Goal: Task Accomplishment & Management: Manage account settings

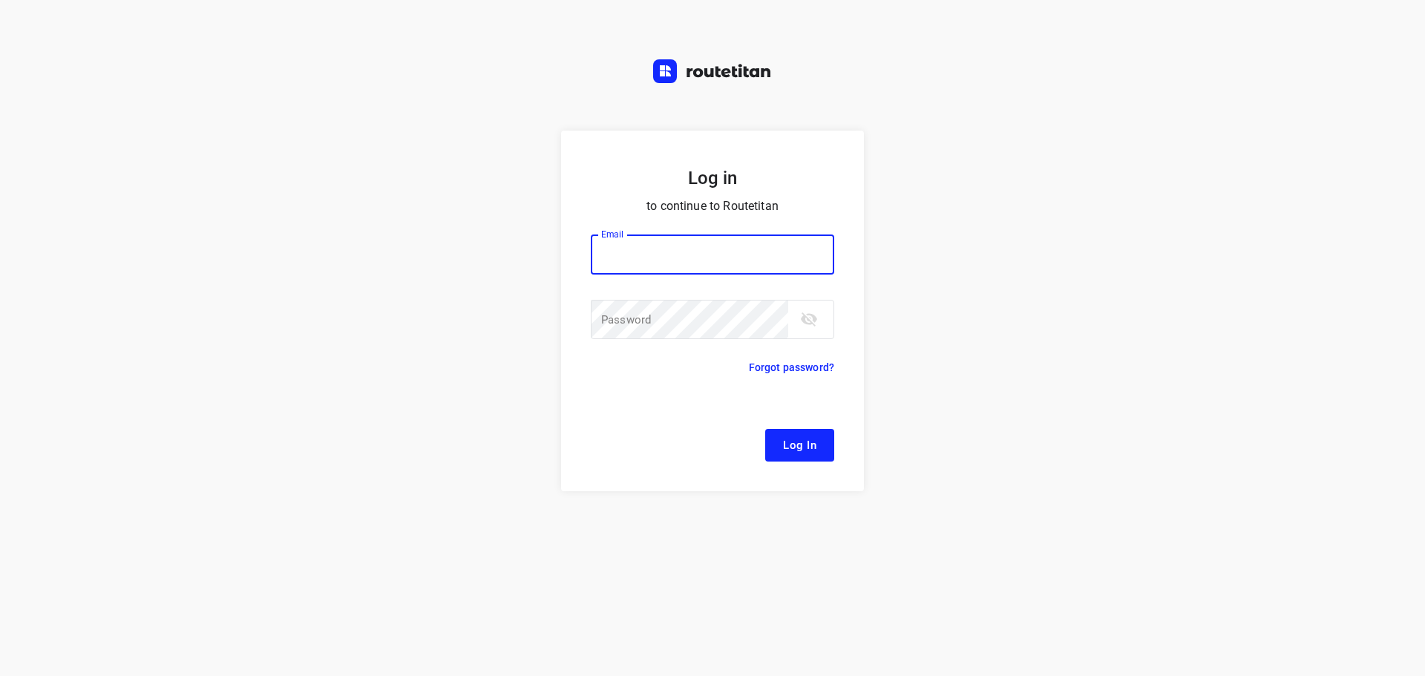
click at [654, 254] on input "email" at bounding box center [713, 255] width 244 height 40
type input "[EMAIL_ADDRESS][DOMAIN_NAME]"
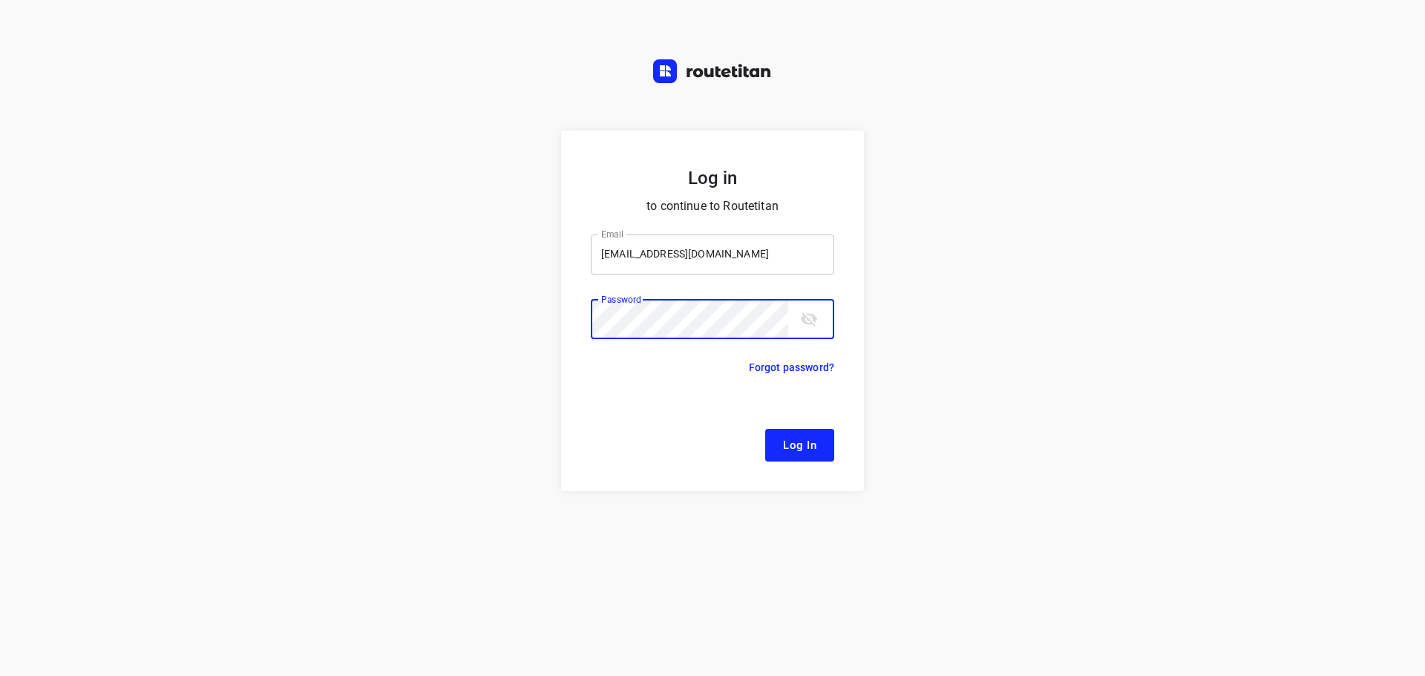
click at [765, 429] on button "Log In" at bounding box center [799, 445] width 69 height 33
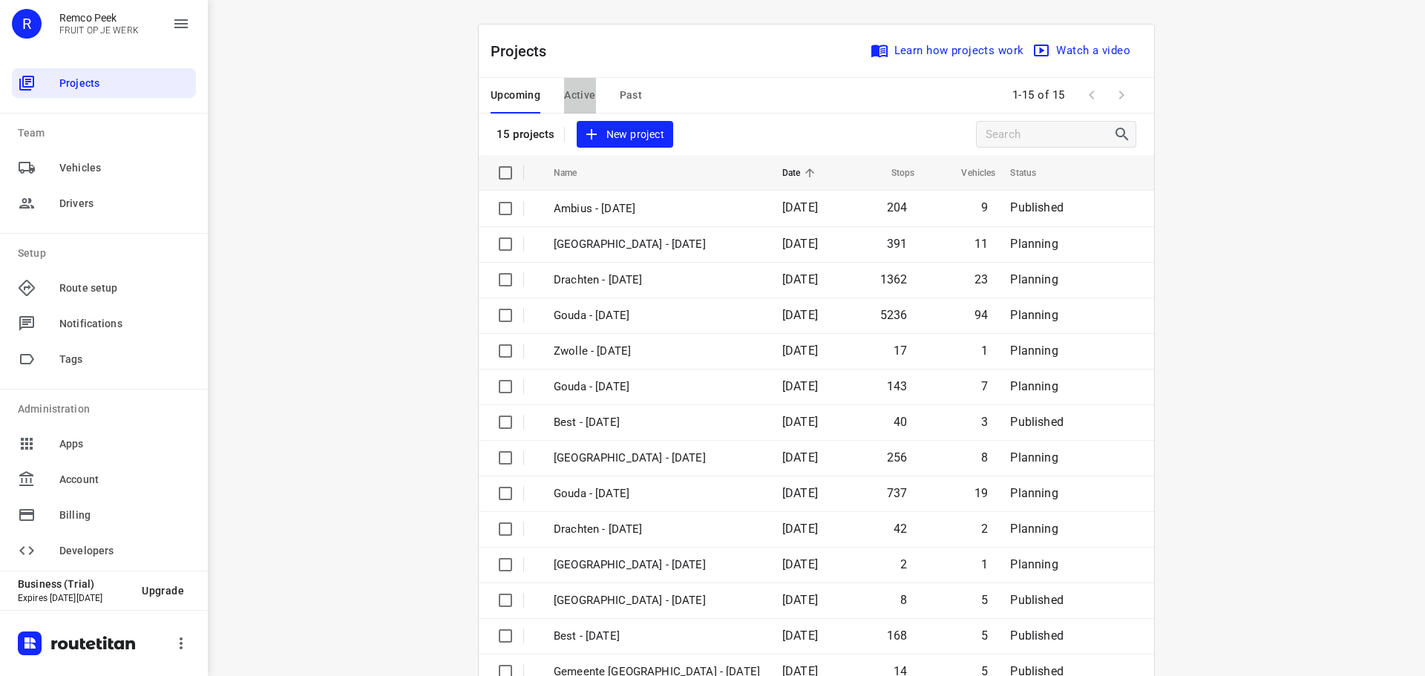
click at [577, 88] on span "Active" at bounding box center [579, 95] width 31 height 19
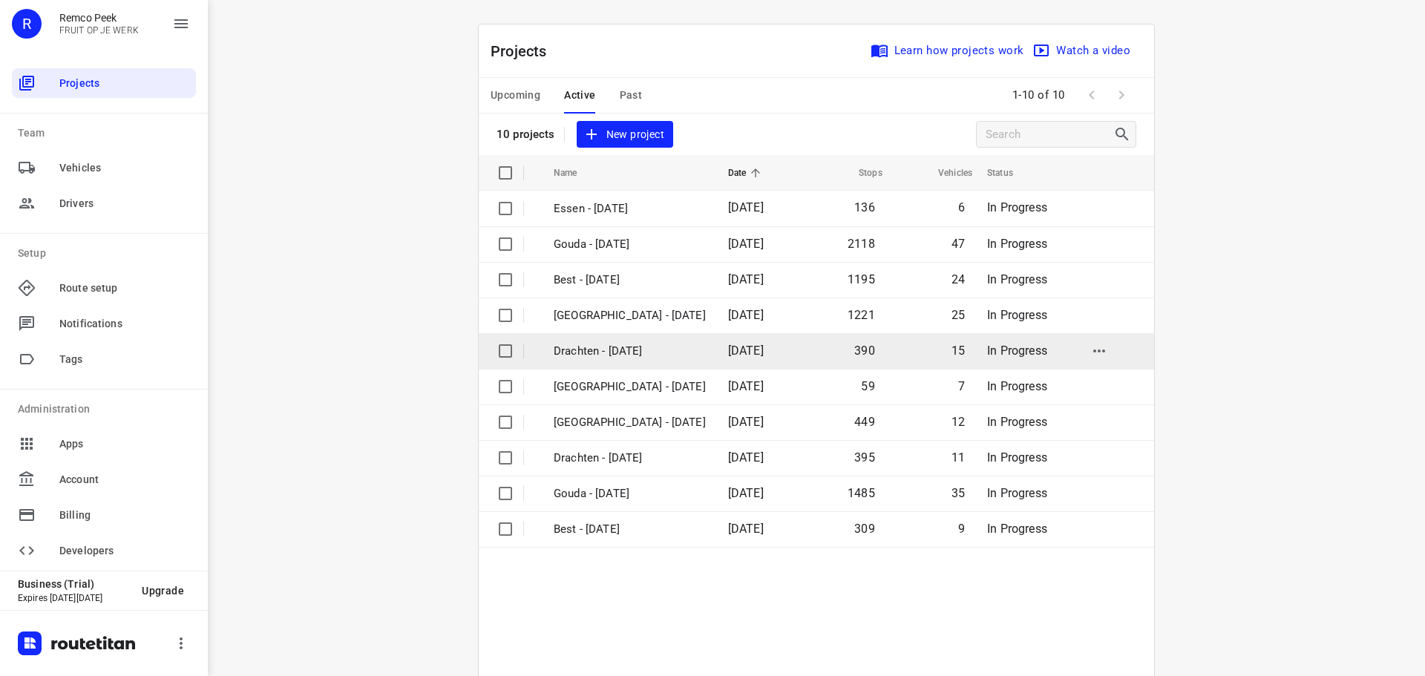
click at [588, 345] on p "Drachten - [DATE]" at bounding box center [630, 351] width 152 height 17
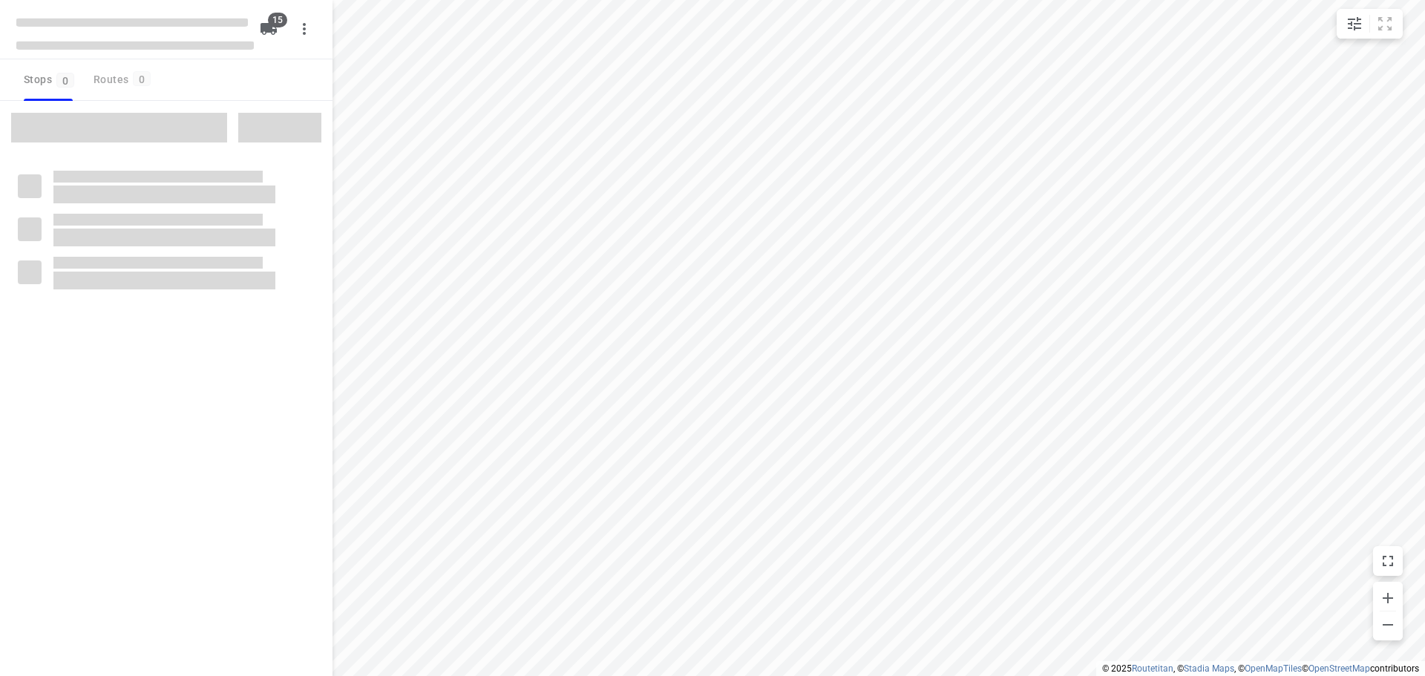
checkbox input "true"
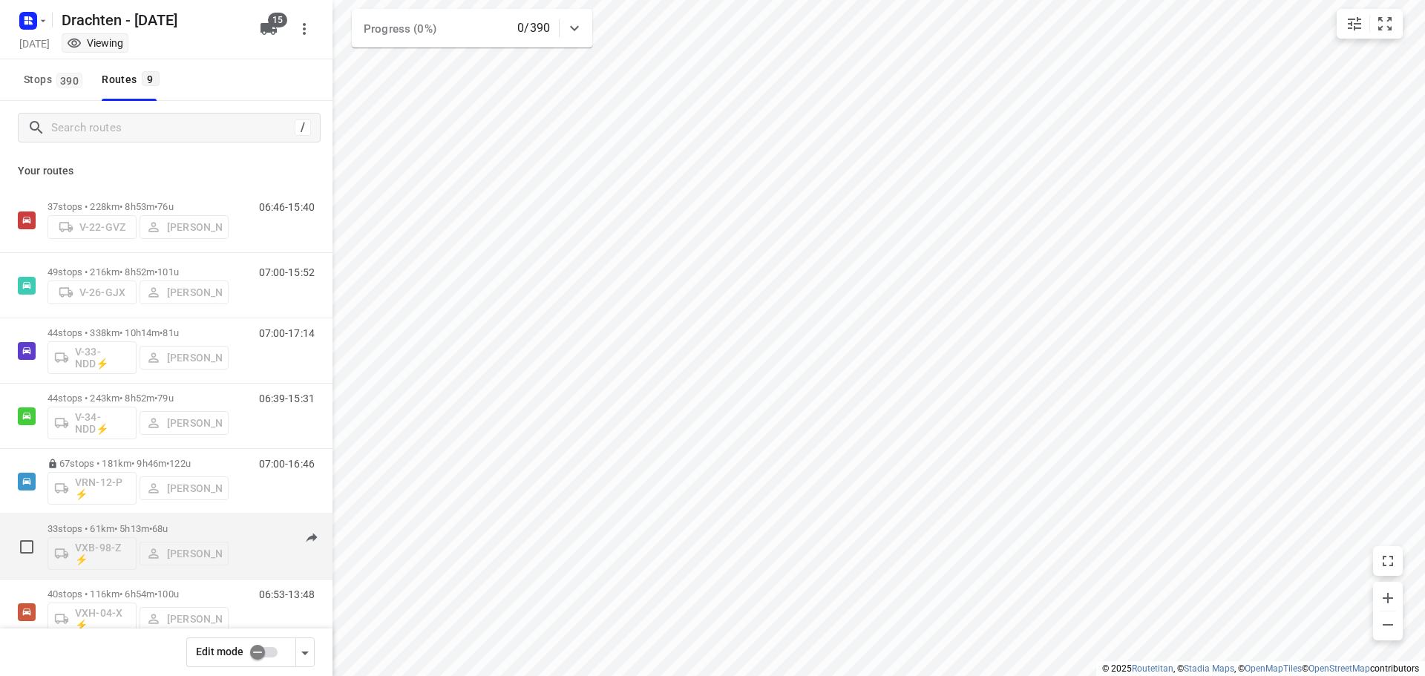
click at [148, 522] on div "33 stops • 61km • 5h13m • 68u VXB-98-Z ⚡ [PERSON_NAME]" at bounding box center [138, 547] width 181 height 62
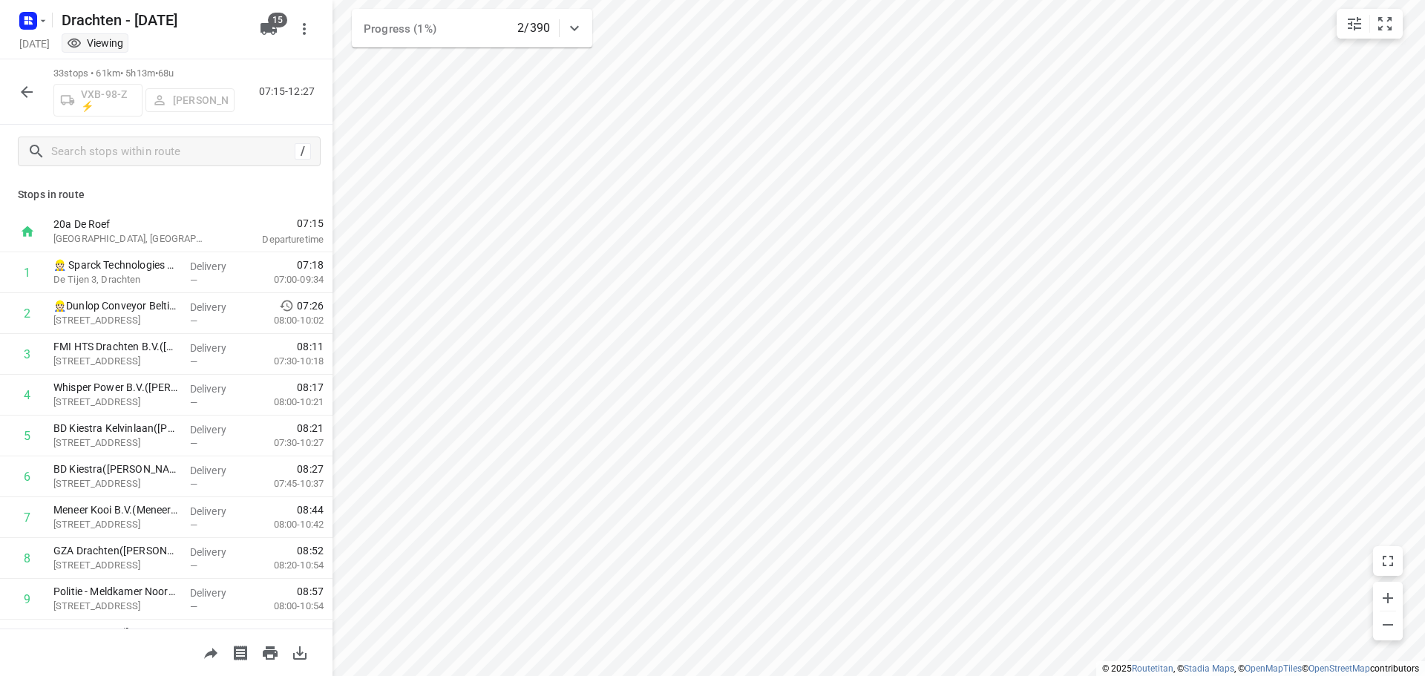
click at [19, 89] on icon "button" at bounding box center [27, 92] width 18 height 18
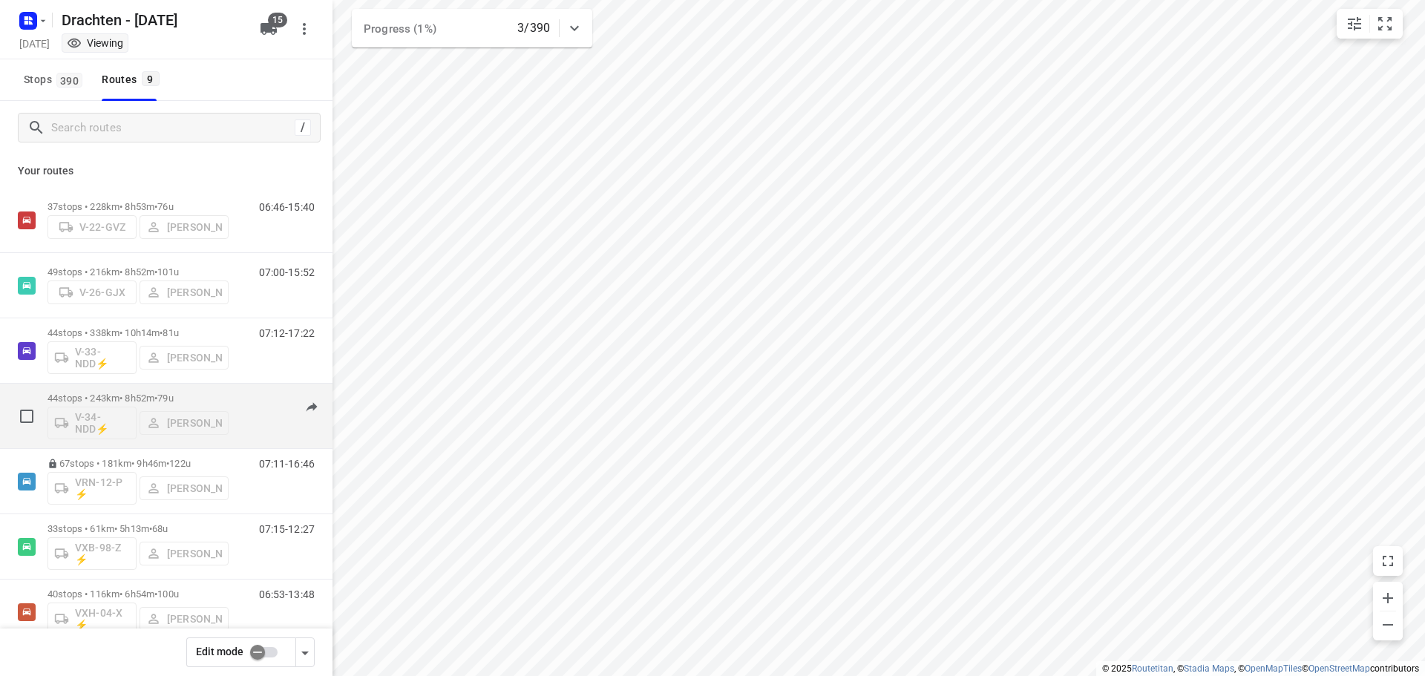
scroll to position [74, 0]
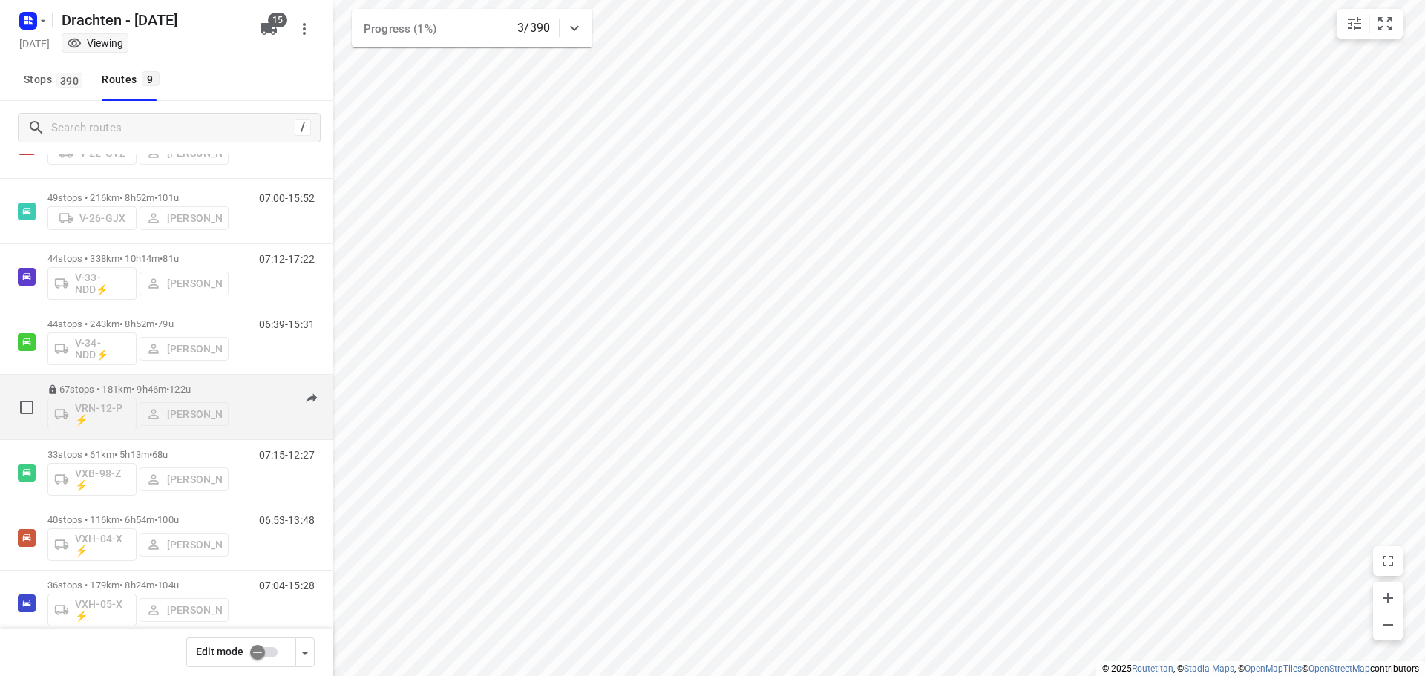
click at [154, 385] on p "67 stops • 181km • 9h46m • 122u" at bounding box center [138, 389] width 181 height 11
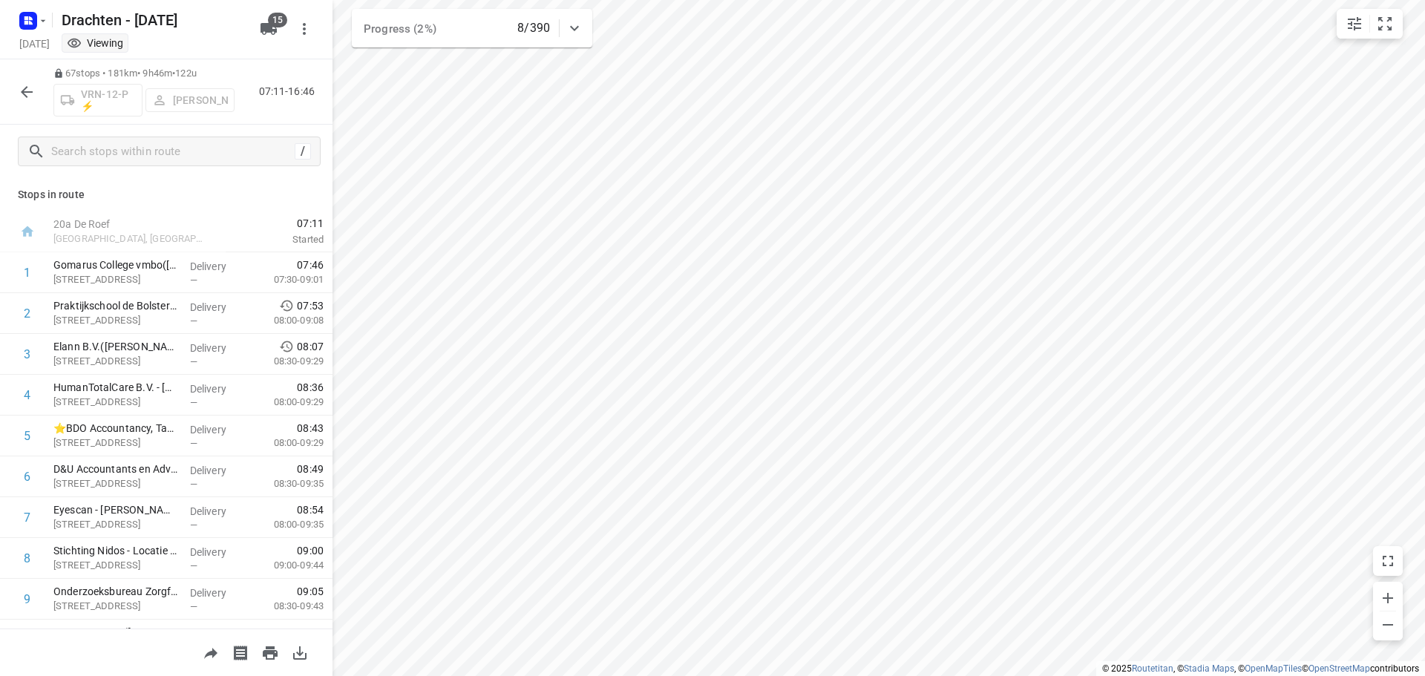
click at [5, 72] on div "67 stops • 181km • 9h46m • 122u VRN-12-P ⚡ Joran Smit 07:11-16:46" at bounding box center [166, 91] width 333 height 65
click at [15, 74] on div "67 stops • 181km • 9h46m • 122u VRN-12-P ⚡ Joran Smit 07:11-16:46" at bounding box center [166, 91] width 333 height 65
click at [21, 80] on button "button" at bounding box center [27, 92] width 30 height 30
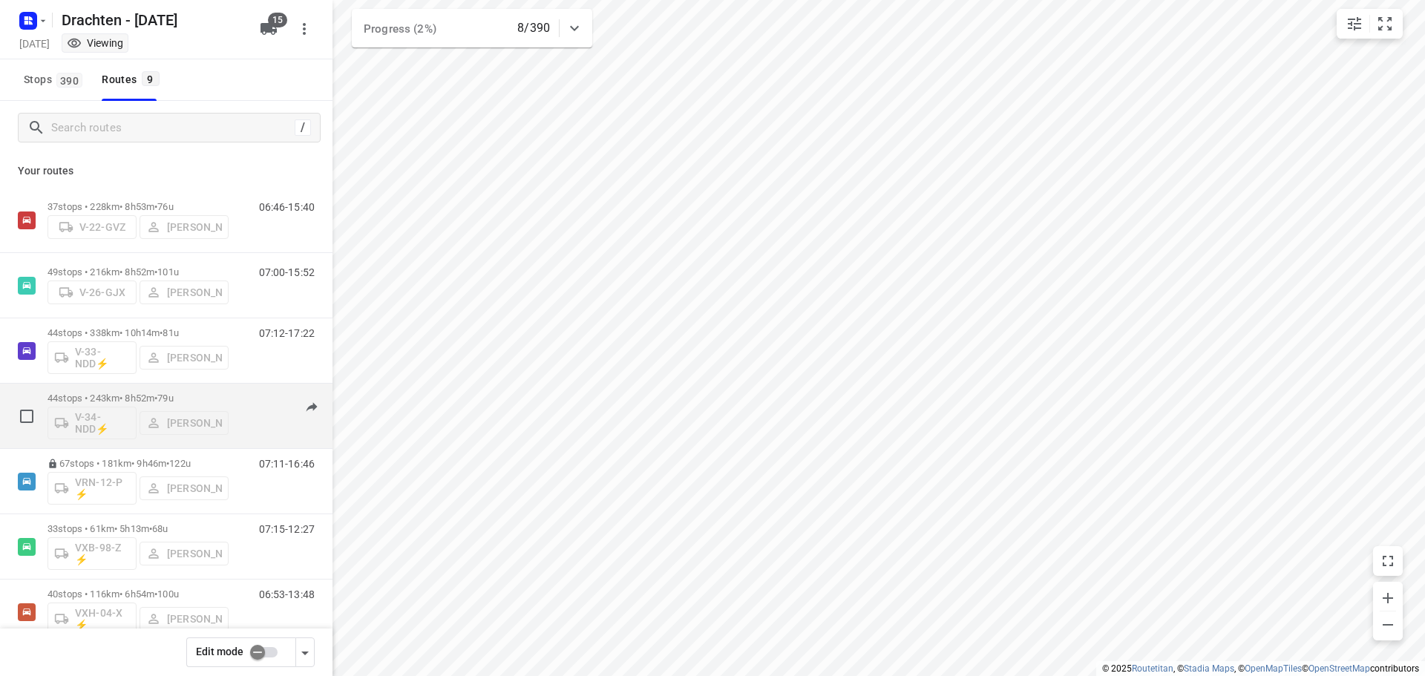
click at [110, 390] on div "44 stops • 243km • 8h52m • 79u V-34-NDD⚡ Dirk van den Berg" at bounding box center [138, 416] width 181 height 62
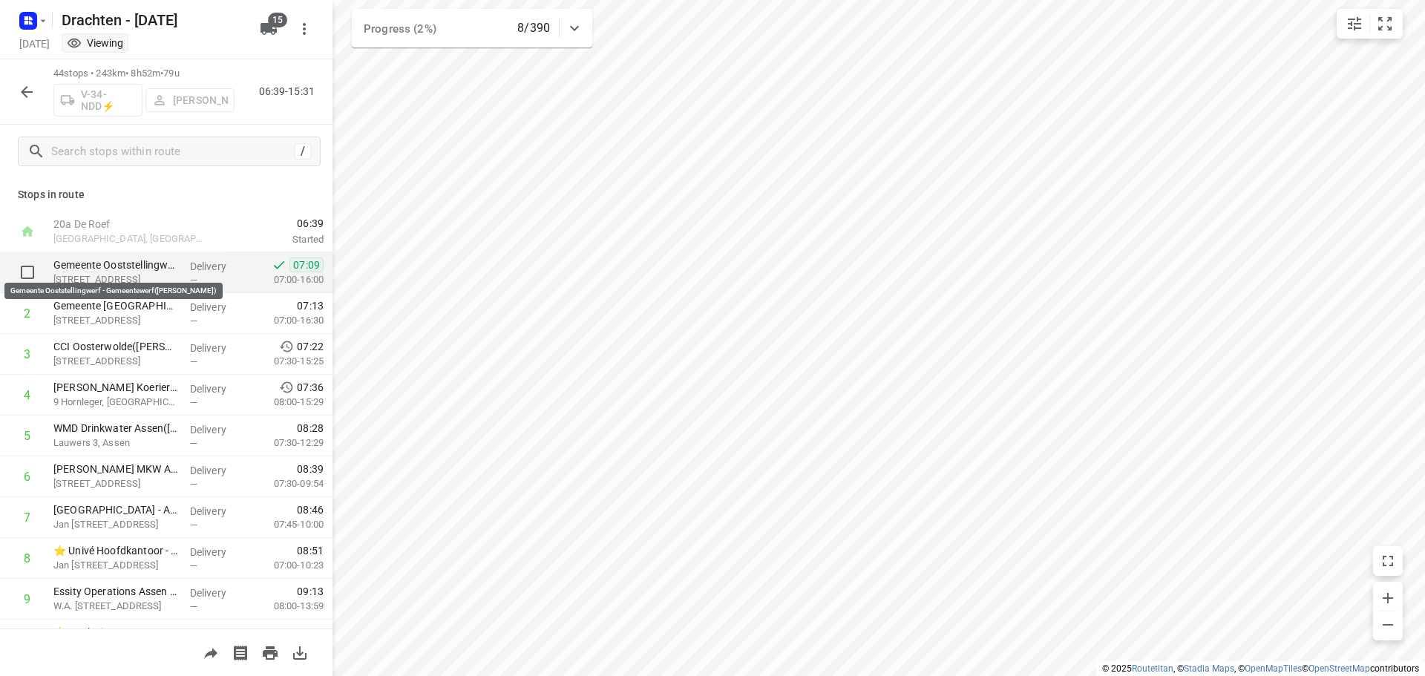
click at [126, 269] on p "Gemeente Ooststellingwerf - Gemeentewerf(Gerben Boonstra)" at bounding box center [115, 265] width 125 height 15
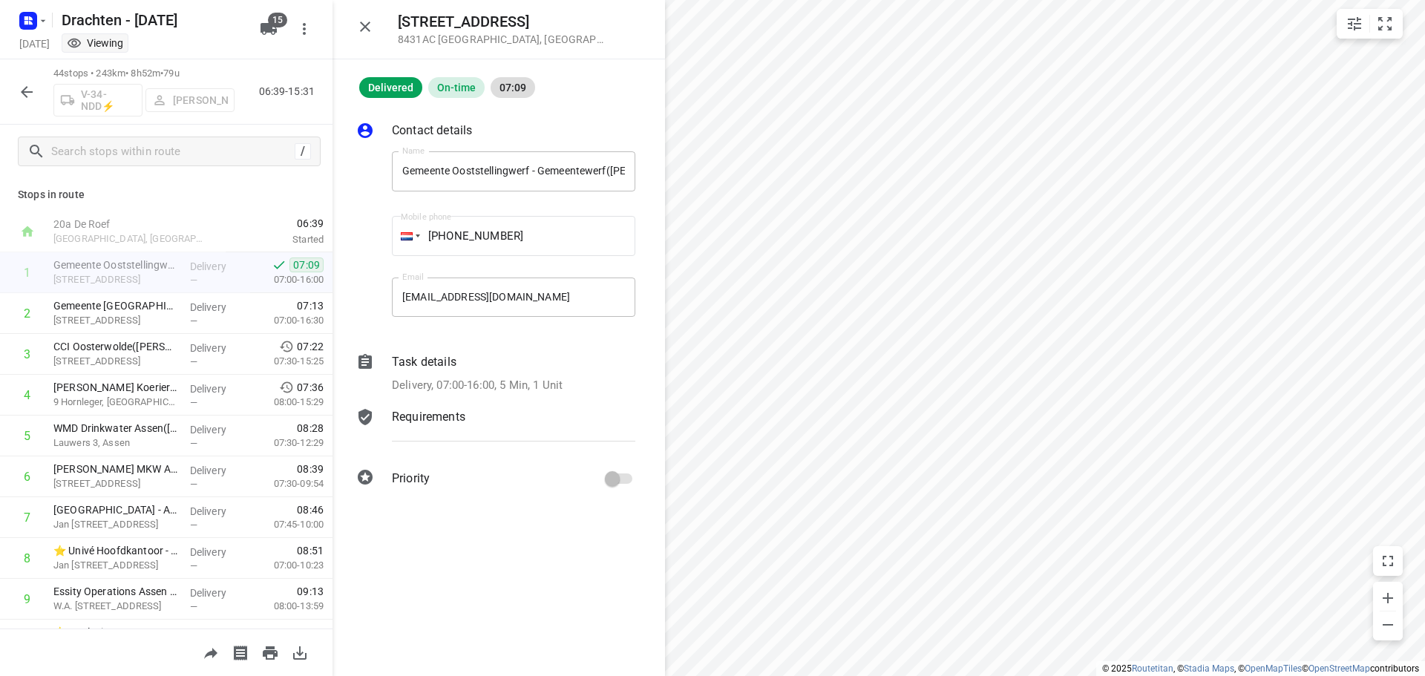
click at [418, 364] on p "Task details" at bounding box center [424, 362] width 65 height 18
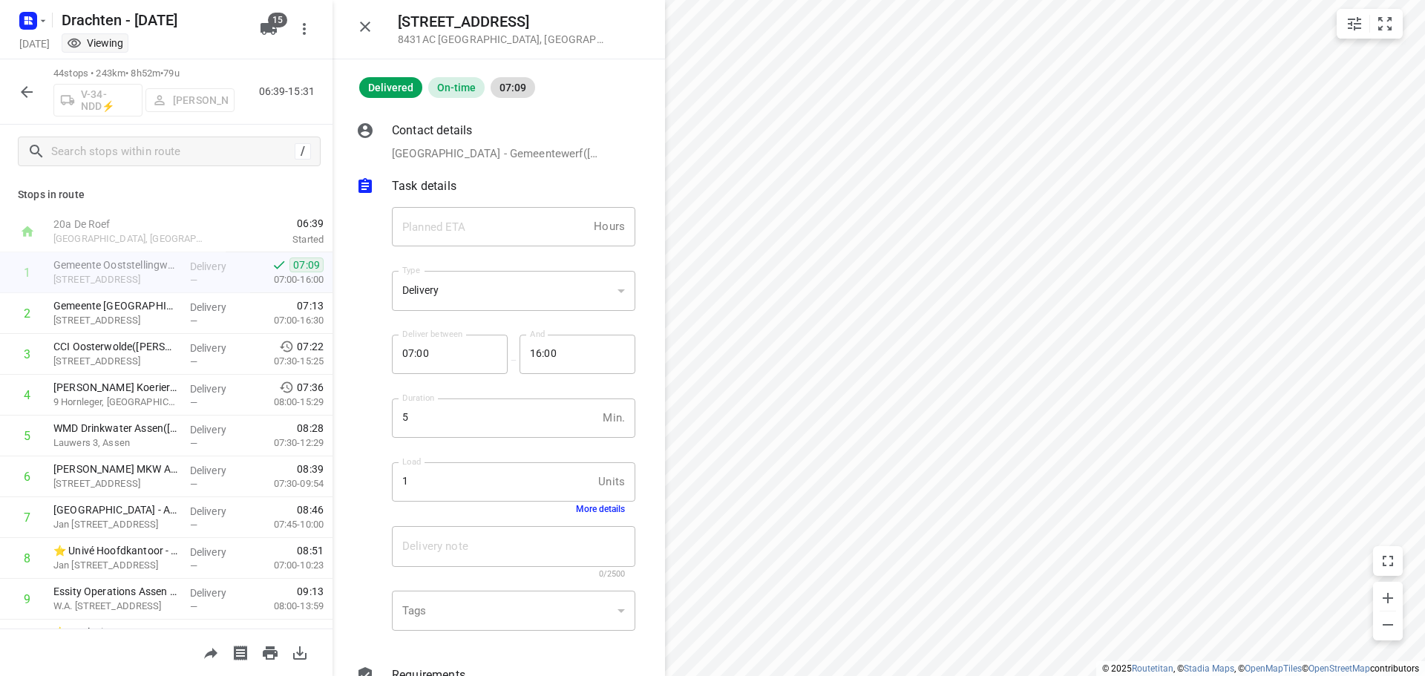
click at [598, 509] on button "More details" at bounding box center [600, 509] width 49 height 10
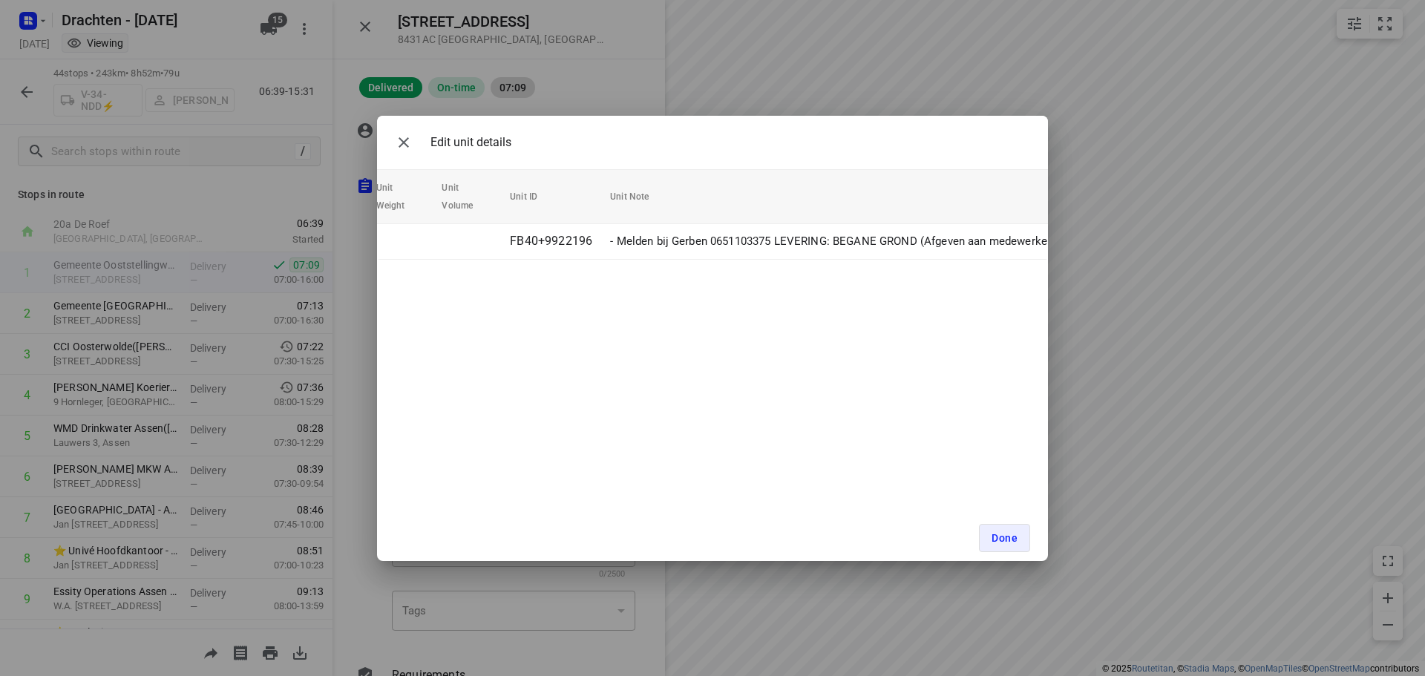
scroll to position [0, 88]
click at [408, 144] on icon "button" at bounding box center [404, 143] width 18 height 18
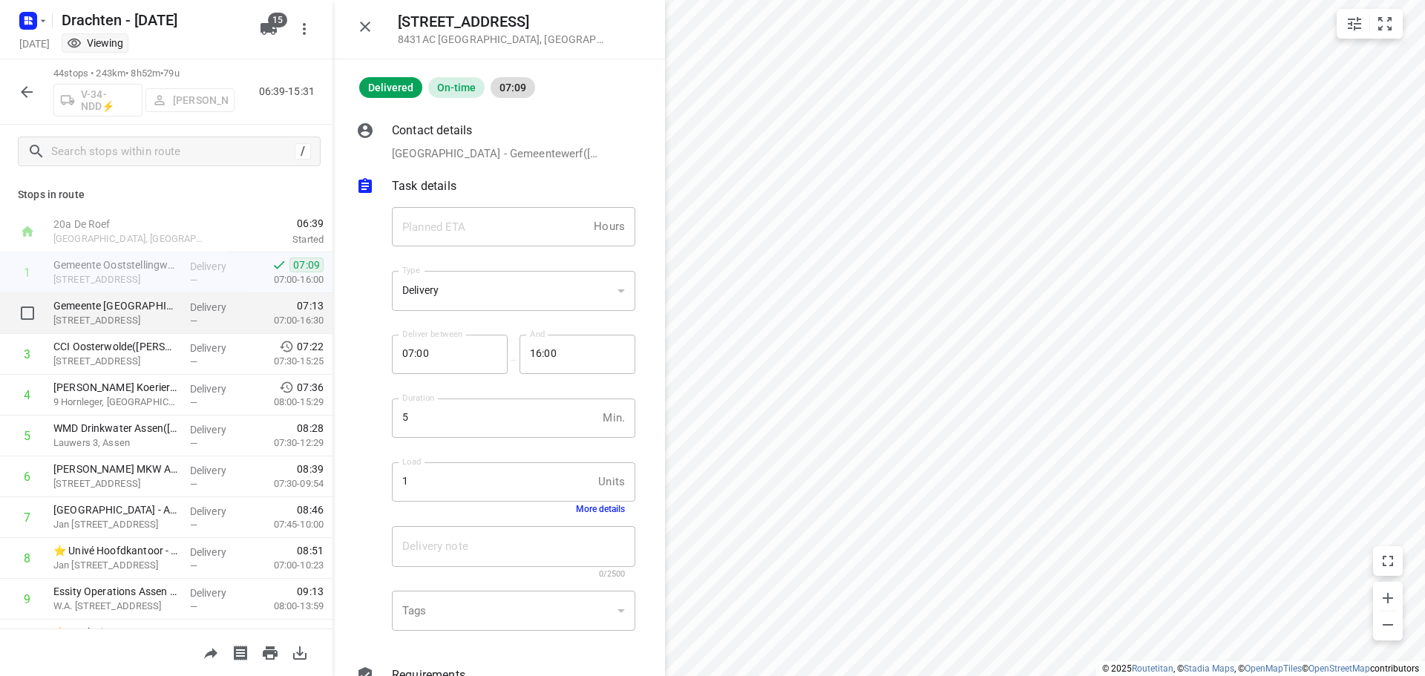
click at [76, 305] on p "Gemeente Ooststellingwerf - Gemeentehuis(Peter Zuidema)" at bounding box center [115, 305] width 125 height 15
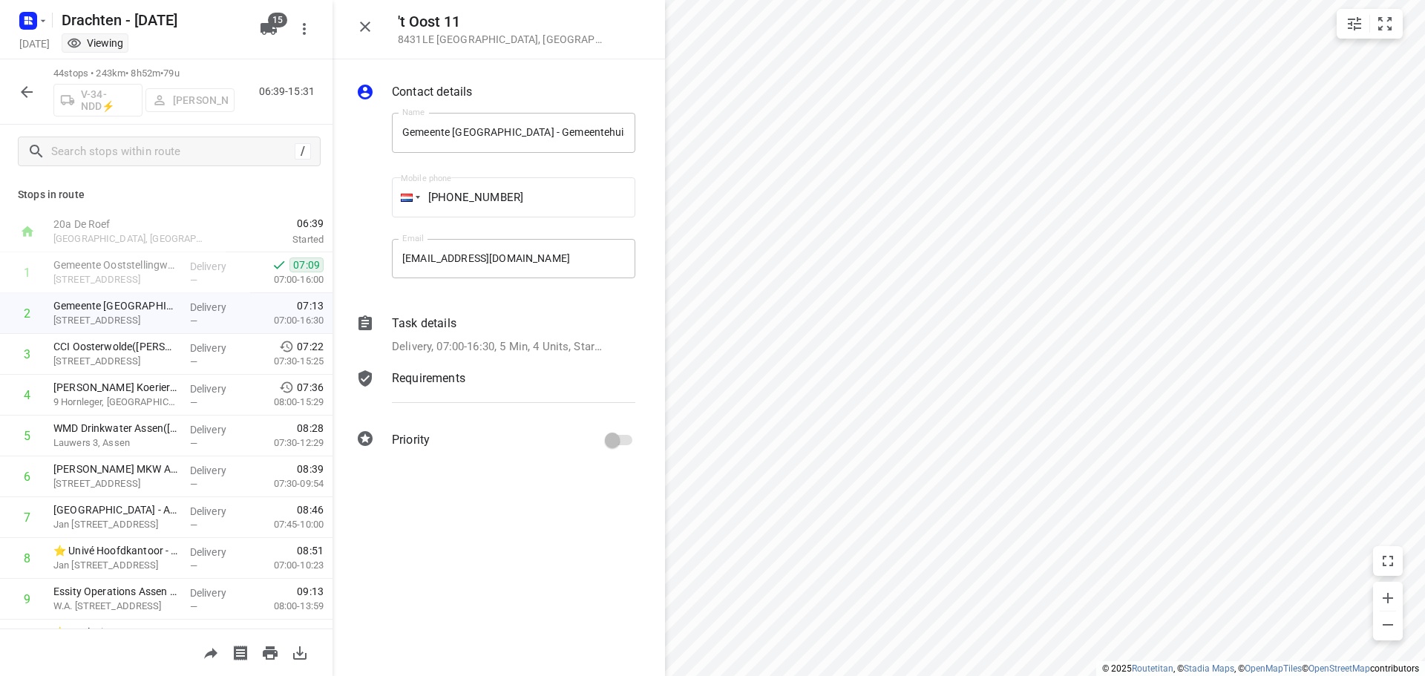
click at [442, 336] on div "Task details Delivery, 07:00-16:30, 5 Min, 4 Units, Startdatum: maandag 22 sept…" at bounding box center [513, 335] width 249 height 47
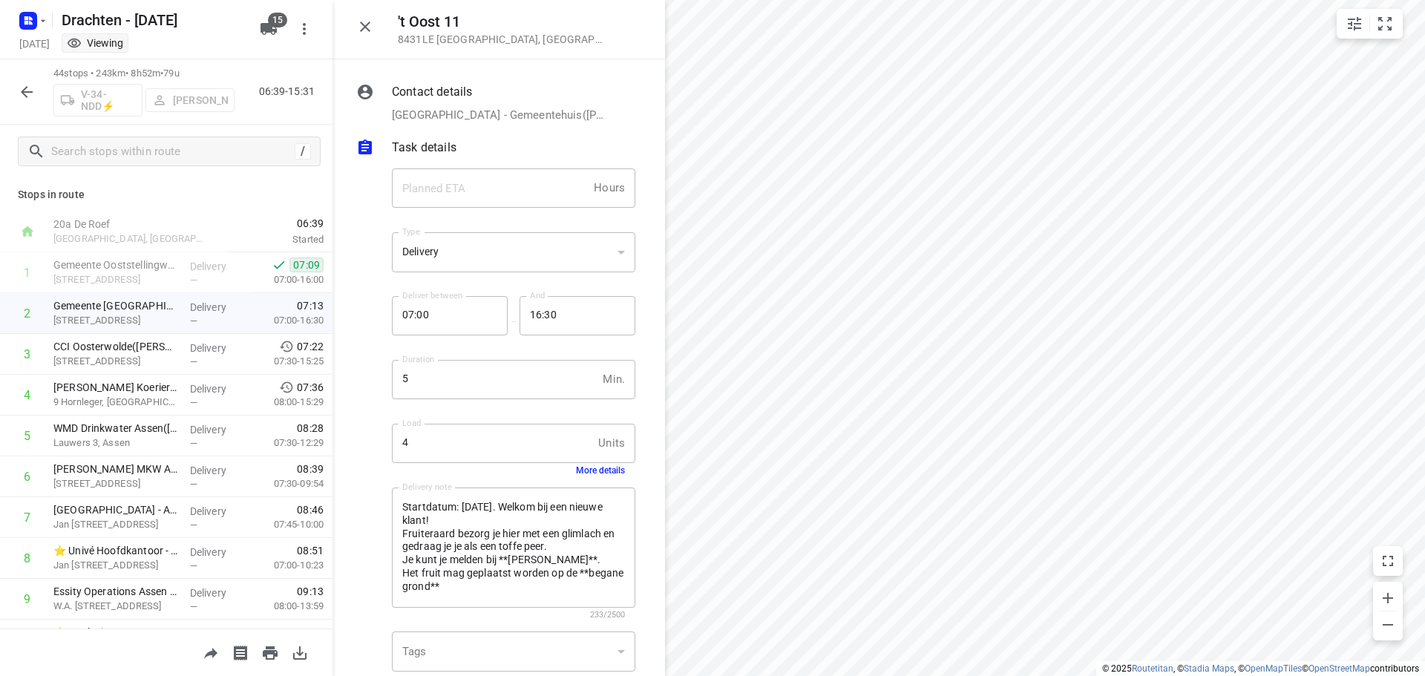
click at [596, 474] on button "More details" at bounding box center [600, 470] width 49 height 10
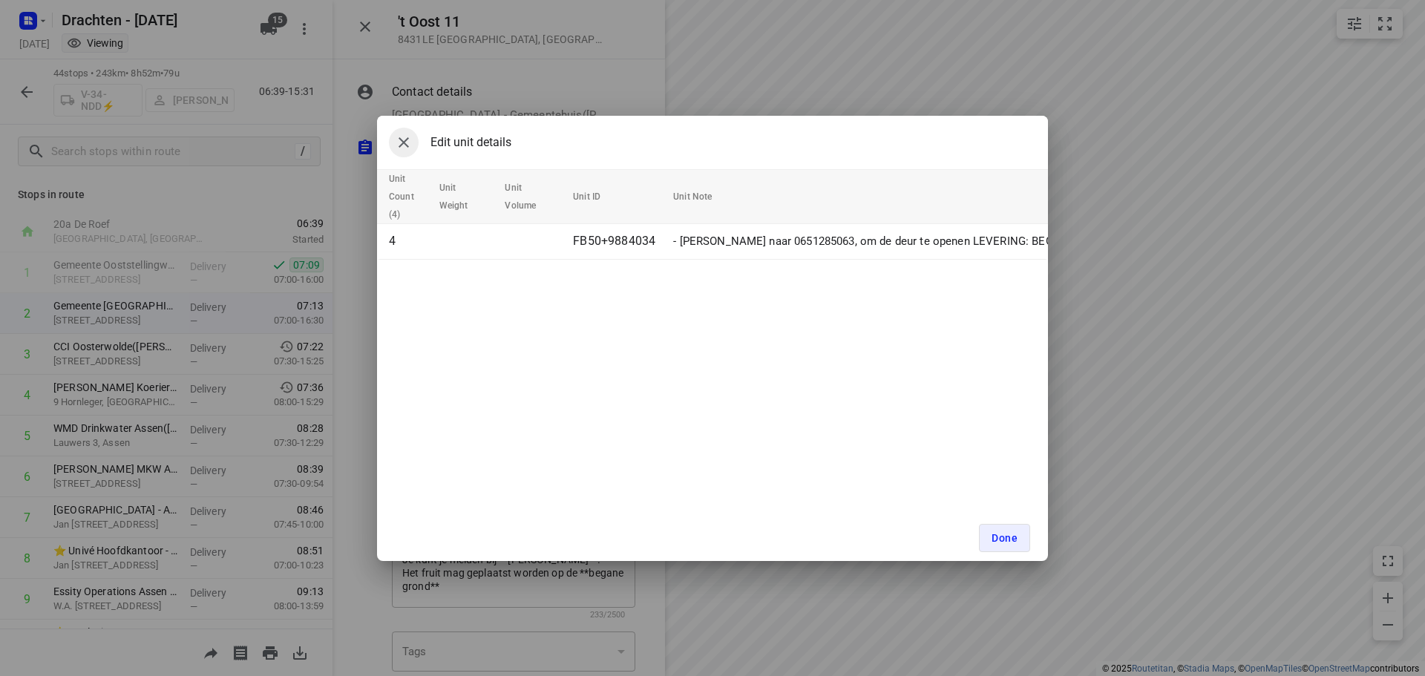
click at [405, 144] on icon "button" at bounding box center [404, 142] width 10 height 10
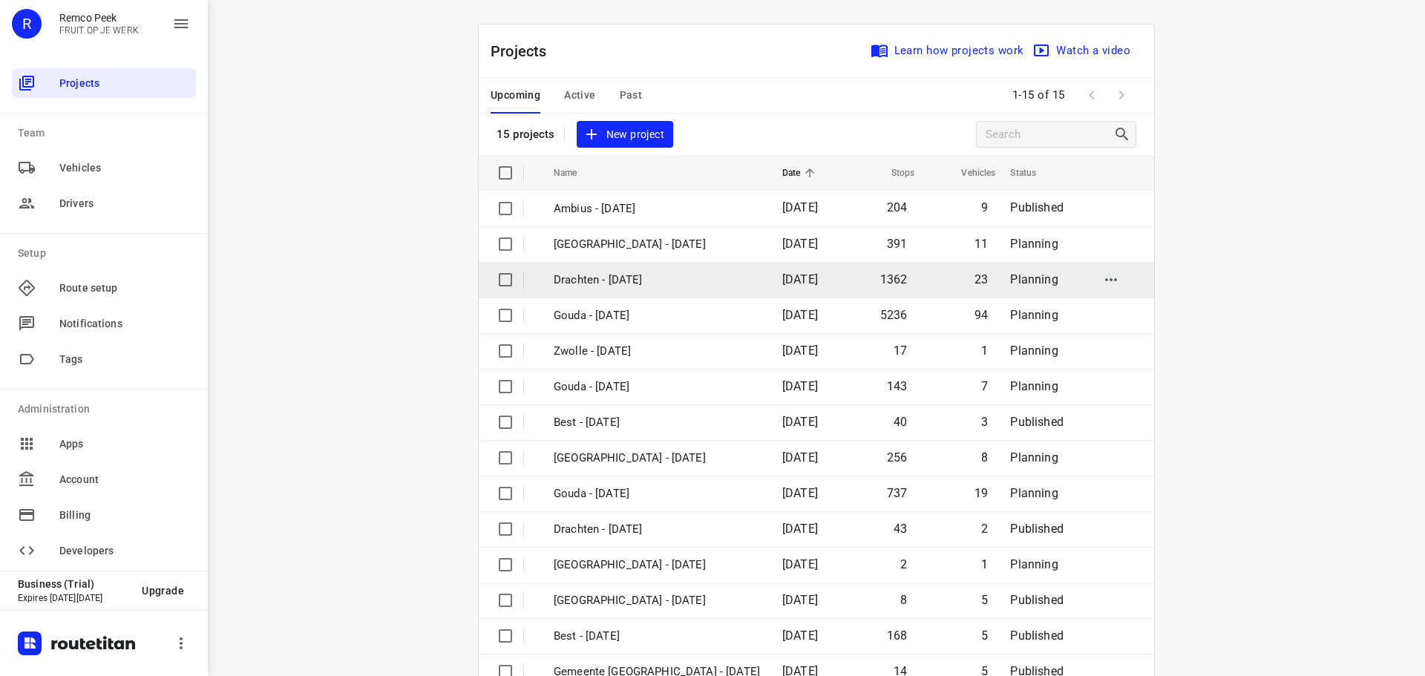
click at [615, 284] on p "Drachten - [DATE]" at bounding box center [657, 280] width 206 height 17
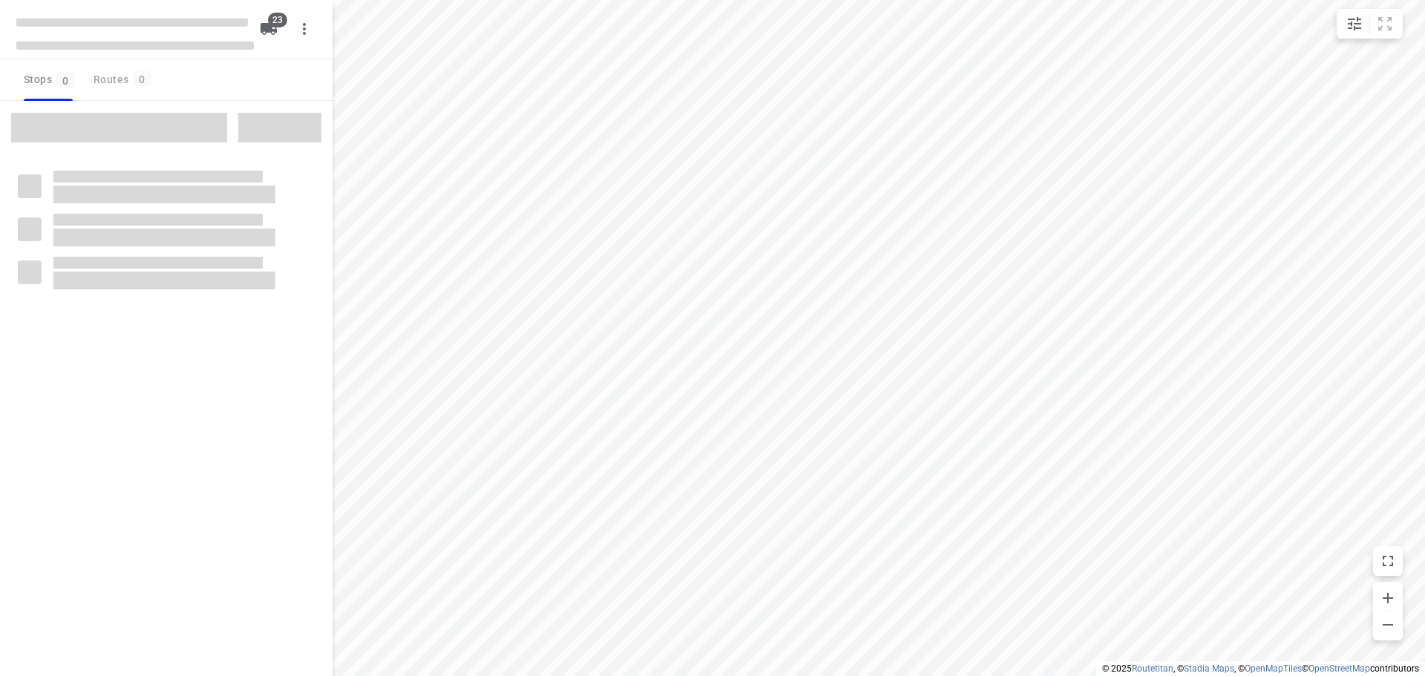
checkbox input "true"
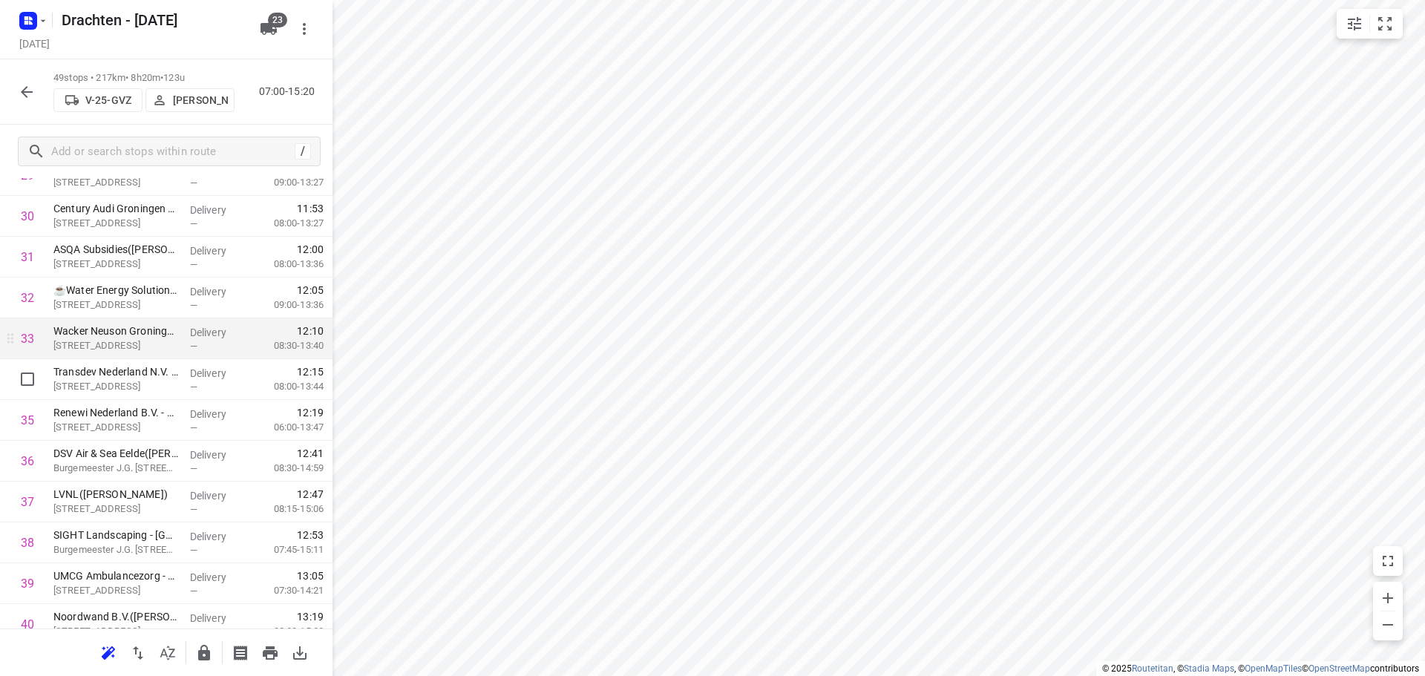
scroll to position [1262, 0]
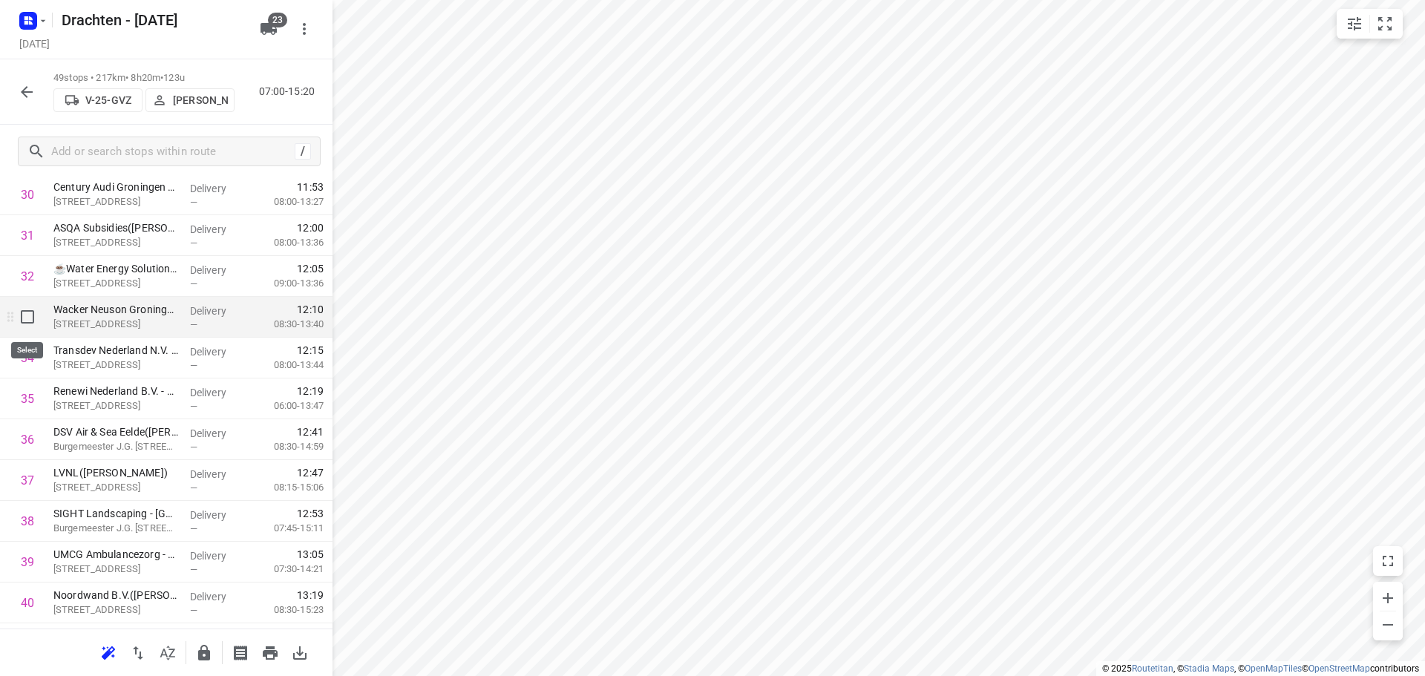
click at [30, 326] on input "checkbox" at bounding box center [28, 317] width 30 height 30
checkbox input "true"
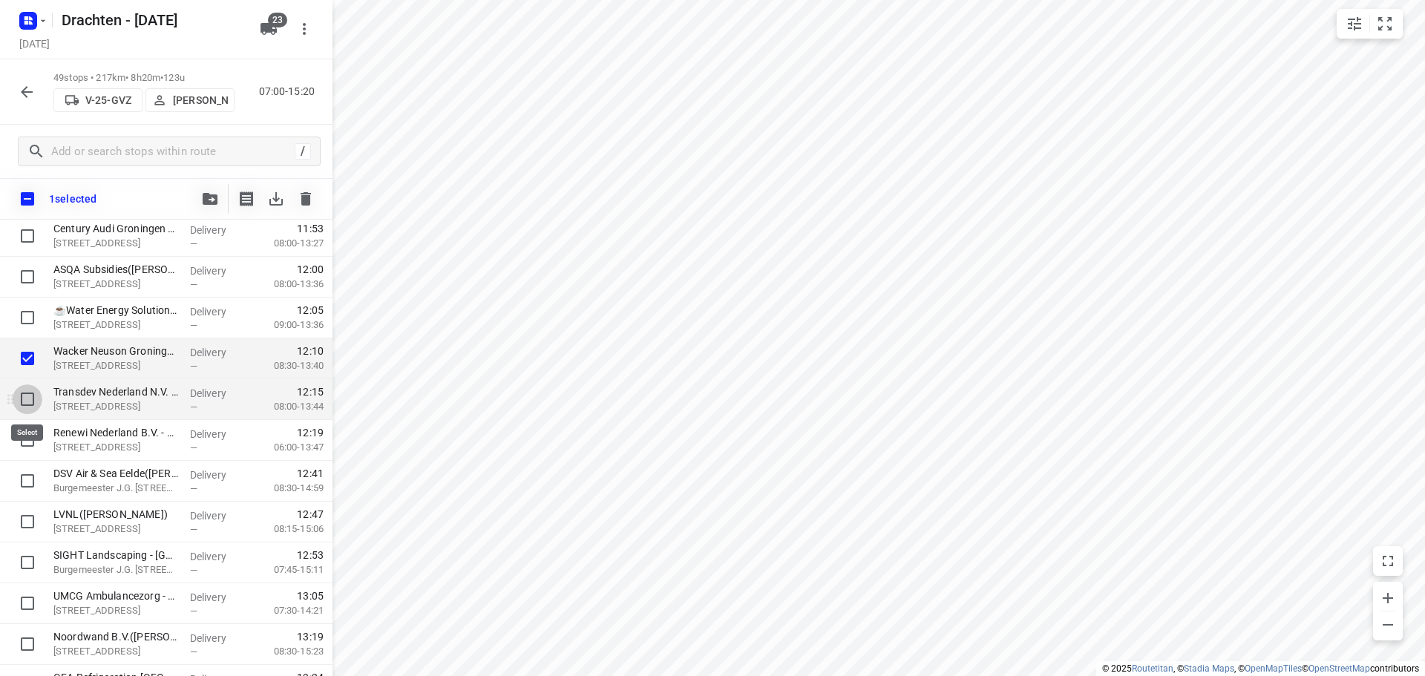
click at [24, 393] on input "checkbox" at bounding box center [28, 400] width 30 height 30
checkbox input "true"
click at [39, 437] on input "checkbox" at bounding box center [28, 440] width 30 height 30
checkbox input "true"
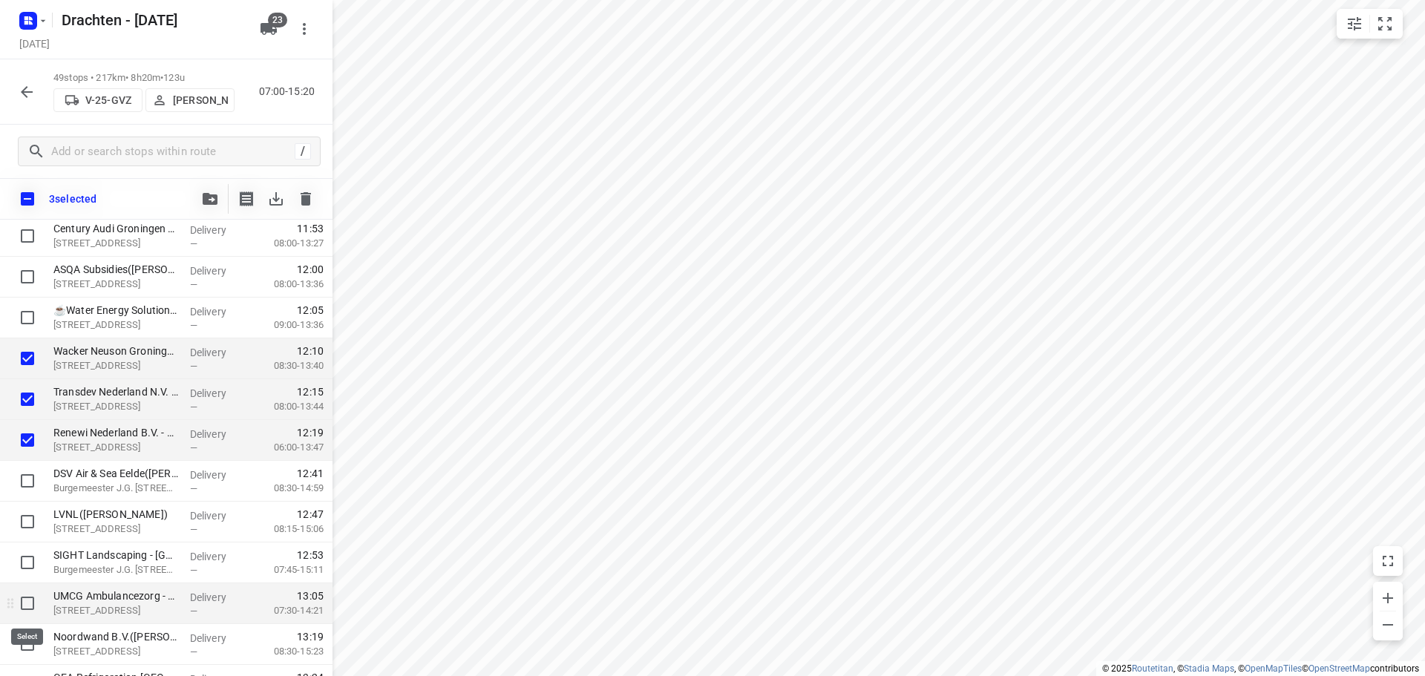
scroll to position [1188, 0]
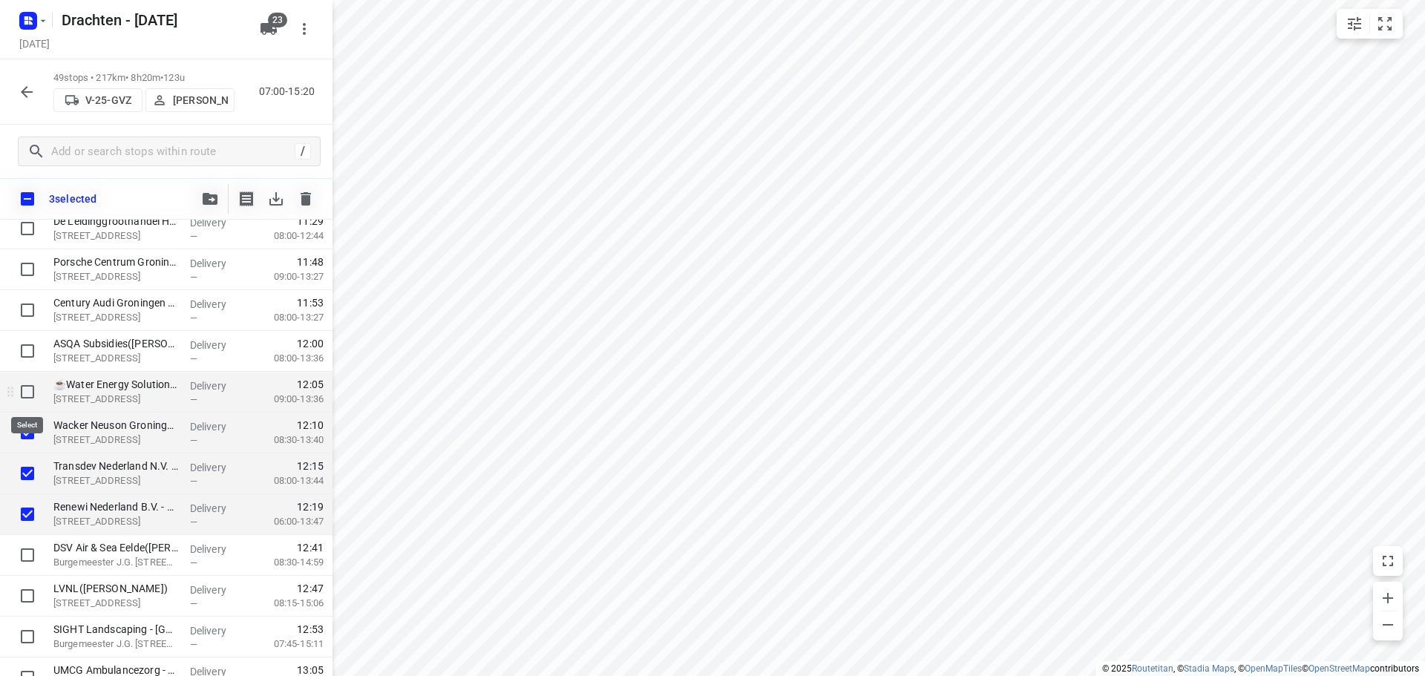
click at [29, 399] on input "checkbox" at bounding box center [28, 392] width 30 height 30
checkbox input "true"
click at [31, 349] on input "checkbox" at bounding box center [28, 351] width 30 height 30
checkbox input "true"
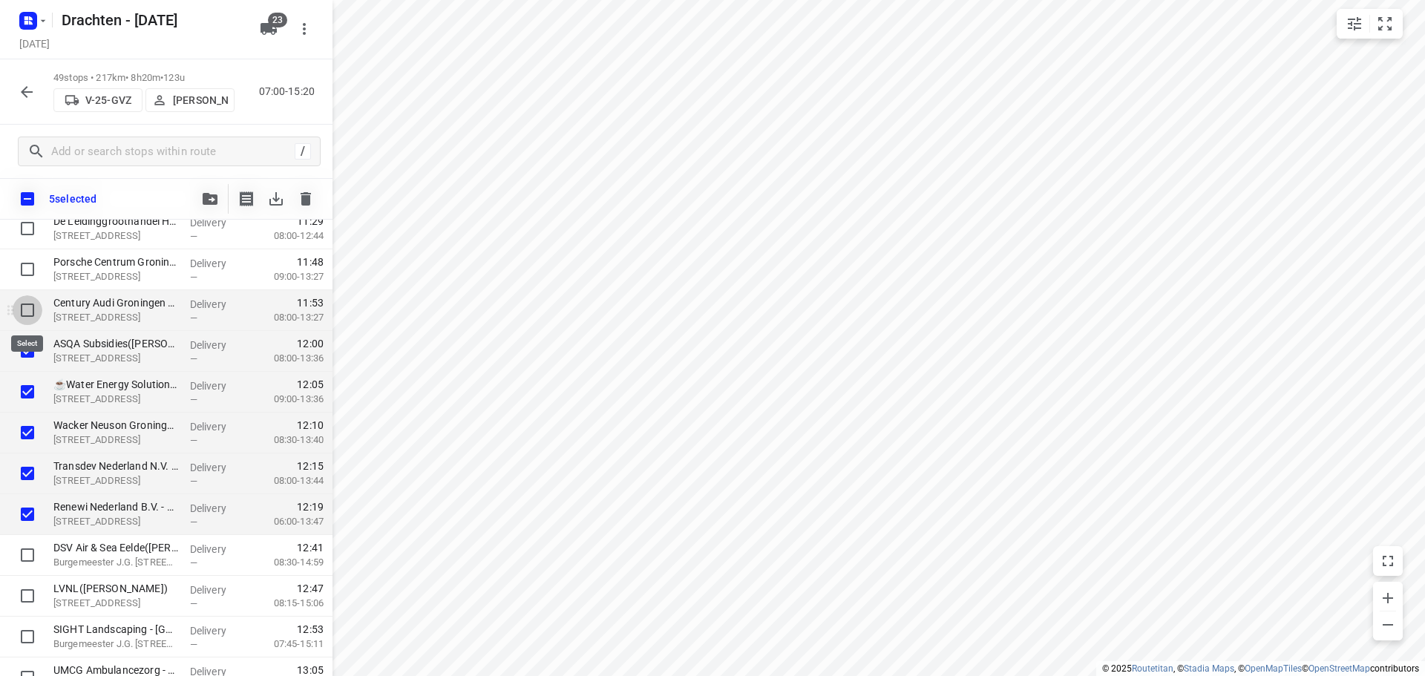
click at [22, 306] on input "checkbox" at bounding box center [28, 310] width 30 height 30
checkbox input "true"
click at [31, 264] on input "checkbox" at bounding box center [28, 270] width 30 height 30
checkbox input "true"
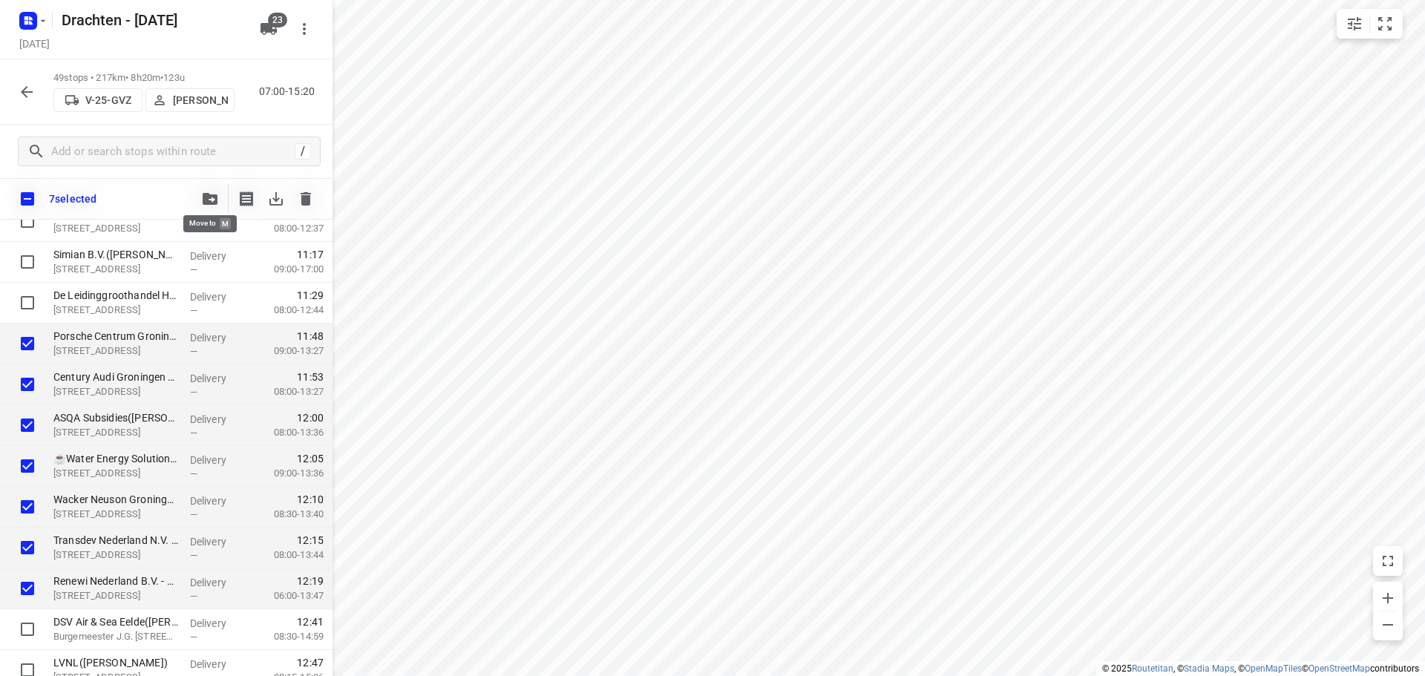
click at [202, 197] on button "button" at bounding box center [210, 199] width 30 height 30
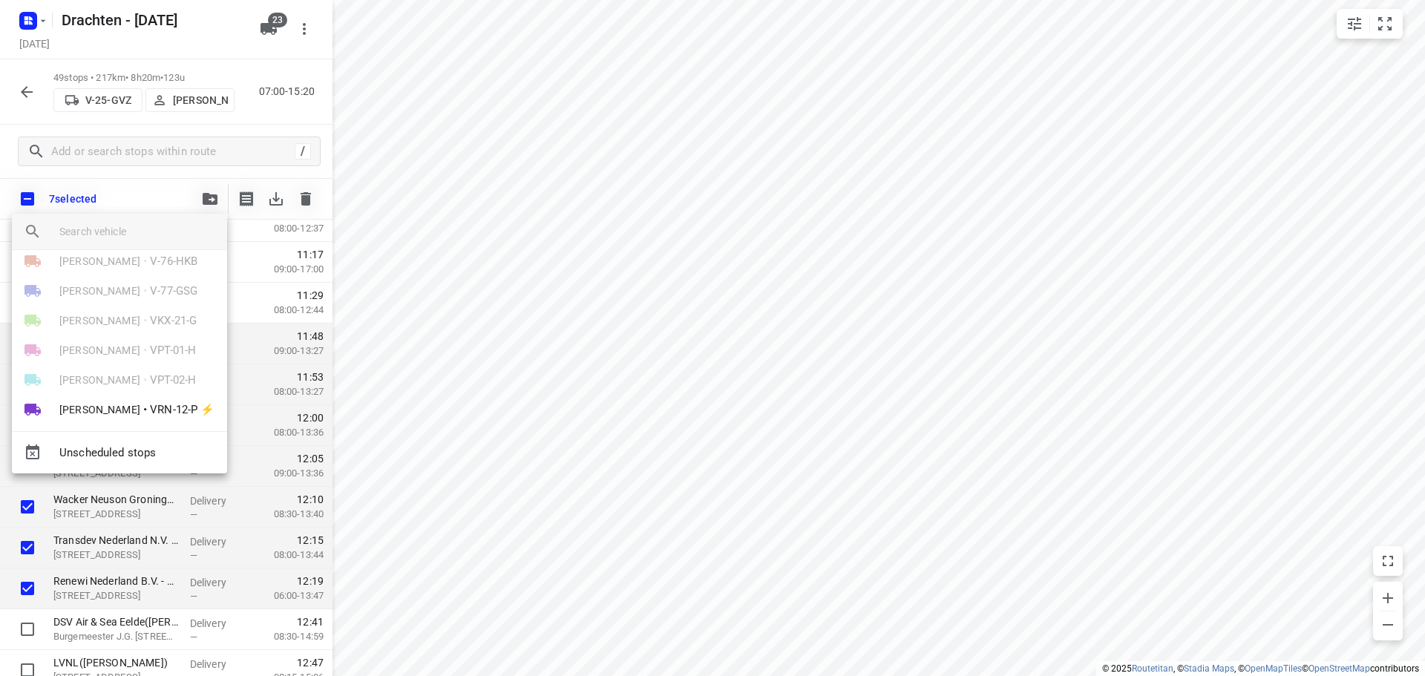
scroll to position [445, 0]
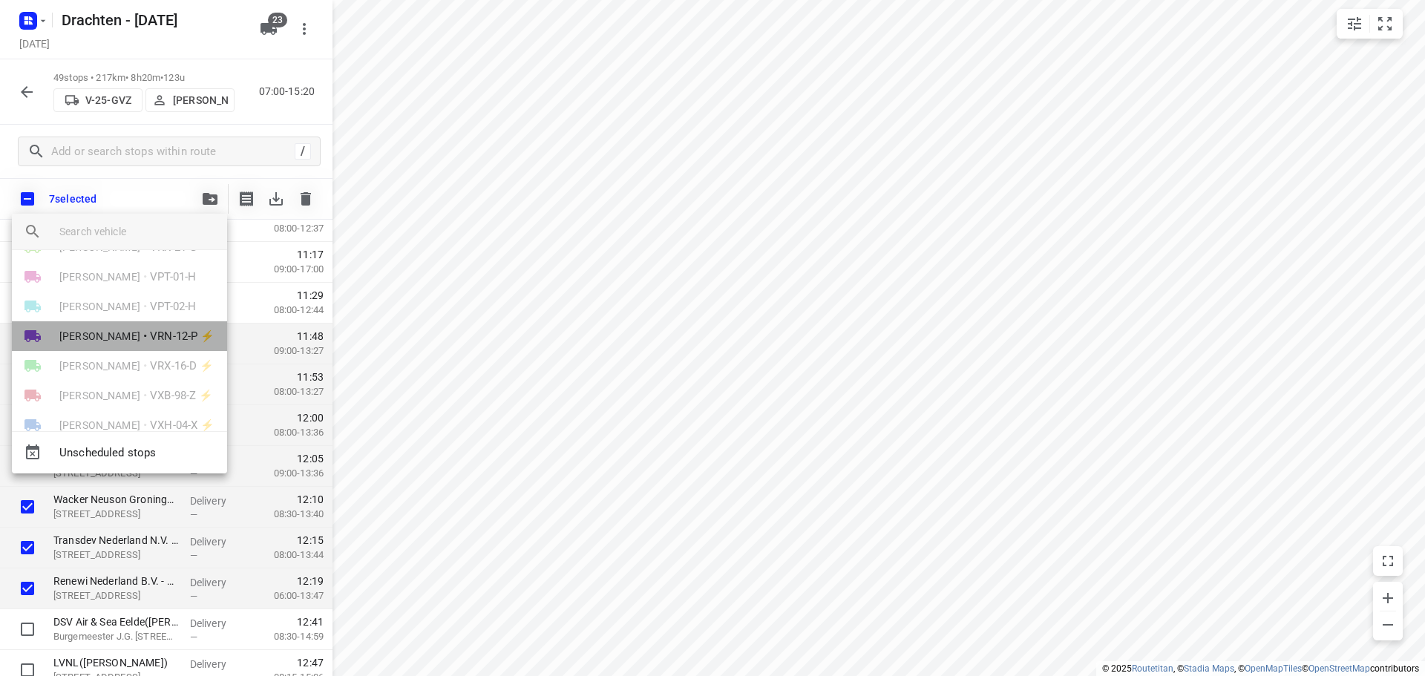
click at [132, 338] on li "Leon Holwerda • VRN-12-P ⚡" at bounding box center [119, 336] width 215 height 30
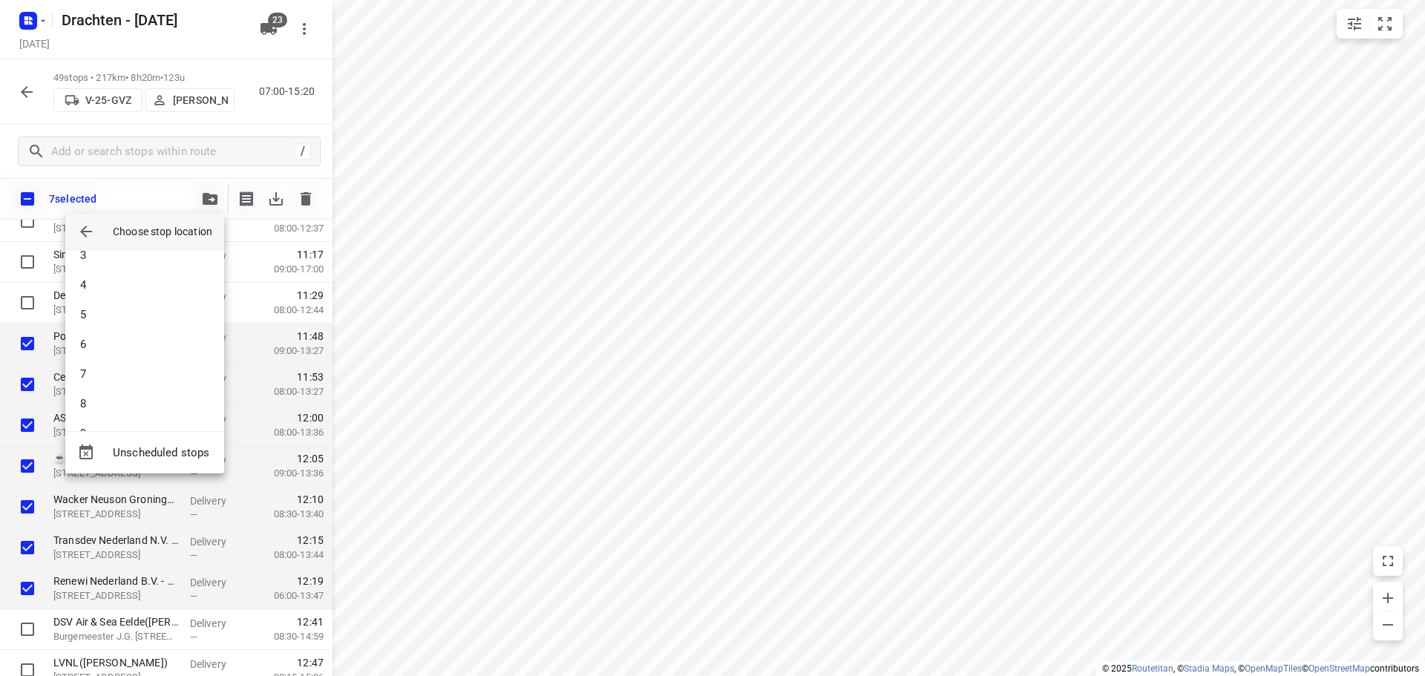
scroll to position [74, 0]
click at [131, 321] on li "5" at bounding box center [144, 316] width 159 height 30
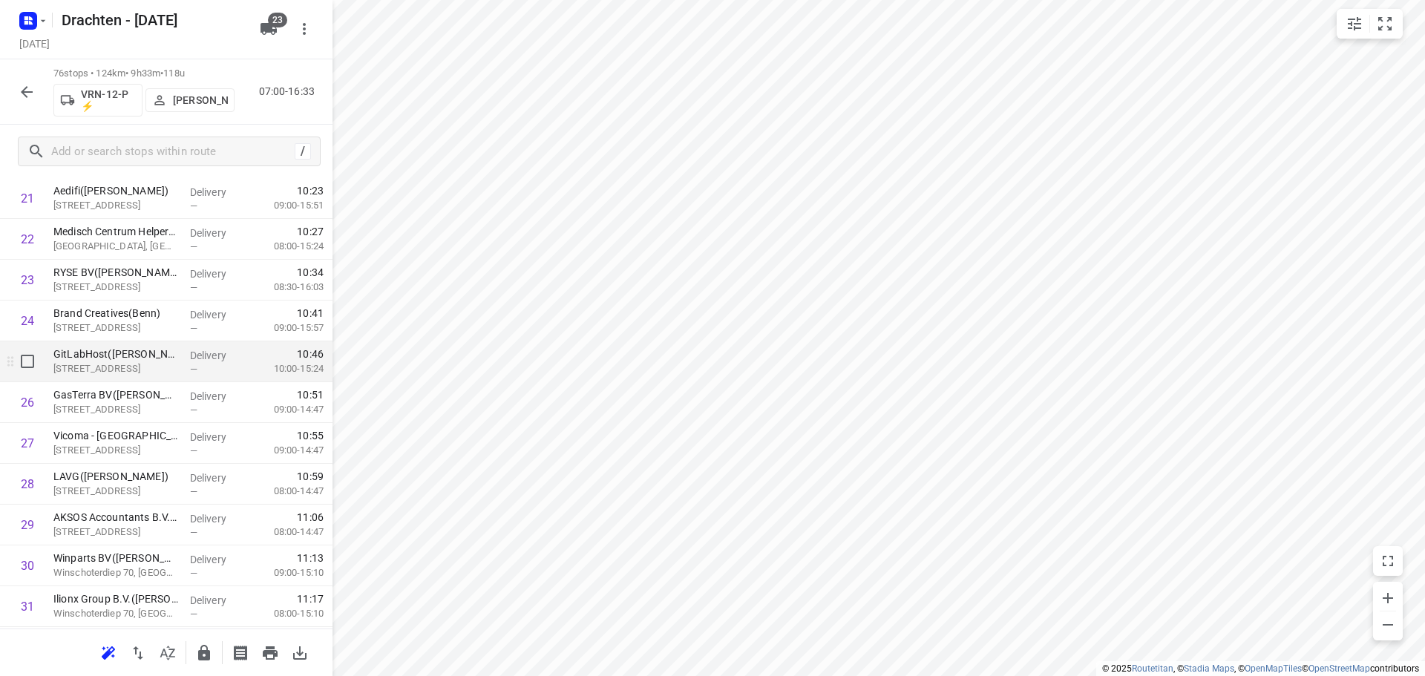
scroll to position [817, 0]
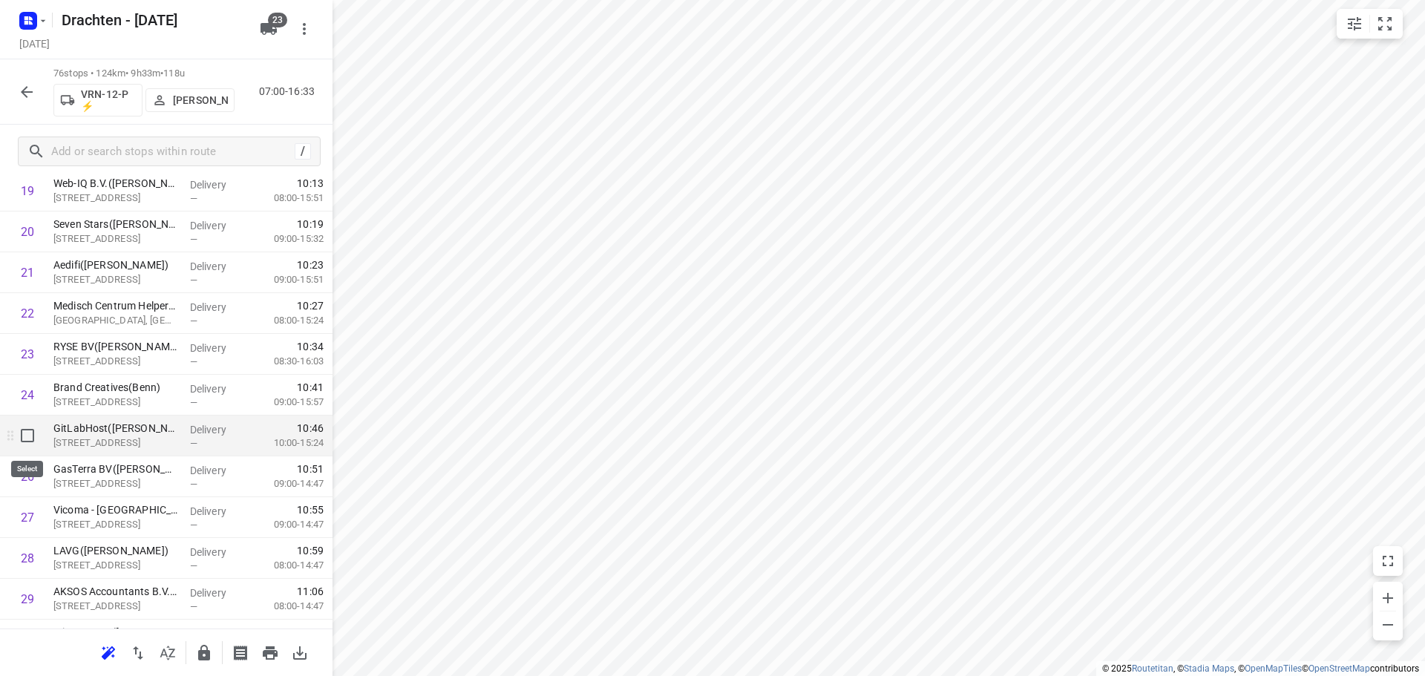
click at [29, 442] on input "checkbox" at bounding box center [28, 436] width 30 height 30
checkbox input "true"
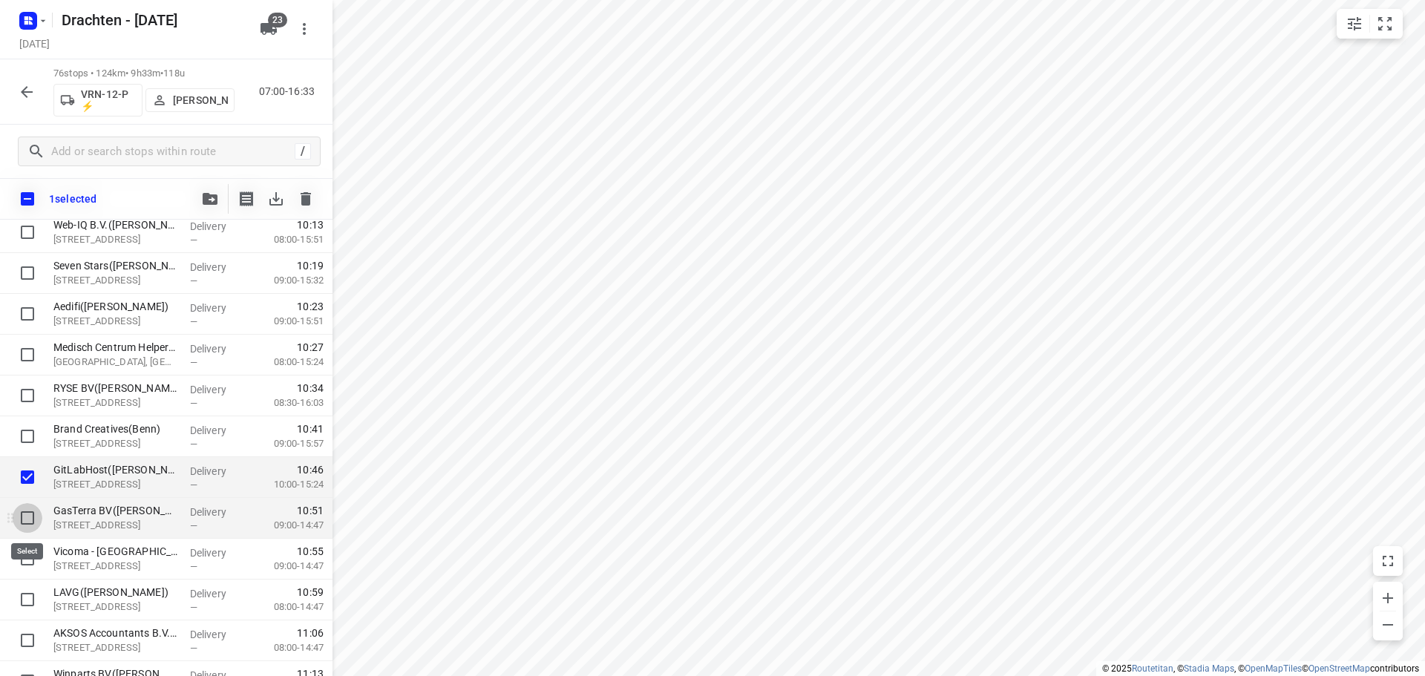
click at [29, 518] on input "checkbox" at bounding box center [28, 518] width 30 height 30
checkbox input "true"
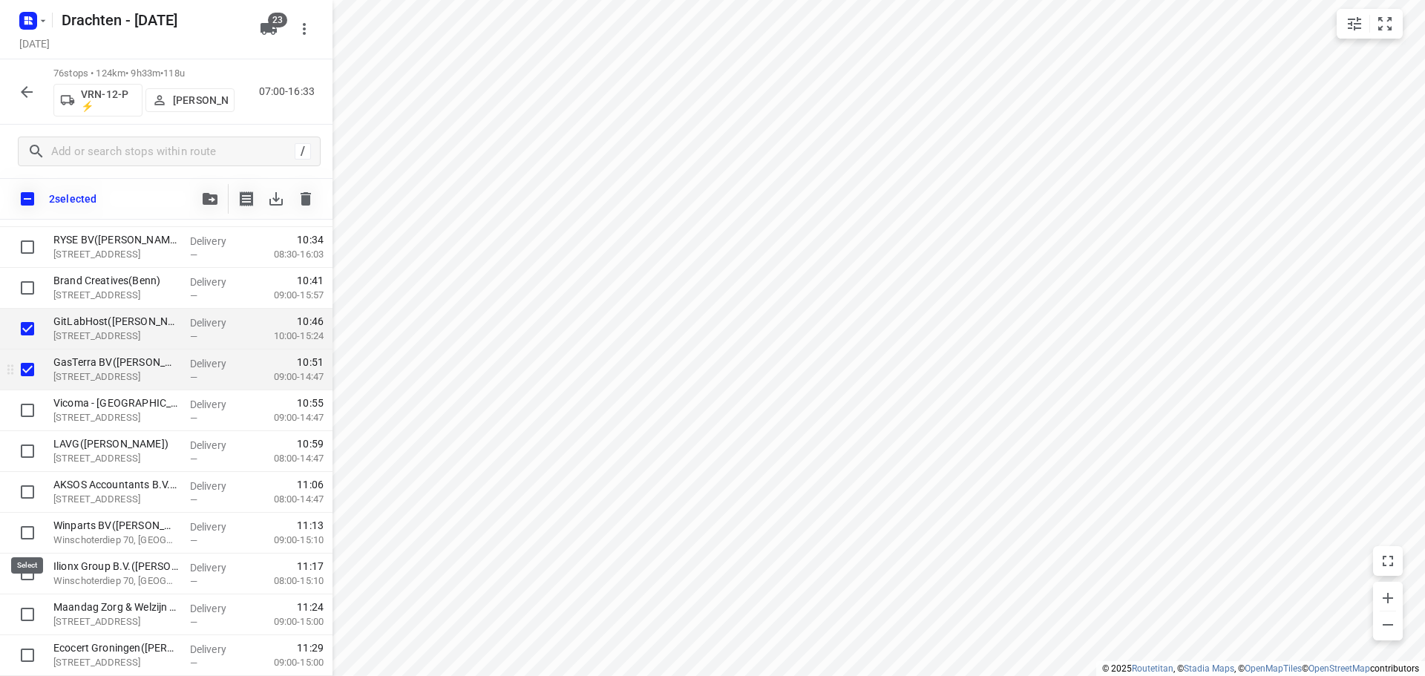
scroll to position [1039, 0]
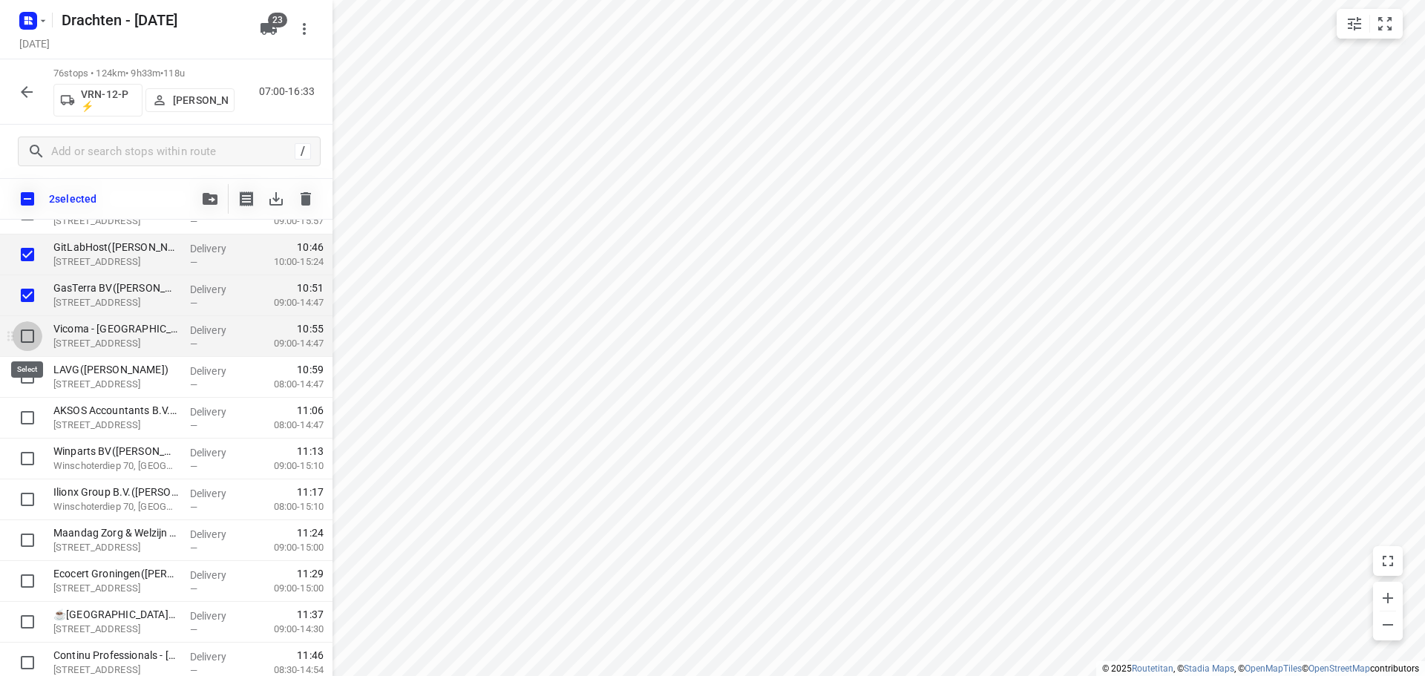
click at [24, 336] on input "checkbox" at bounding box center [28, 336] width 30 height 30
checkbox input "true"
click at [26, 375] on input "checkbox" at bounding box center [28, 377] width 30 height 30
checkbox input "true"
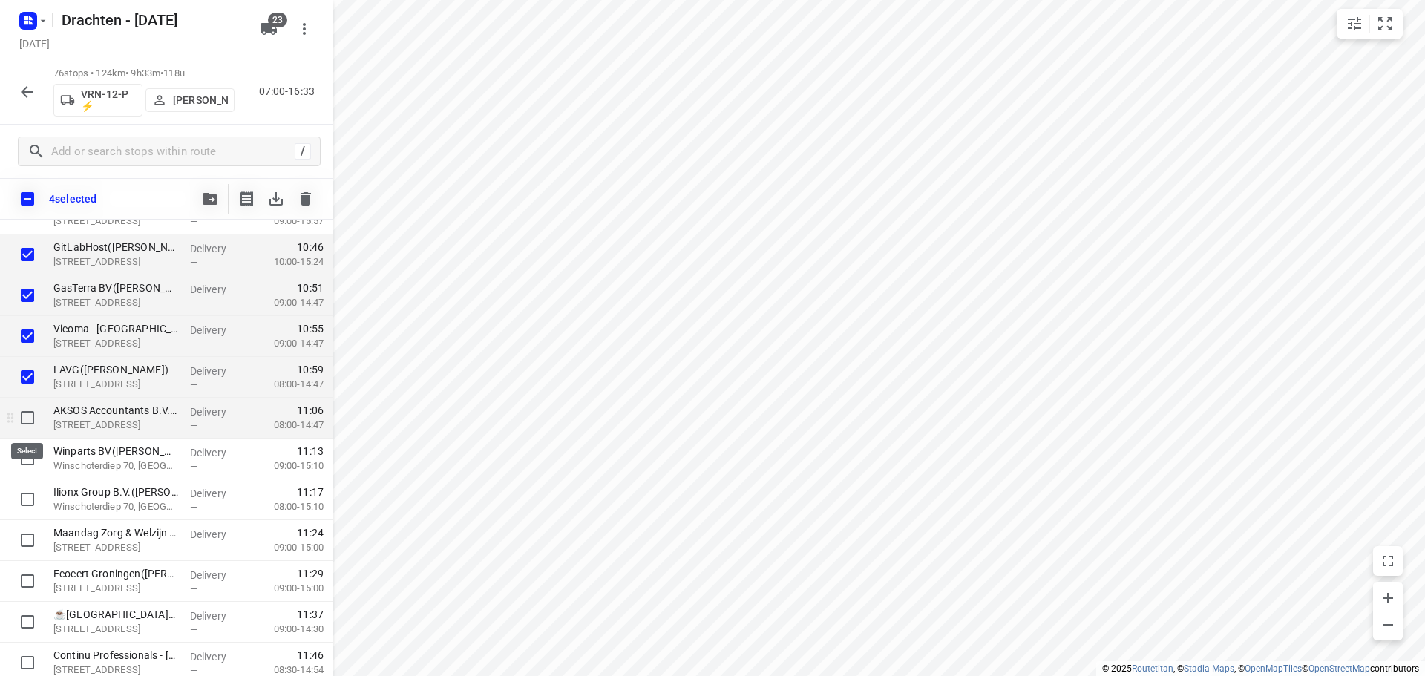
click at [30, 423] on input "checkbox" at bounding box center [28, 418] width 30 height 30
checkbox input "true"
click at [22, 457] on input "checkbox" at bounding box center [28, 459] width 30 height 30
checkbox input "true"
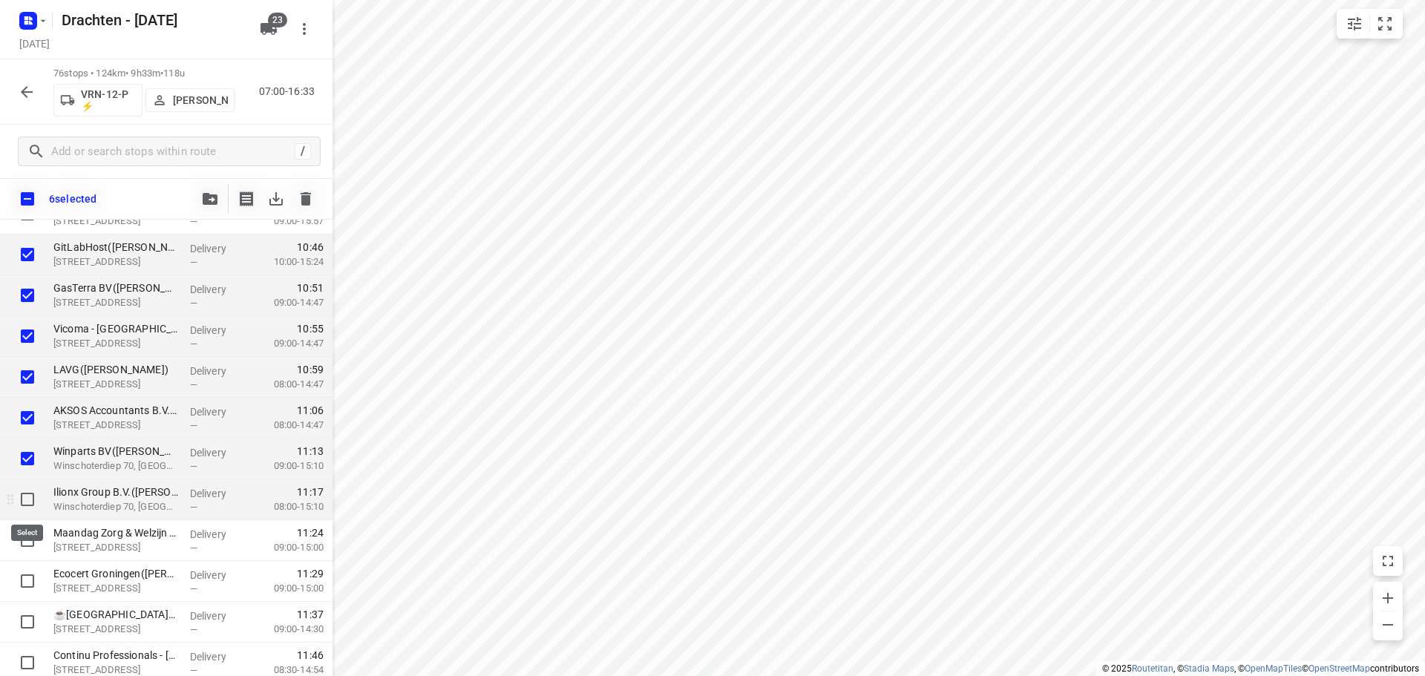
click at [26, 492] on input "checkbox" at bounding box center [28, 500] width 30 height 30
checkbox input "true"
click at [30, 543] on input "checkbox" at bounding box center [28, 541] width 30 height 30
click at [36, 545] on input "checkbox" at bounding box center [28, 541] width 30 height 30
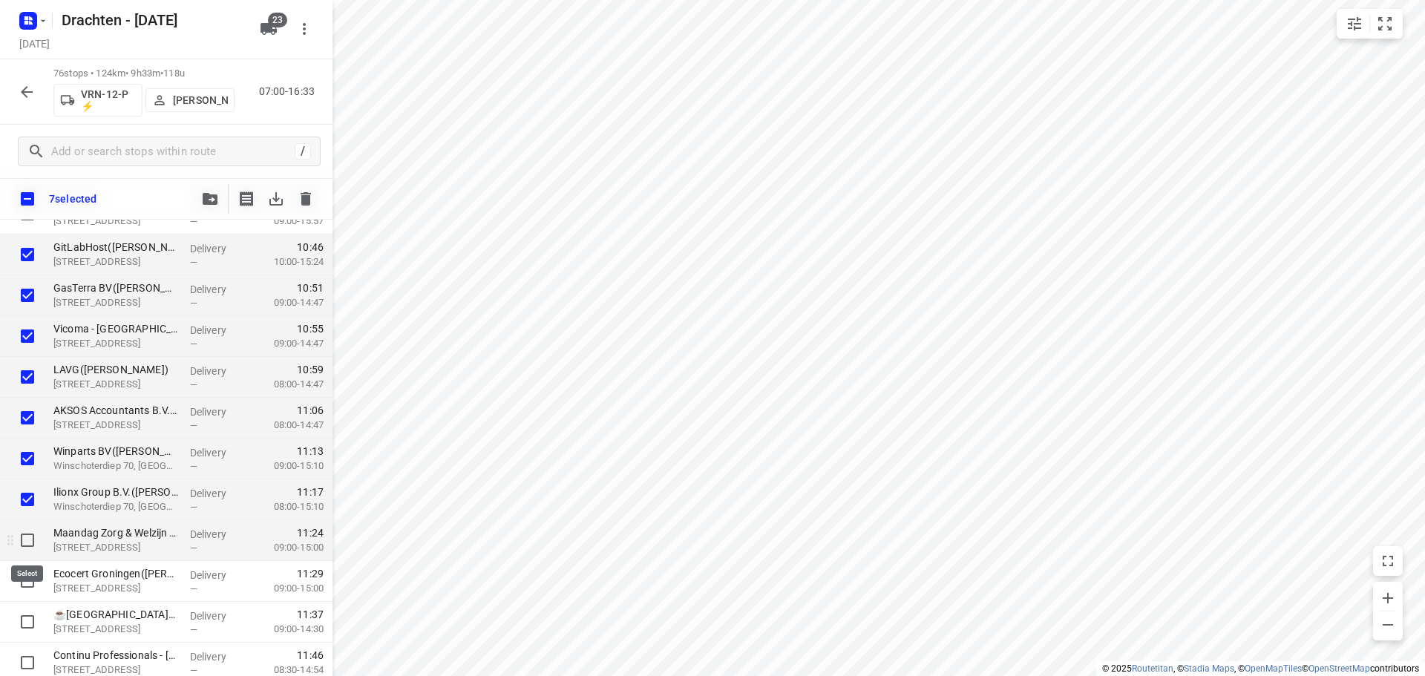
checkbox input "true"
click at [29, 576] on input "checkbox" at bounding box center [28, 581] width 30 height 30
checkbox input "true"
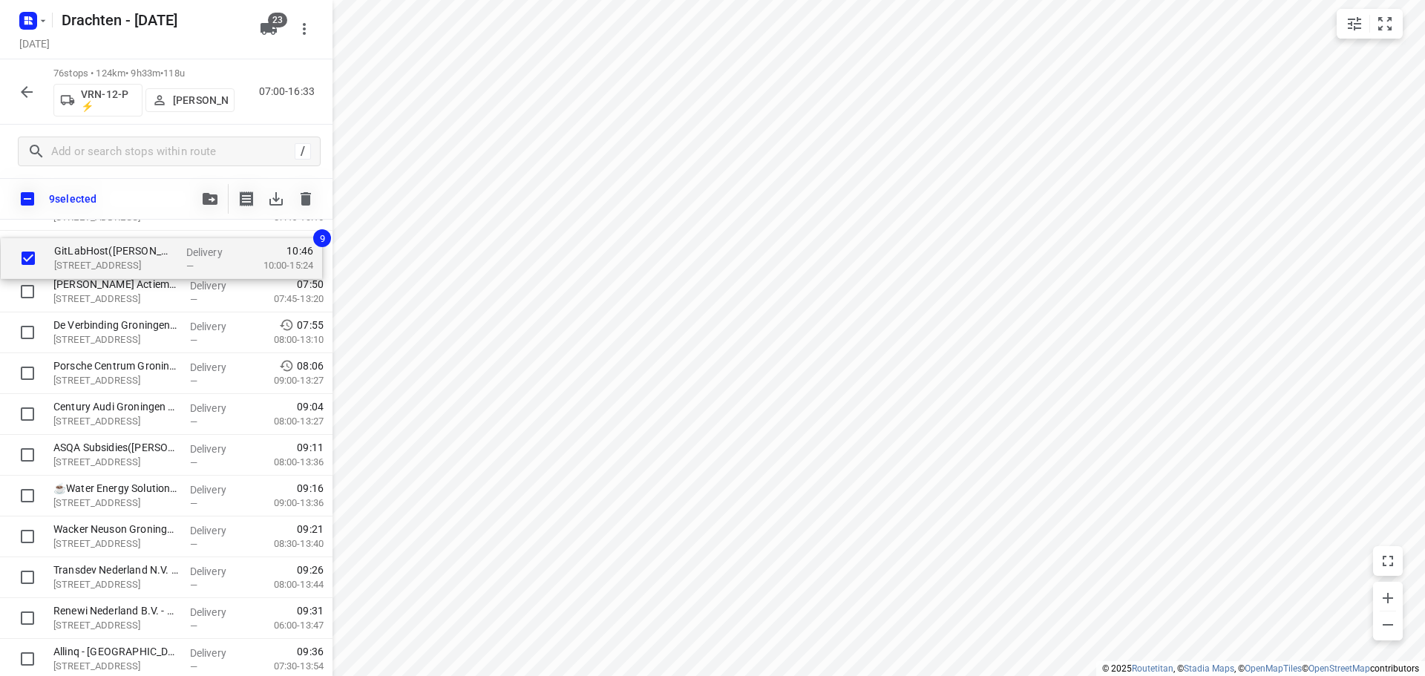
scroll to position [0, 0]
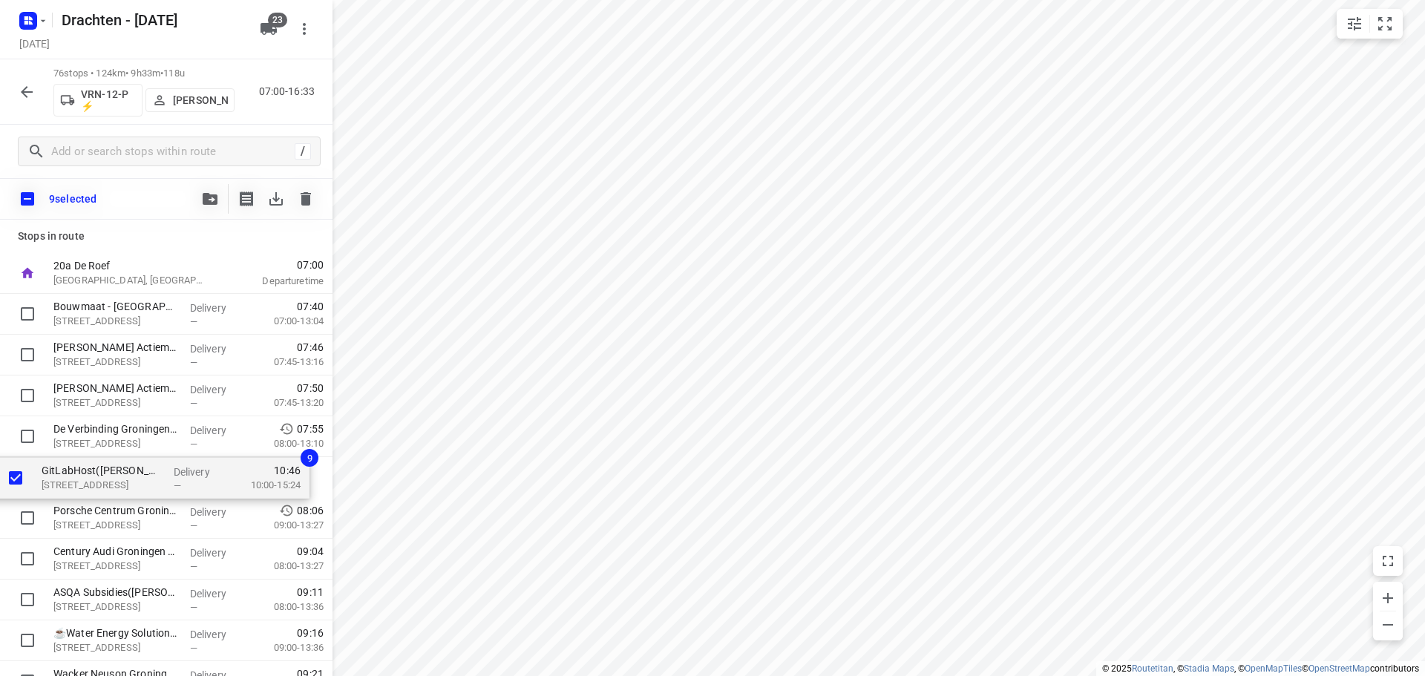
drag, startPoint x: 102, startPoint y: 411, endPoint x: 87, endPoint y: 481, distance: 71.3
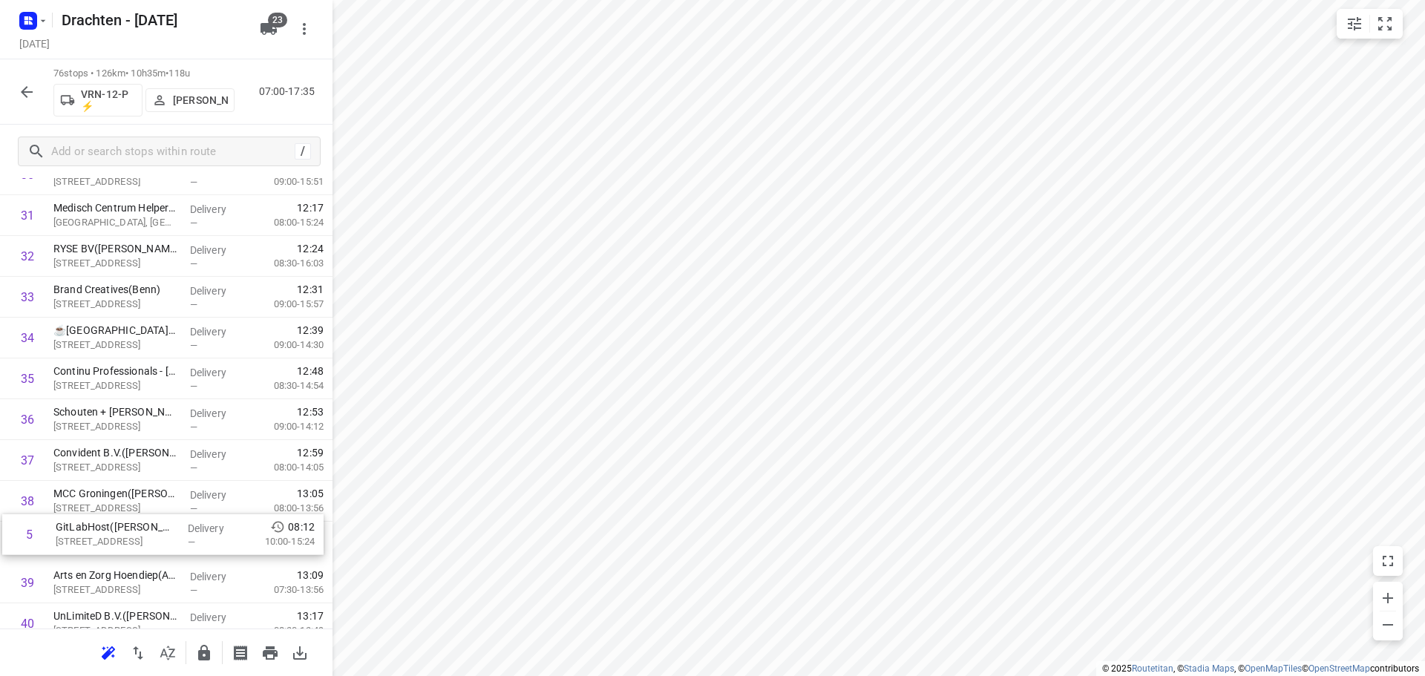
scroll to position [1241, 0]
drag, startPoint x: 179, startPoint y: 221, endPoint x: 172, endPoint y: 390, distance: 168.7
click at [172, 390] on div "1 Bouwmaat - Groningen(Erik van der Laan) Bornholmstraat 38, Groningen Delivery…" at bounding box center [166, 562] width 333 height 3103
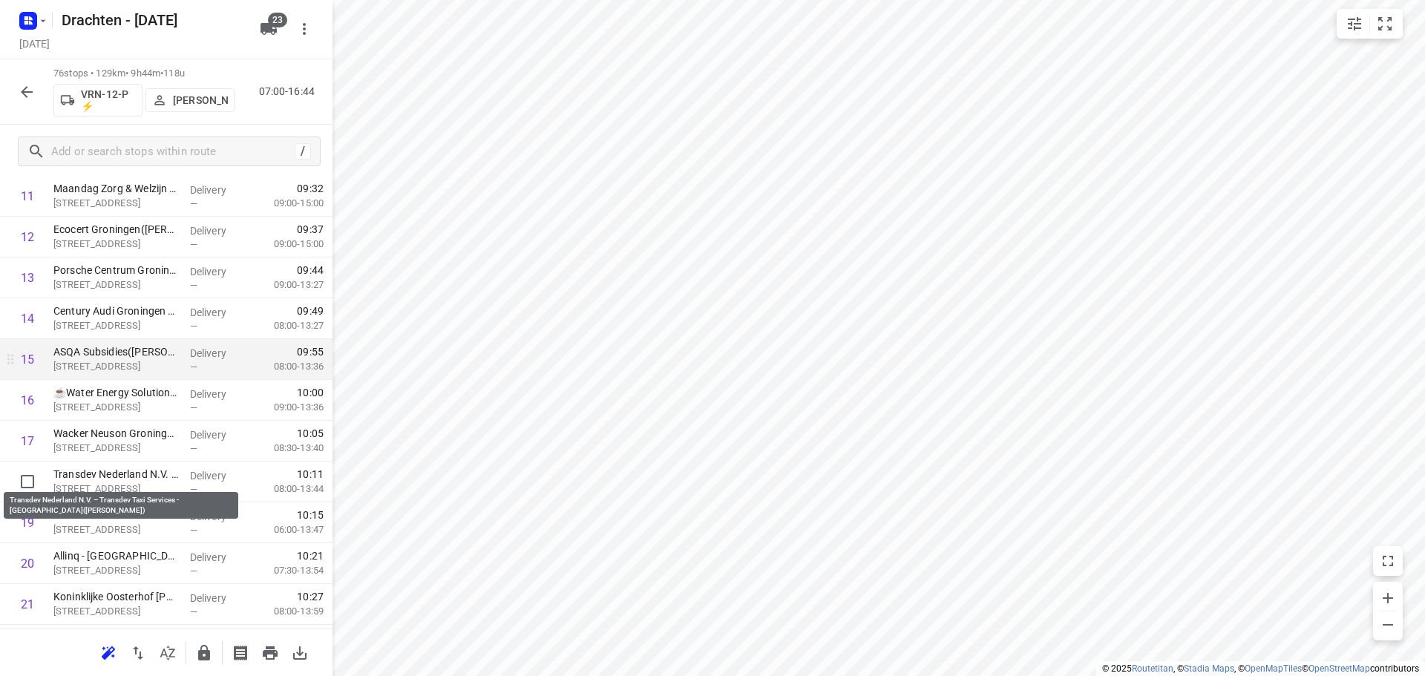
scroll to position [520, 0]
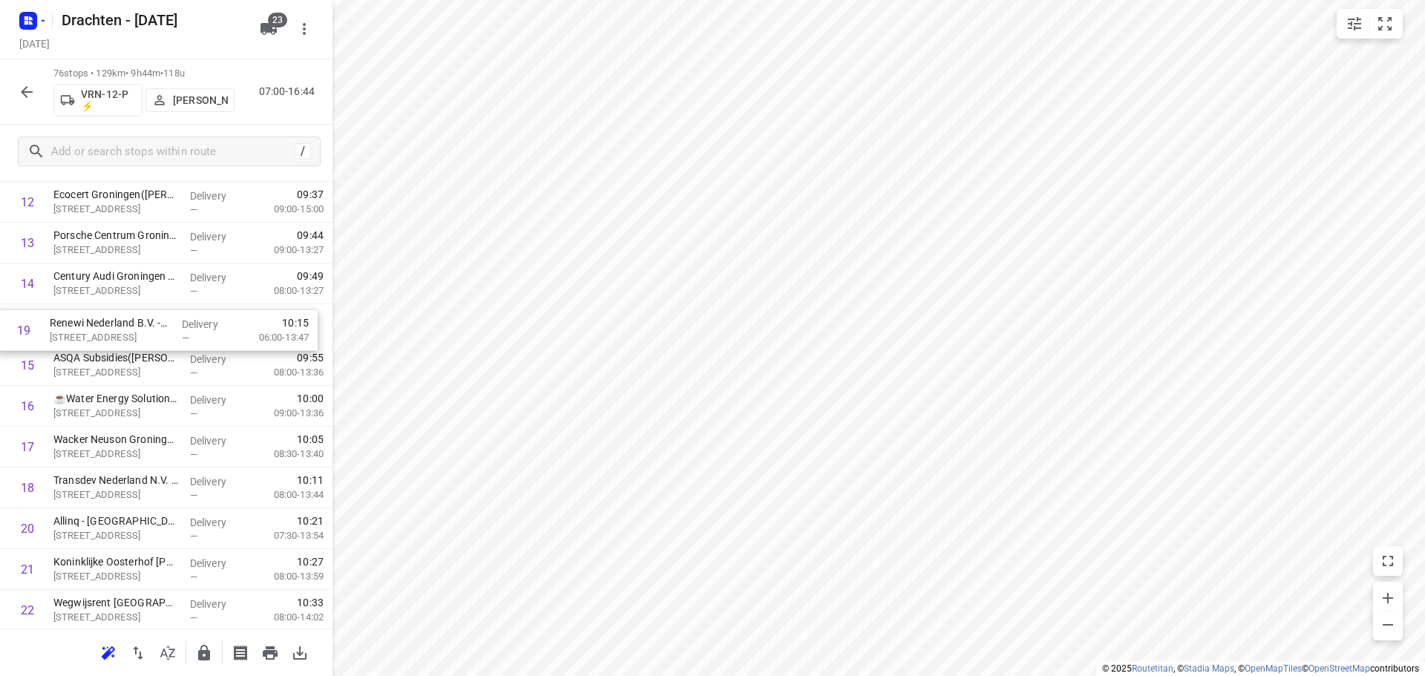
drag, startPoint x: 161, startPoint y: 500, endPoint x: 156, endPoint y: 330, distance: 170.1
drag, startPoint x: 169, startPoint y: 504, endPoint x: 170, endPoint y: 373, distance: 131.4
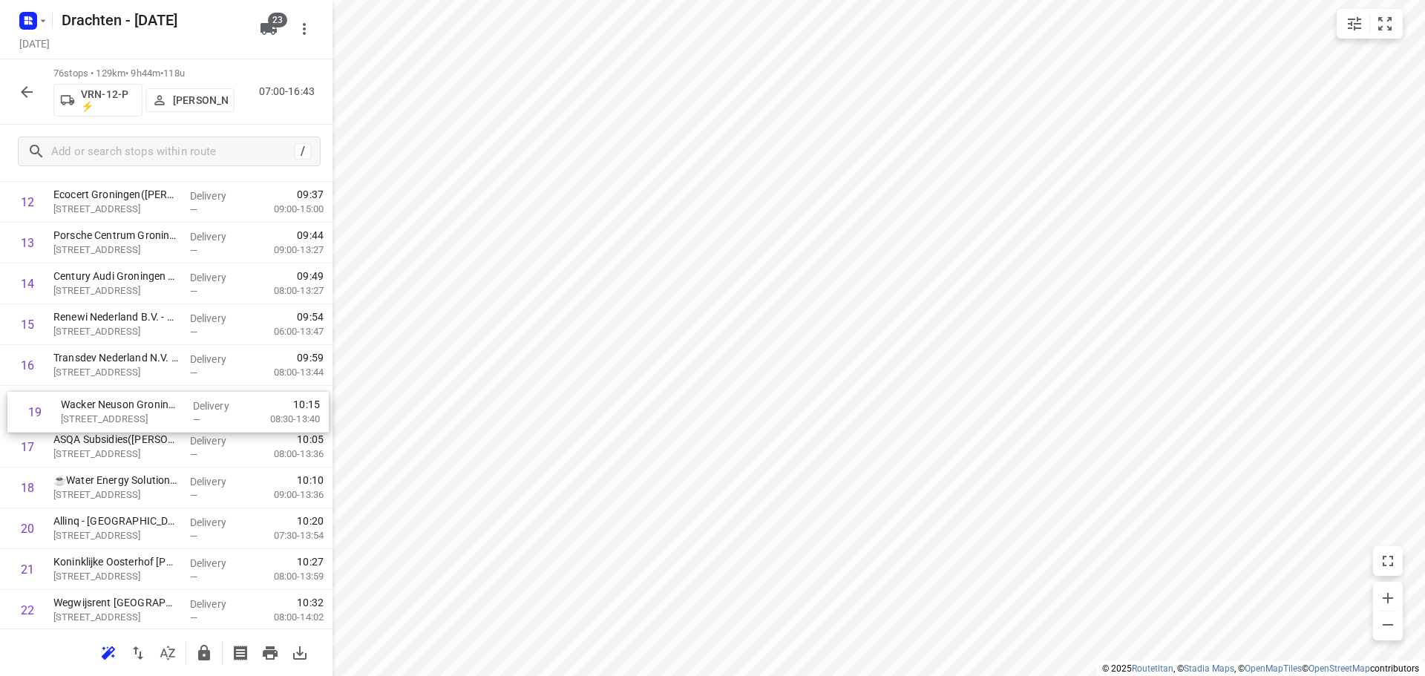
drag, startPoint x: 154, startPoint y: 491, endPoint x: 162, endPoint y: 409, distance: 82.8
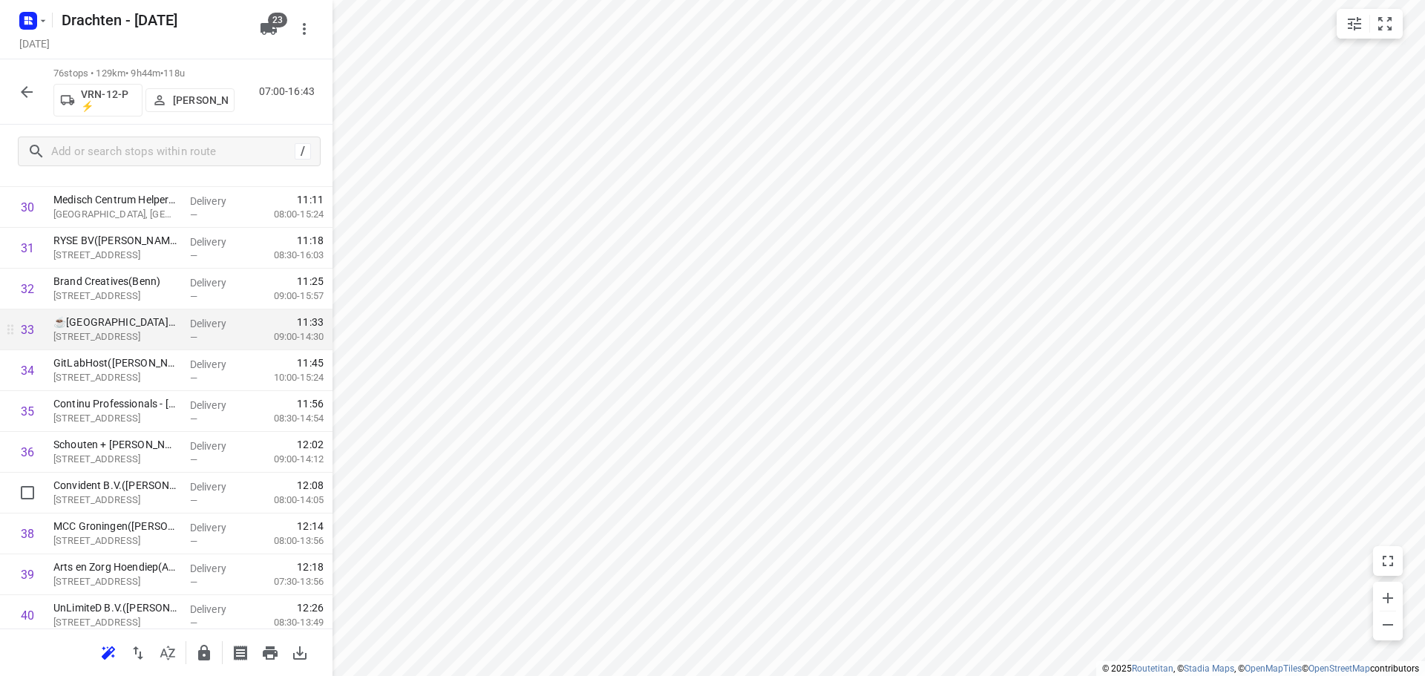
scroll to position [1262, 0]
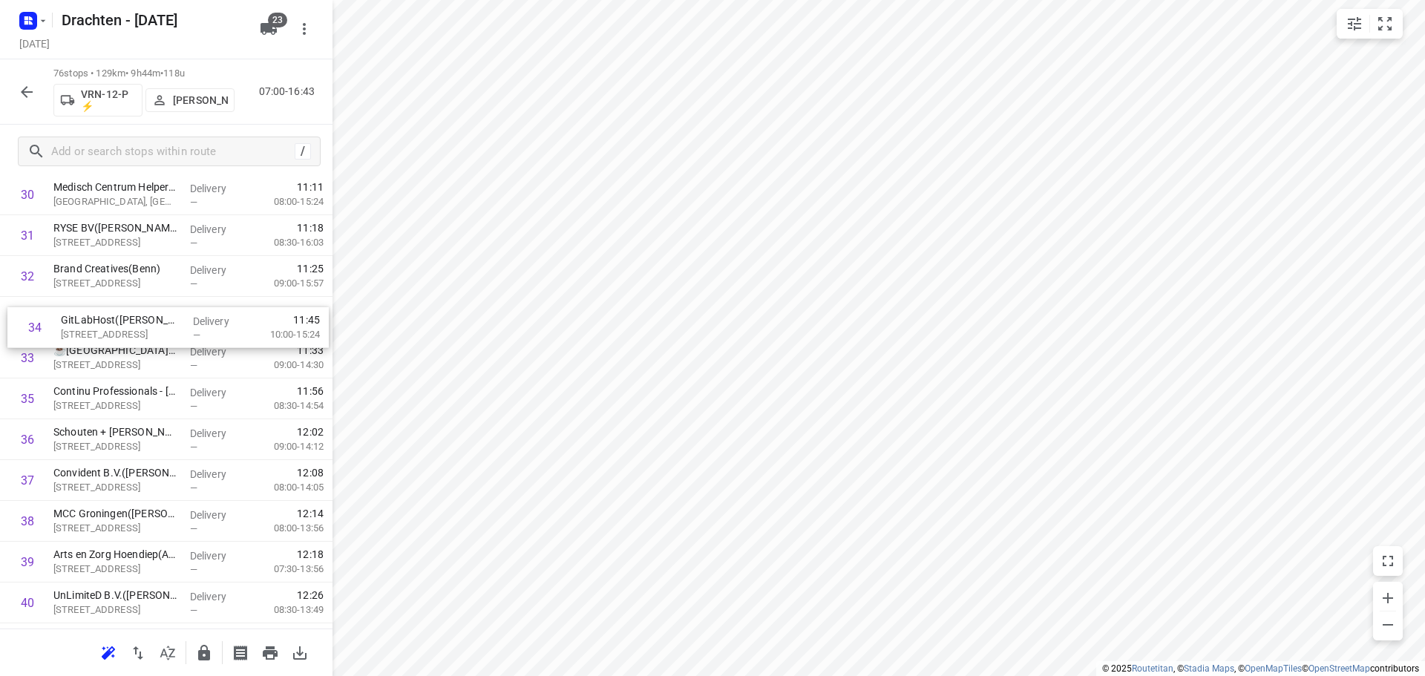
drag, startPoint x: 134, startPoint y: 365, endPoint x: 143, endPoint y: 330, distance: 35.8
click at [143, 330] on div "1 Bouwmaat - Groningen(Erik van der Laan) Bornholmstraat 38, Groningen Delivery…" at bounding box center [166, 541] width 333 height 3103
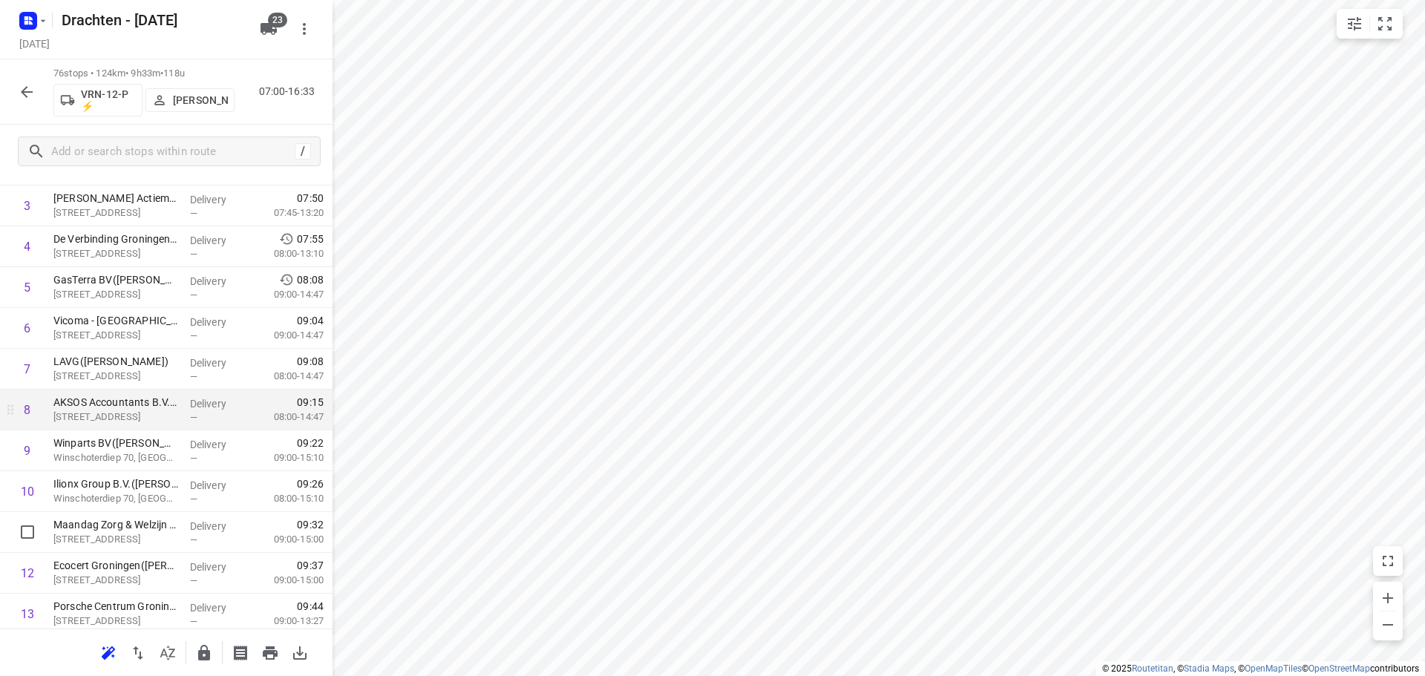
scroll to position [223, 0]
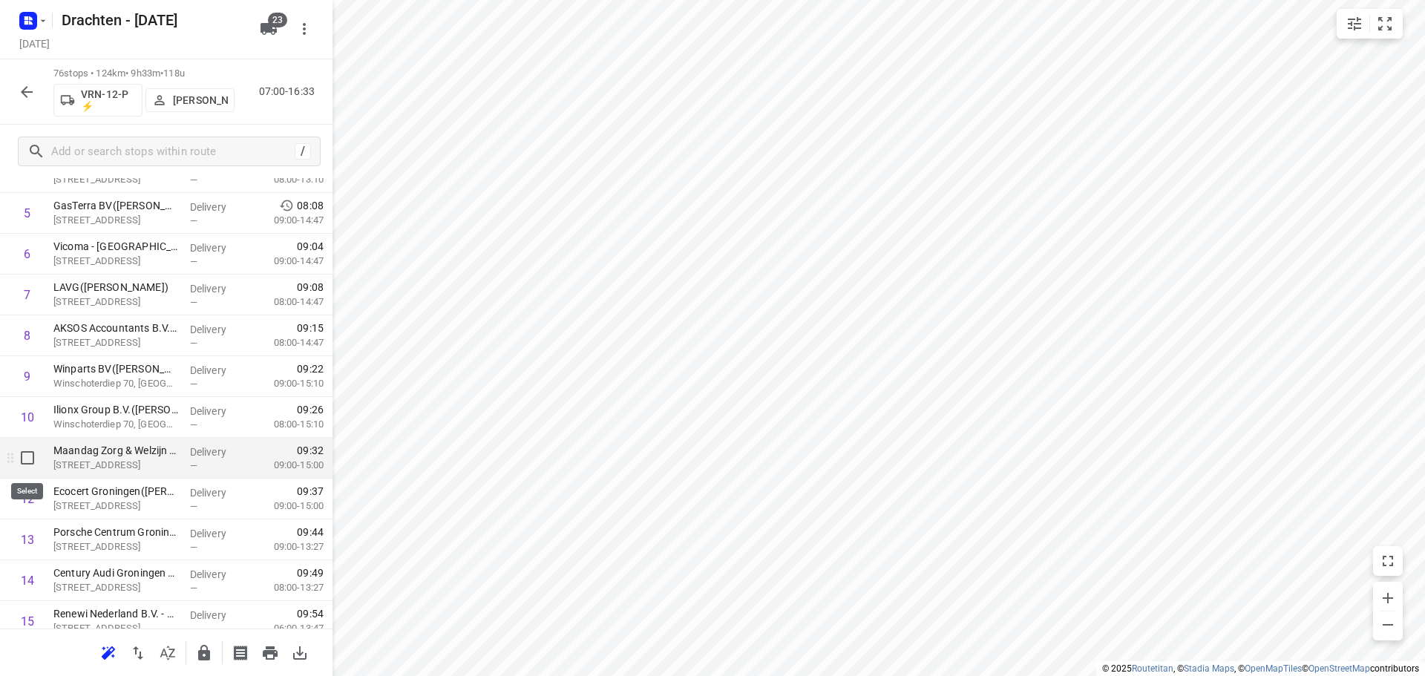
click at [34, 462] on input "checkbox" at bounding box center [28, 458] width 30 height 30
checkbox input "true"
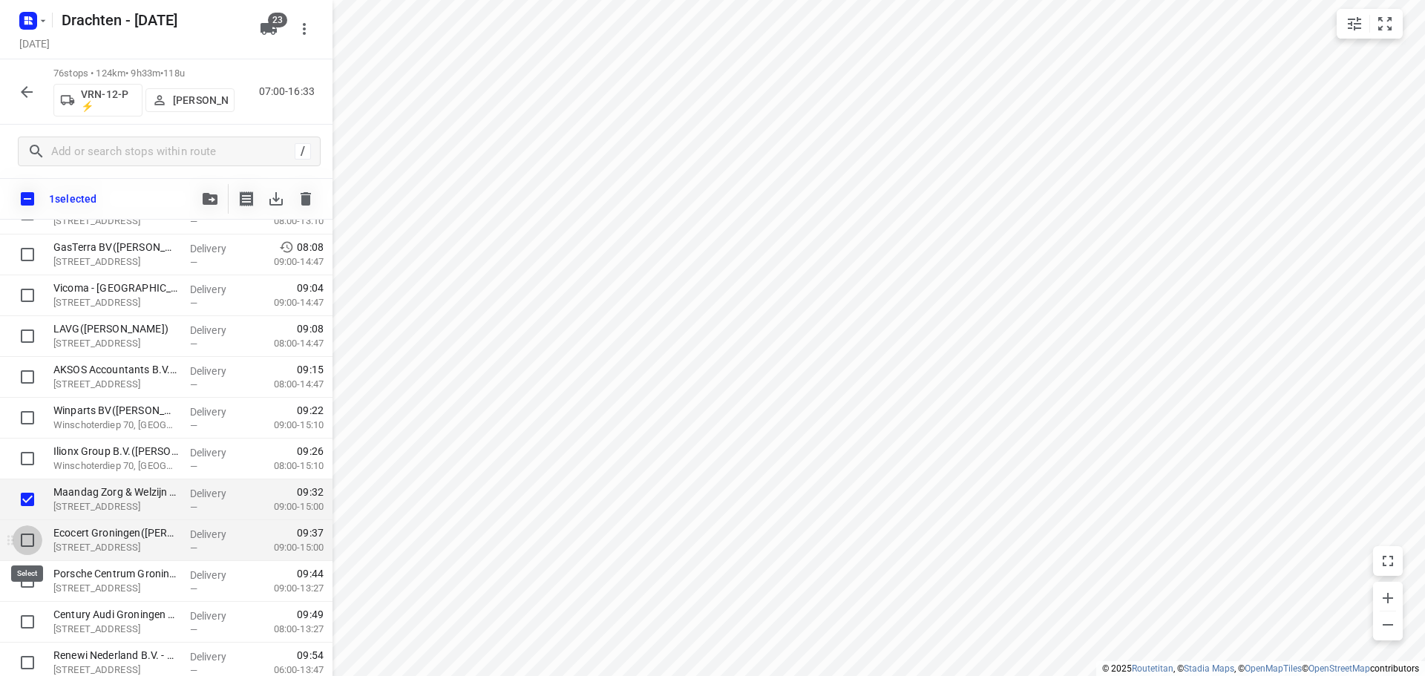
click at [31, 540] on input "checkbox" at bounding box center [28, 541] width 30 height 30
checkbox input "true"
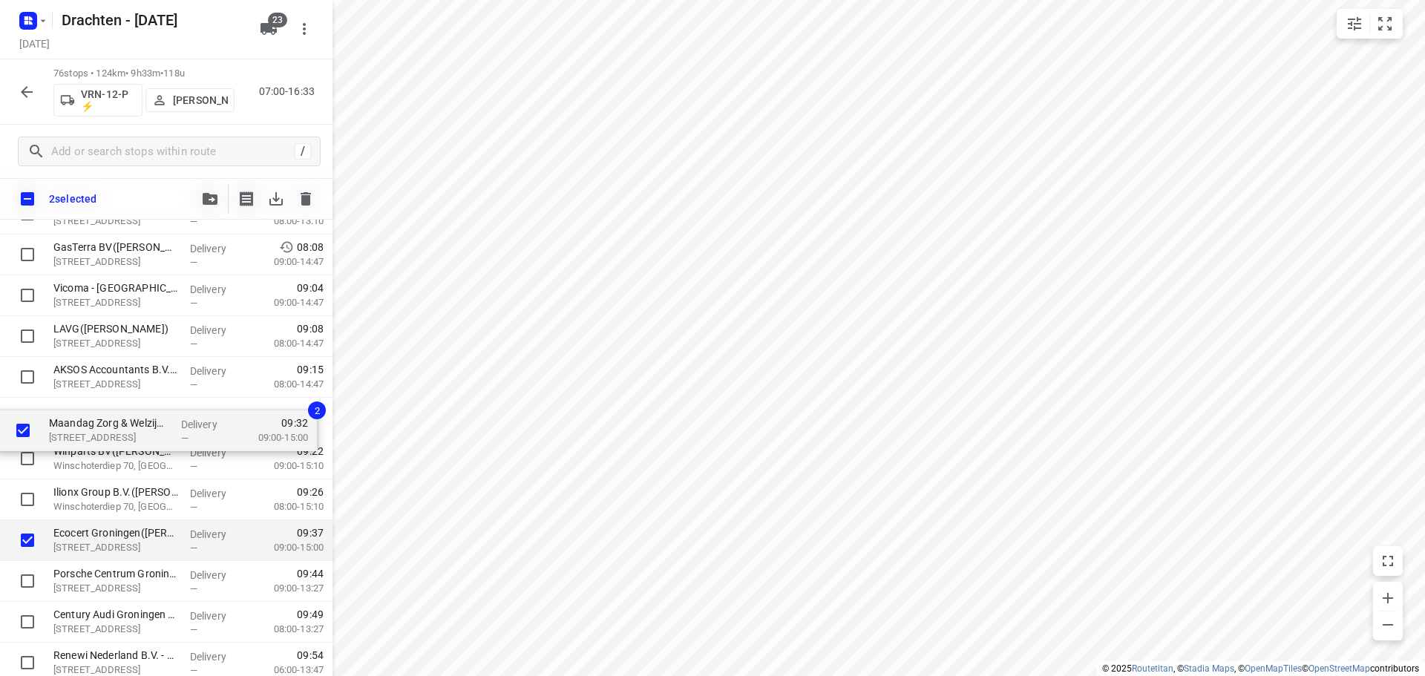
drag, startPoint x: 82, startPoint y: 500, endPoint x: 78, endPoint y: 417, distance: 83.2
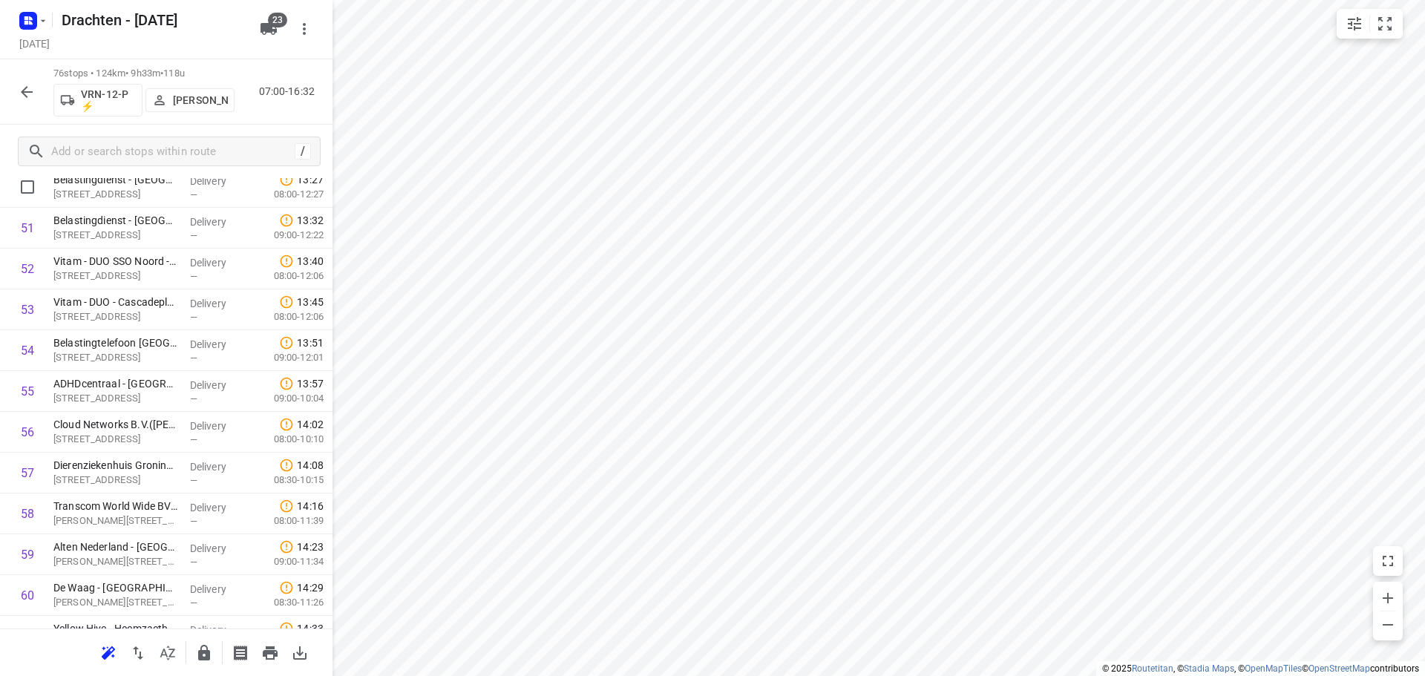
scroll to position [2153, 0]
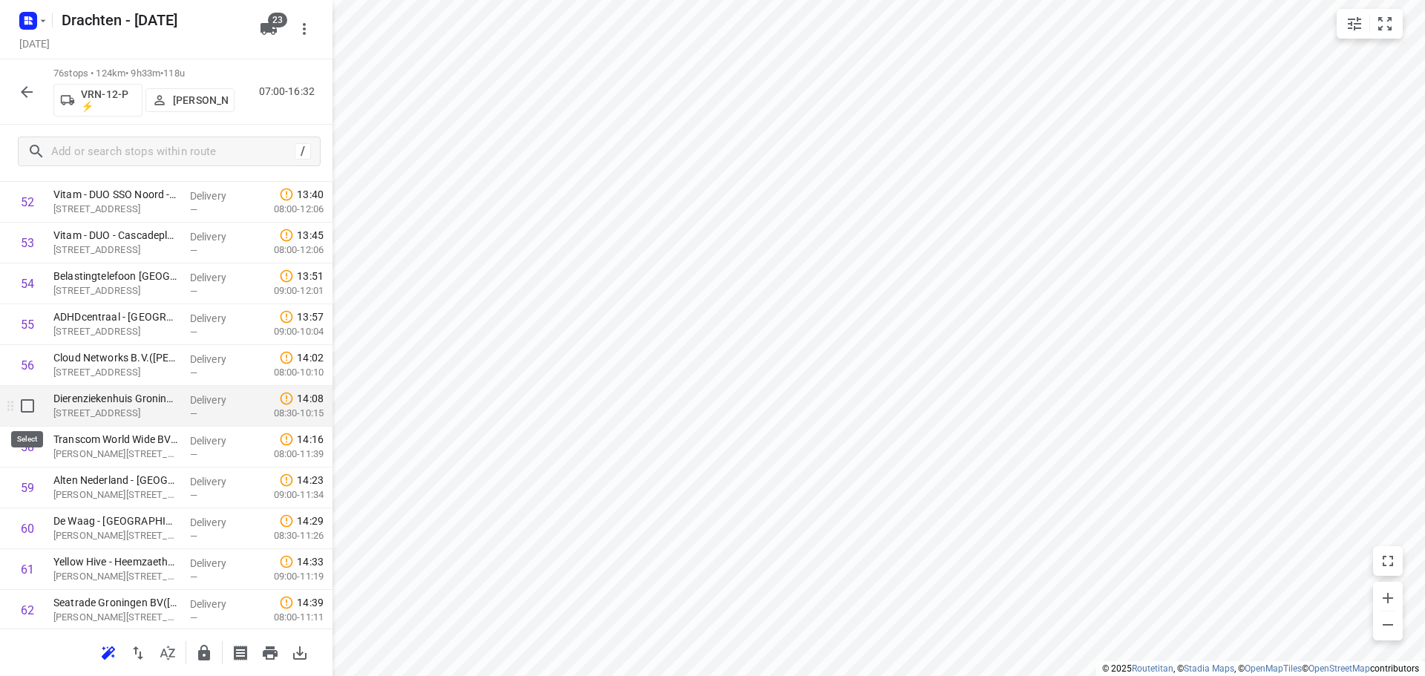
click at [29, 409] on input "checkbox" at bounding box center [28, 406] width 30 height 30
checkbox input "true"
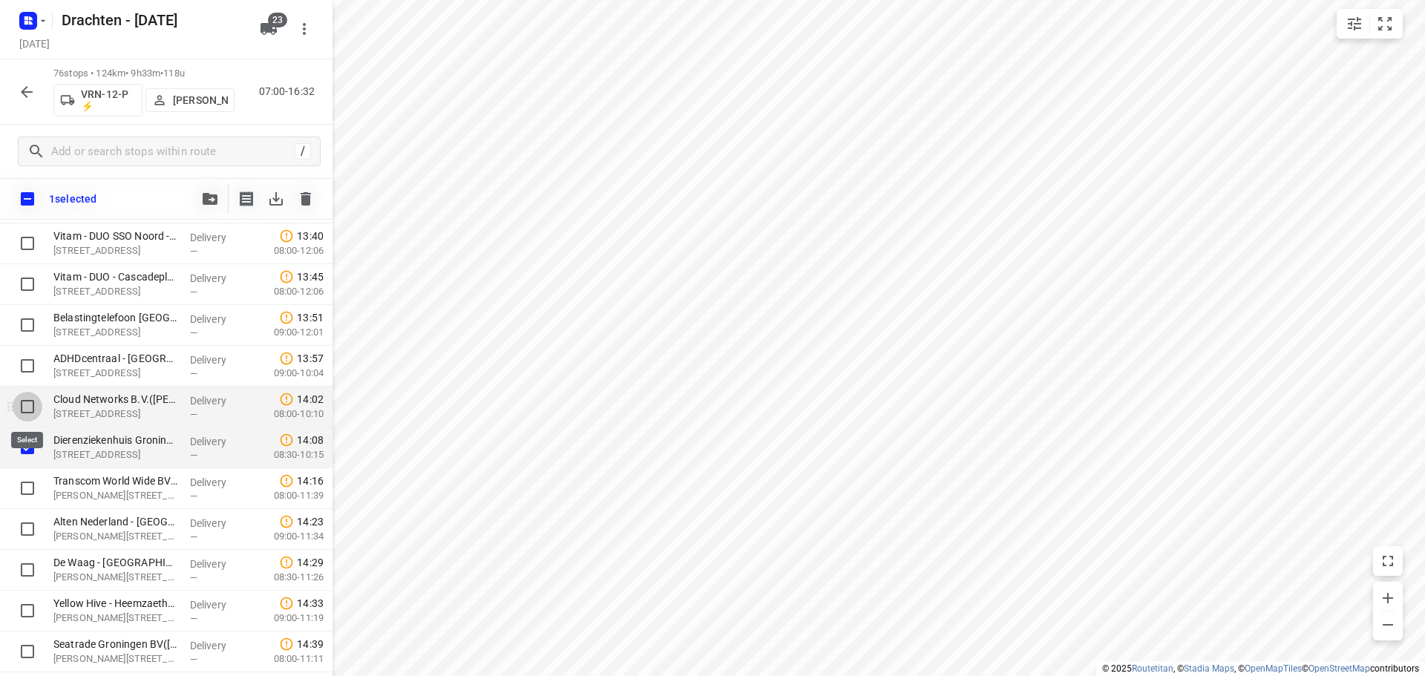
click at [20, 402] on input "checkbox" at bounding box center [28, 407] width 30 height 30
checkbox input "true"
click at [22, 366] on input "checkbox" at bounding box center [28, 366] width 30 height 30
checkbox input "true"
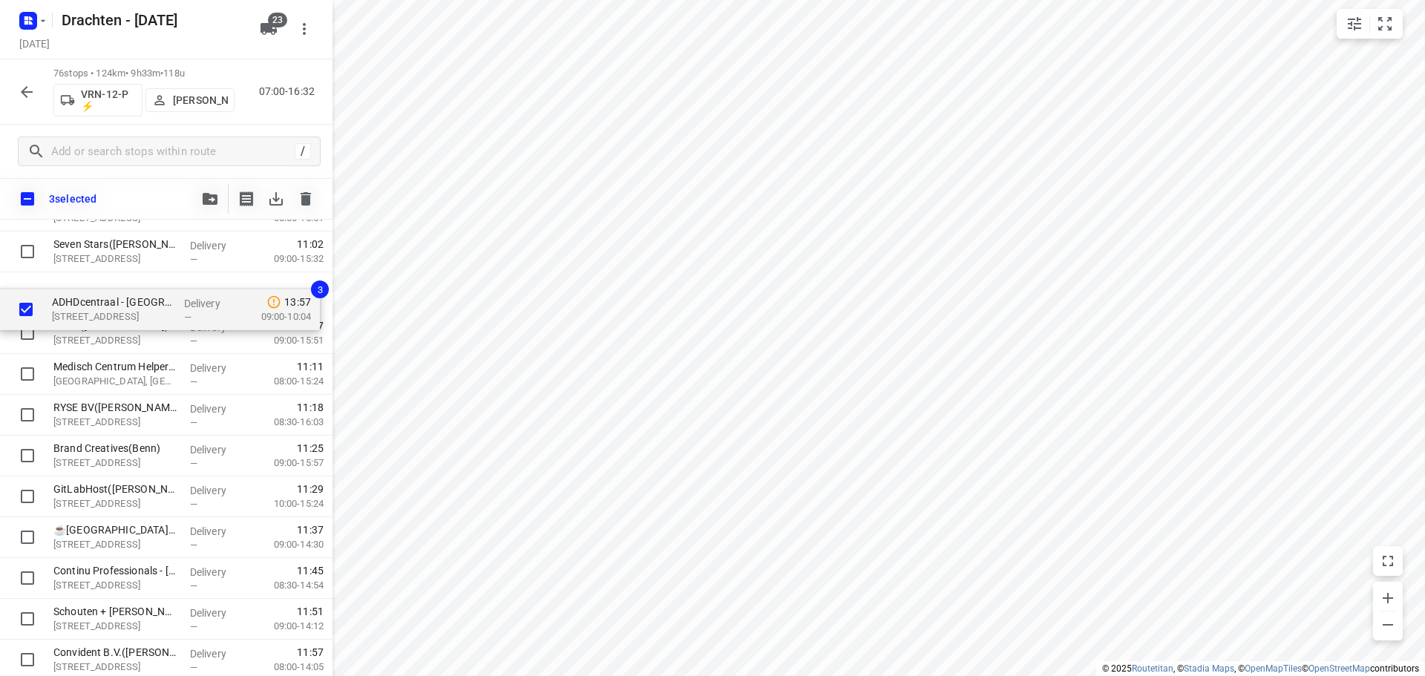
scroll to position [1156, 0]
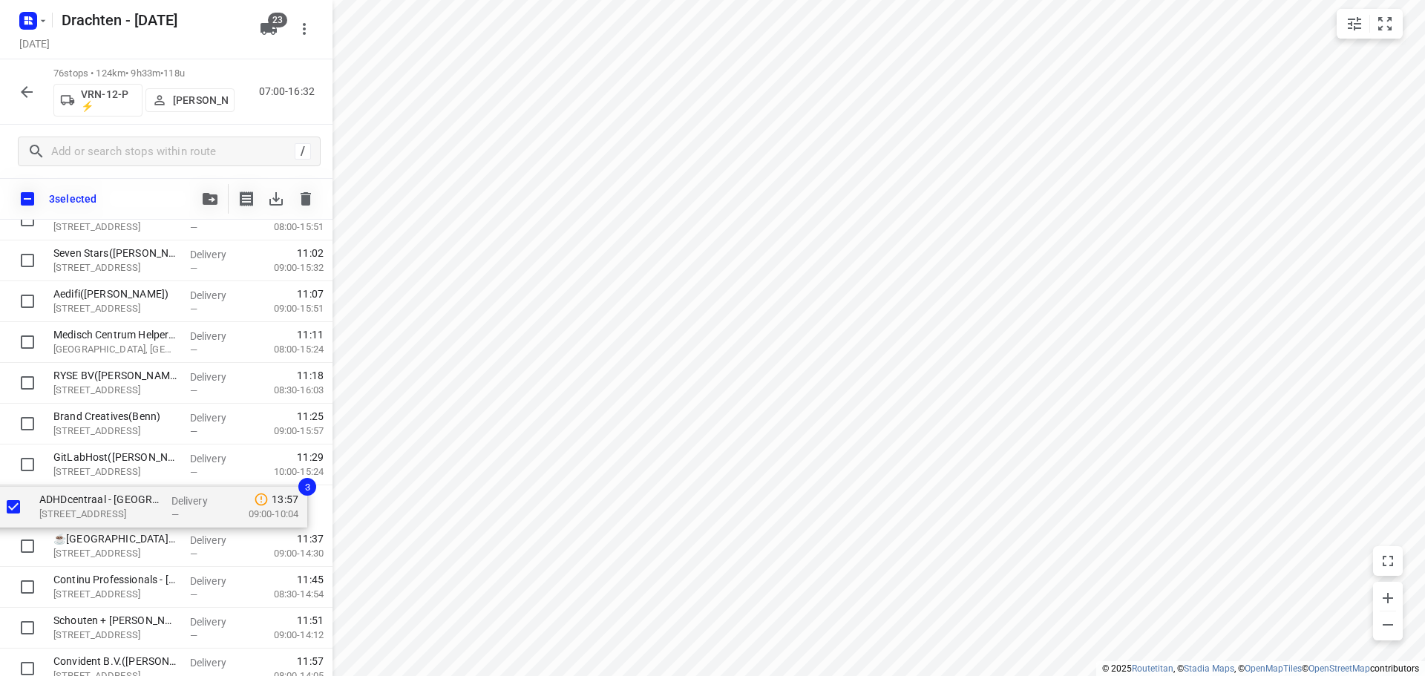
drag, startPoint x: 168, startPoint y: 371, endPoint x: 147, endPoint y: 503, distance: 133.8
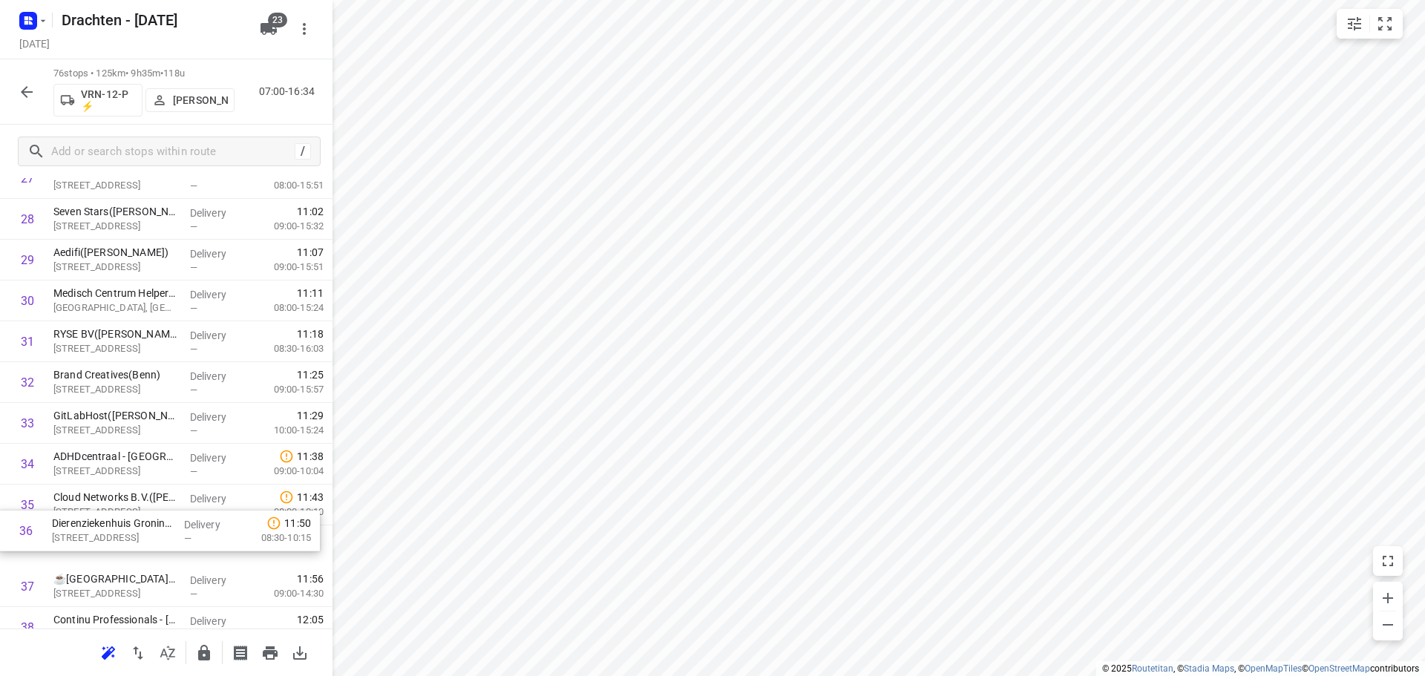
scroll to position [1158, 0]
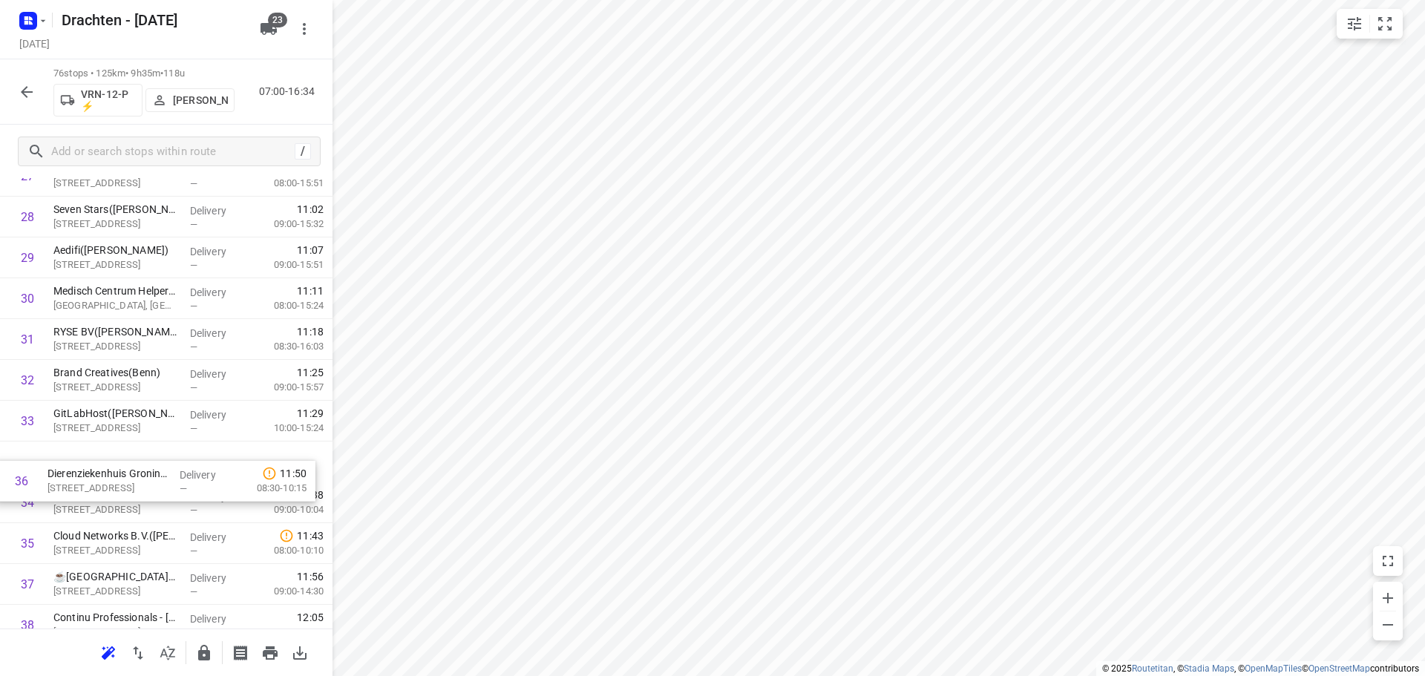
drag, startPoint x: 131, startPoint y: 549, endPoint x: 123, endPoint y: 459, distance: 90.2
click at [123, 459] on div "1 Bouwmaat - Groningen(Erik van der Laan) Bornholmstraat 38, Groningen Delivery…" at bounding box center [166, 645] width 333 height 3103
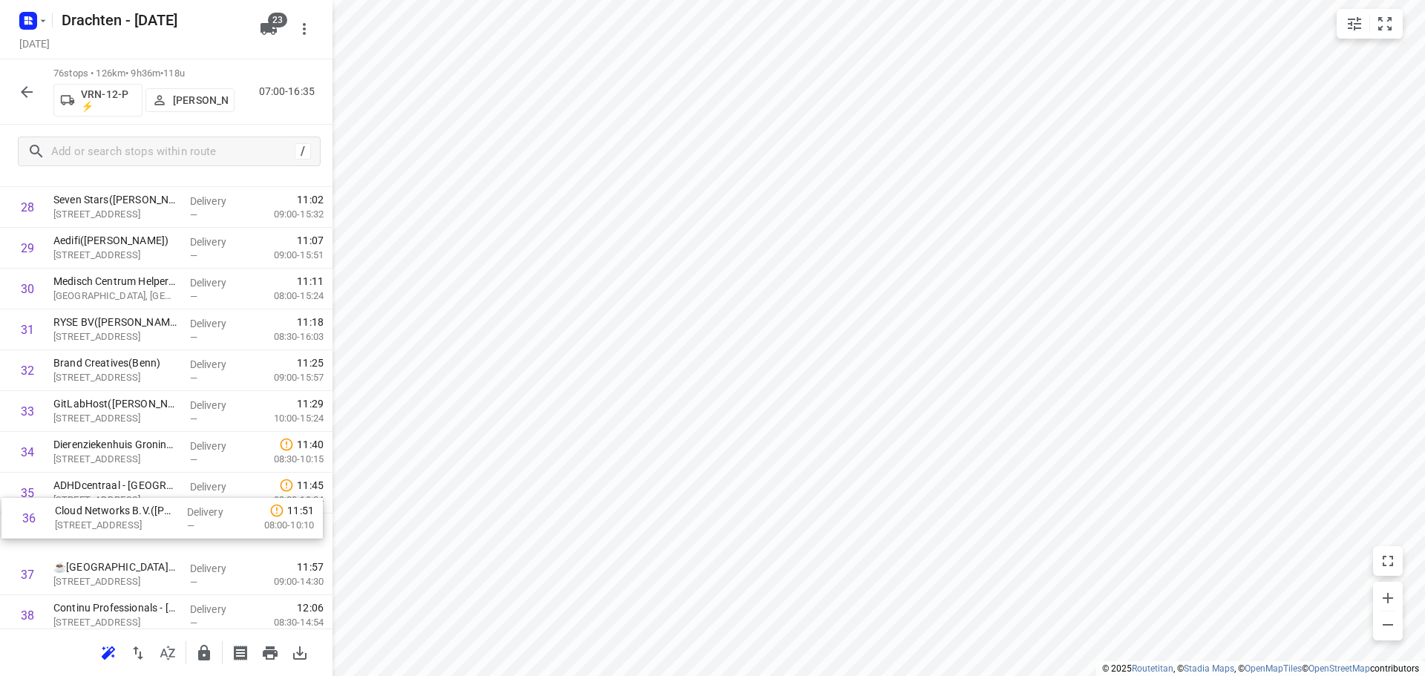
scroll to position [1168, 0]
drag, startPoint x: 120, startPoint y: 546, endPoint x: 123, endPoint y: 491, distance: 55.8
click at [124, 491] on div "1 Bouwmaat - Groningen(Erik van der Laan) Bornholmstraat 38, Groningen Delivery…" at bounding box center [166, 636] width 333 height 3103
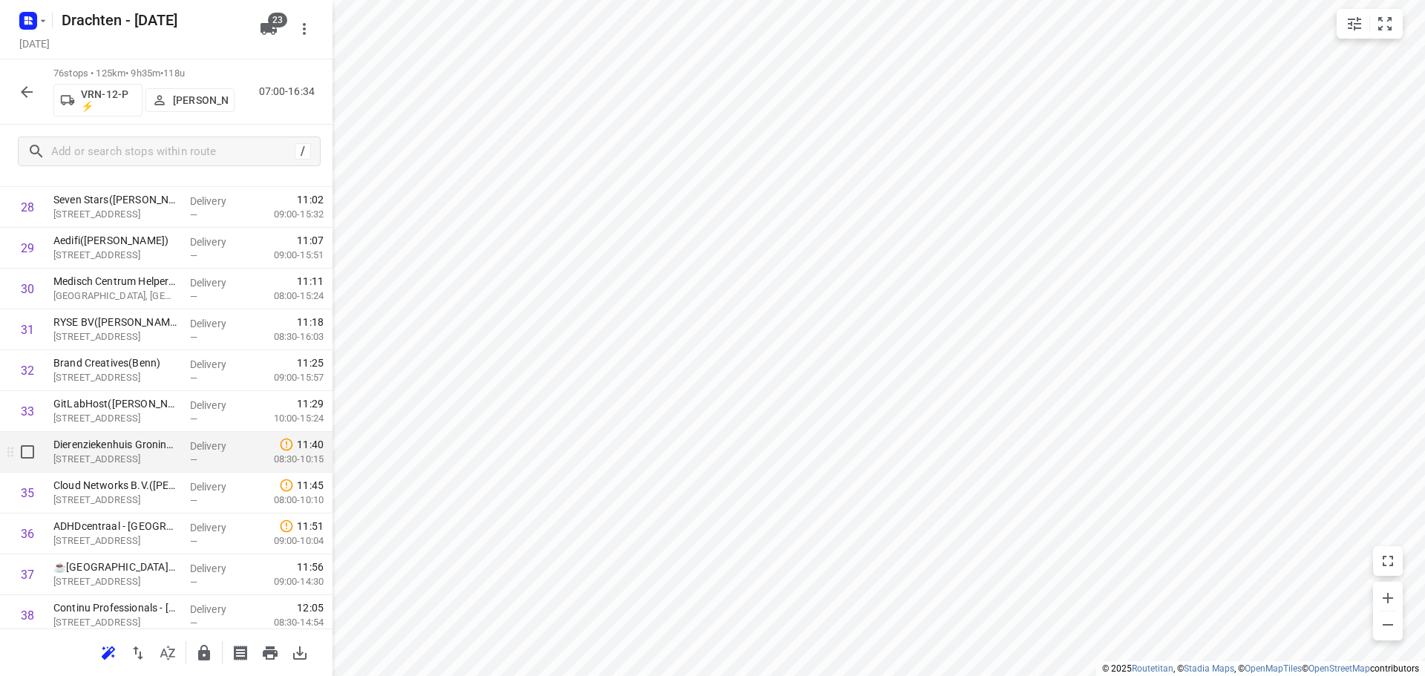
scroll to position [1242, 0]
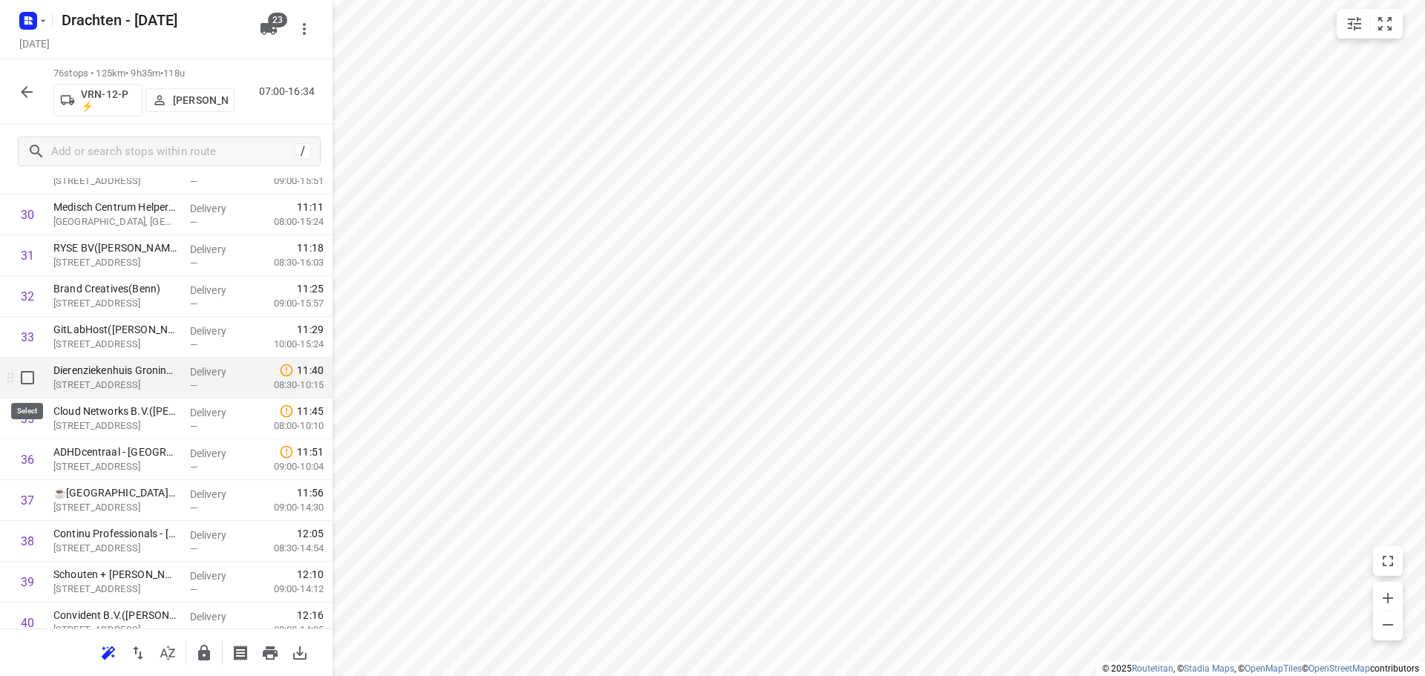
click at [24, 381] on input "checkbox" at bounding box center [28, 378] width 30 height 30
checkbox input "true"
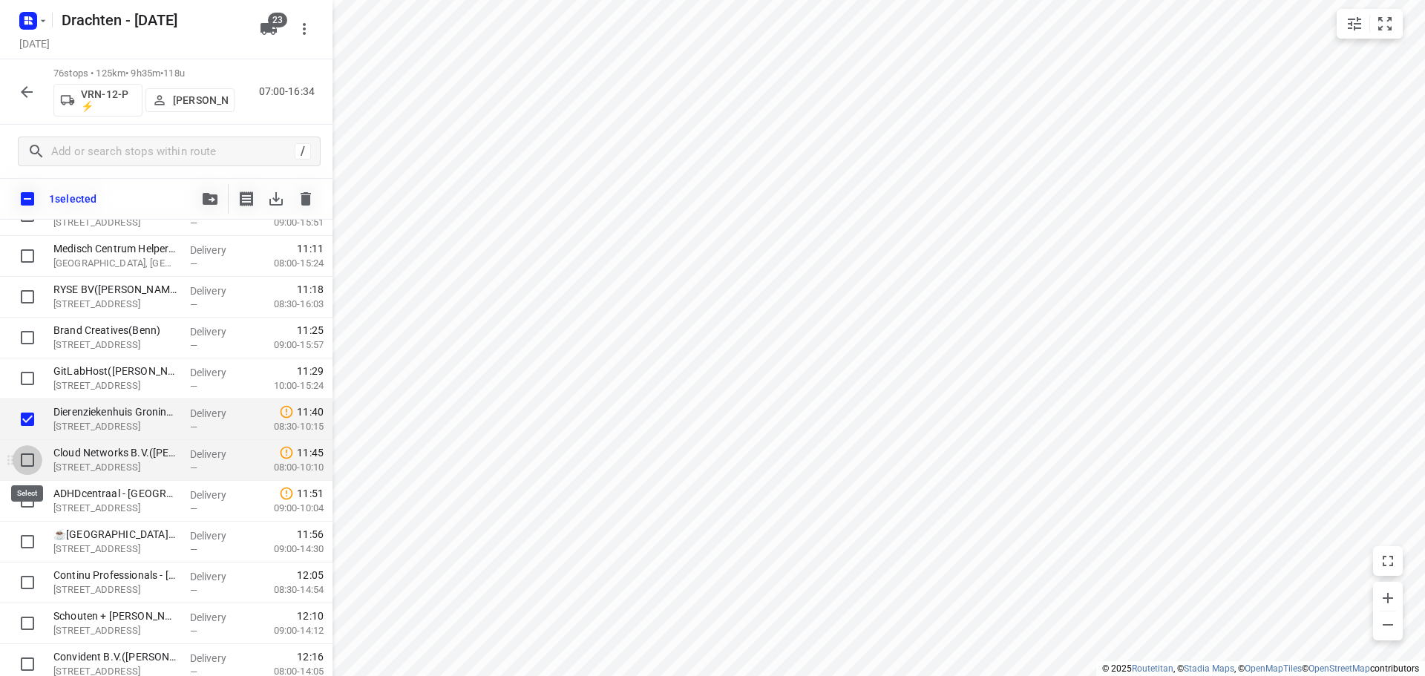
click at [24, 458] on input "checkbox" at bounding box center [28, 460] width 30 height 30
checkbox input "true"
click at [209, 195] on icon "button" at bounding box center [210, 199] width 15 height 12
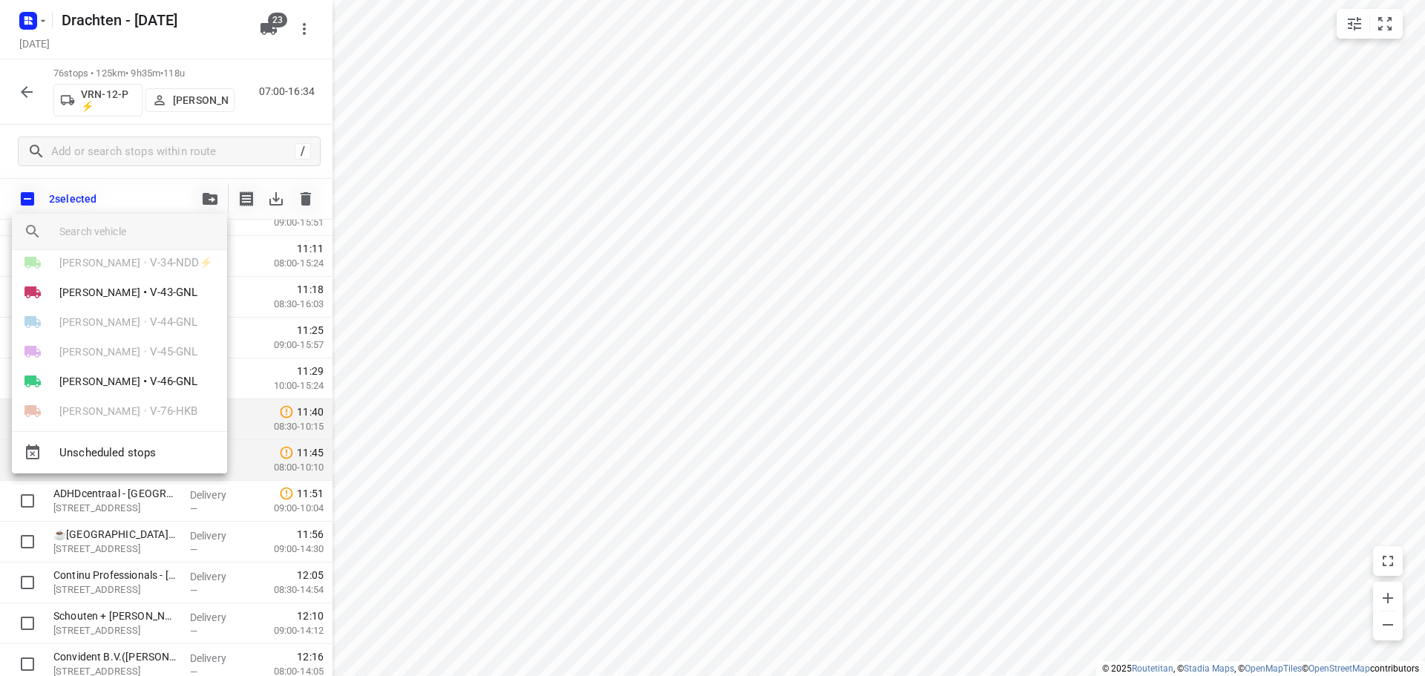
scroll to position [223, 0]
click at [150, 297] on span "V-43-GNL" at bounding box center [174, 292] width 48 height 17
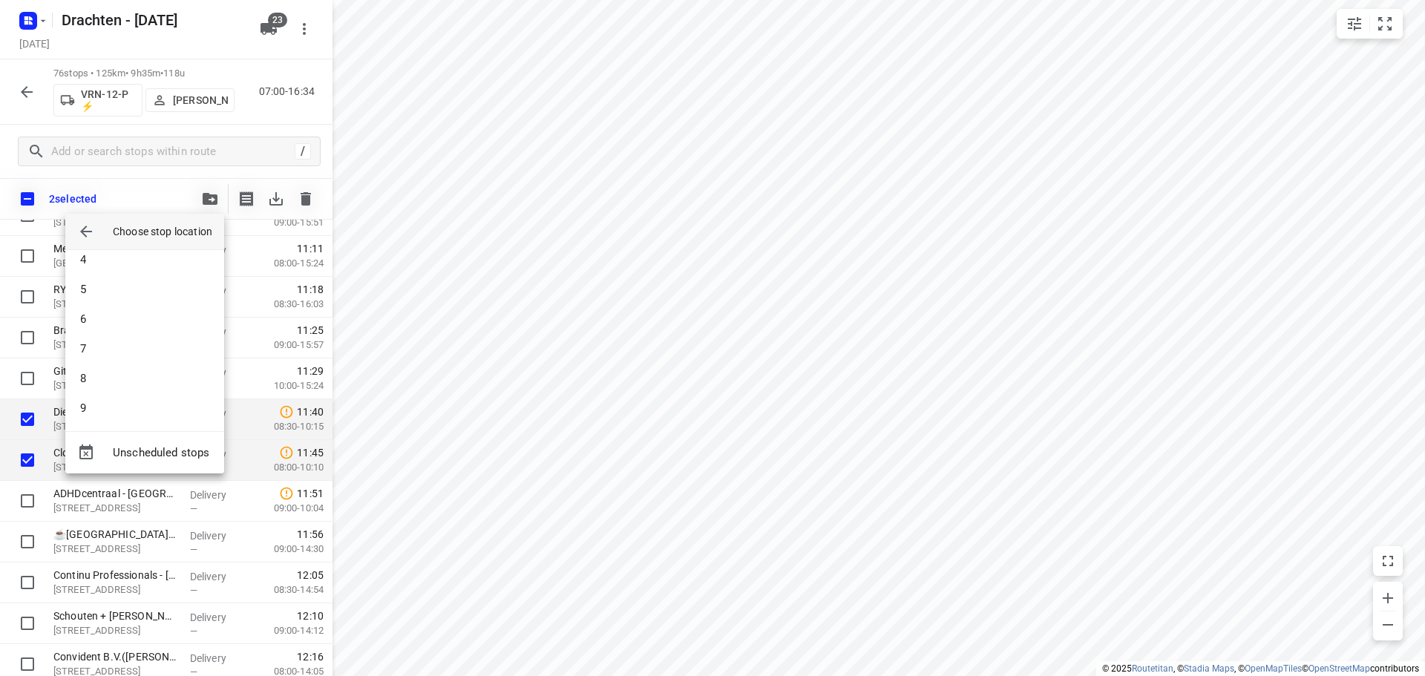
scroll to position [74, 0]
click at [120, 338] on li "6" at bounding box center [144, 345] width 159 height 30
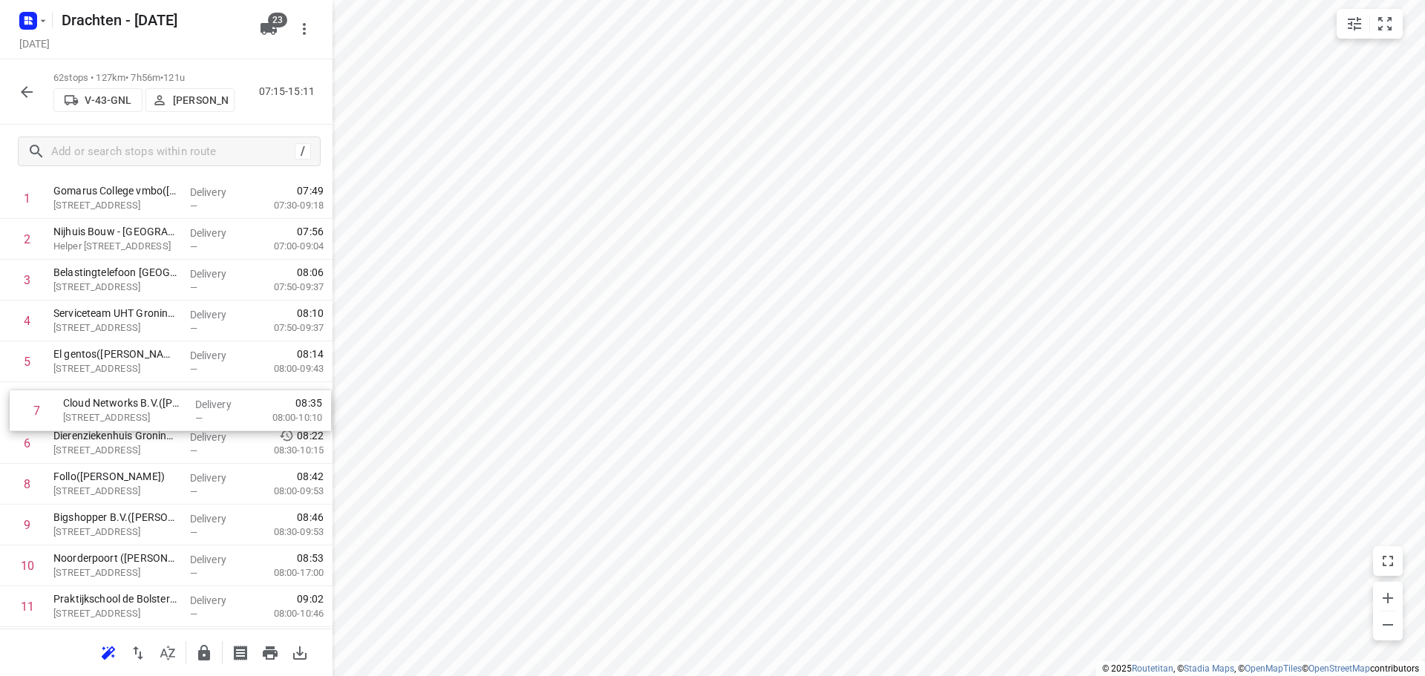
drag, startPoint x: 156, startPoint y: 445, endPoint x: 163, endPoint y: 404, distance: 42.2
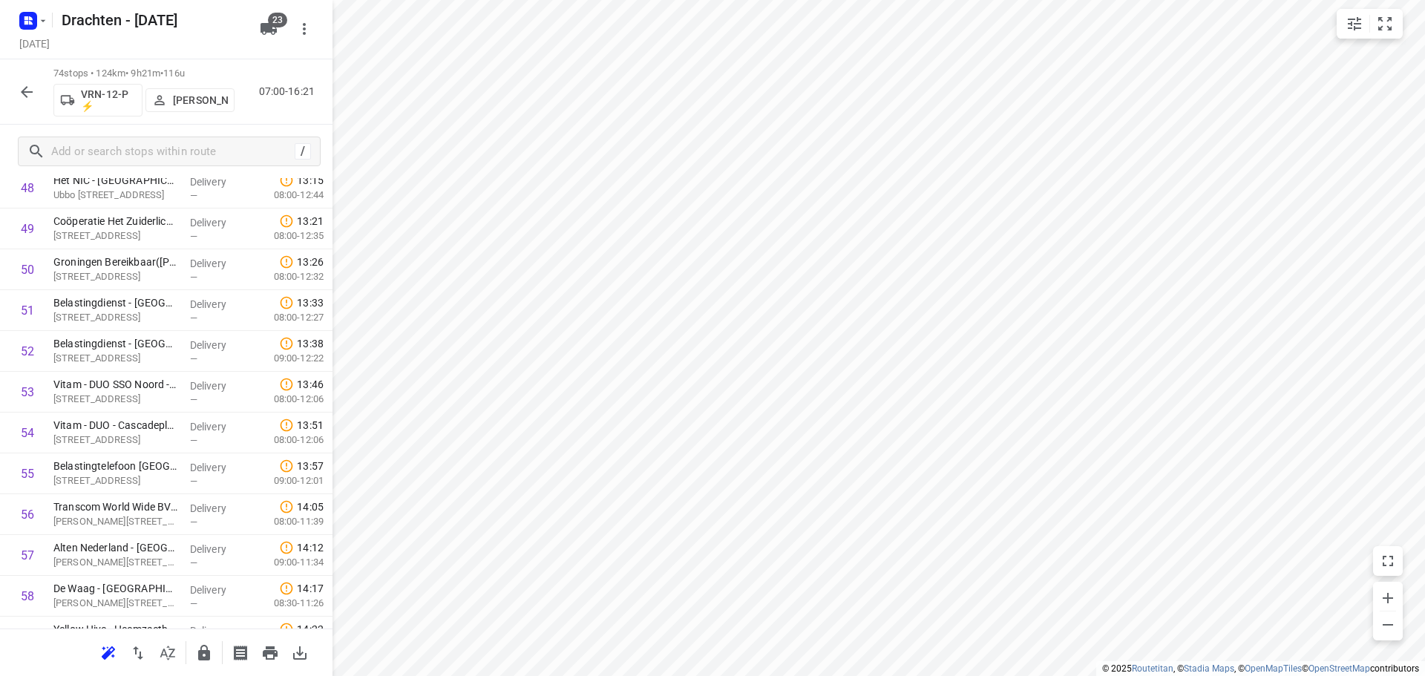
scroll to position [2004, 0]
click at [28, 473] on input "checkbox" at bounding box center [28, 473] width 30 height 30
checkbox input "true"
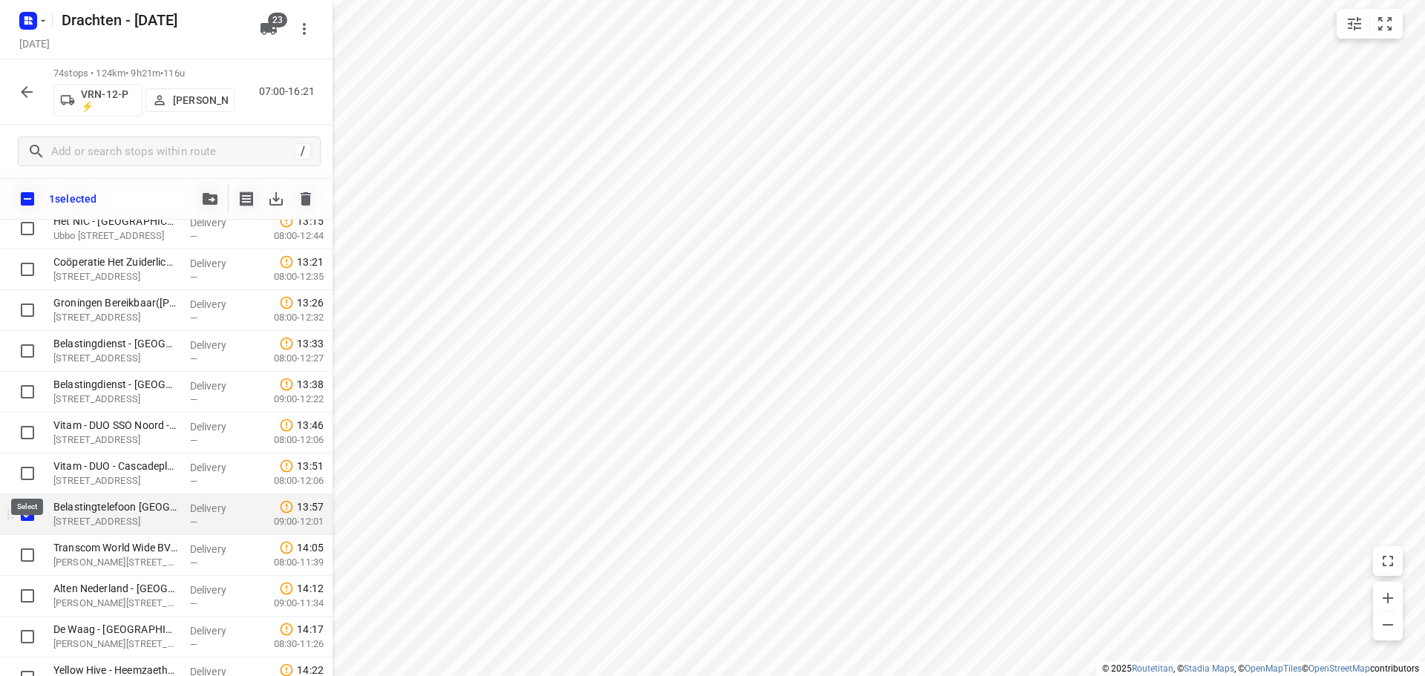
click at [28, 473] on input "checkbox" at bounding box center [28, 474] width 30 height 30
checkbox input "true"
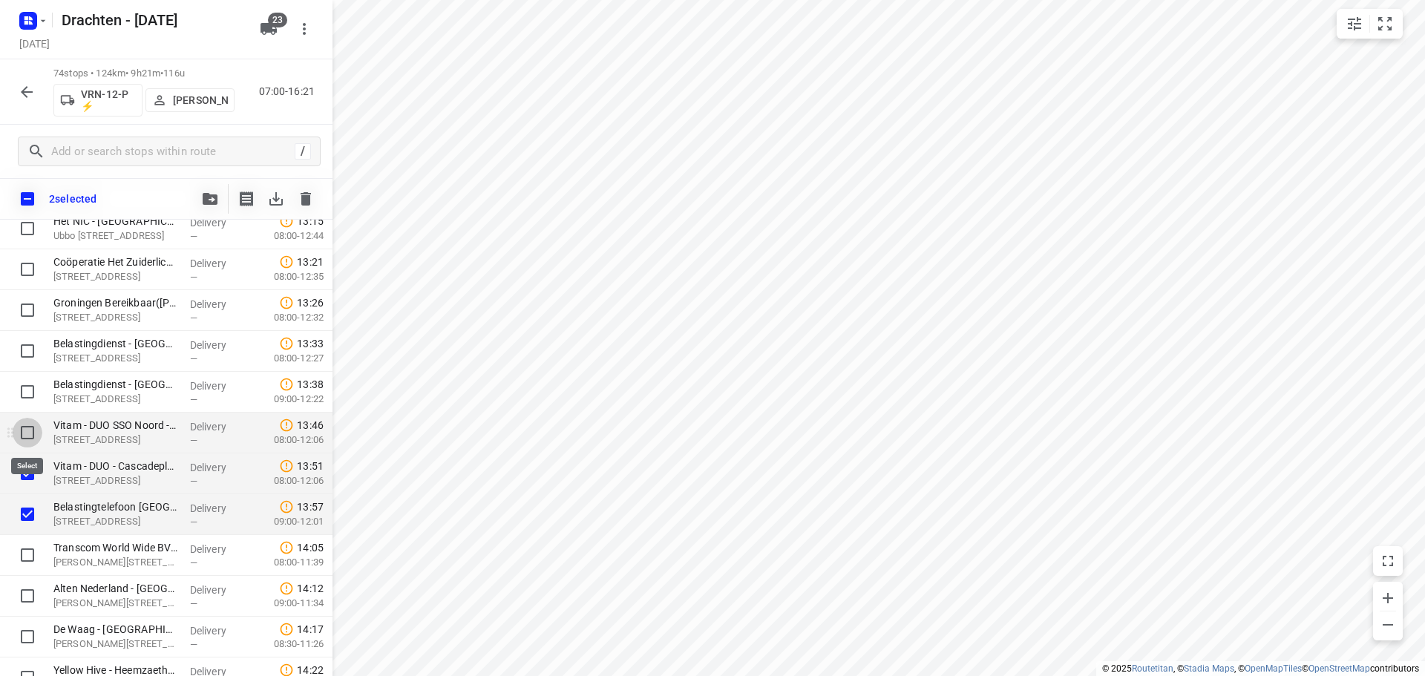
click at [33, 431] on input "checkbox" at bounding box center [28, 433] width 30 height 30
checkbox input "true"
click at [28, 394] on input "checkbox" at bounding box center [28, 392] width 30 height 30
checkbox input "true"
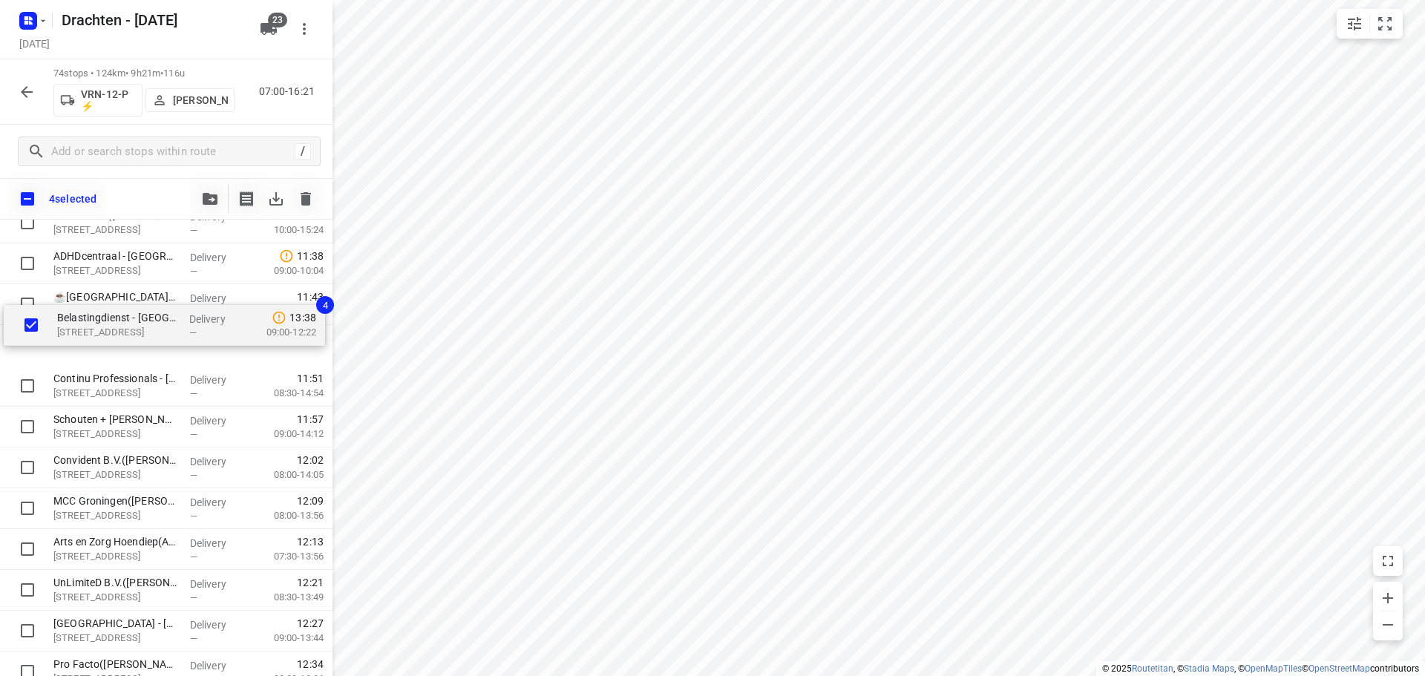
scroll to position [1397, 0]
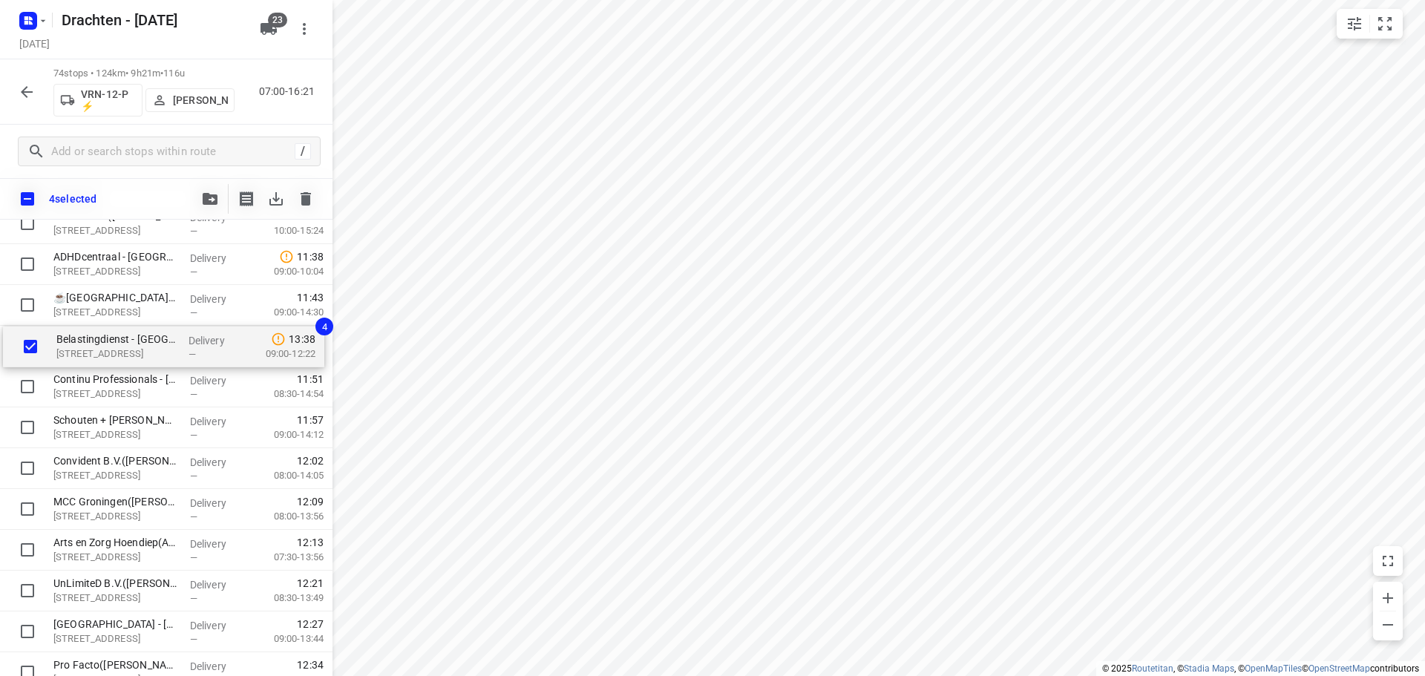
drag, startPoint x: 145, startPoint y: 397, endPoint x: 145, endPoint y: 344, distance: 52.7
click at [145, 344] on div "Bouwmaat - Groningen(Erik van der Laan) Bornholmstraat 38, Groningen Delivery —…" at bounding box center [166, 408] width 333 height 3022
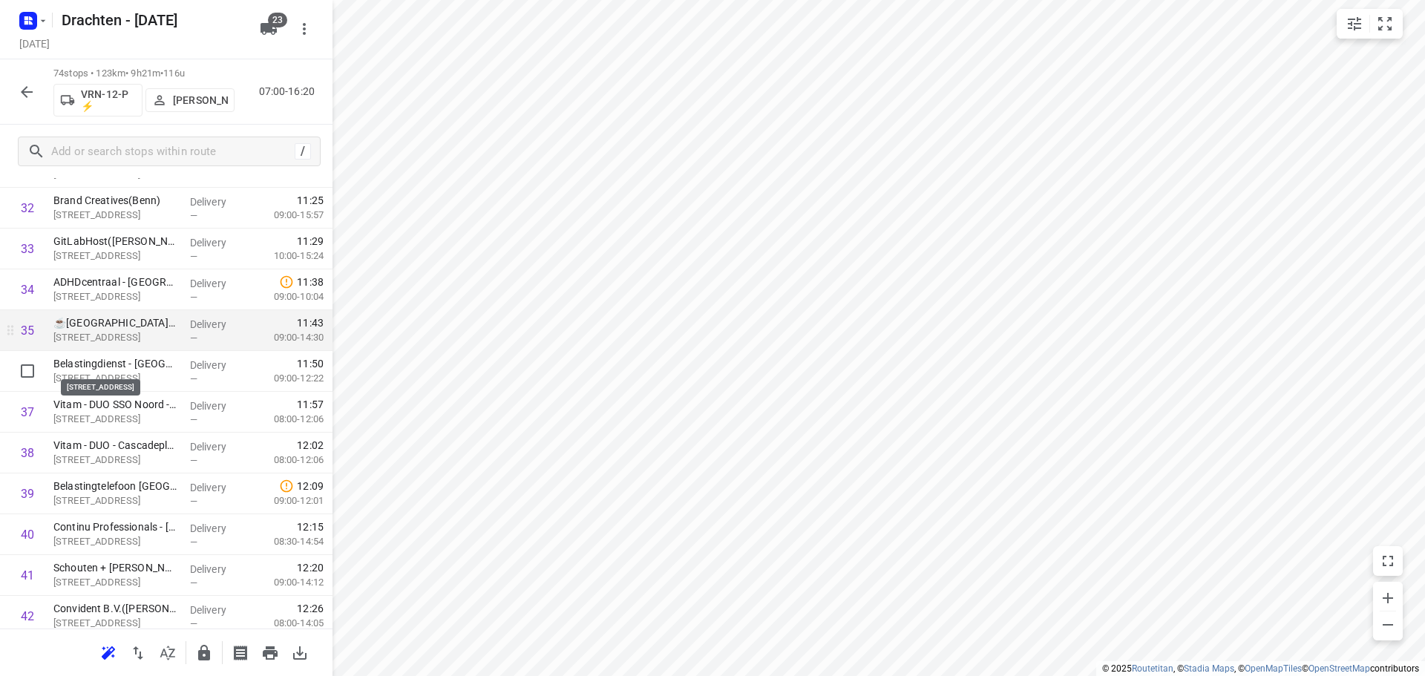
scroll to position [1323, 0]
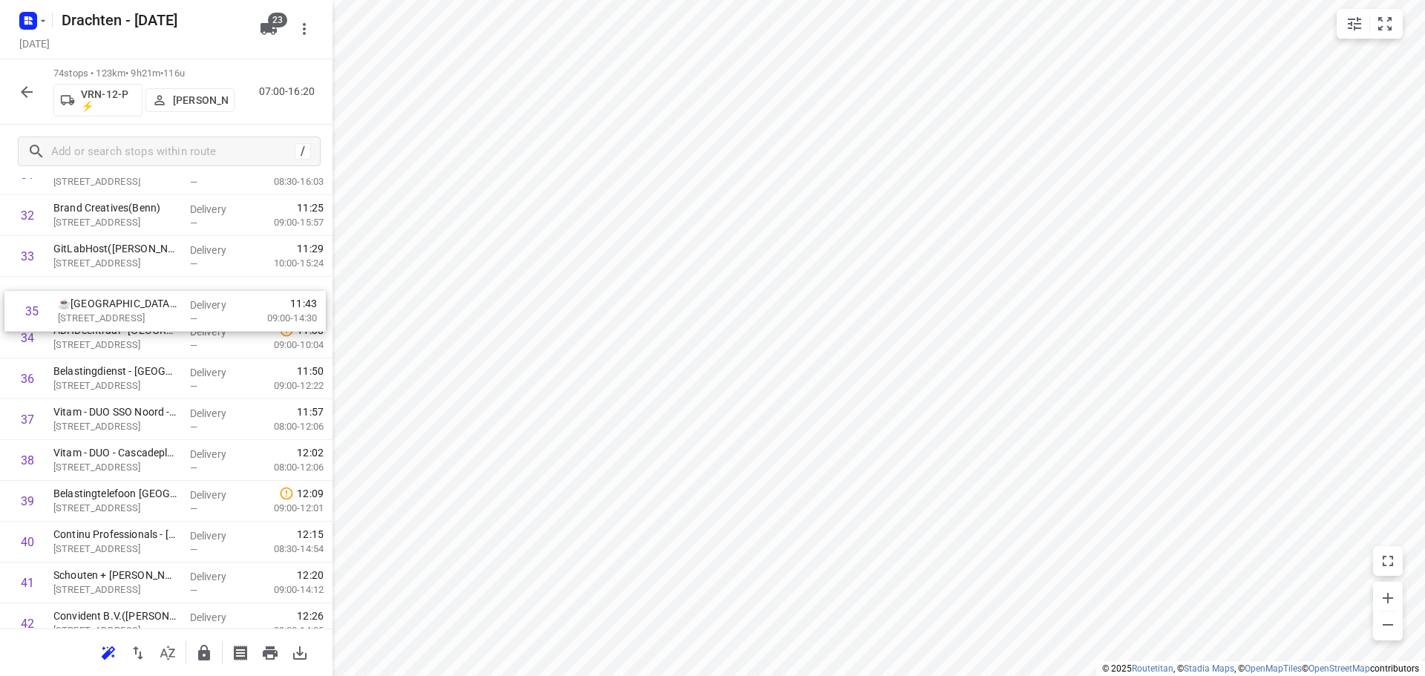
drag, startPoint x: 117, startPoint y: 329, endPoint x: 122, endPoint y: 298, distance: 30.9
click at [122, 298] on div "1 Bouwmaat - Groningen(Erik van der Laan) Bornholmstraat 38, Groningen Delivery…" at bounding box center [166, 440] width 333 height 3022
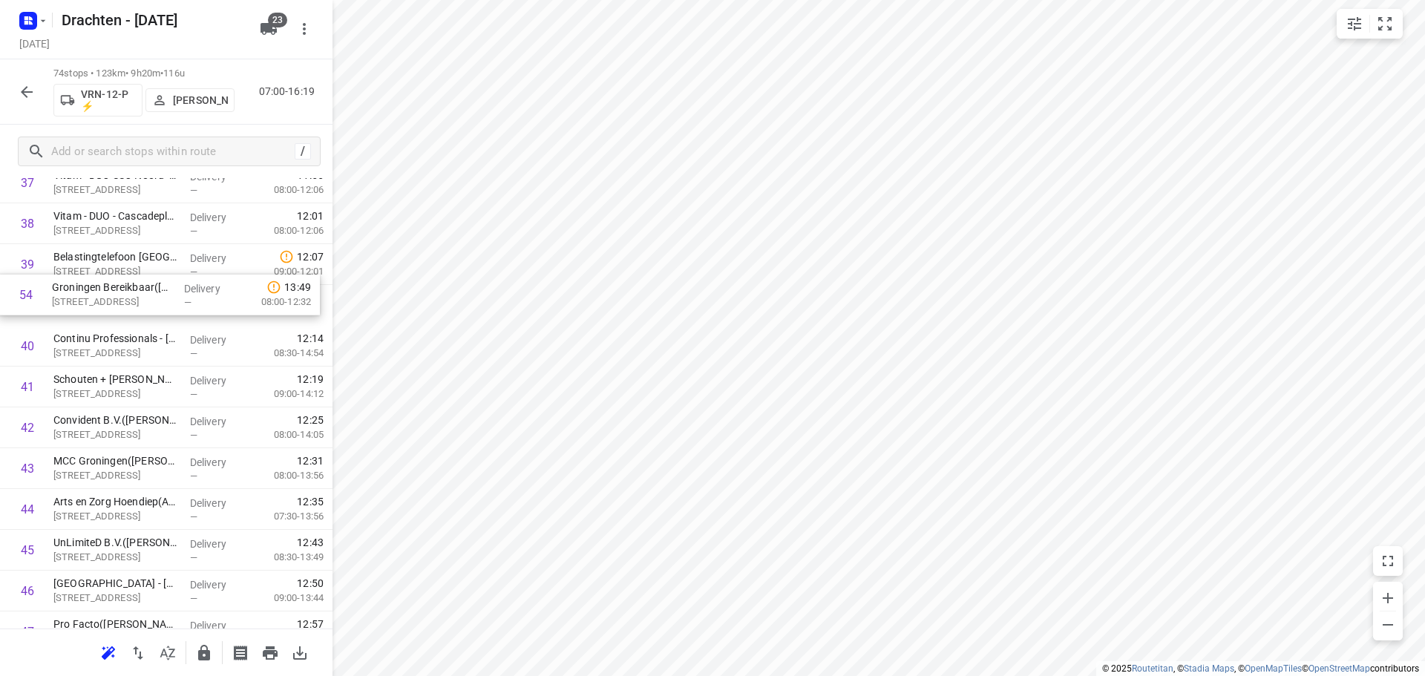
scroll to position [1560, 0]
drag, startPoint x: 141, startPoint y: 523, endPoint x: 137, endPoint y: 293, distance: 230.2
click at [137, 293] on div "1 Bouwmaat - Groningen(Erik van der Laan) Bornholmstraat 38, Groningen Delivery…" at bounding box center [166, 204] width 333 height 3022
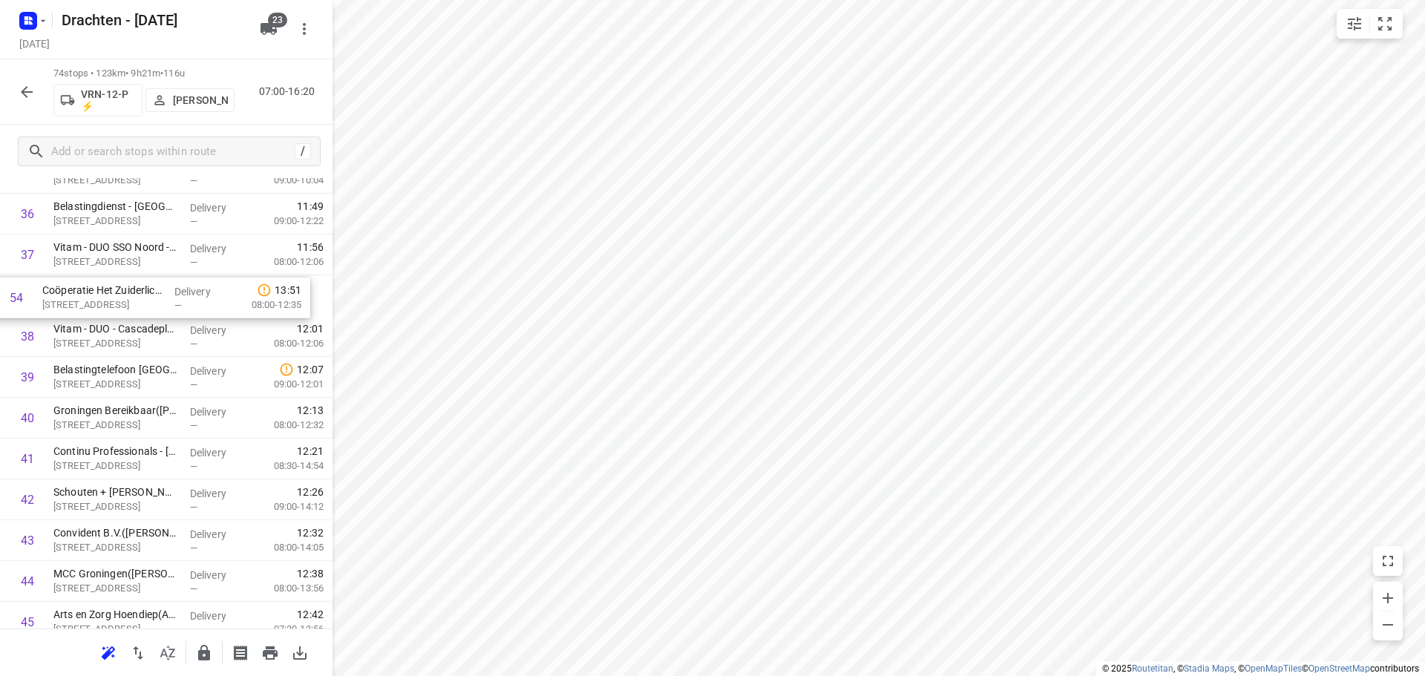
scroll to position [1485, 0]
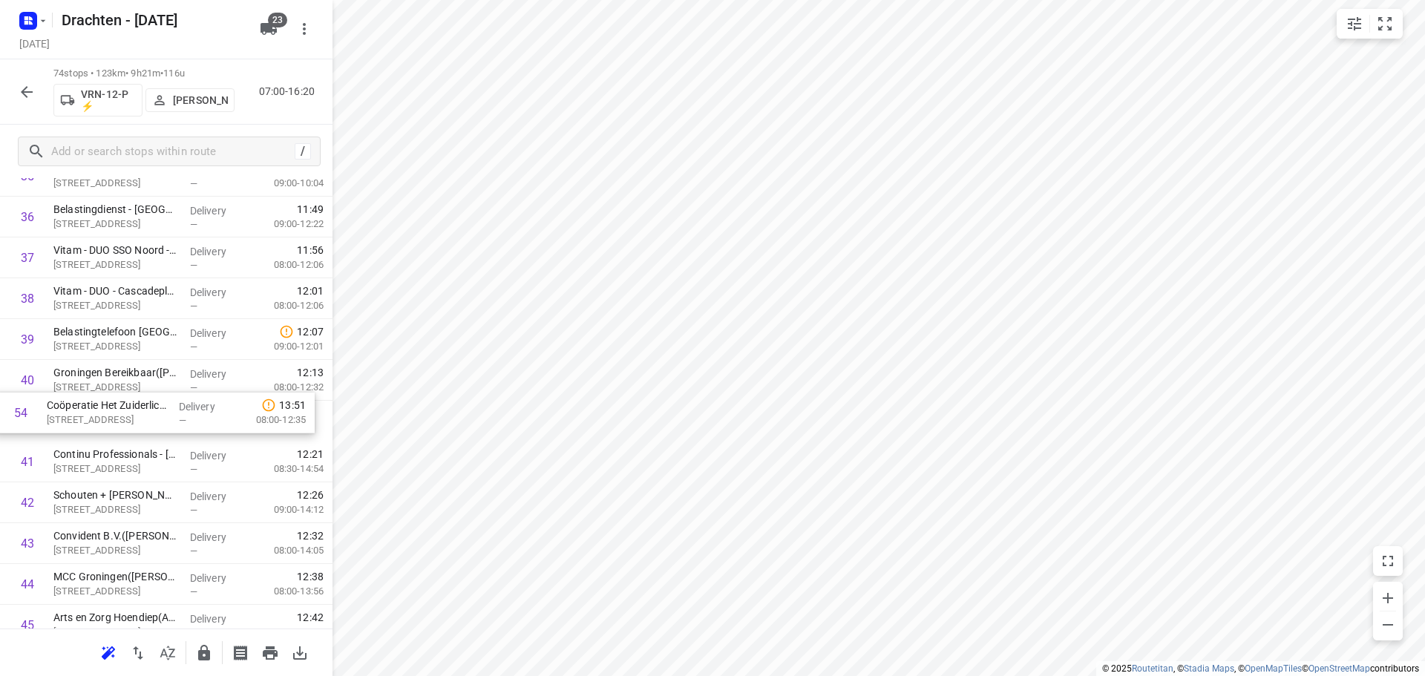
drag, startPoint x: 151, startPoint y: 584, endPoint x: 148, endPoint y: 423, distance: 161.1
click at [148, 423] on div "1 Bouwmaat - Groningen(Erik van der Laan) Bornholmstraat 38, Groningen Delivery…" at bounding box center [166, 279] width 333 height 3022
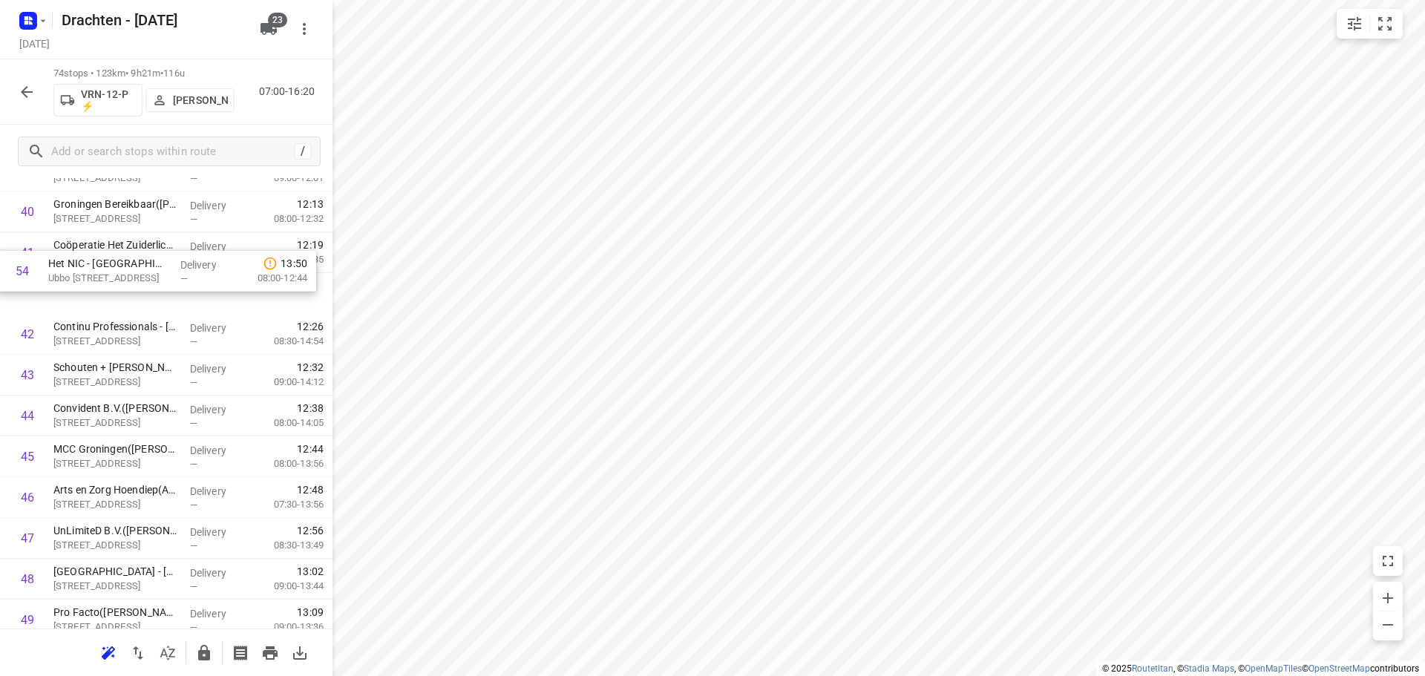
scroll to position [1653, 0]
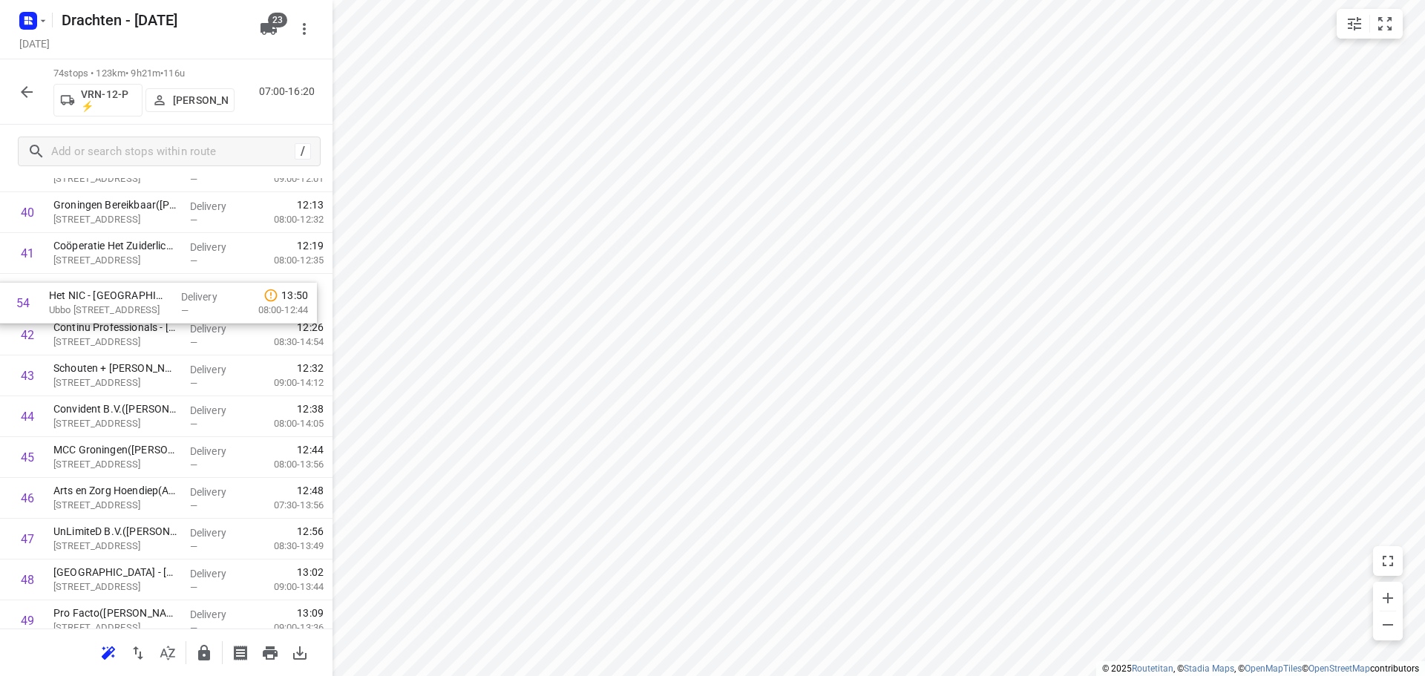
drag, startPoint x: 144, startPoint y: 593, endPoint x: 140, endPoint y: 309, distance: 284.4
click at [140, 309] on div "1 Bouwmaat - Groningen(Erik van der Laan) Bornholmstraat 38, Groningen Delivery…" at bounding box center [166, 111] width 333 height 3022
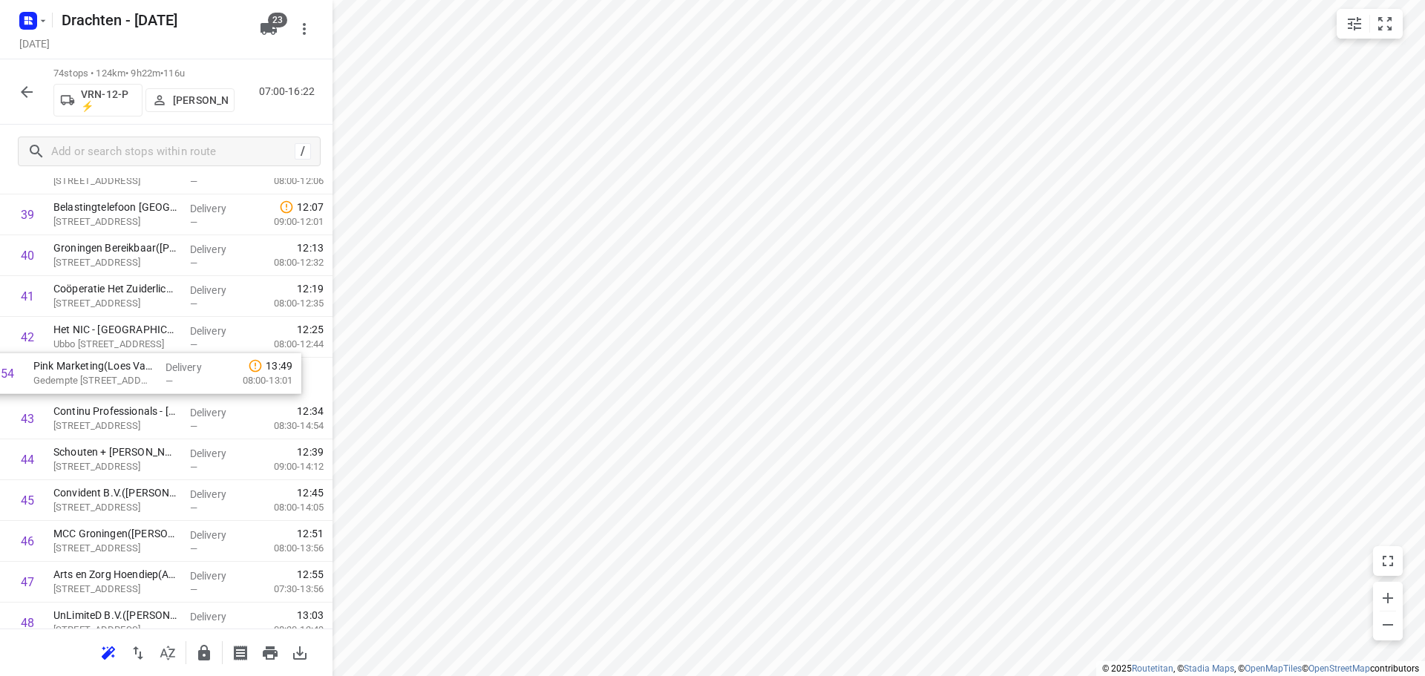
drag, startPoint x: 161, startPoint y: 489, endPoint x: 141, endPoint y: 374, distance: 116.8
click at [141, 374] on div "1 Bouwmaat - Groningen(Erik van der Laan) Bornholmstraat 38, Groningen Delivery…" at bounding box center [166, 154] width 333 height 3022
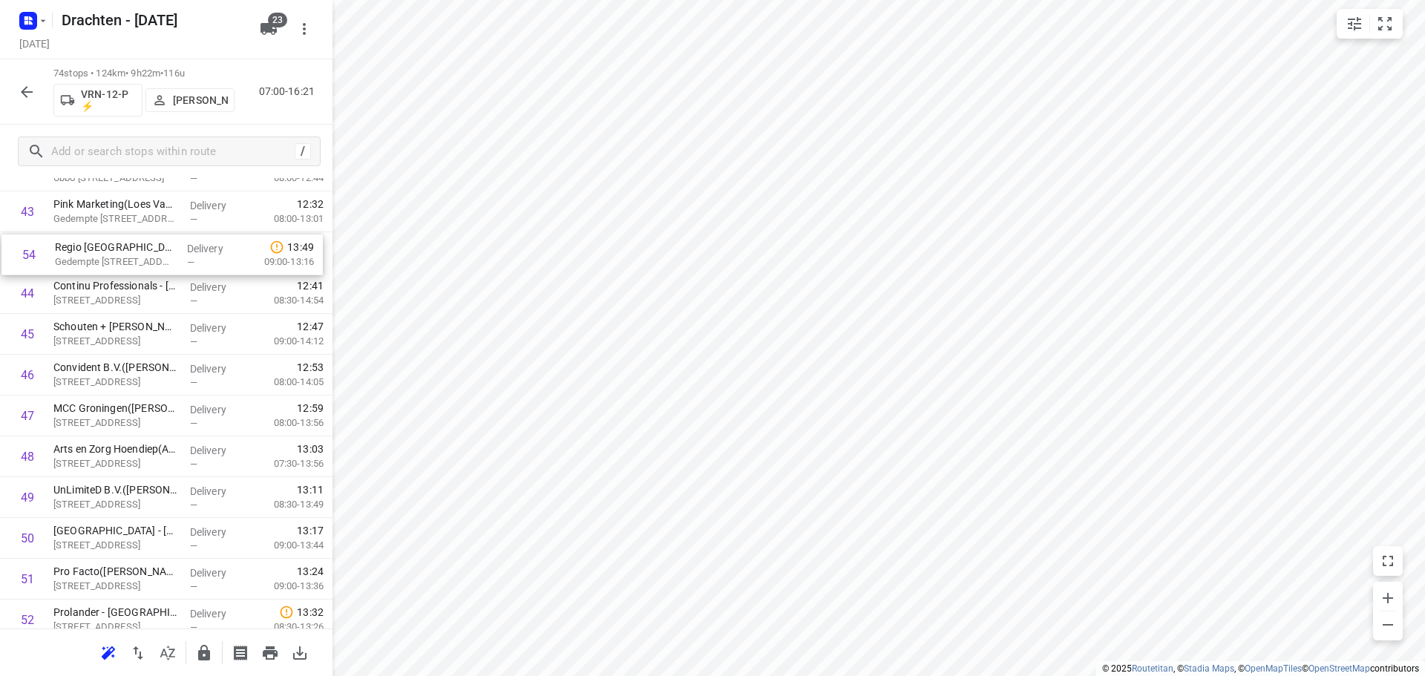
scroll to position [1746, 0]
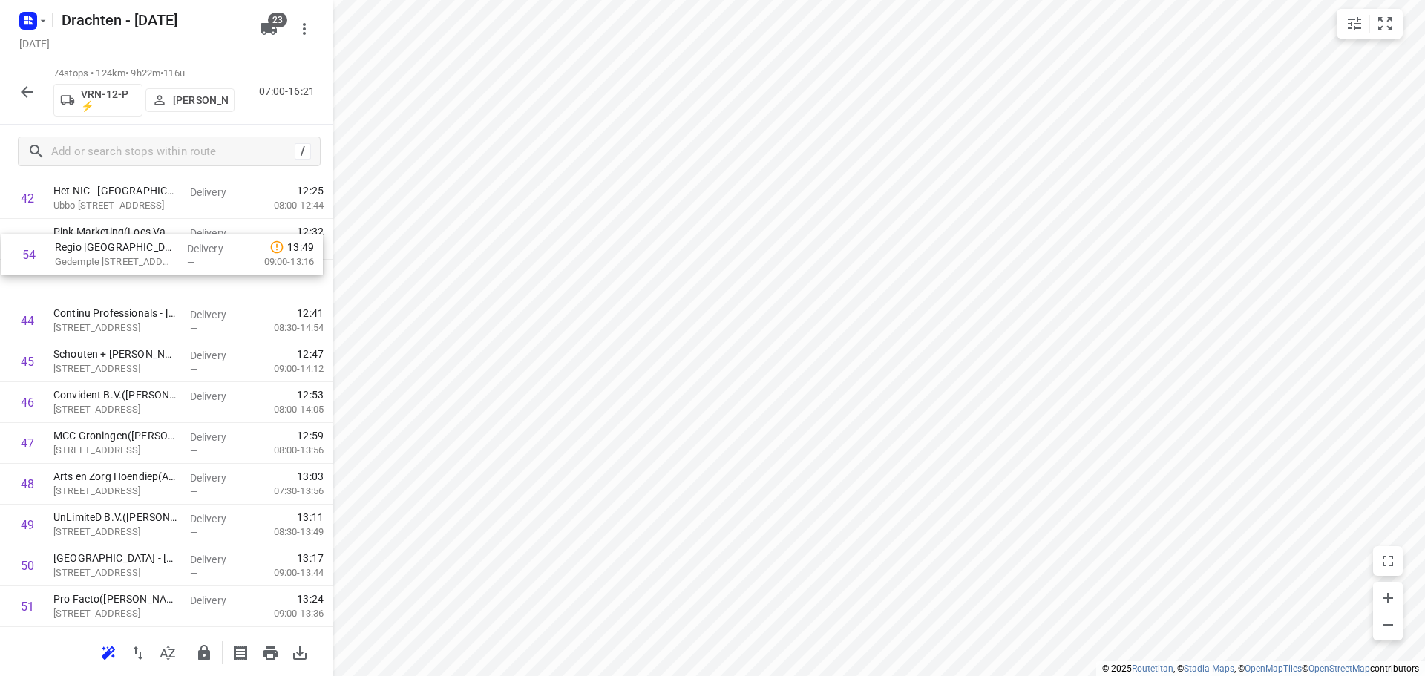
drag, startPoint x: 164, startPoint y: 603, endPoint x: 165, endPoint y: 249, distance: 353.4
click at [165, 249] on div "1 Bouwmaat - Groningen(Erik van der Laan) Bornholmstraat 38, Groningen Delivery…" at bounding box center [166, 15] width 333 height 3022
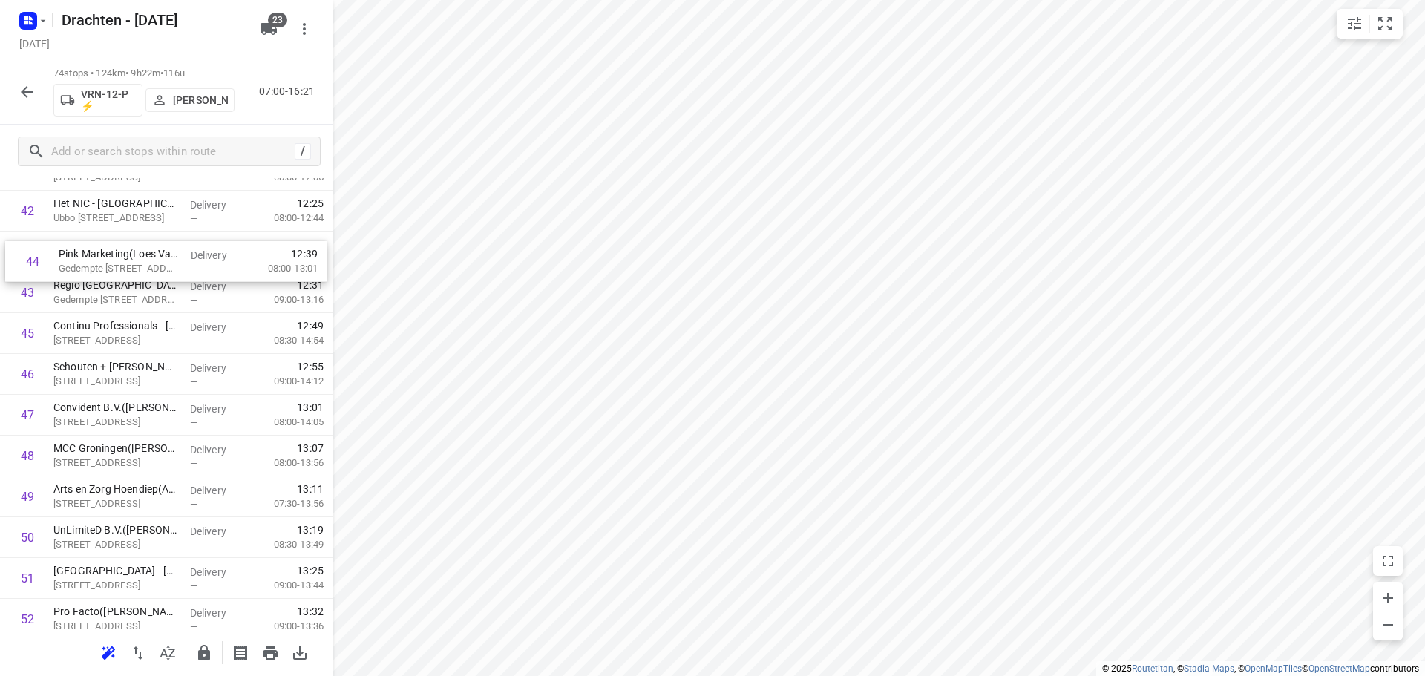
drag, startPoint x: 155, startPoint y: 290, endPoint x: 161, endPoint y: 260, distance: 30.3
click at [161, 260] on div "1 Bouwmaat - Groningen(Erik van der Laan) Bornholmstraat 38, Groningen Delivery…" at bounding box center [166, 28] width 333 height 3022
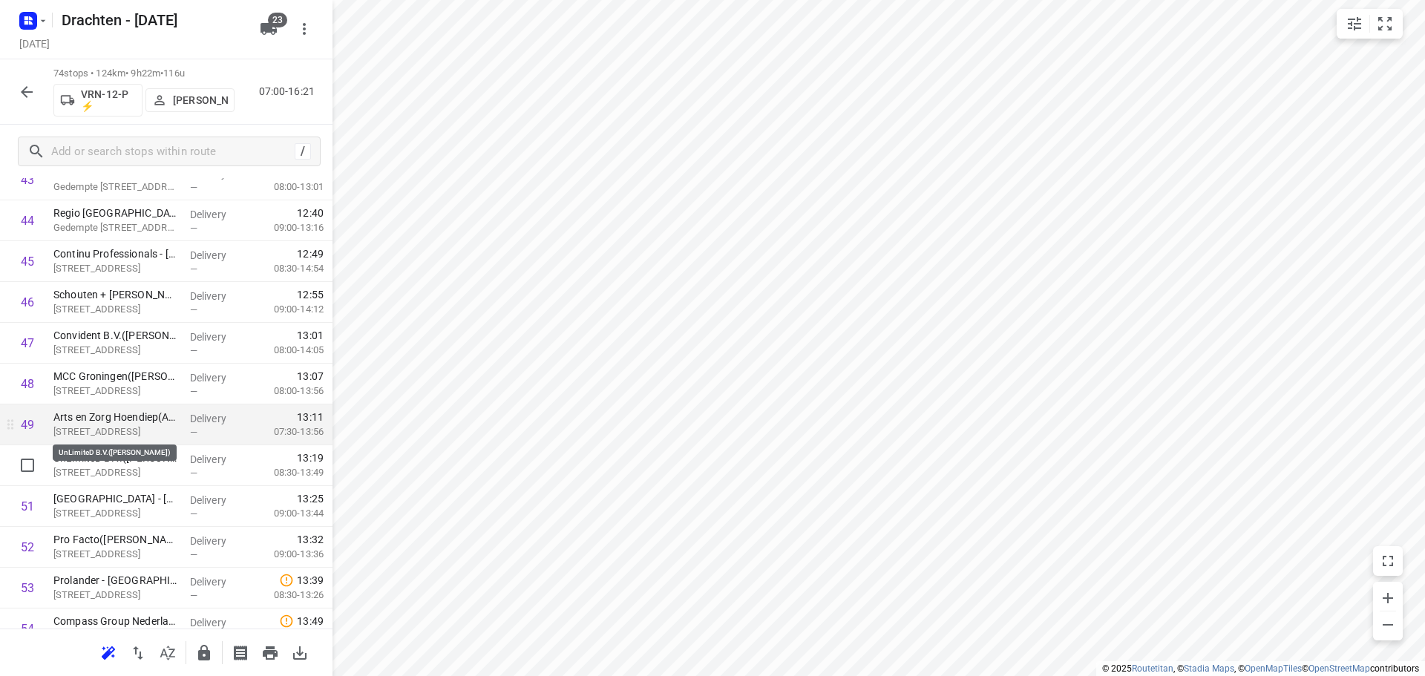
scroll to position [1882, 0]
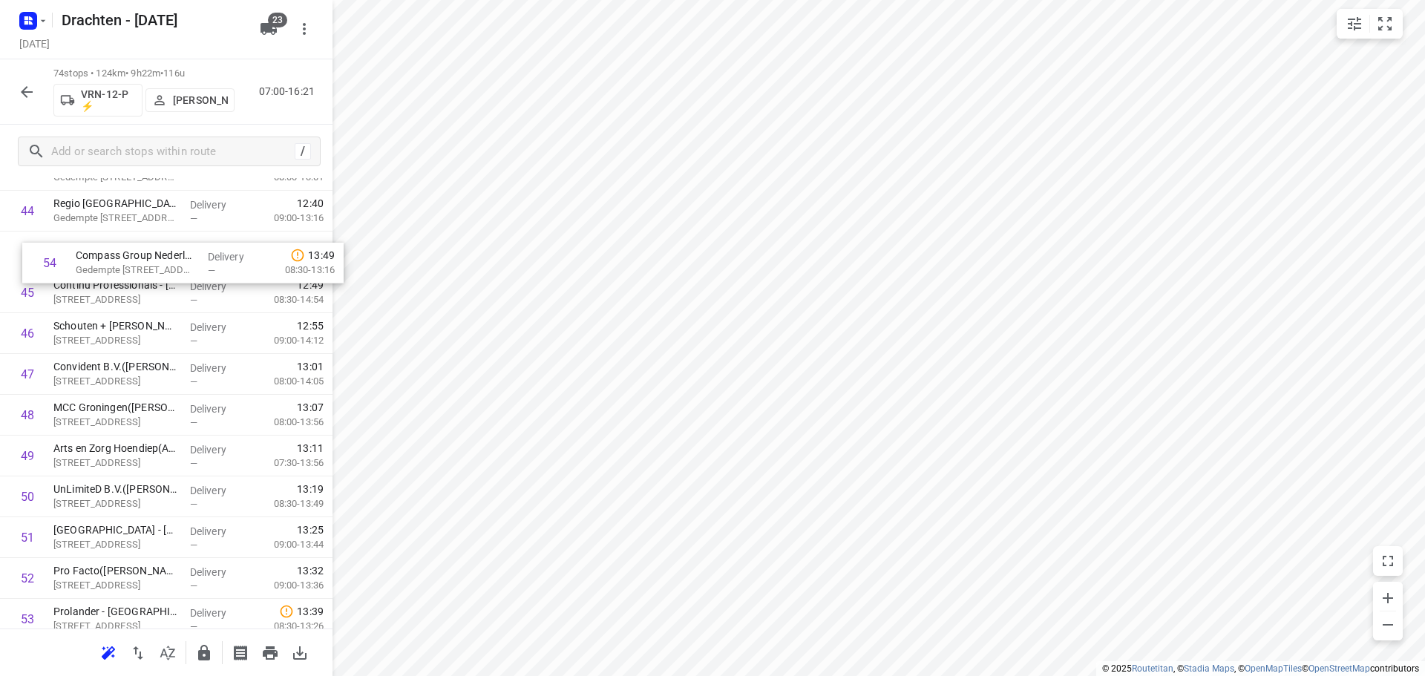
drag, startPoint x: 151, startPoint y: 559, endPoint x: 173, endPoint y: 262, distance: 297.8
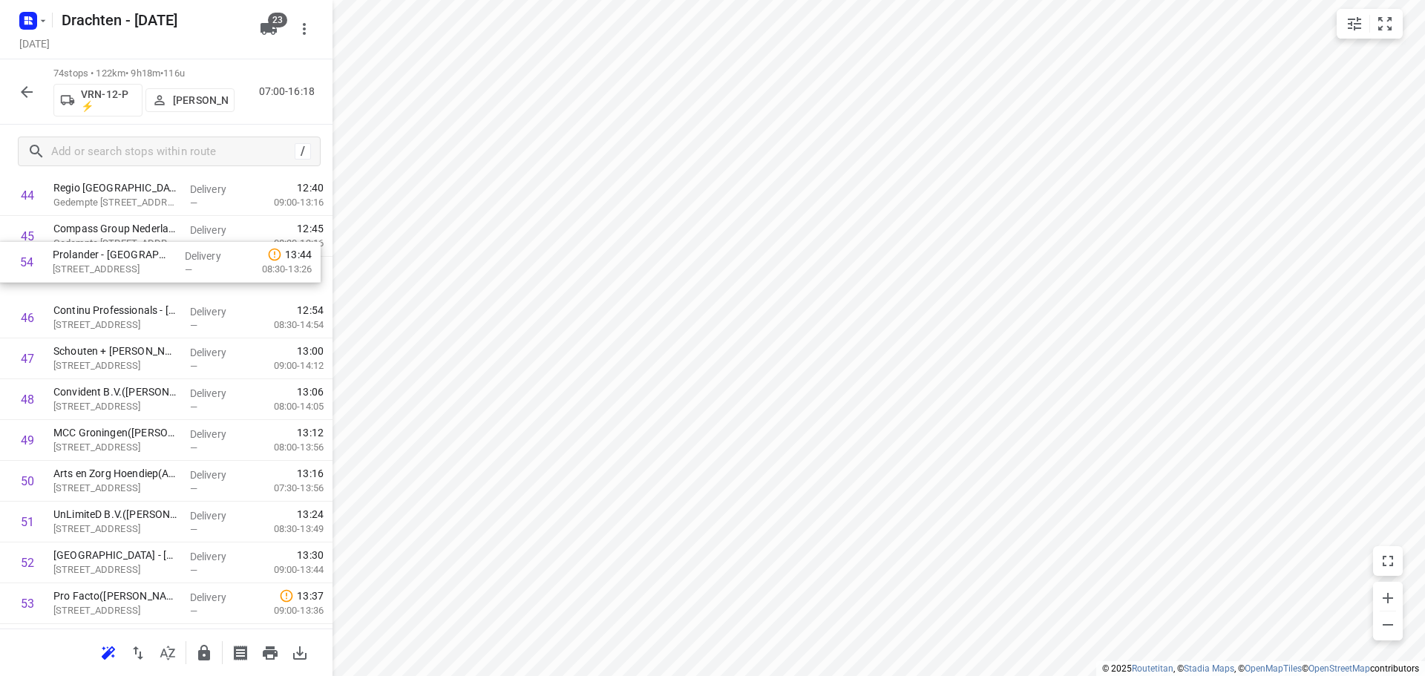
scroll to position [1832, 0]
drag, startPoint x: 133, startPoint y: 552, endPoint x: 143, endPoint y: 294, distance: 258.5
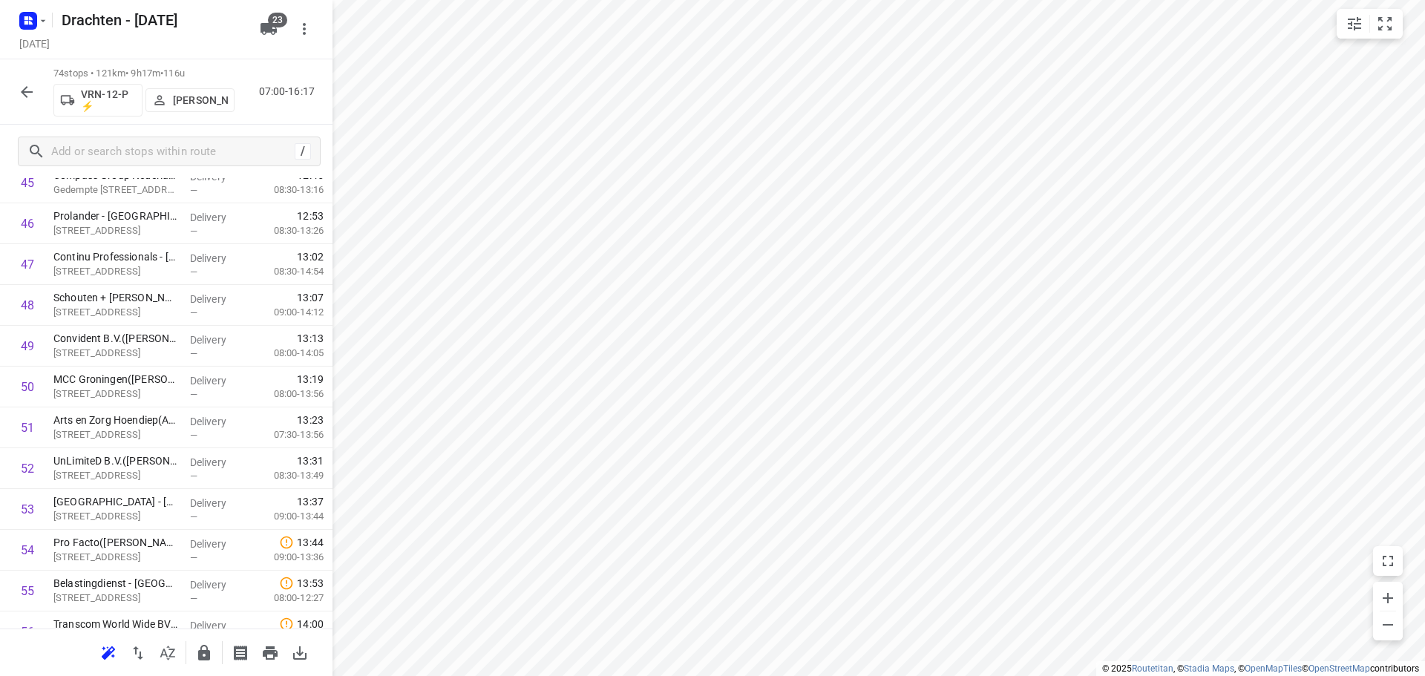
scroll to position [1906, 0]
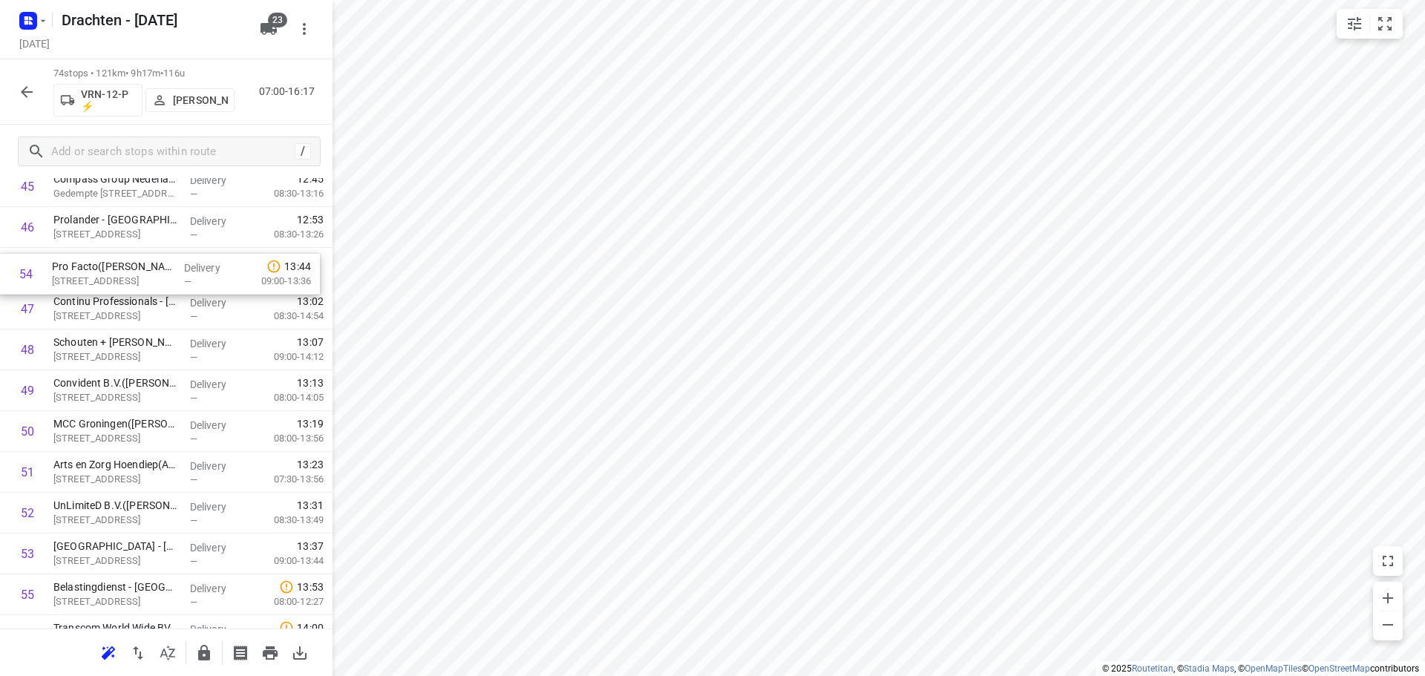
drag, startPoint x: 117, startPoint y: 532, endPoint x: 115, endPoint y: 267, distance: 265.0
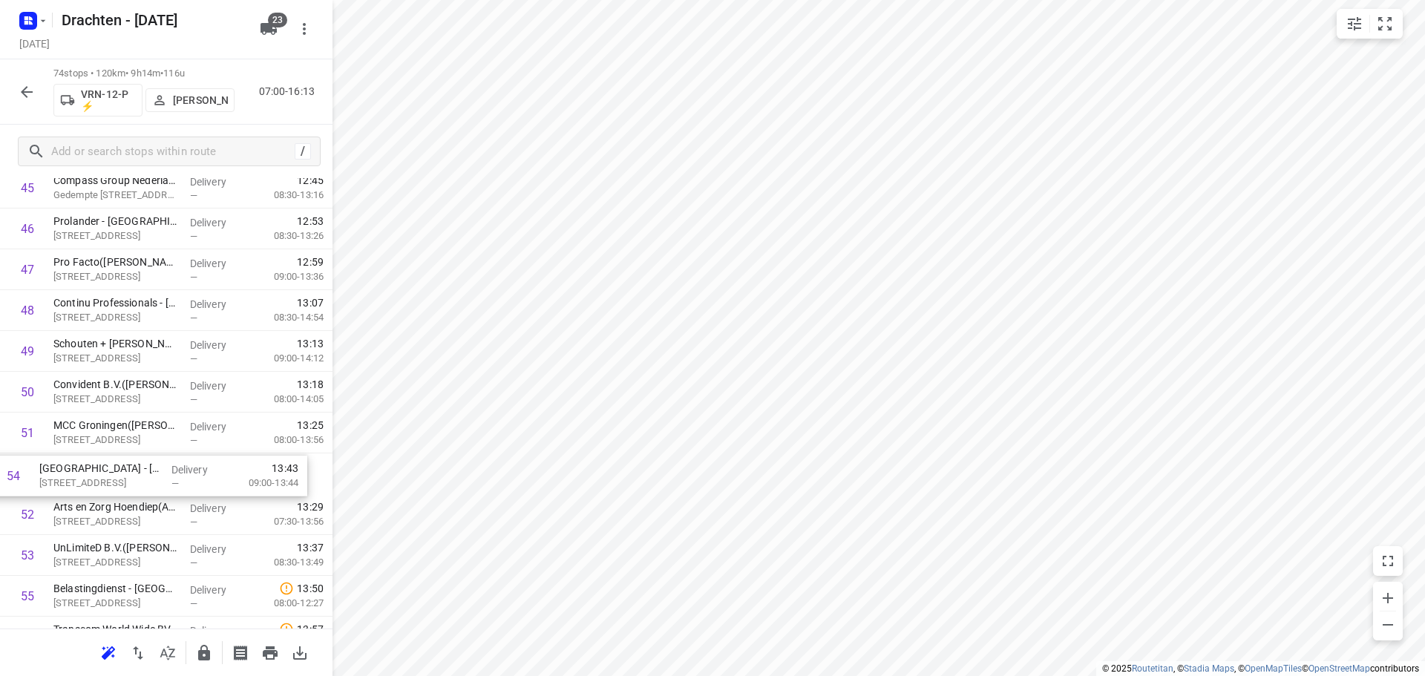
scroll to position [1883, 0]
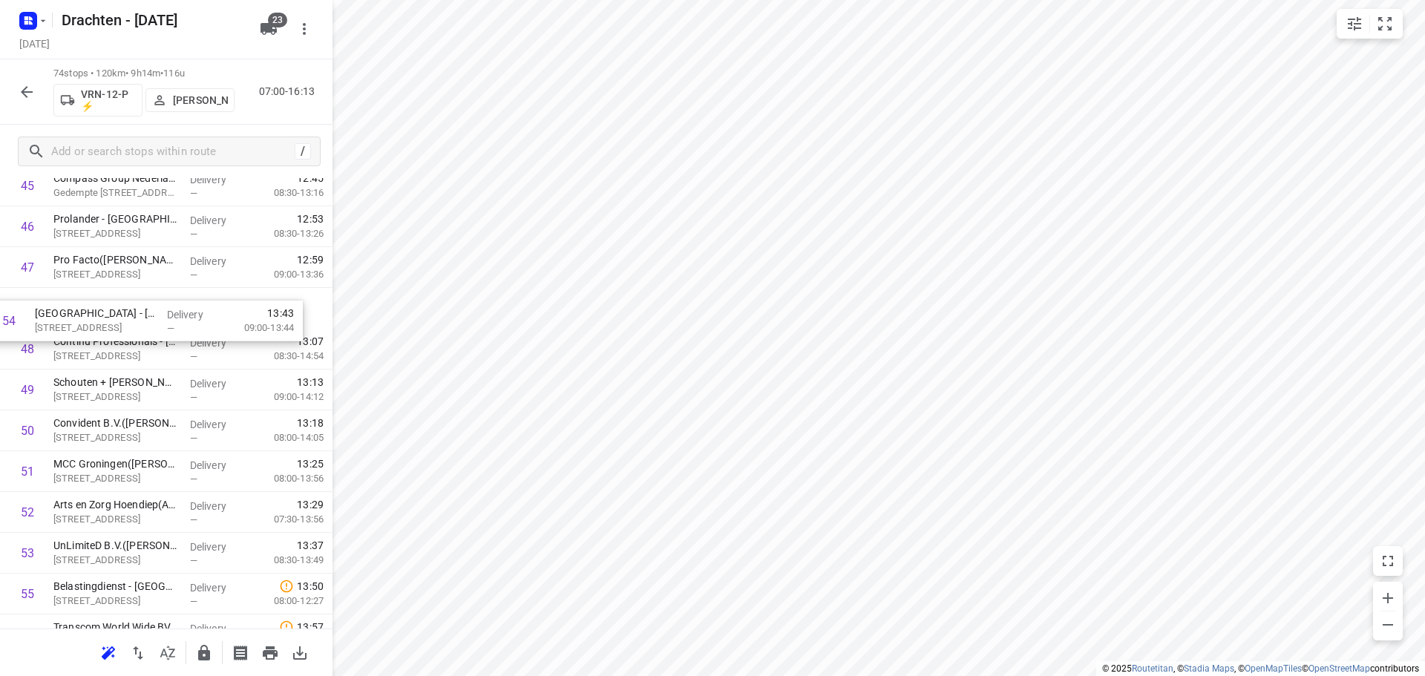
drag, startPoint x: 117, startPoint y: 557, endPoint x: 105, endPoint y: 304, distance: 253.5
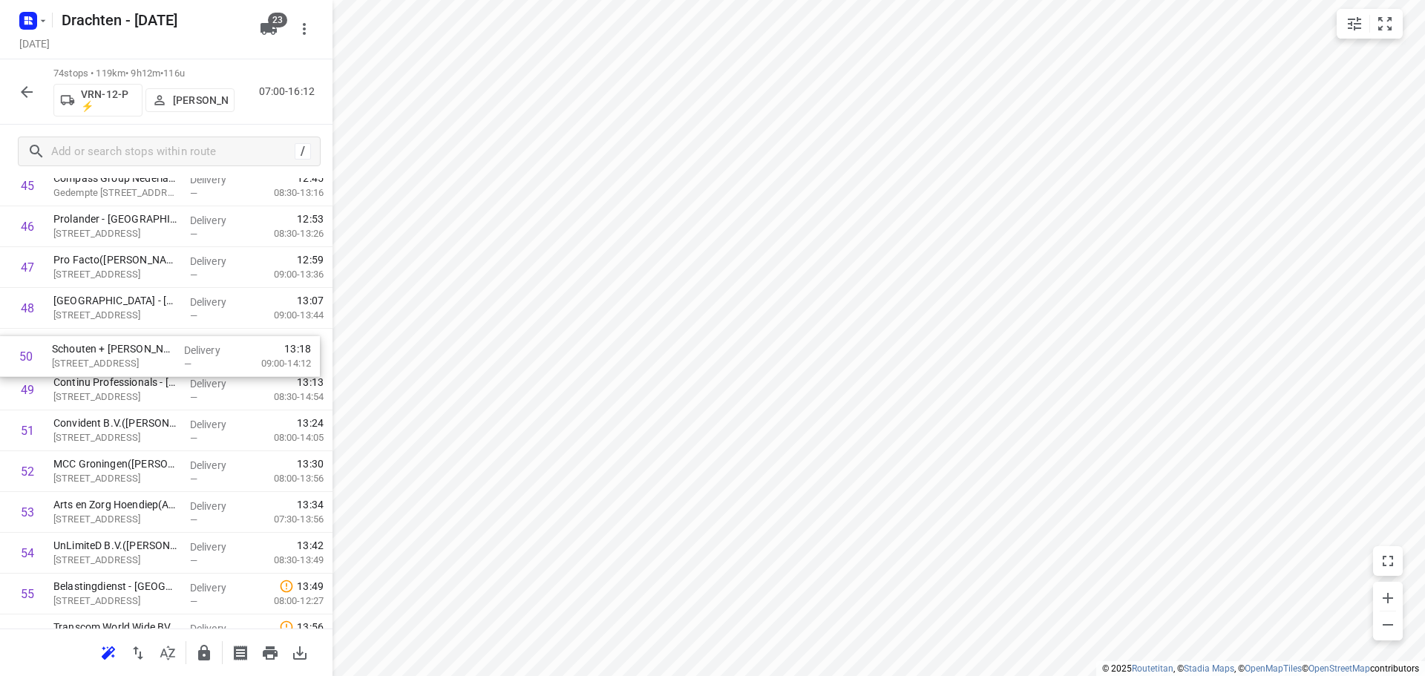
drag, startPoint x: 108, startPoint y: 394, endPoint x: 107, endPoint y: 353, distance: 41.6
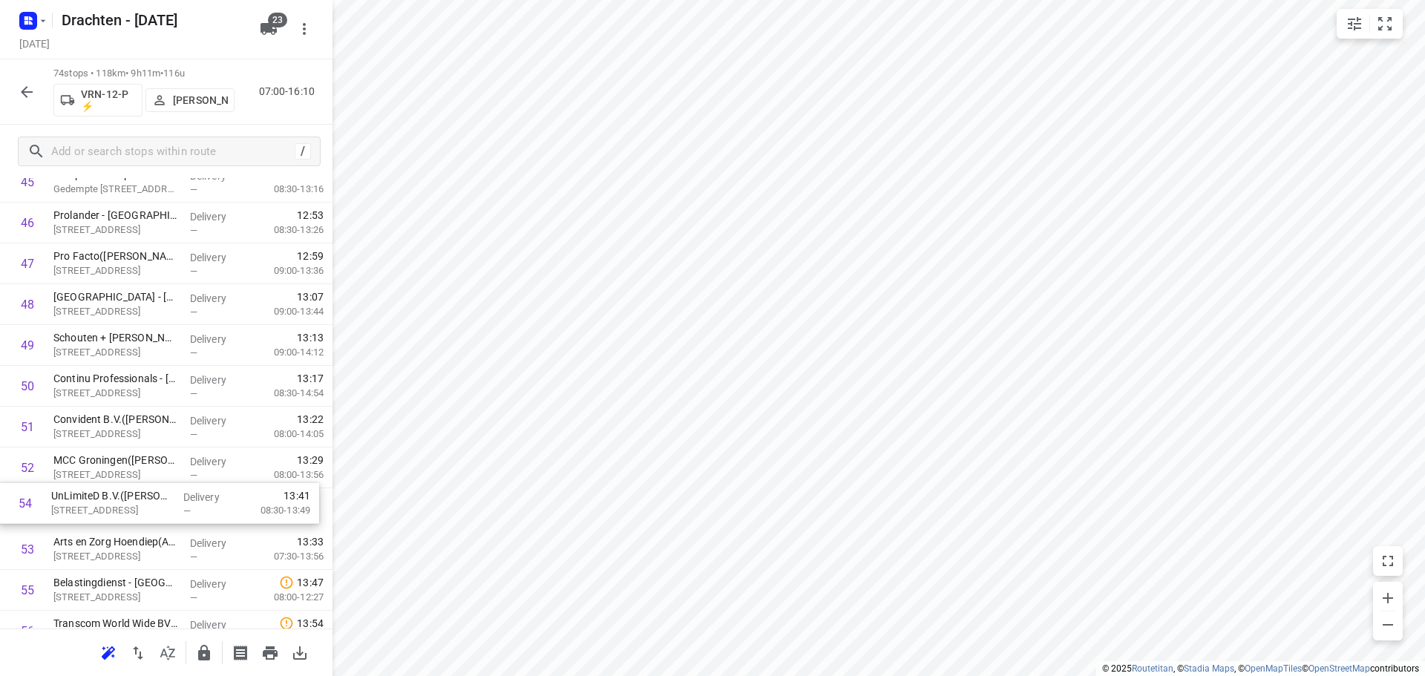
scroll to position [1889, 0]
drag, startPoint x: 88, startPoint y: 550, endPoint x: 99, endPoint y: 418, distance: 132.7
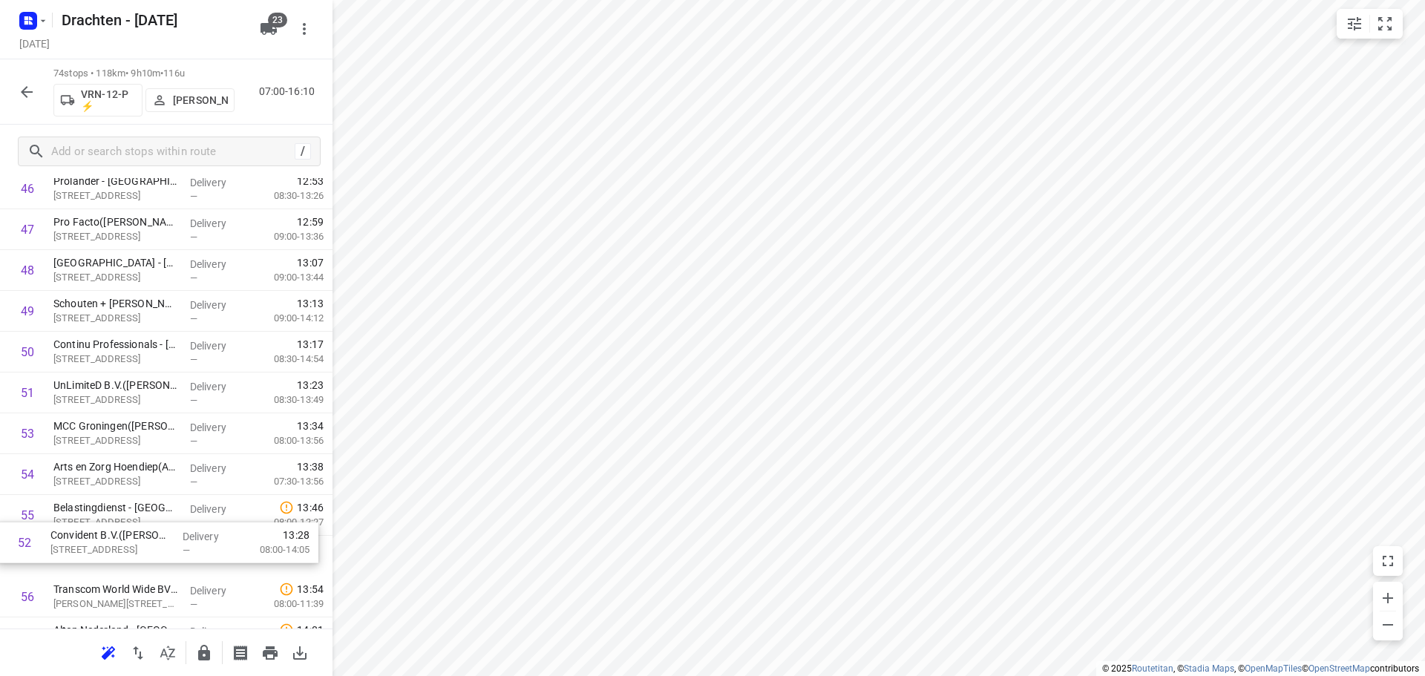
drag, startPoint x: 111, startPoint y: 476, endPoint x: 108, endPoint y: 557, distance: 81.0
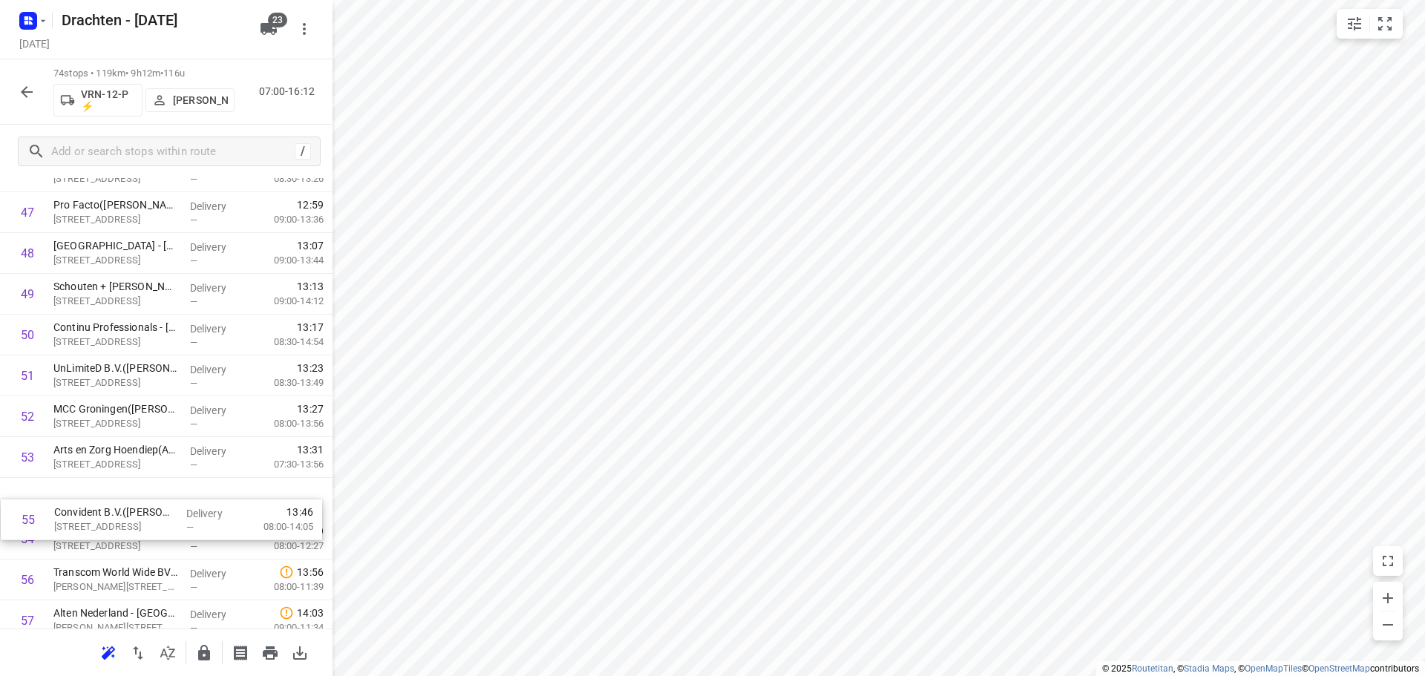
drag, startPoint x: 110, startPoint y: 553, endPoint x: 111, endPoint y: 509, distance: 43.8
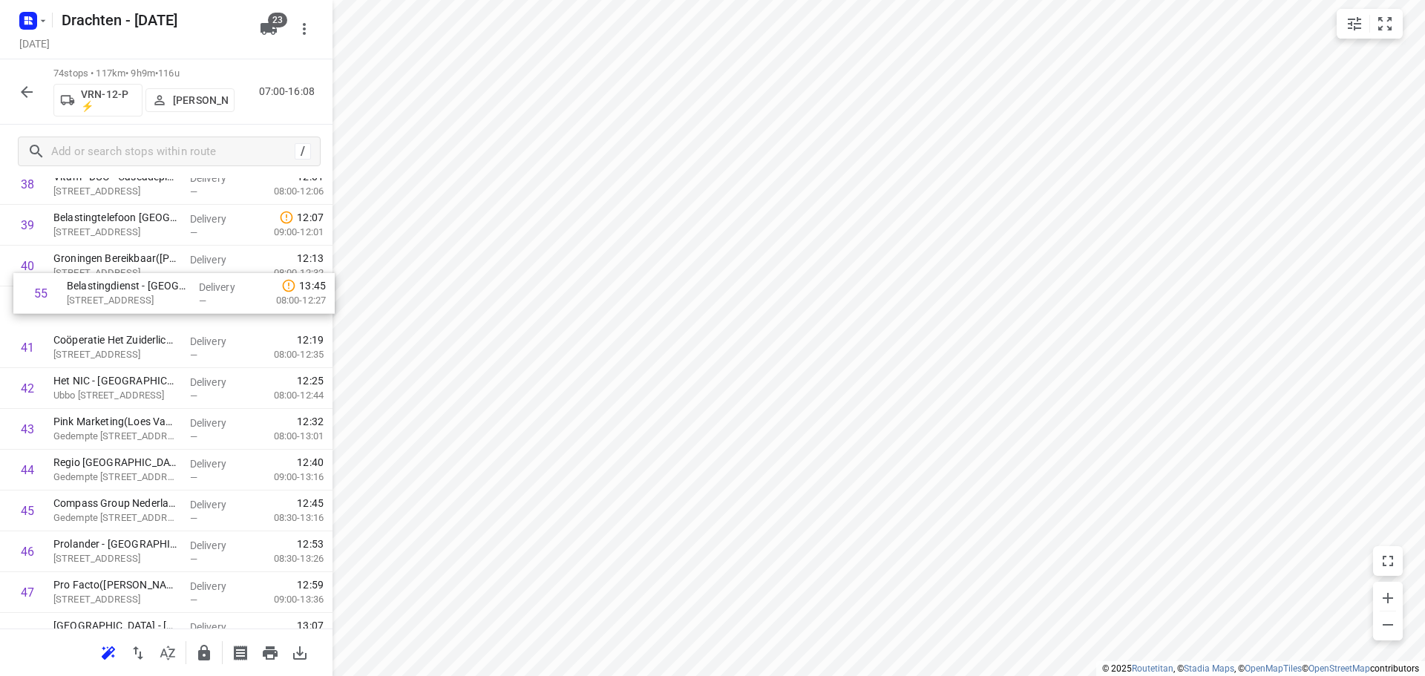
scroll to position [1595, 0]
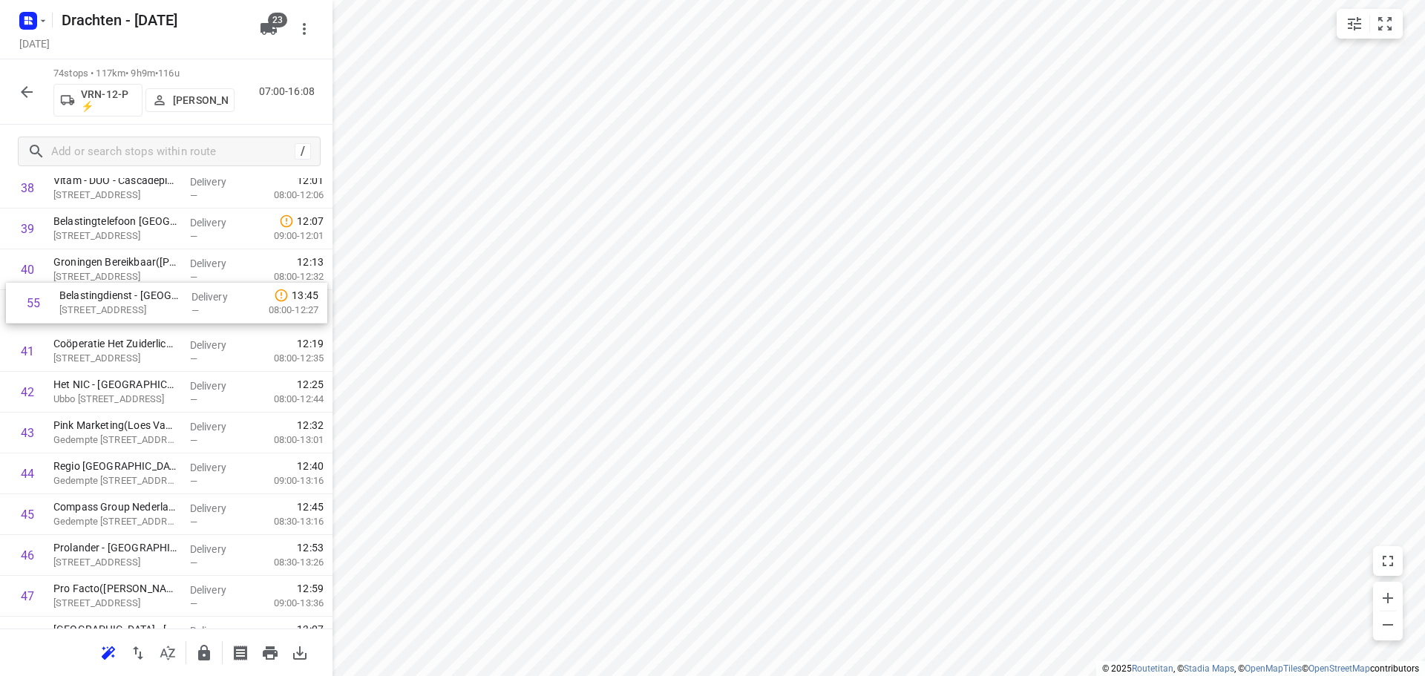
drag, startPoint x: 109, startPoint y: 532, endPoint x: 117, endPoint y: 292, distance: 239.9
click at [117, 292] on div "1 Bouwmaat - Groningen(Erik van der Laan) Bornholmstraat 38, Groningen Delivery…" at bounding box center [166, 168] width 333 height 3022
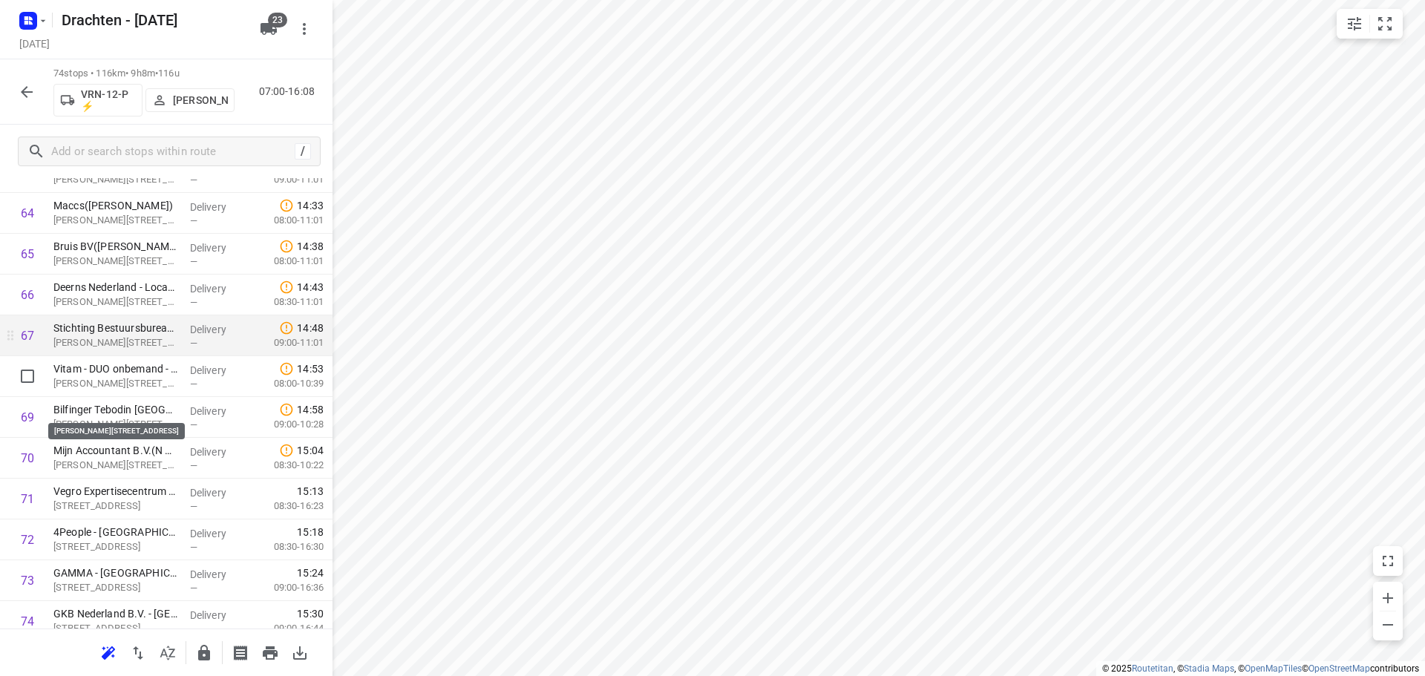
scroll to position [2686, 0]
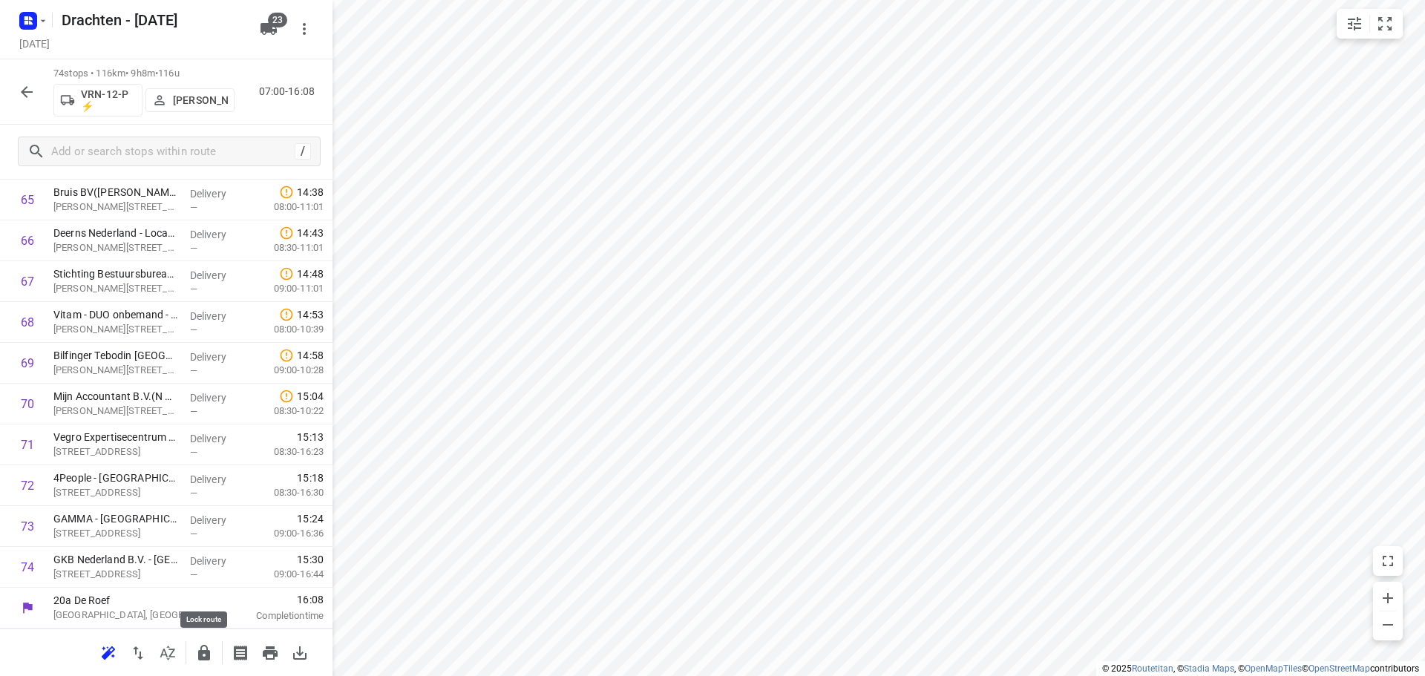
click at [203, 659] on icon "button" at bounding box center [204, 653] width 12 height 16
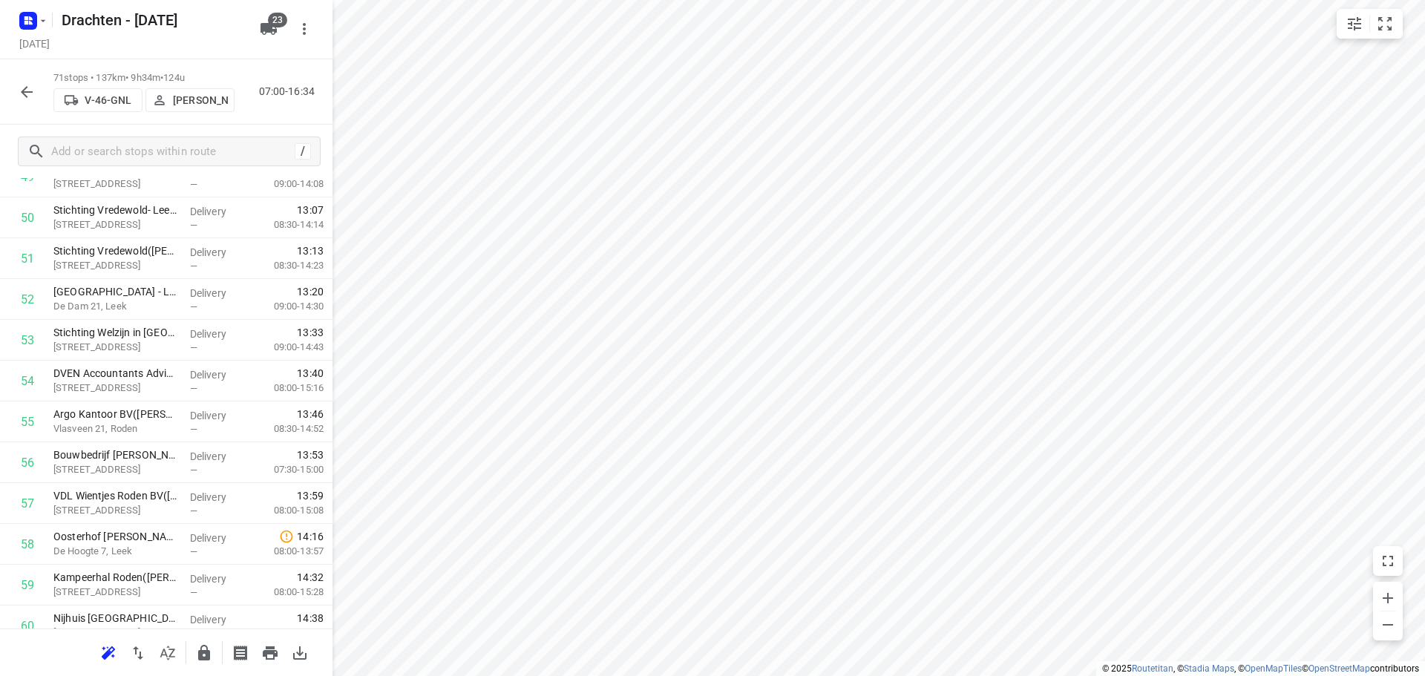
scroll to position [2044, 0]
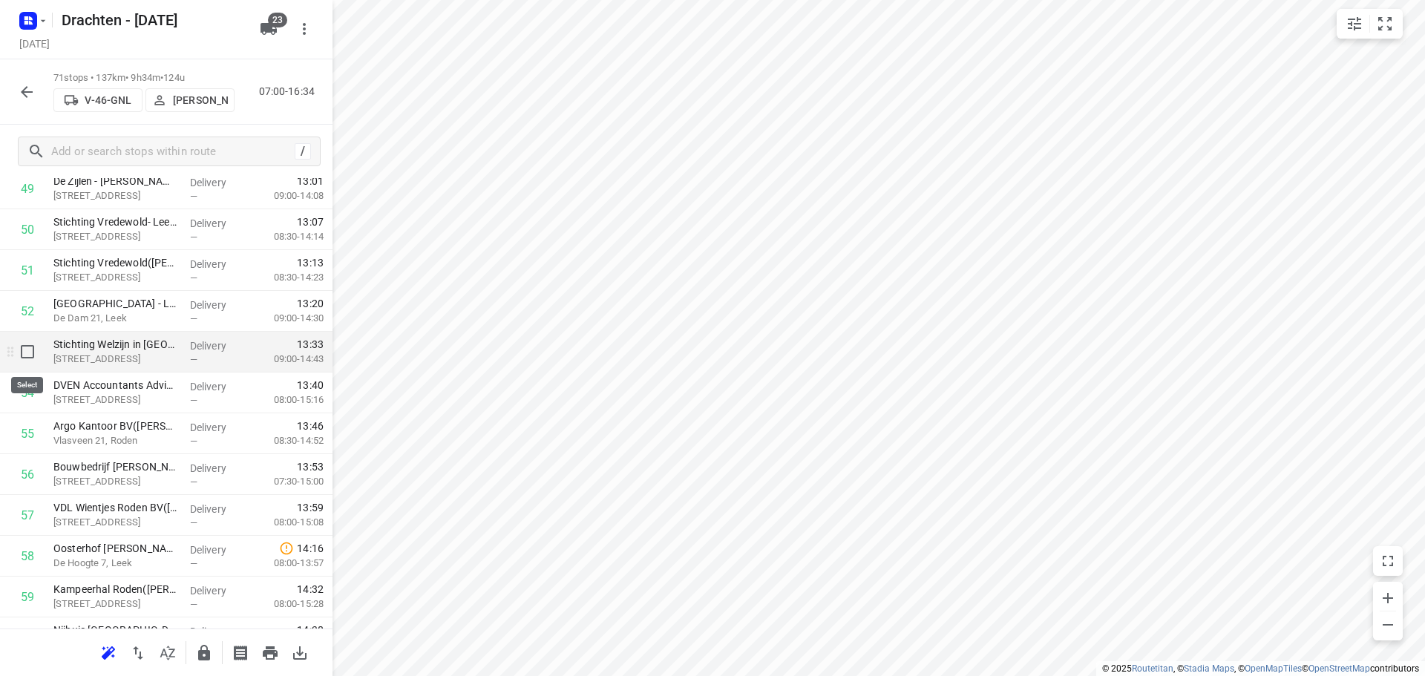
click at [22, 347] on input "checkbox" at bounding box center [28, 352] width 30 height 30
checkbox input "true"
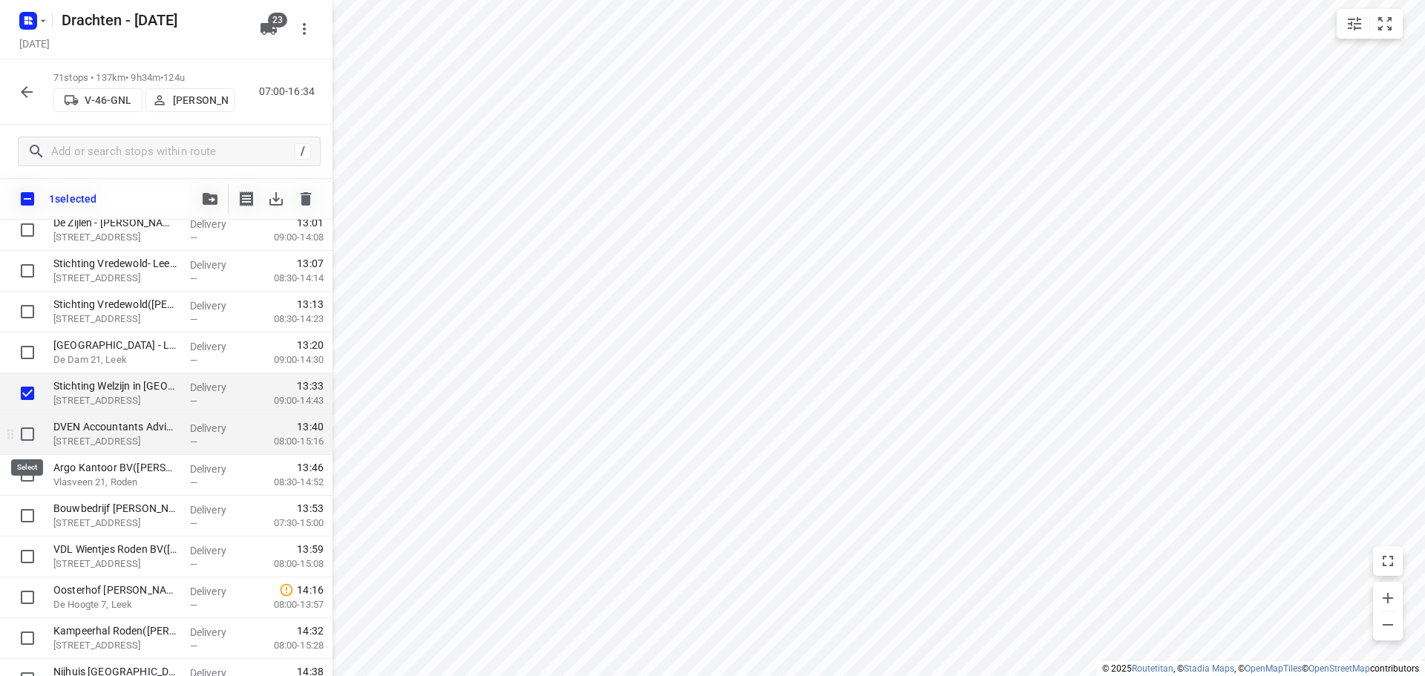
click at [30, 433] on input "checkbox" at bounding box center [28, 434] width 30 height 30
checkbox input "true"
click at [24, 474] on input "checkbox" at bounding box center [28, 475] width 30 height 30
checkbox input "true"
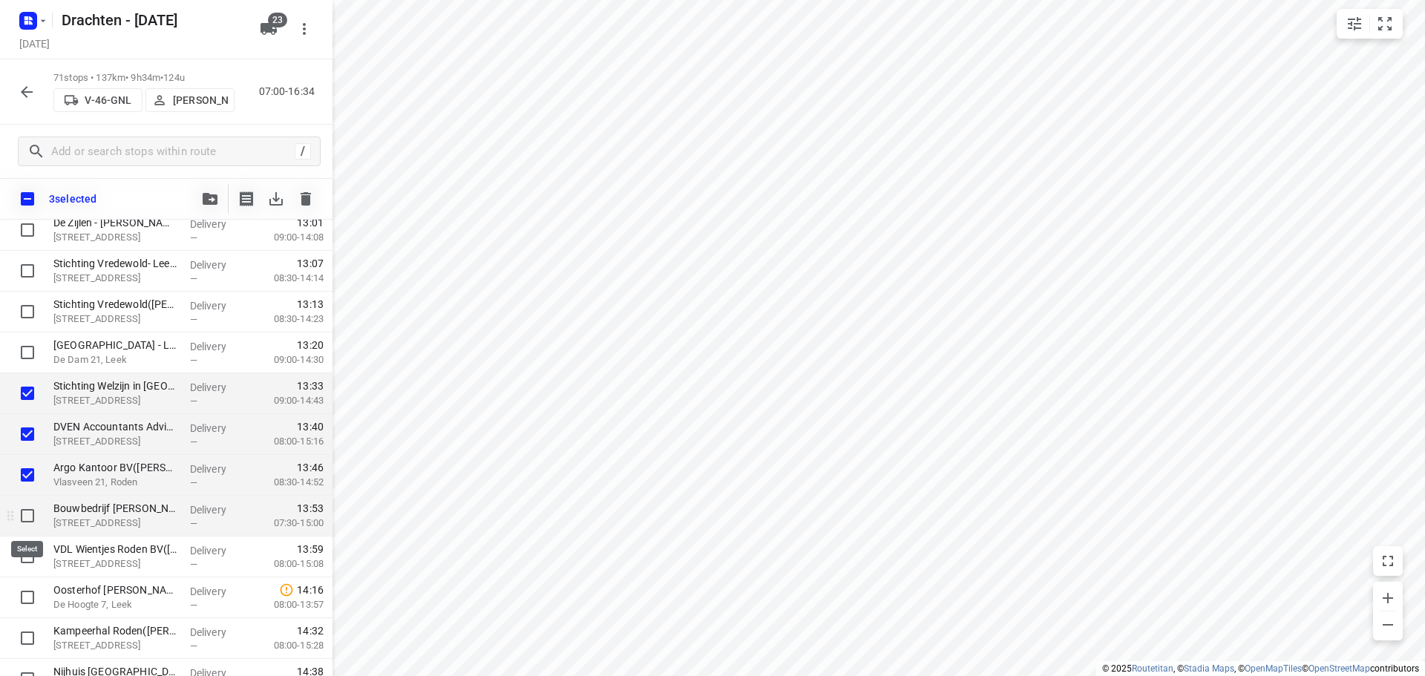
click at [32, 515] on input "checkbox" at bounding box center [28, 516] width 30 height 30
checkbox input "true"
click at [25, 557] on input "checkbox" at bounding box center [28, 557] width 30 height 30
checkbox input "true"
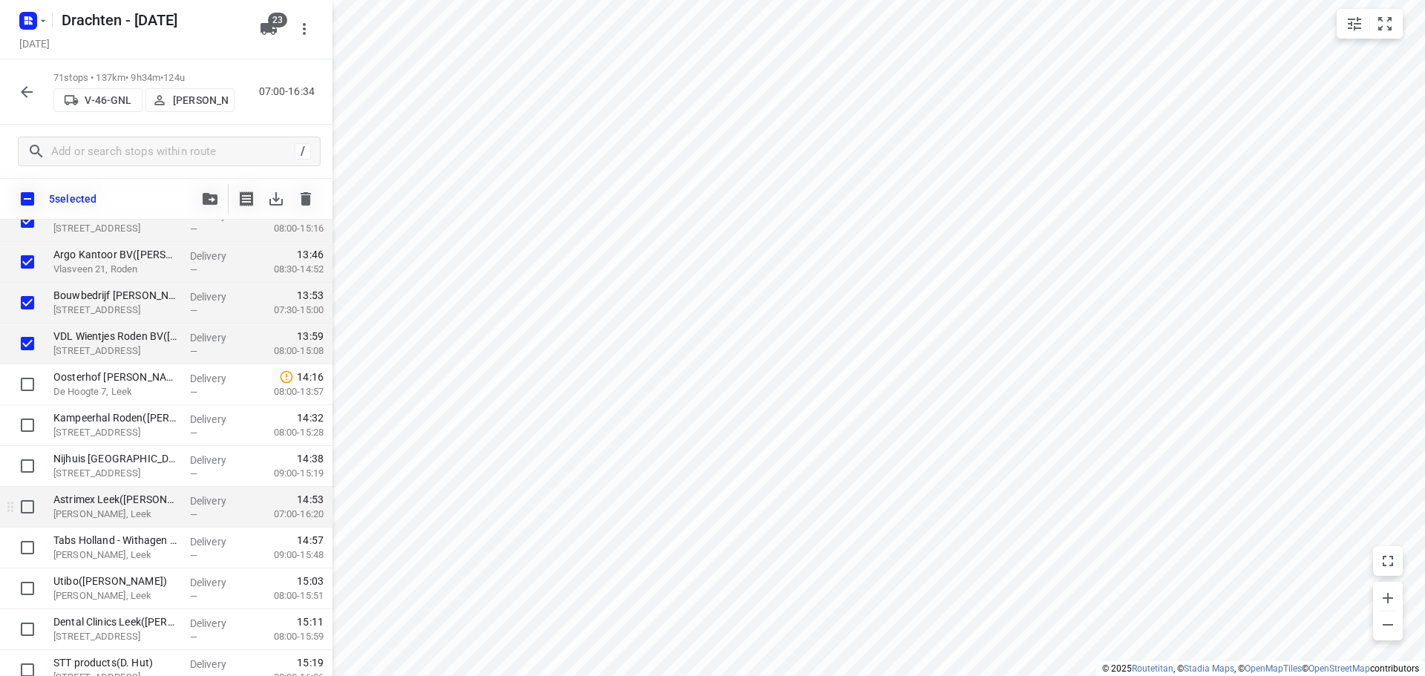
scroll to position [2266, 0]
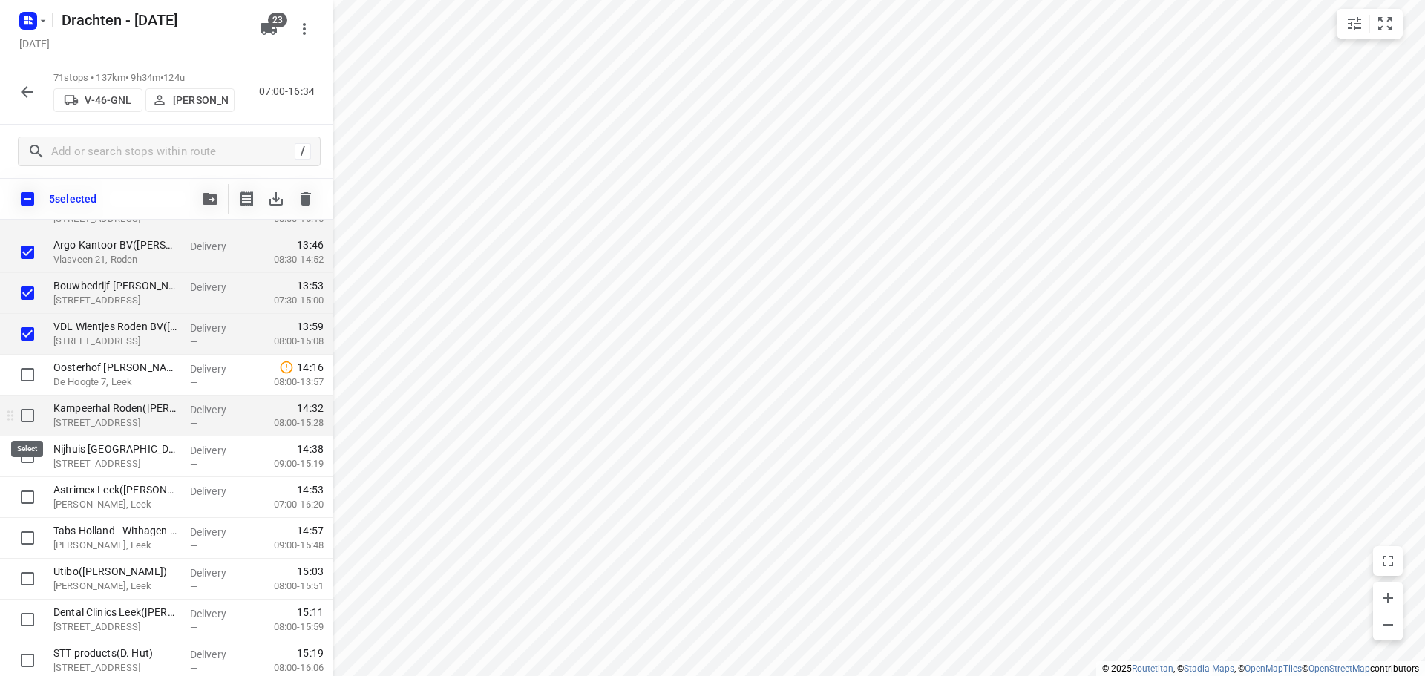
click at [16, 426] on input "checkbox" at bounding box center [28, 416] width 30 height 30
checkbox input "true"
click at [27, 458] on input "checkbox" at bounding box center [28, 457] width 30 height 30
checkbox input "true"
click at [203, 209] on button "button" at bounding box center [210, 199] width 30 height 30
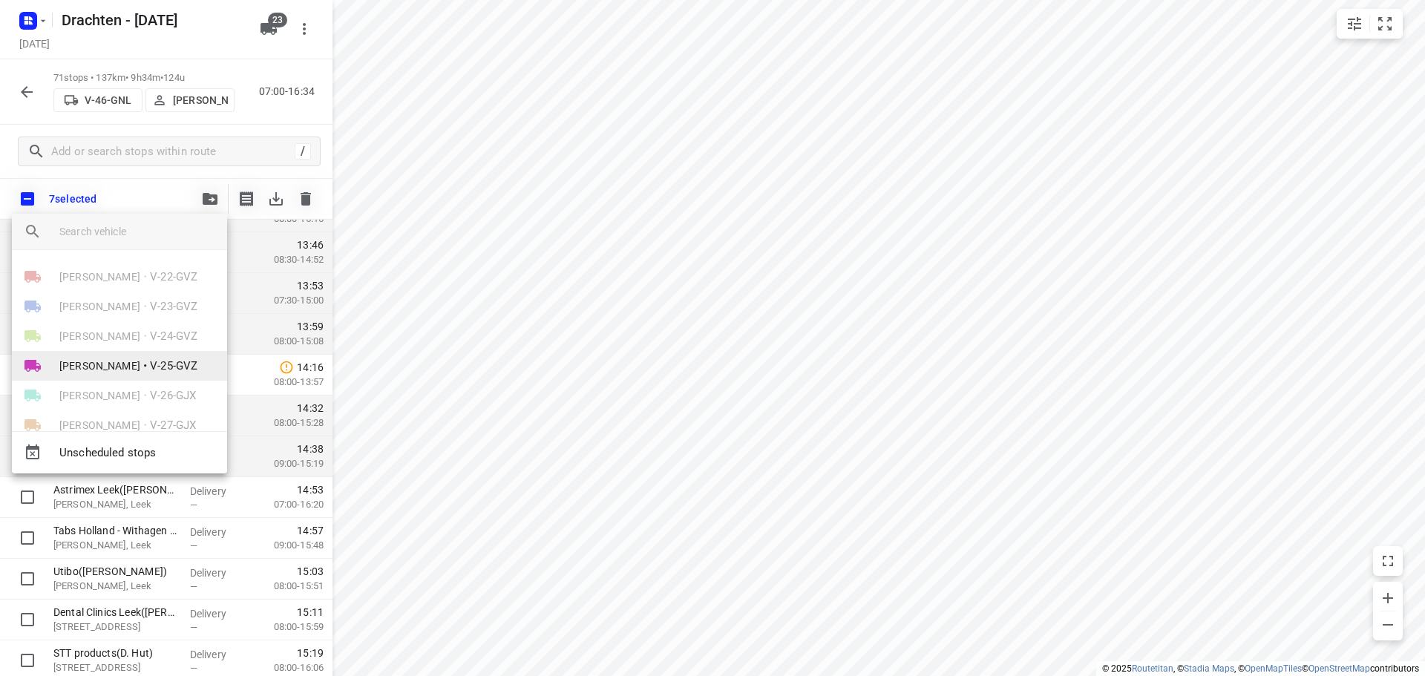
click at [102, 368] on span "Judith Wijma" at bounding box center [99, 366] width 81 height 15
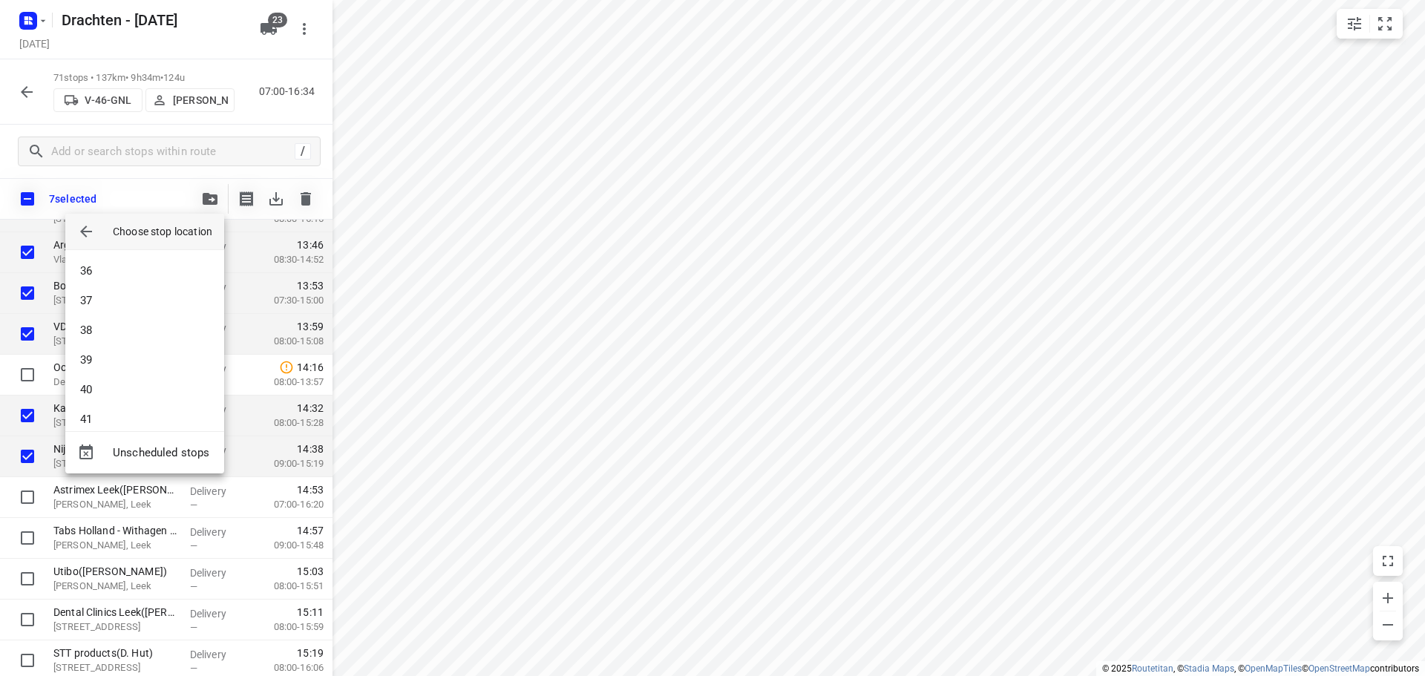
scroll to position [1084, 0]
click at [97, 402] on li "42" at bounding box center [144, 405] width 159 height 30
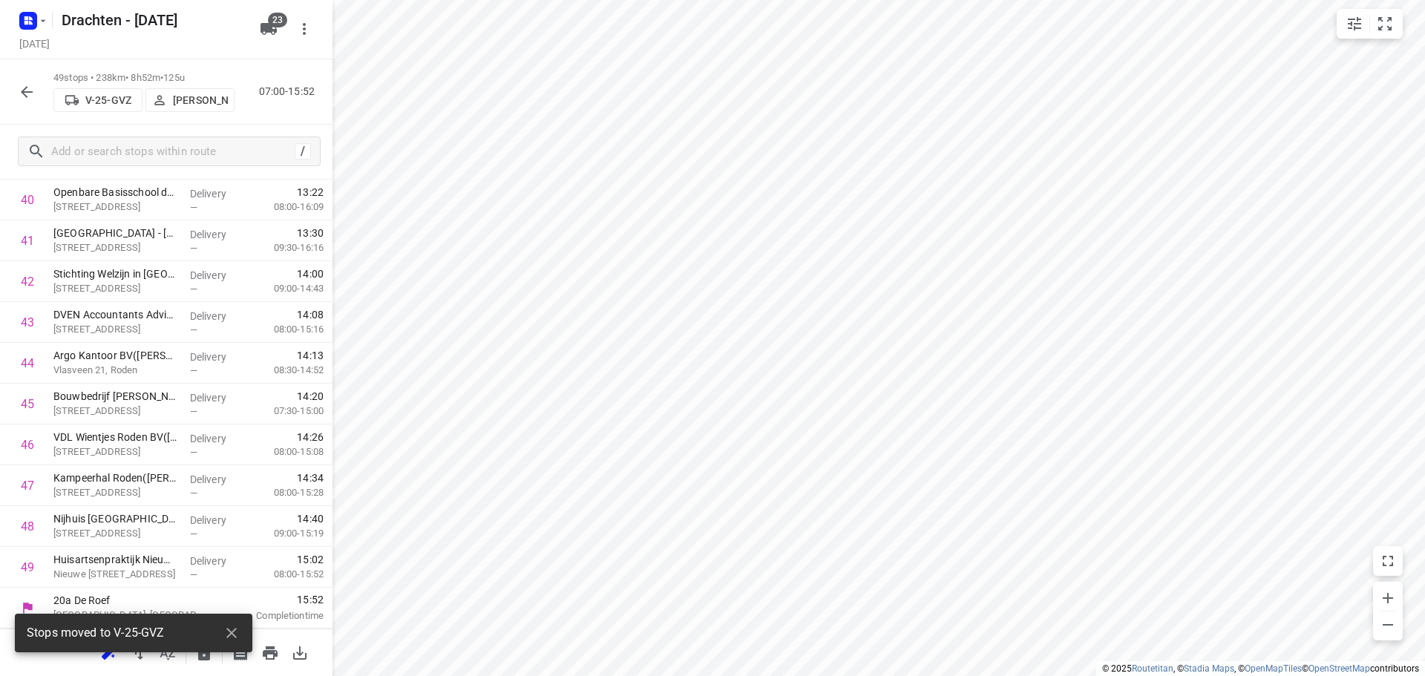
scroll to position [1665, 0]
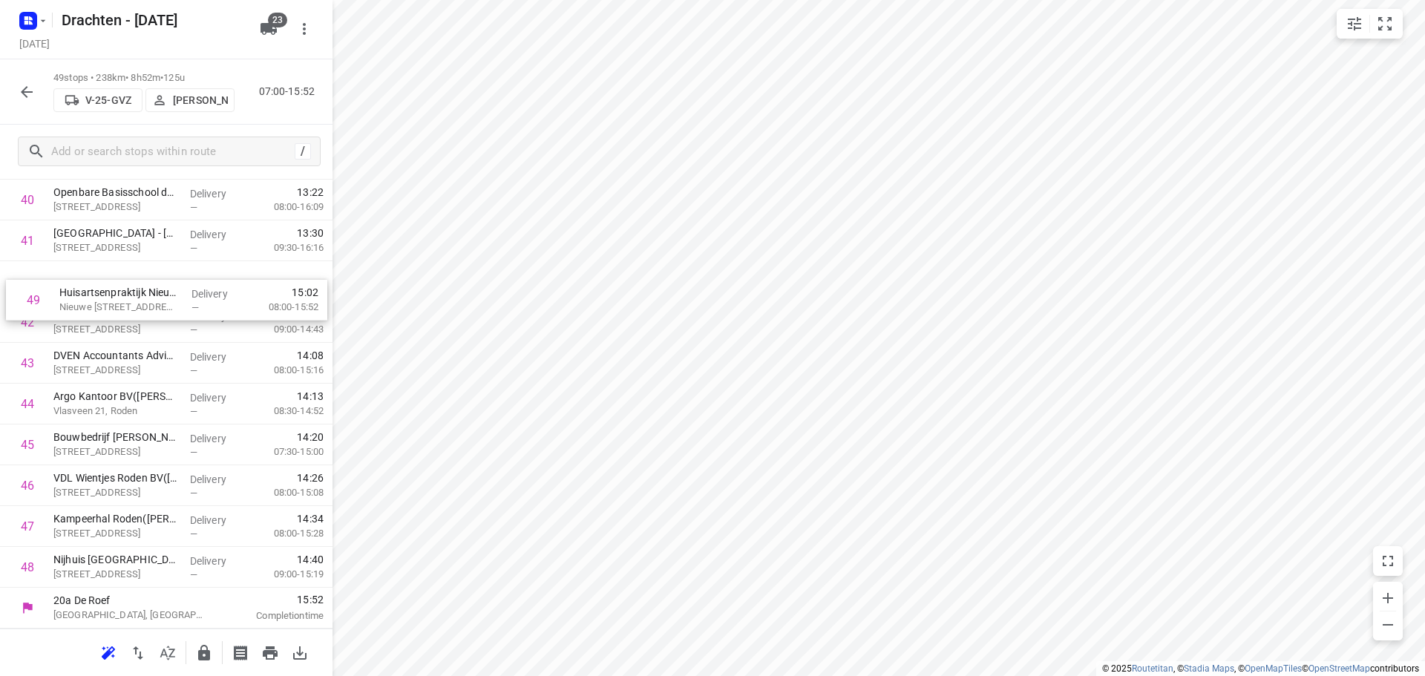
drag, startPoint x: 183, startPoint y: 570, endPoint x: 189, endPoint y: 281, distance: 288.8
click at [209, 656] on icon "button" at bounding box center [204, 653] width 12 height 16
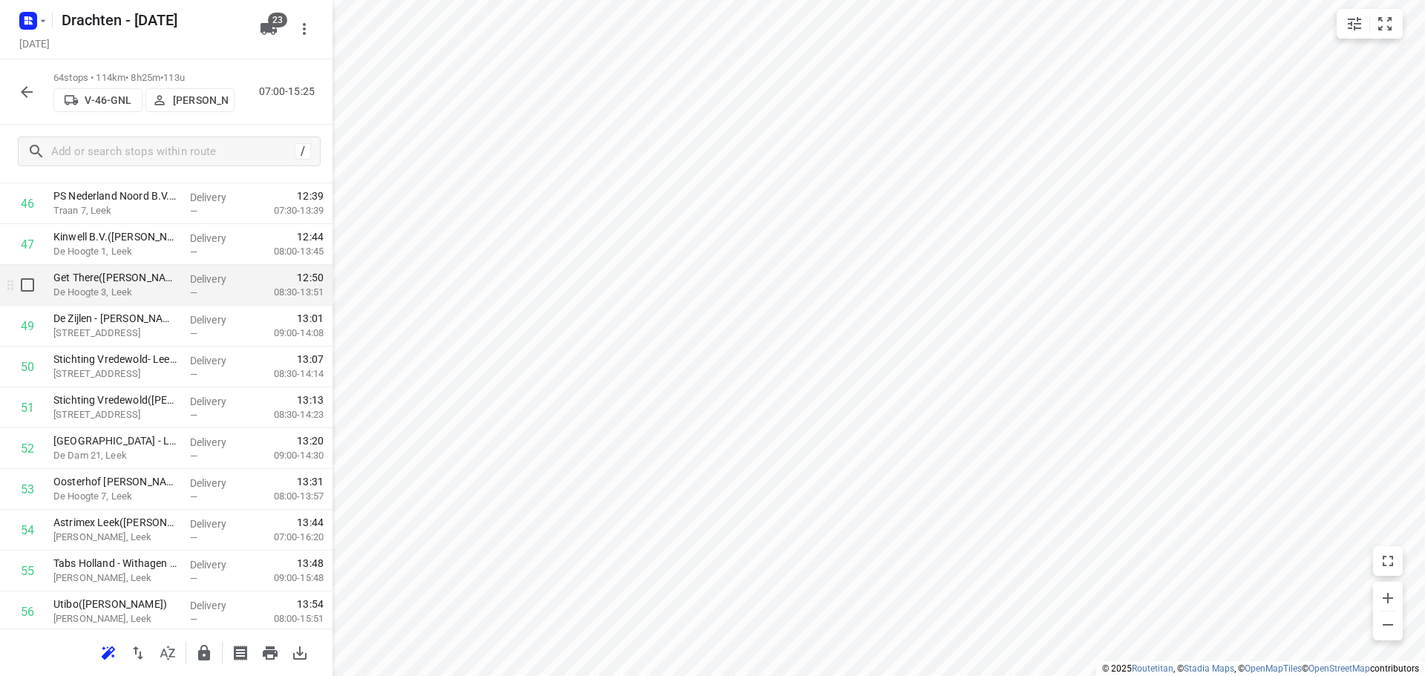
scroll to position [1930, 0]
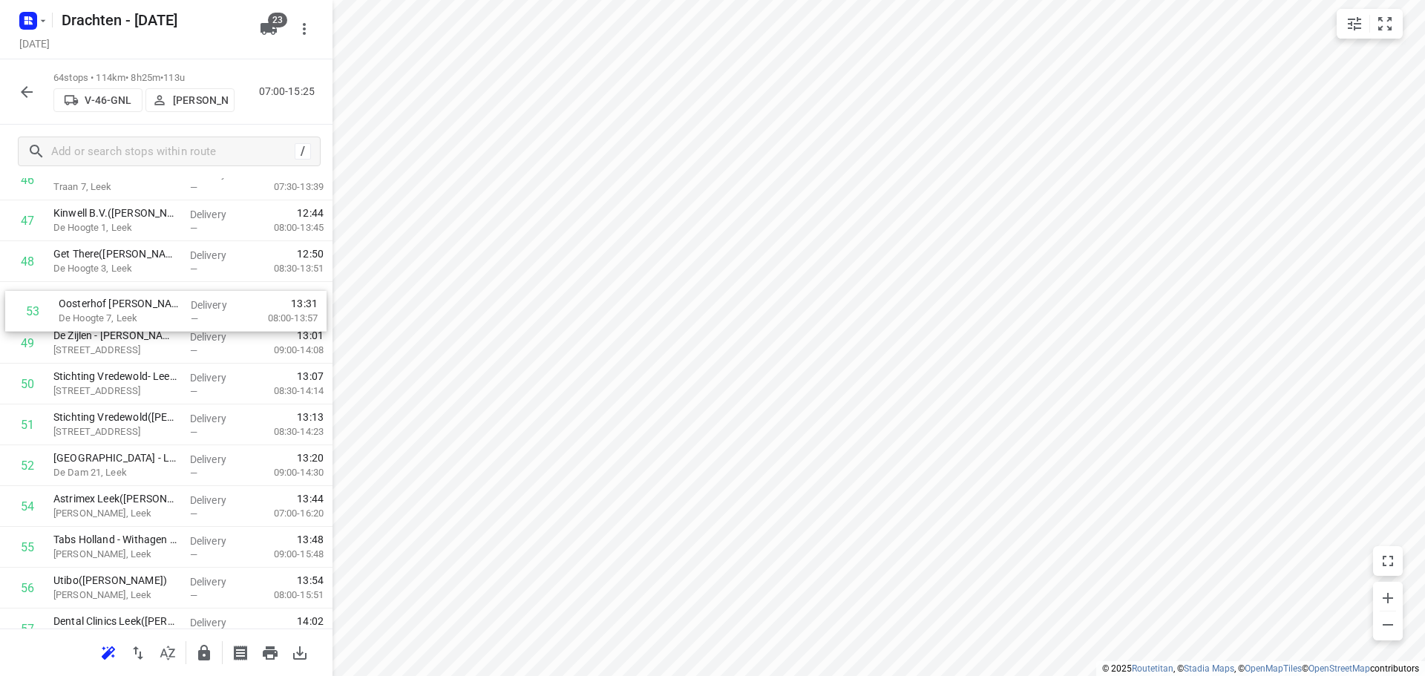
drag, startPoint x: 121, startPoint y: 473, endPoint x: 121, endPoint y: 313, distance: 160.4
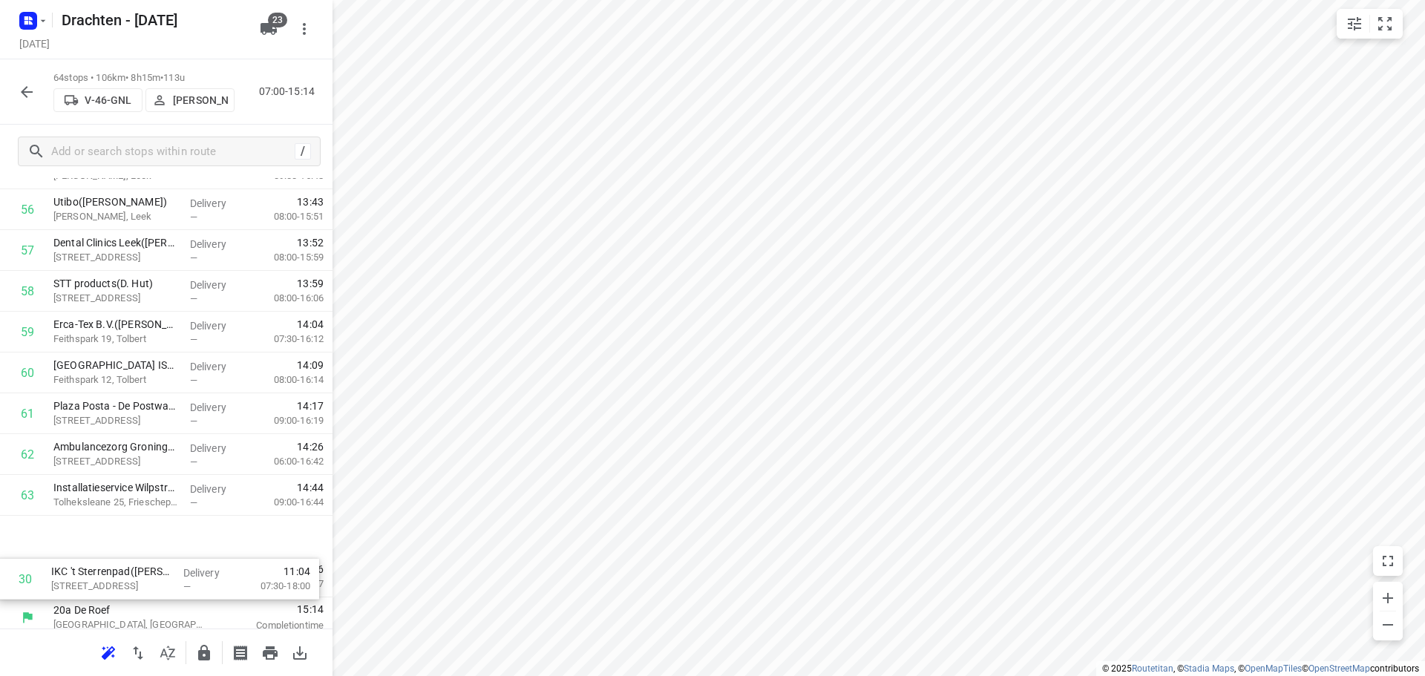
scroll to position [2278, 0]
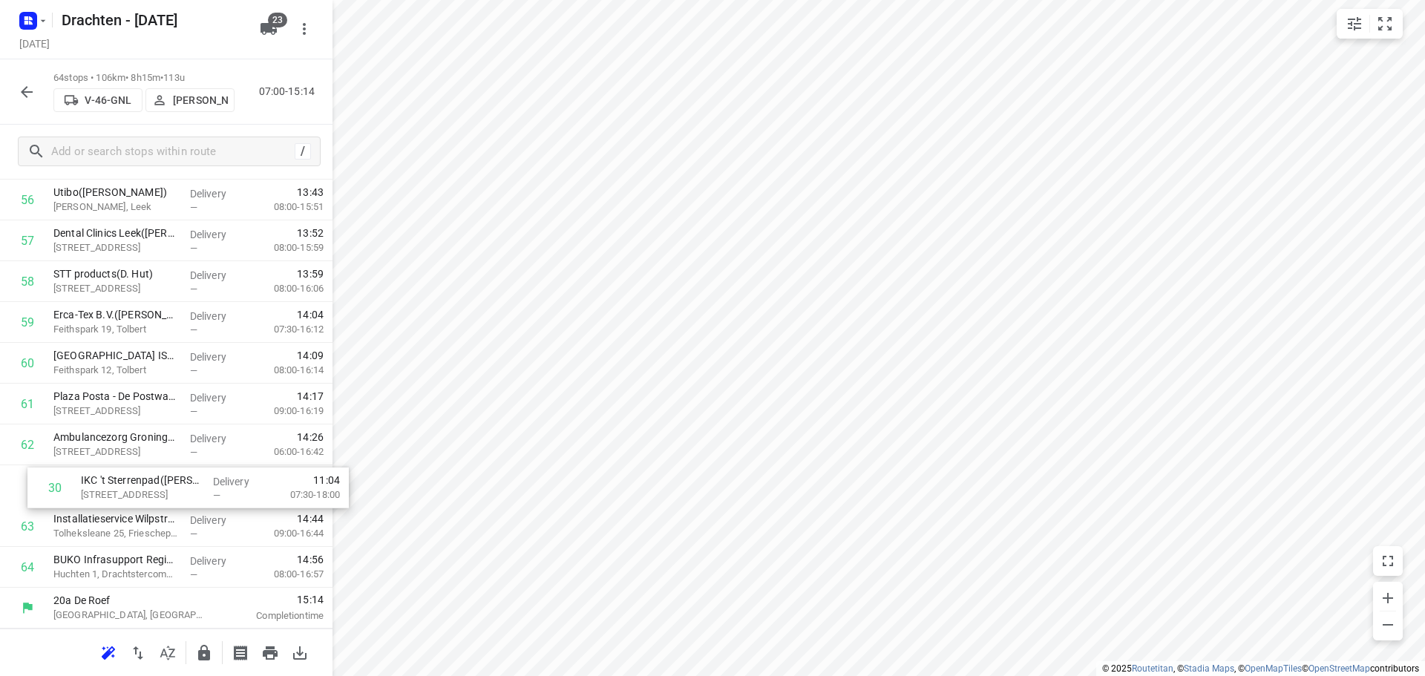
drag, startPoint x: 152, startPoint y: 365, endPoint x: 178, endPoint y: 488, distance: 125.9
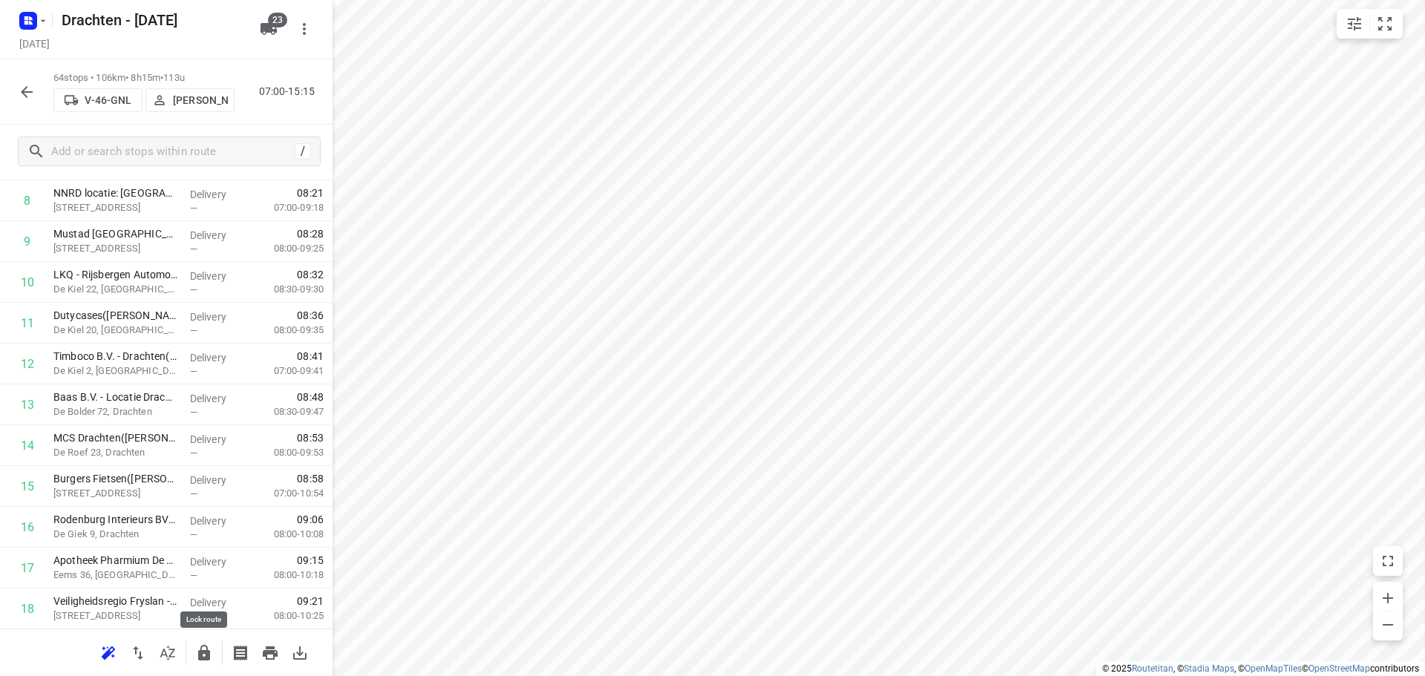
scroll to position [445, 0]
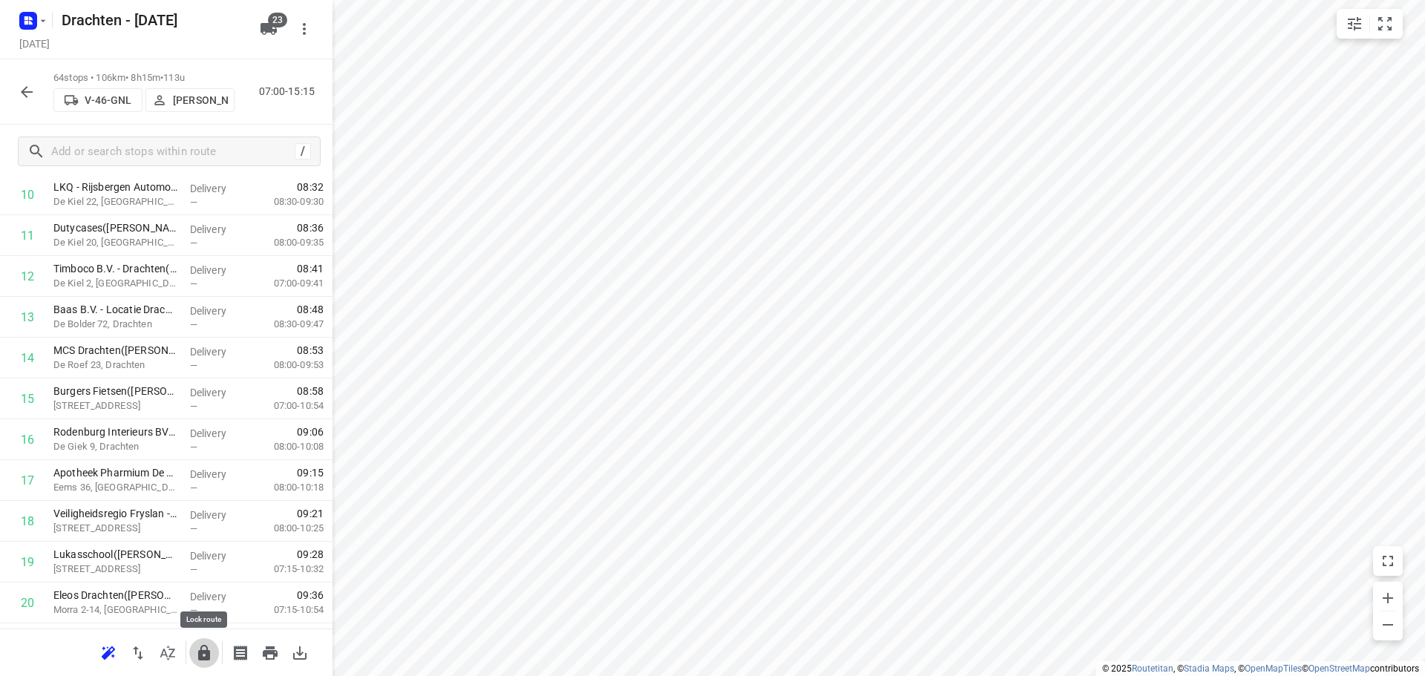
click at [206, 651] on icon "button" at bounding box center [204, 653] width 12 height 16
click at [22, 94] on icon "button" at bounding box center [27, 92] width 18 height 18
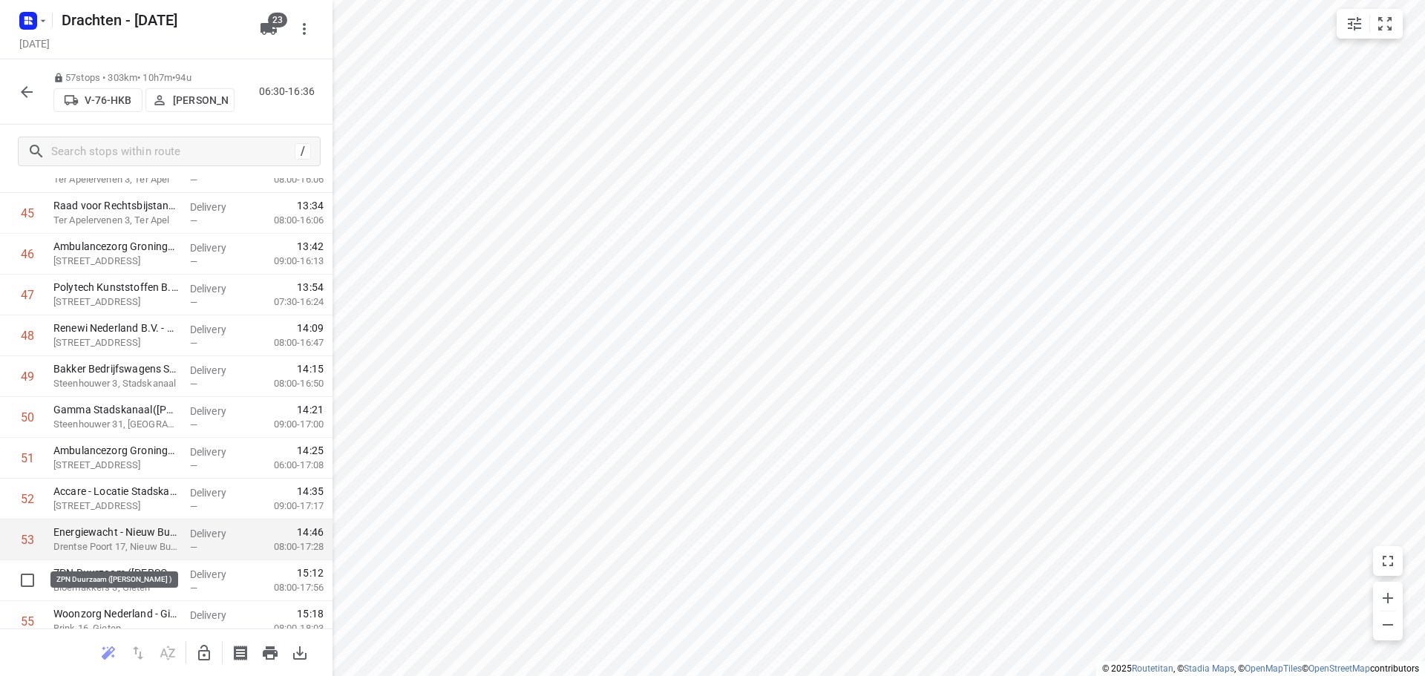
scroll to position [1992, 0]
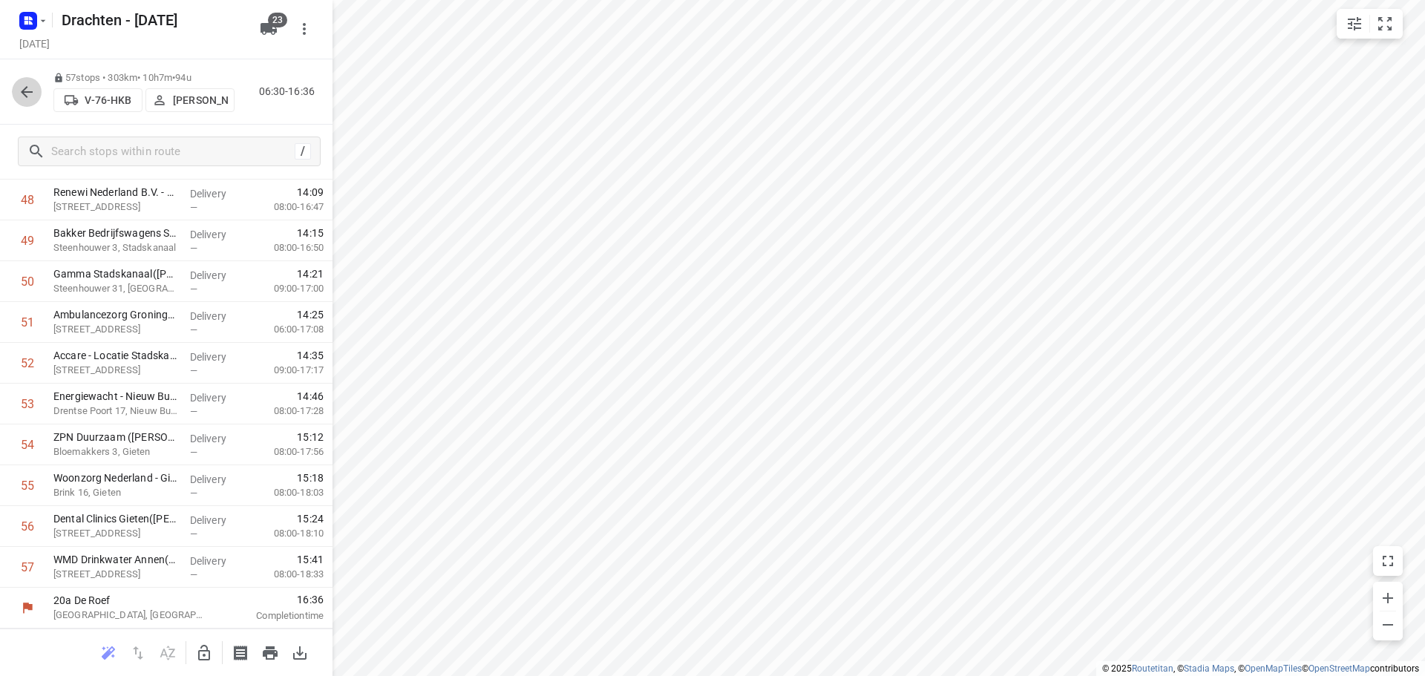
click at [39, 96] on button "button" at bounding box center [27, 92] width 30 height 30
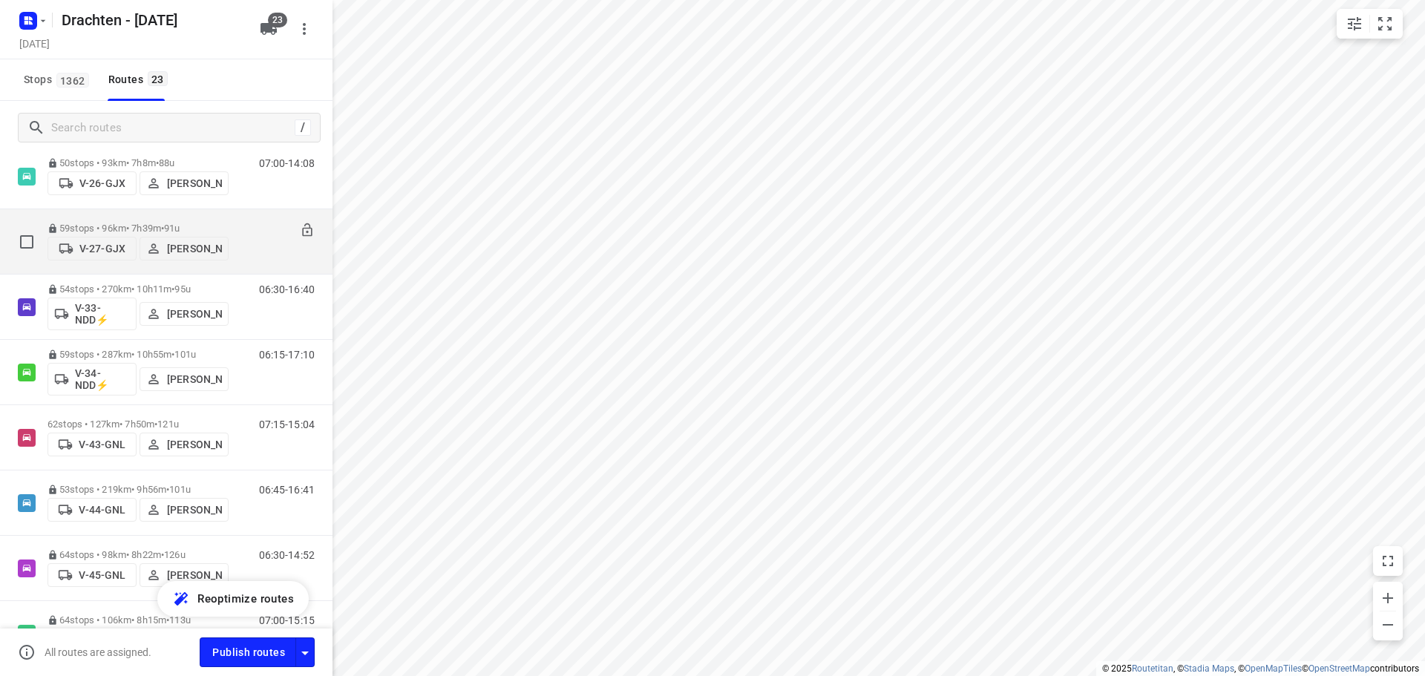
scroll to position [371, 0]
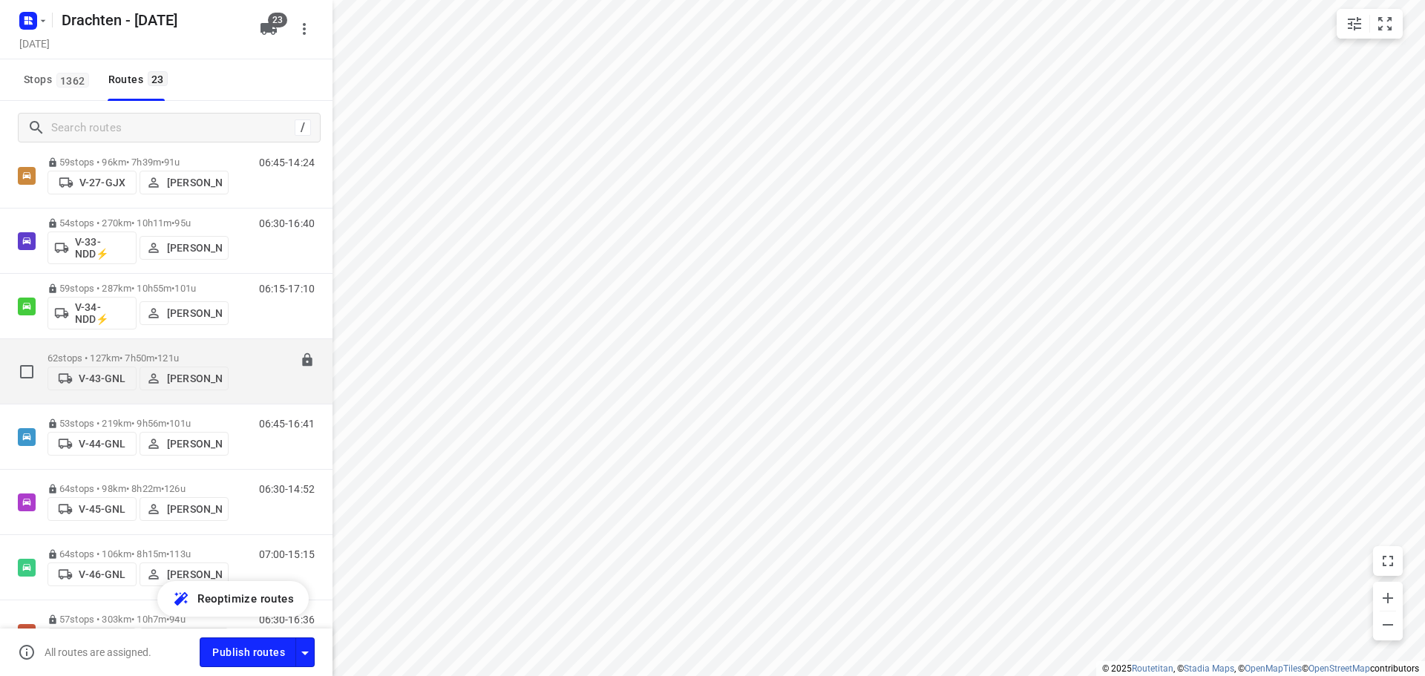
click at [203, 353] on p "62 stops • 127km • 7h50m • 121u" at bounding box center [138, 358] width 181 height 11
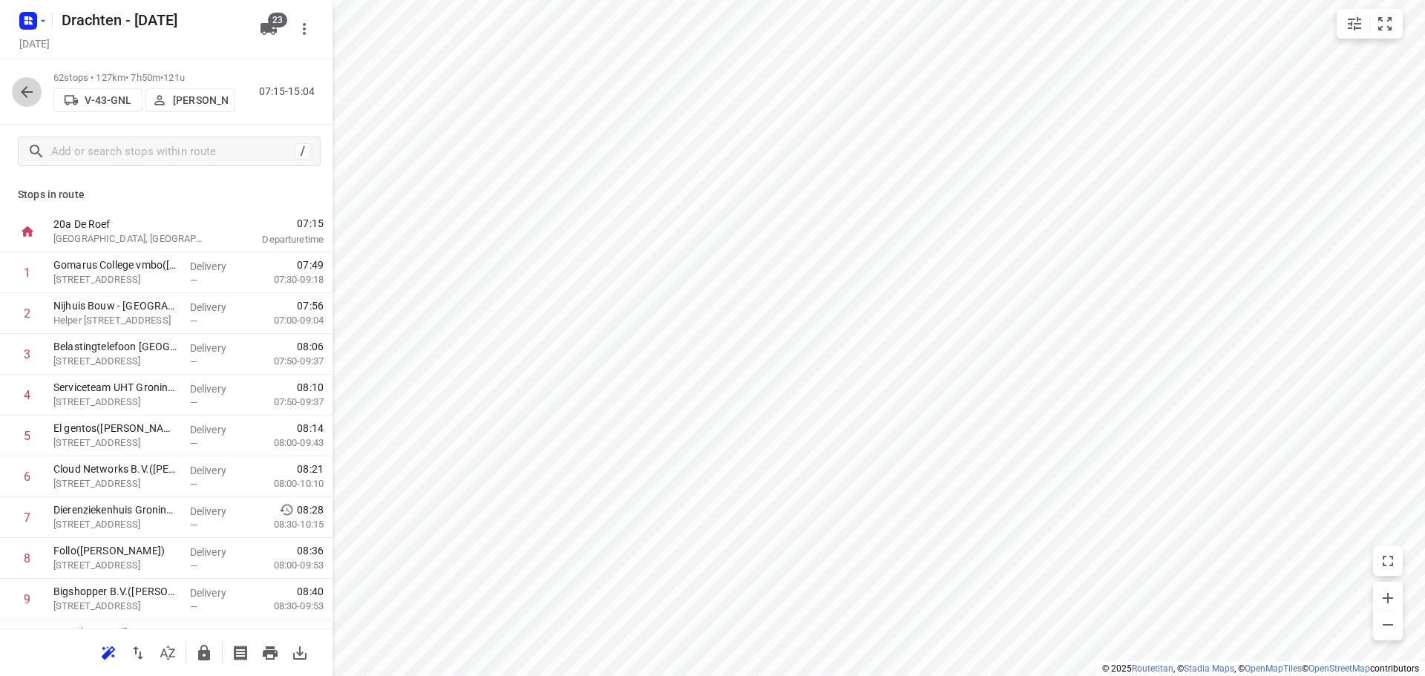
click at [25, 83] on icon "button" at bounding box center [27, 92] width 18 height 18
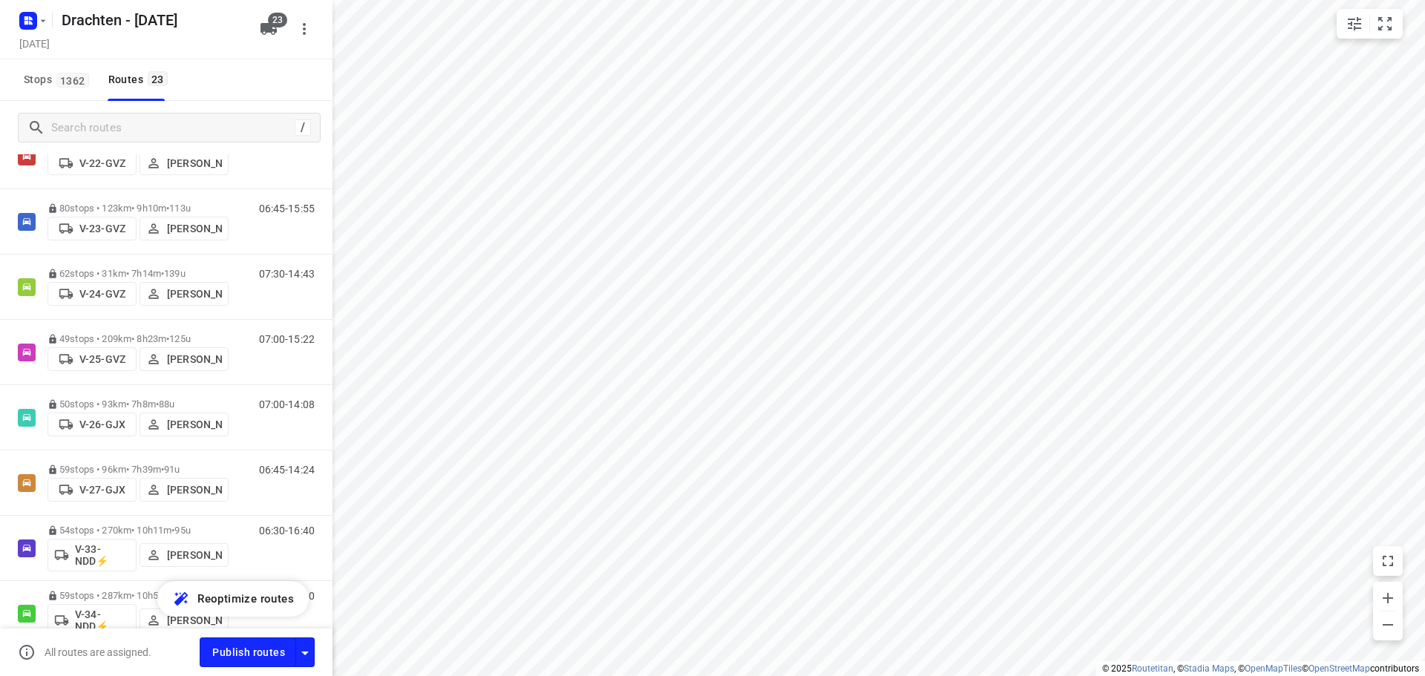
scroll to position [7, 0]
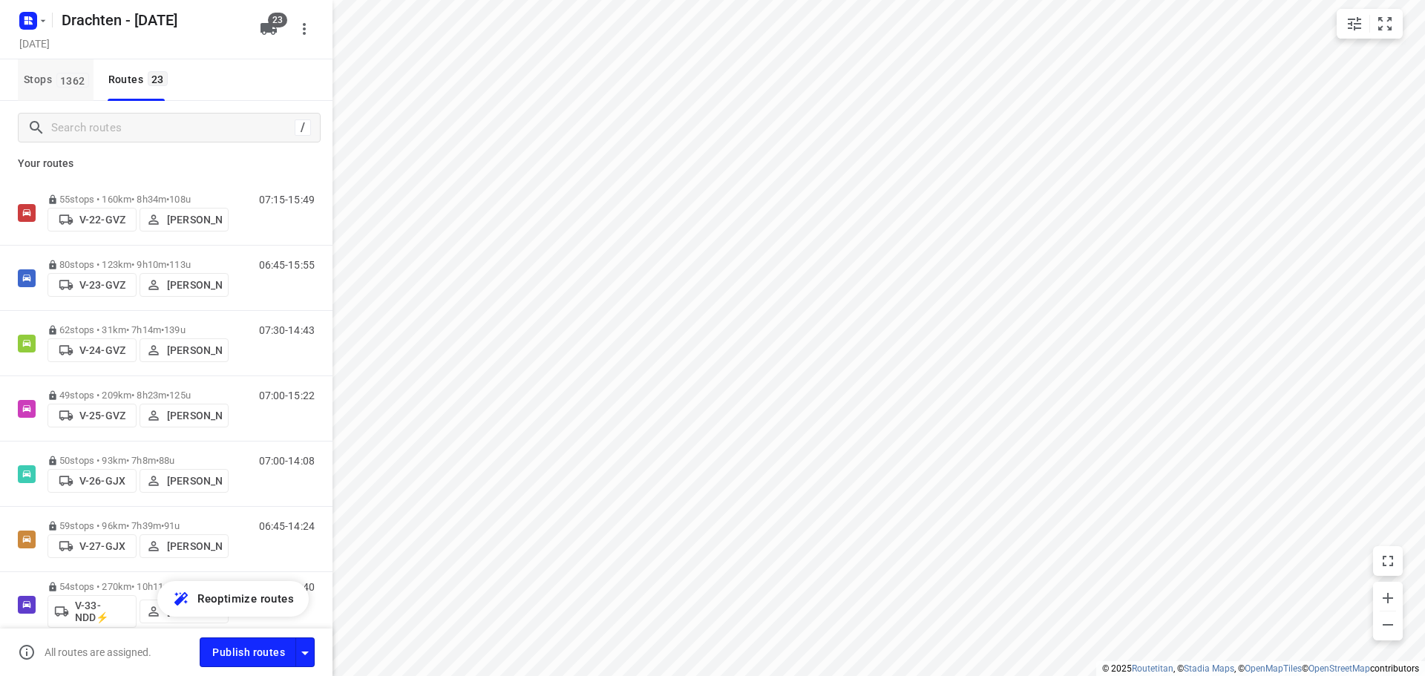
click at [71, 79] on span "1362" at bounding box center [72, 80] width 33 height 15
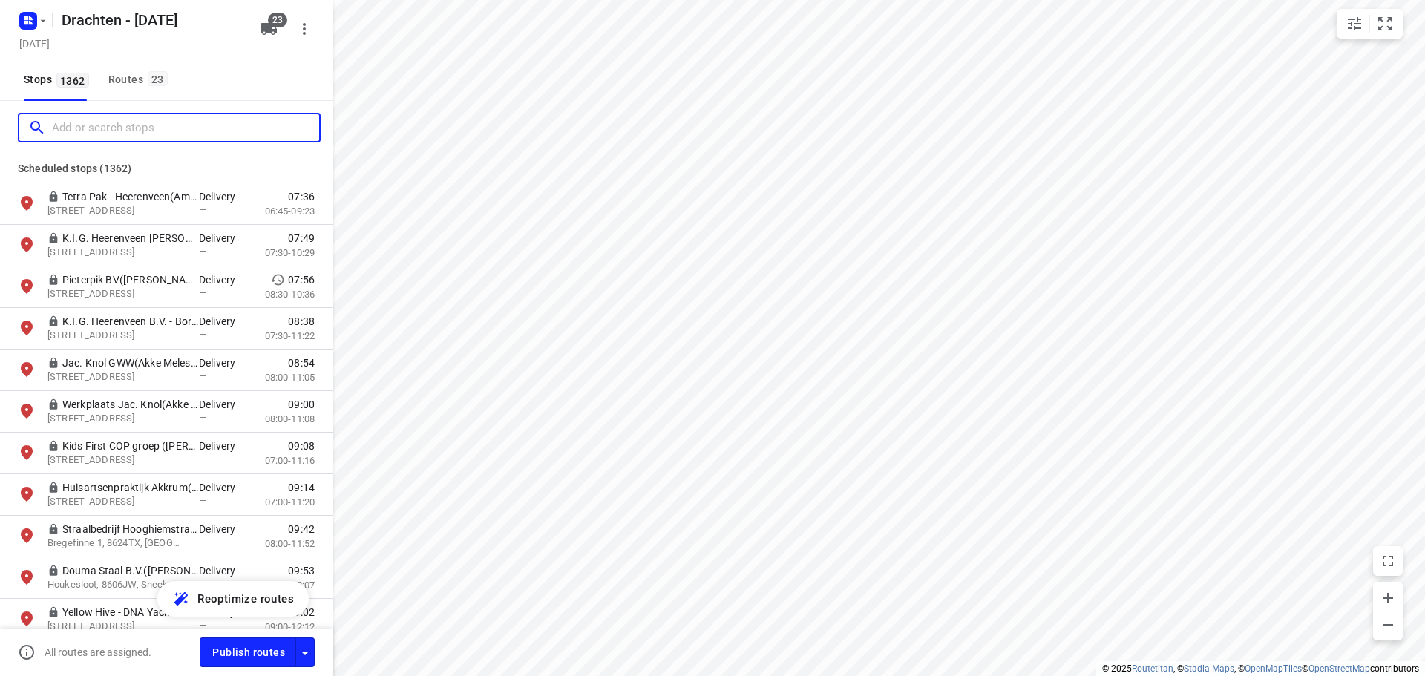
click at [68, 128] on input "Add or search stops" at bounding box center [185, 128] width 267 height 23
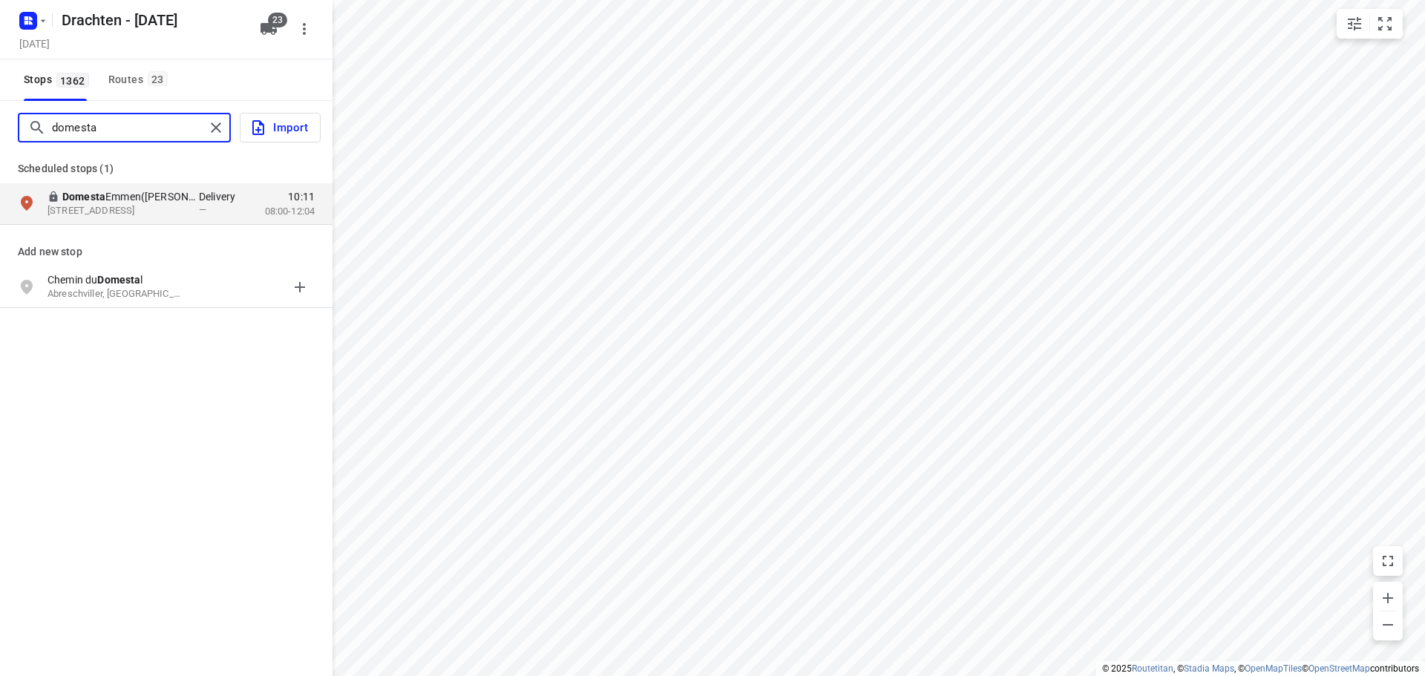
click at [94, 121] on input "domesta" at bounding box center [128, 128] width 153 height 23
click at [94, 121] on input "domesta" at bounding box center [173, 128] width 243 height 23
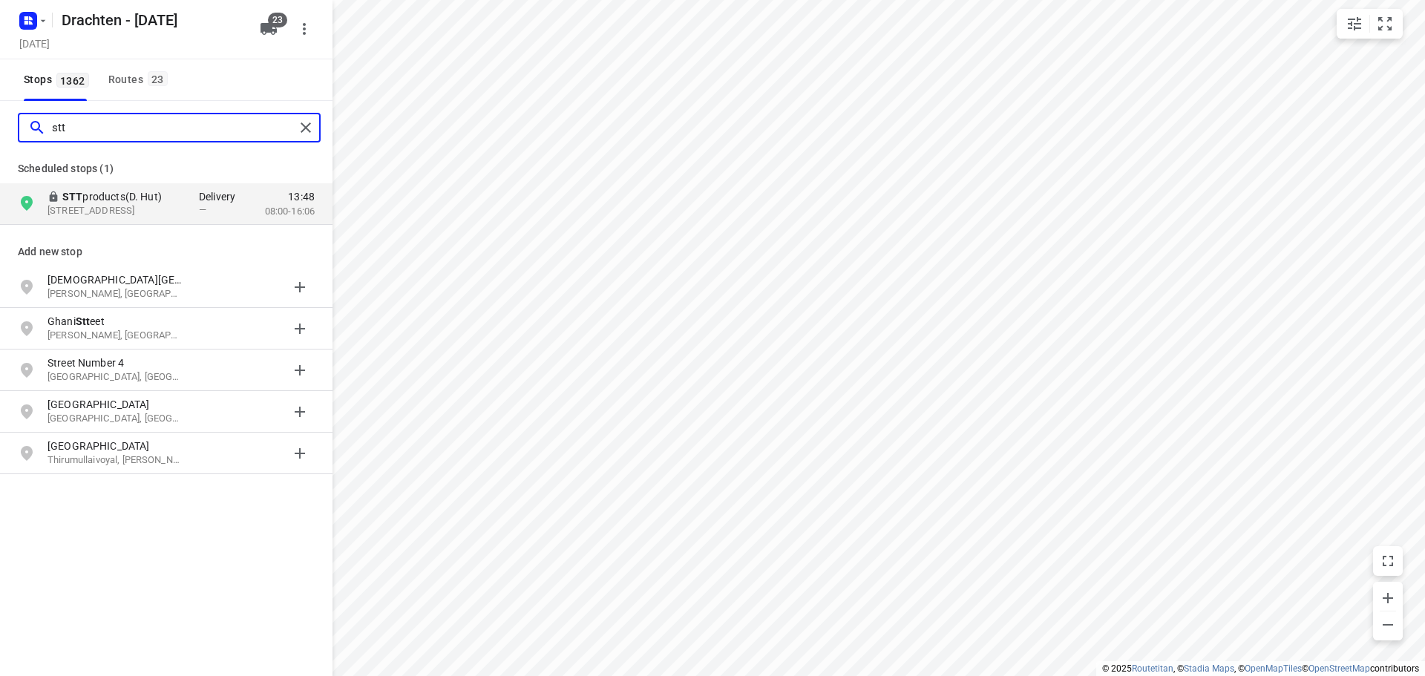
click at [130, 125] on input "stt" at bounding box center [173, 128] width 243 height 23
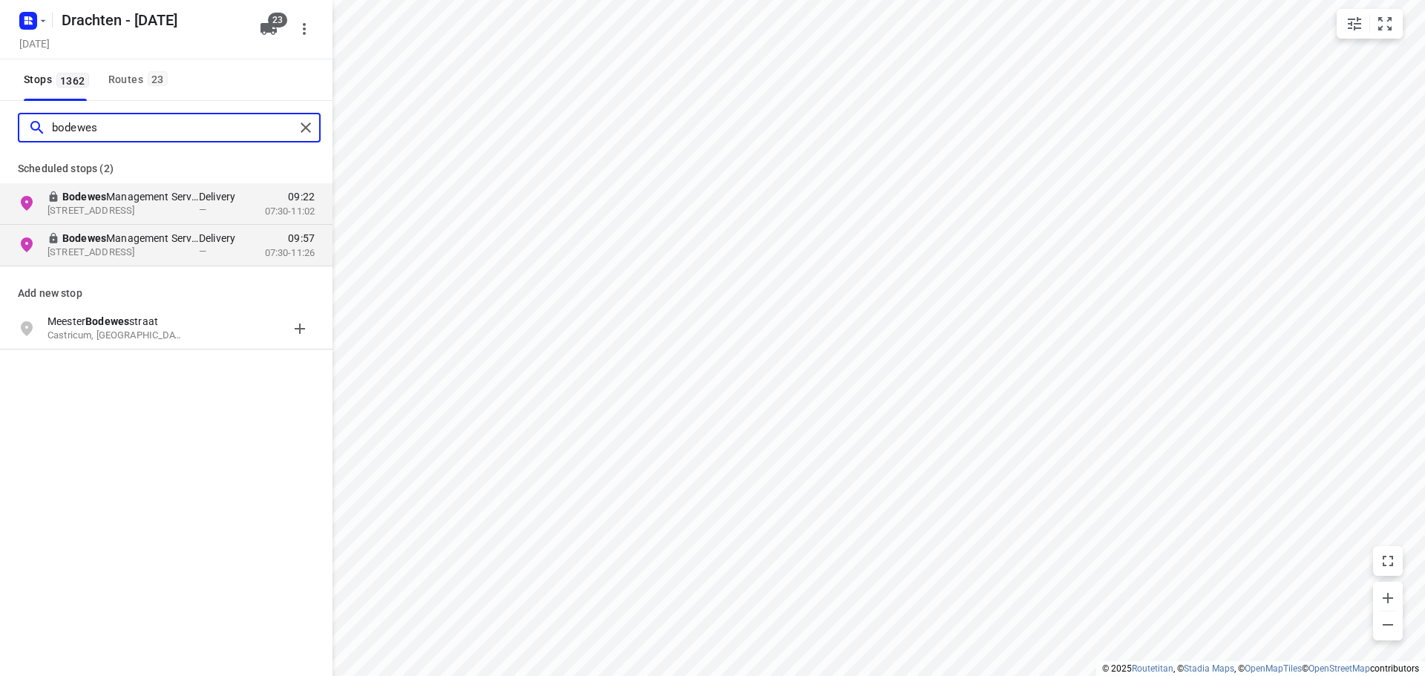
type input "bodewes"
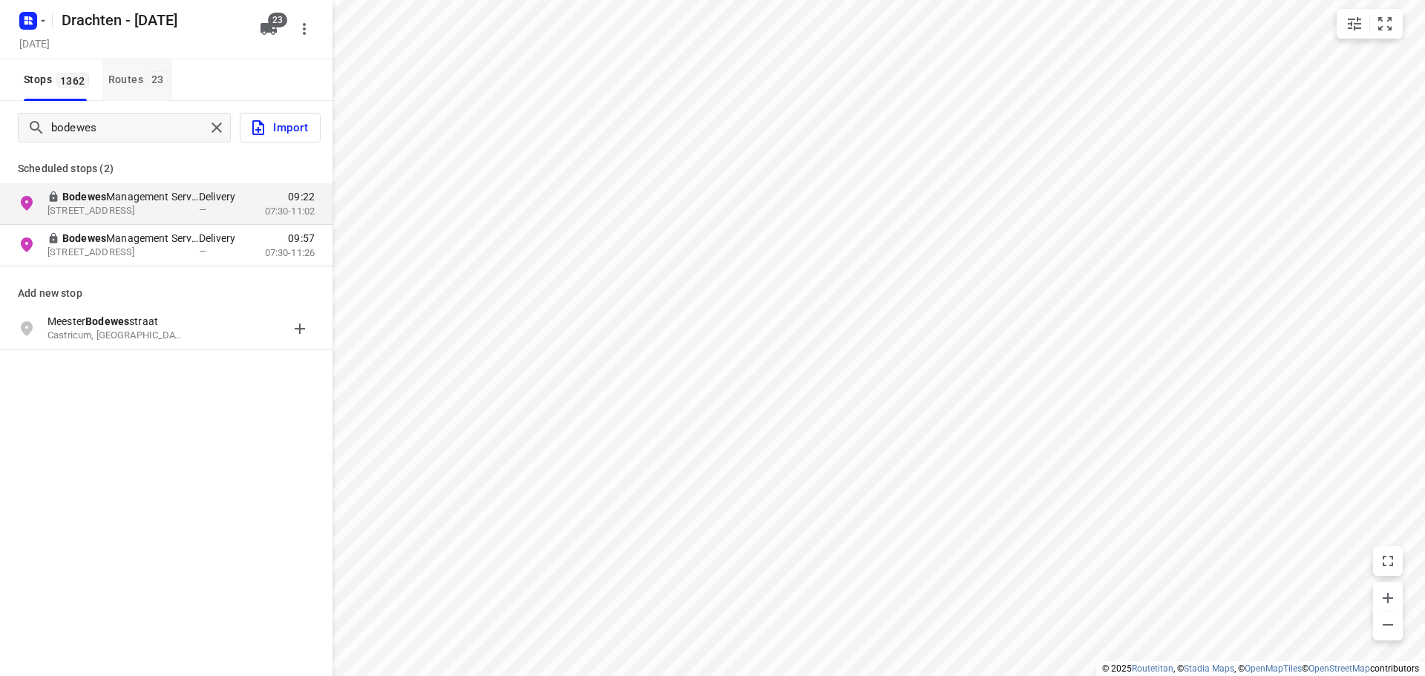
click at [149, 83] on span "23" at bounding box center [158, 78] width 20 height 15
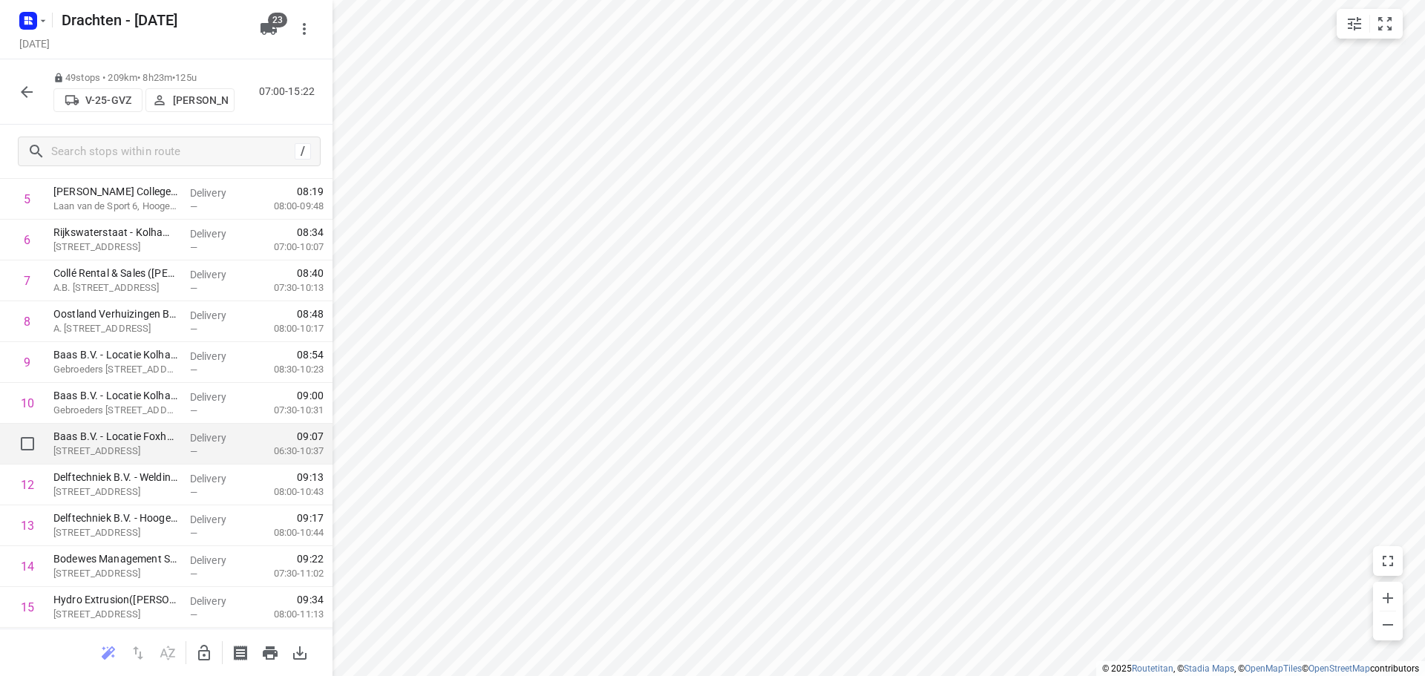
scroll to position [0, 0]
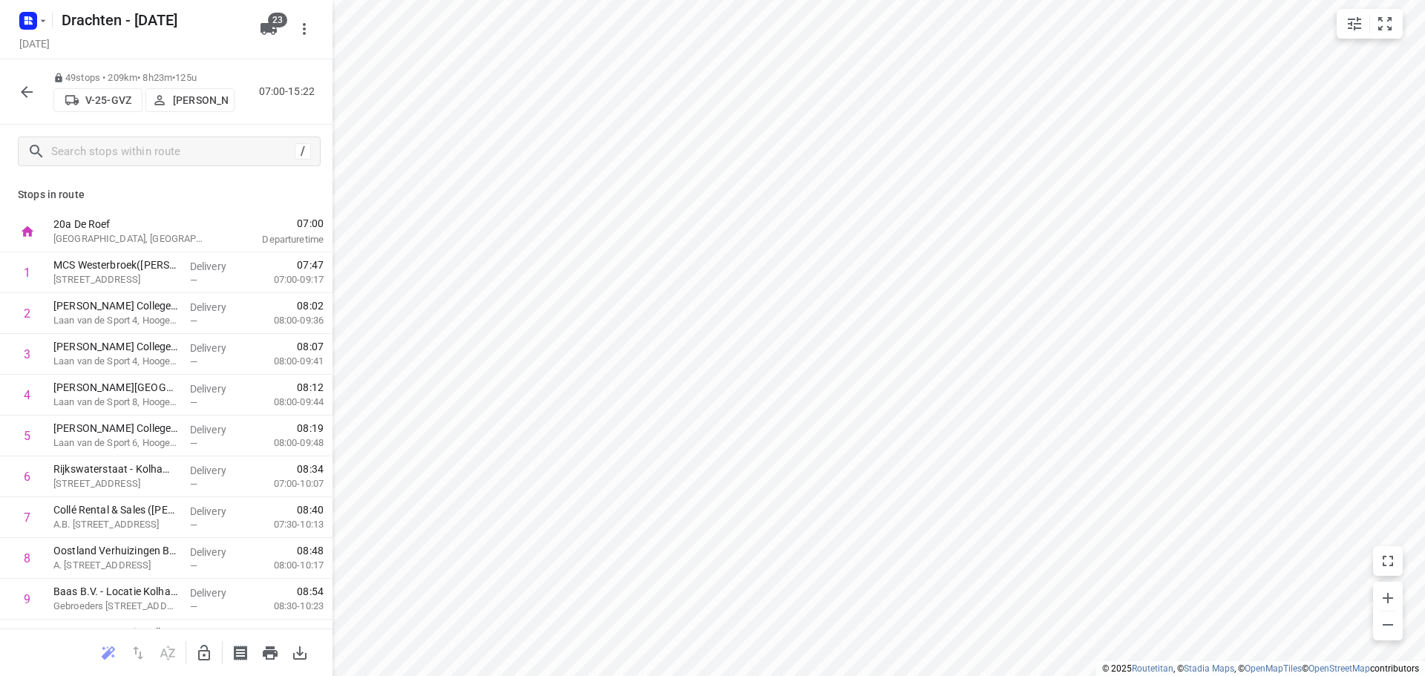
click at [21, 85] on icon "button" at bounding box center [27, 92] width 18 height 18
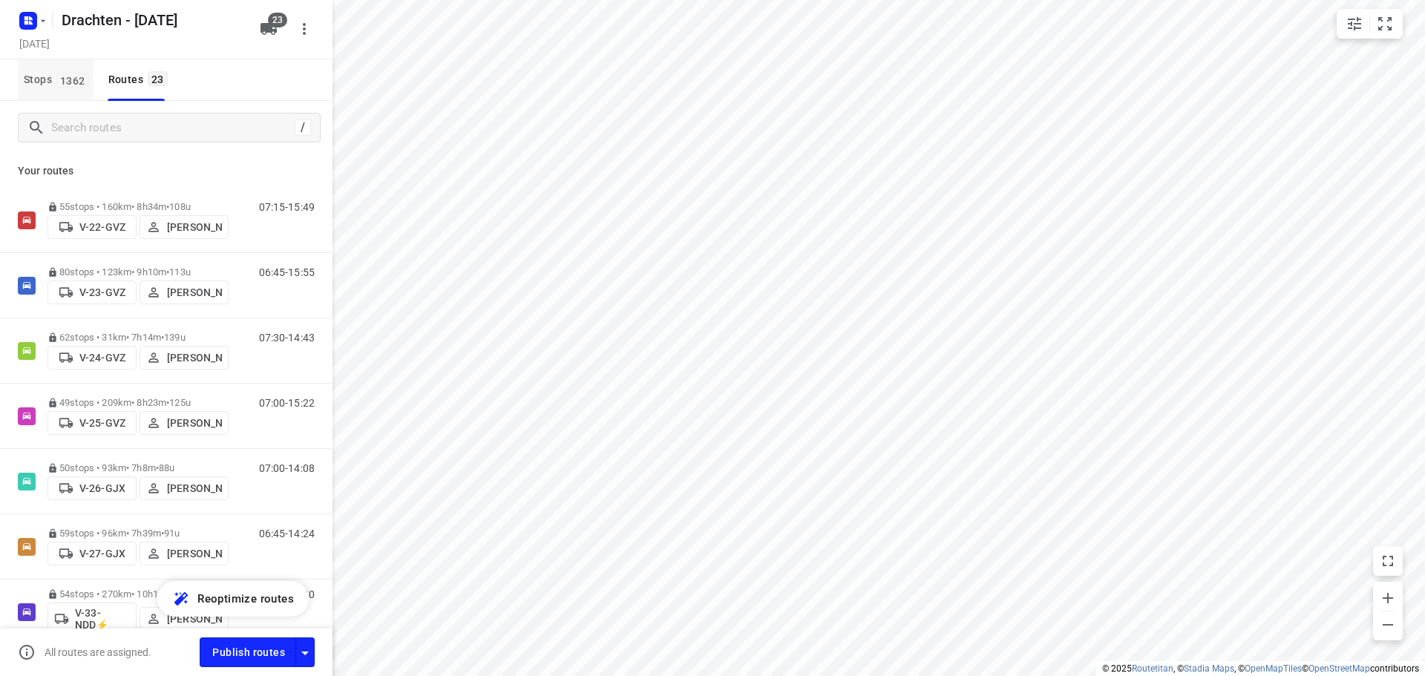
click at [58, 79] on span "1362" at bounding box center [72, 80] width 33 height 15
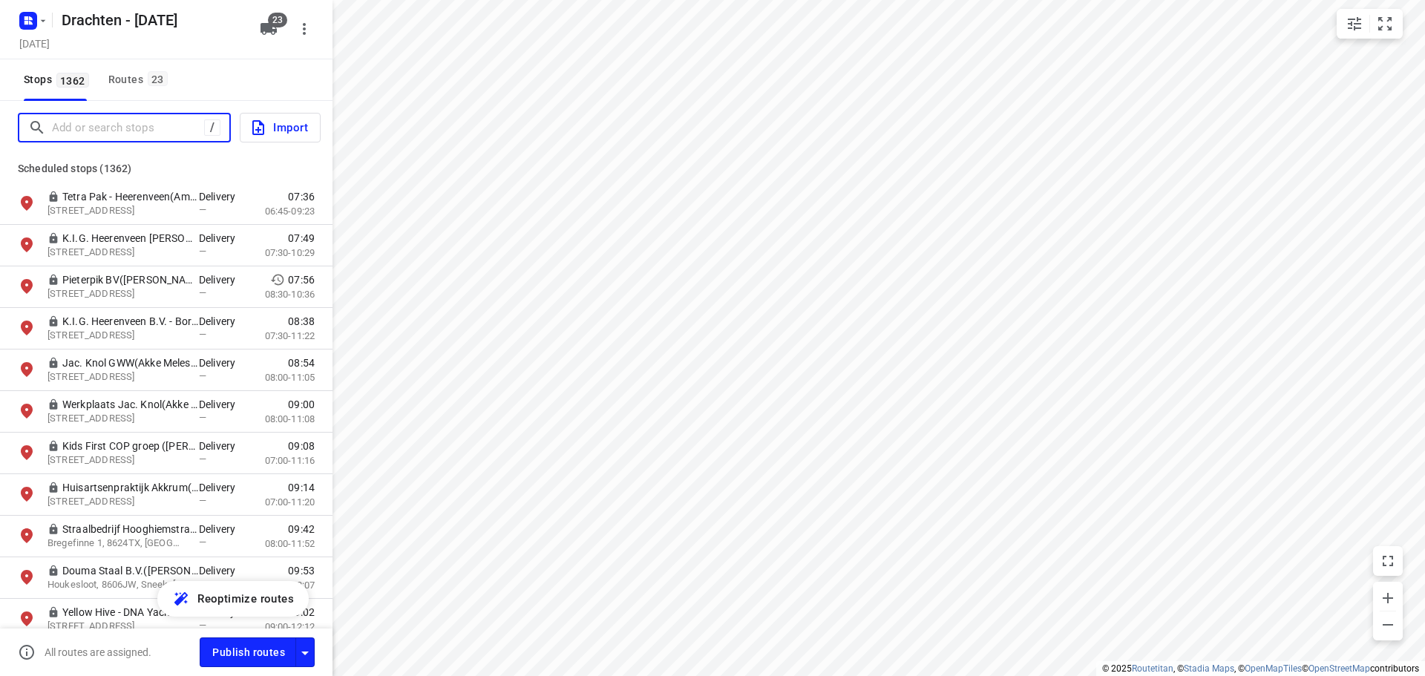
click at [94, 123] on input "Add or search stops" at bounding box center [128, 128] width 152 height 23
type input "e"
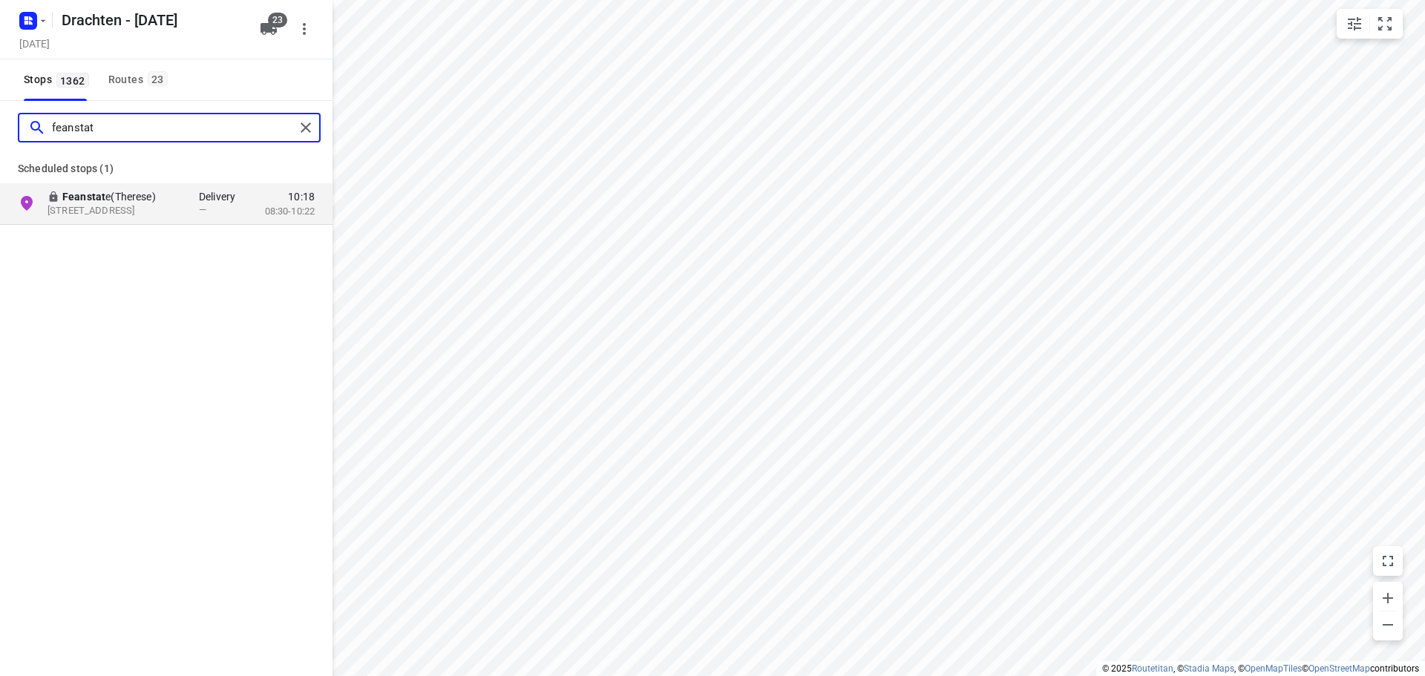
type input "feanstat"
click at [160, 91] on button "Routes 23" at bounding box center [137, 80] width 70 height 42
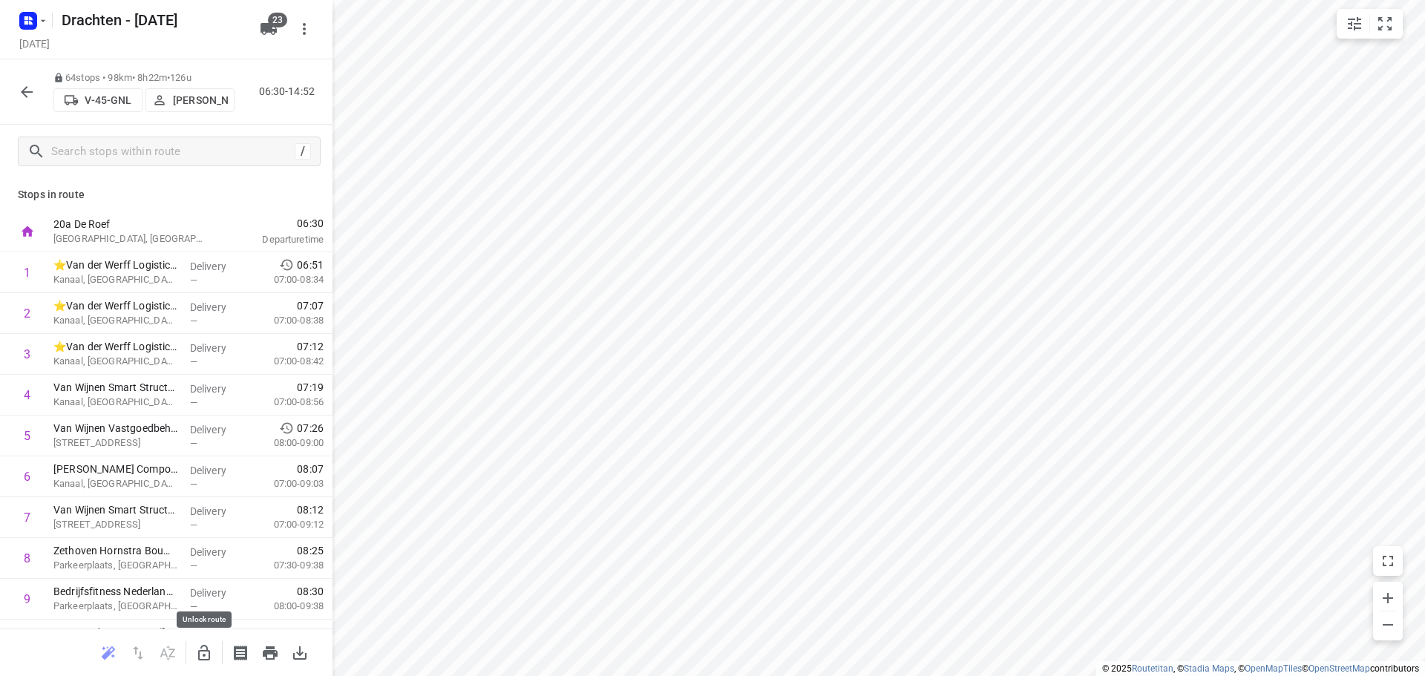
click at [216, 654] on button "button" at bounding box center [204, 653] width 30 height 30
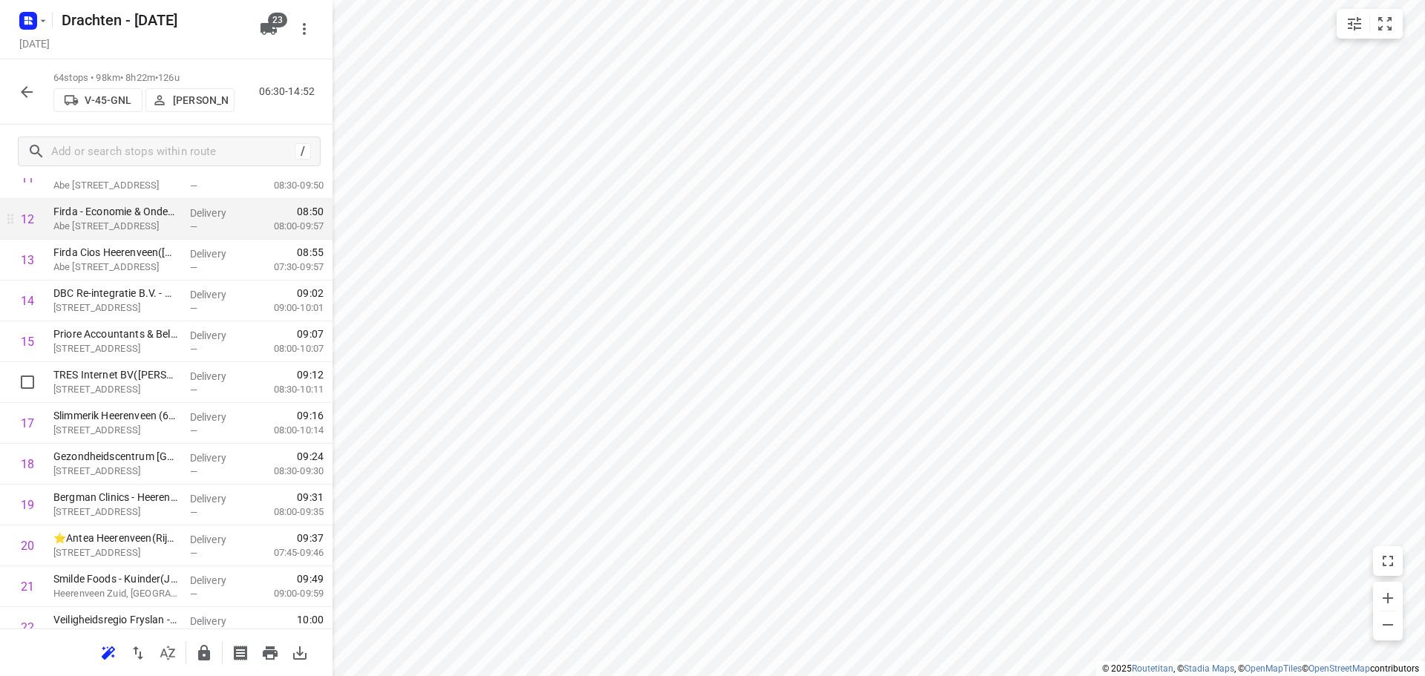
scroll to position [520, 0]
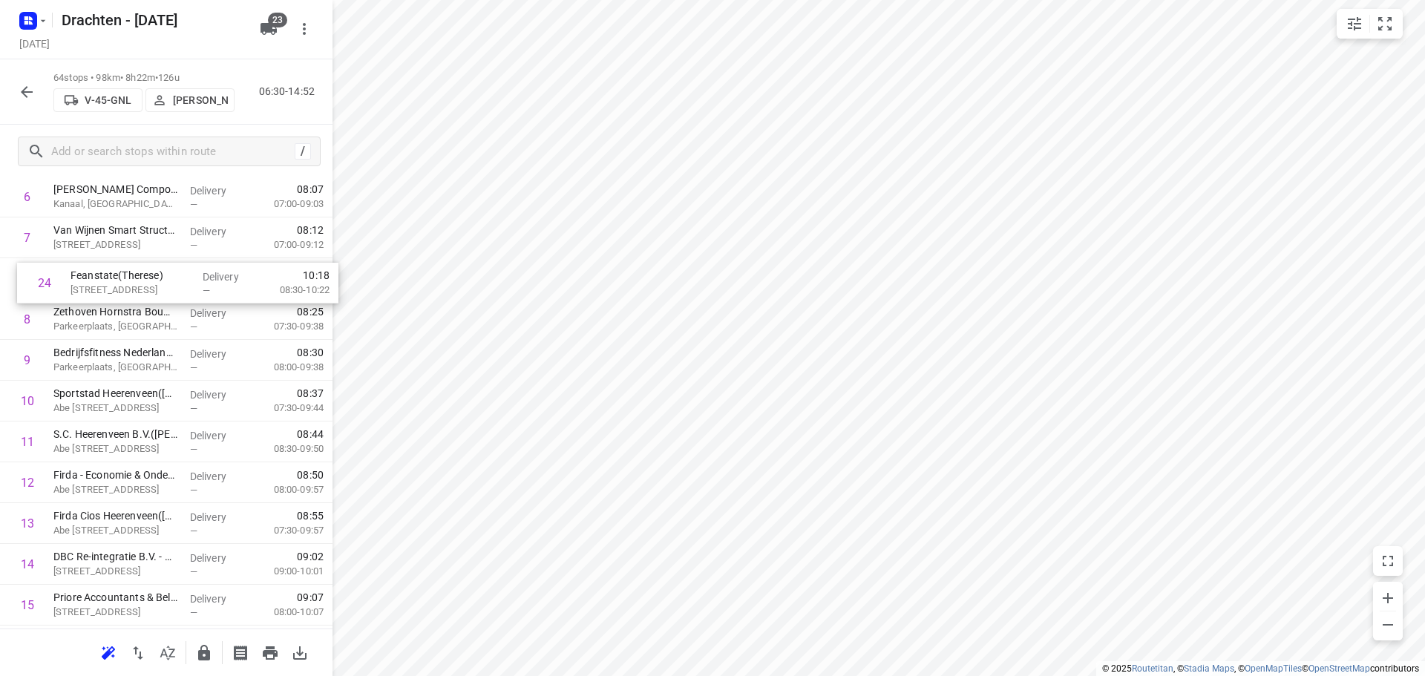
drag, startPoint x: 175, startPoint y: 547, endPoint x: 193, endPoint y: 273, distance: 274.5
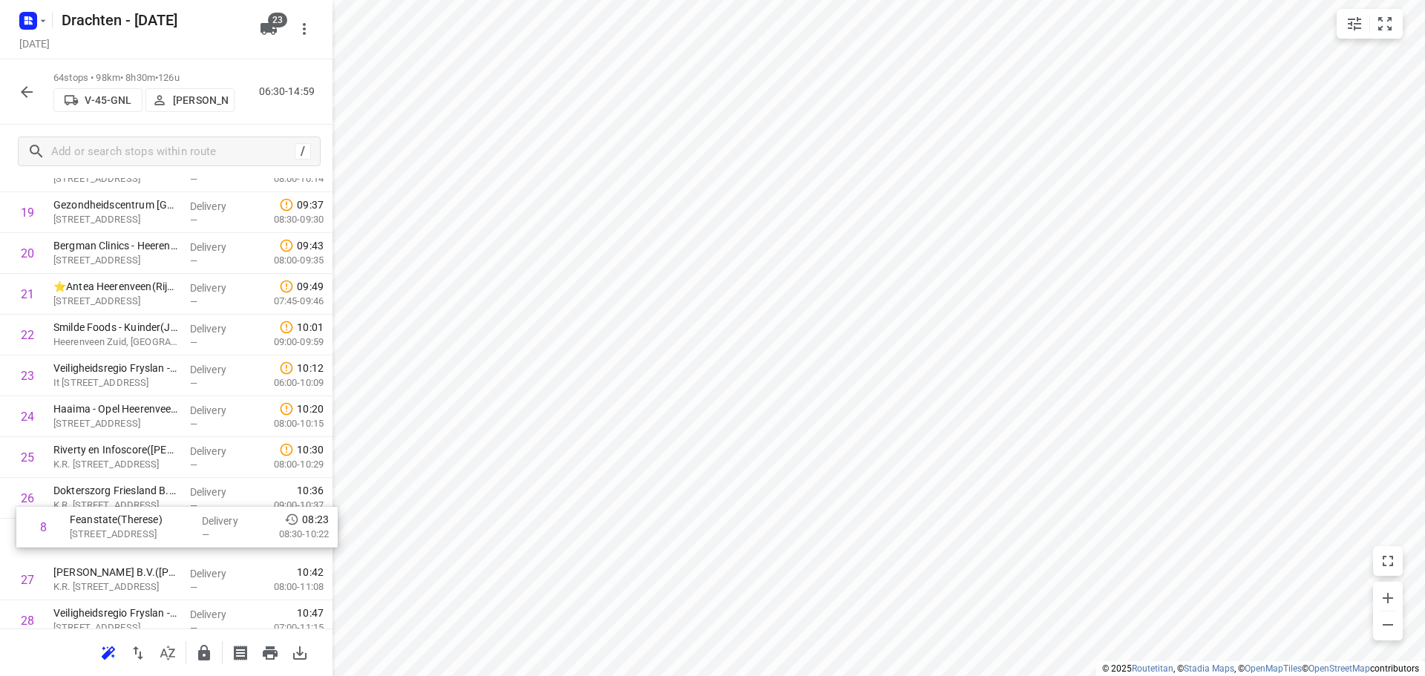
scroll to position [759, 0]
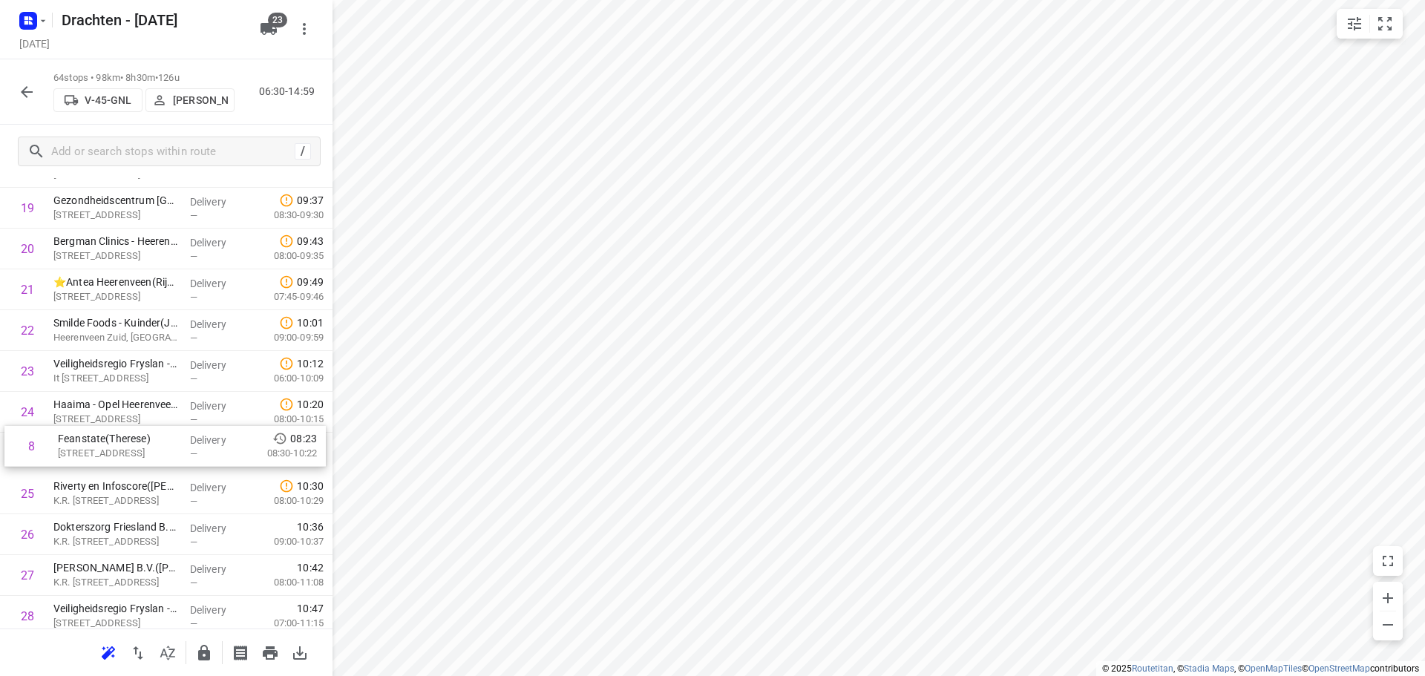
drag, startPoint x: 143, startPoint y: 281, endPoint x: 147, endPoint y: 451, distance: 170.1
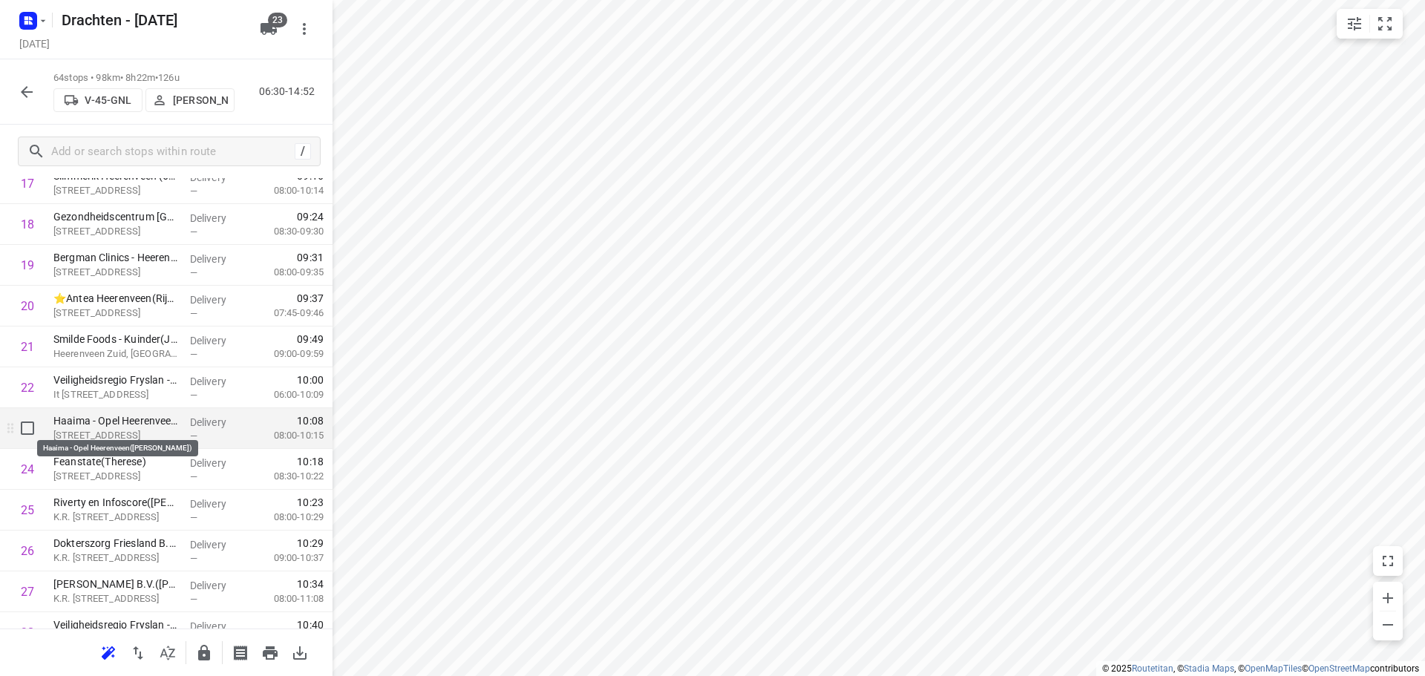
scroll to position [668, 0]
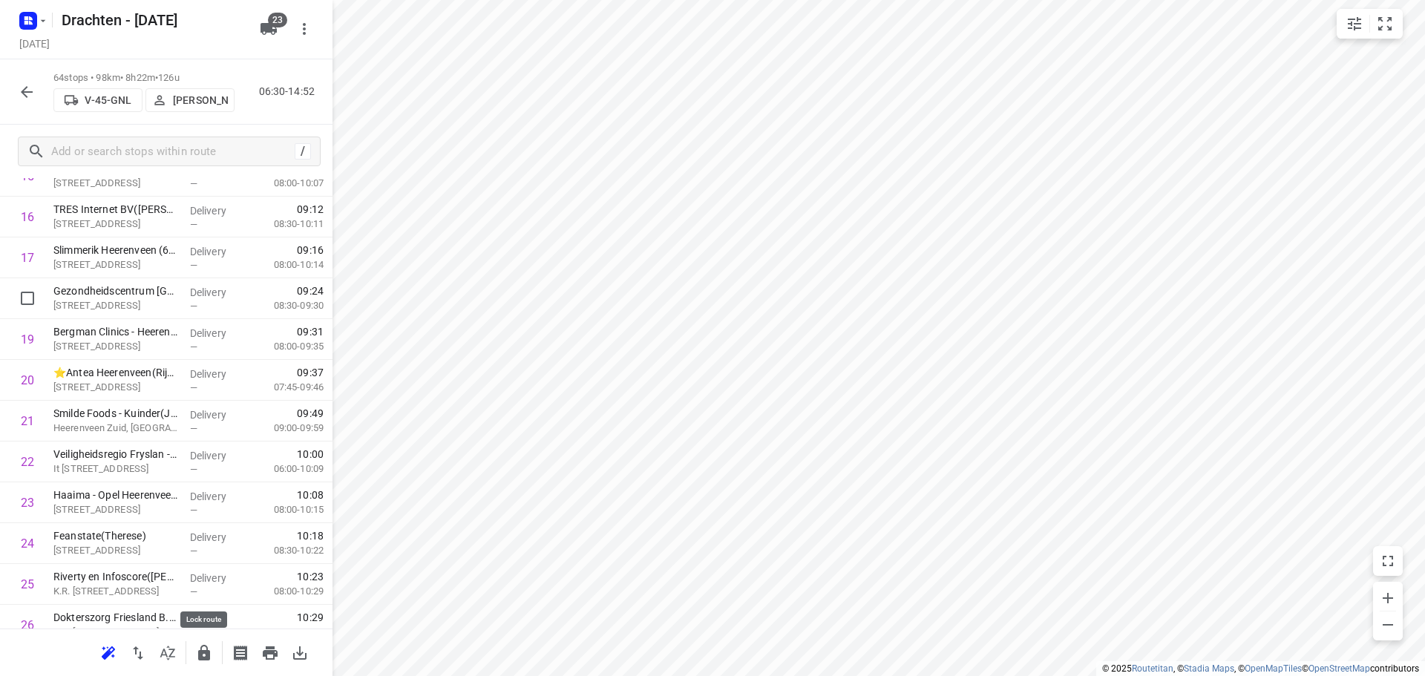
click at [204, 651] on icon "button" at bounding box center [204, 653] width 12 height 16
click at [17, 98] on button "button" at bounding box center [27, 92] width 30 height 30
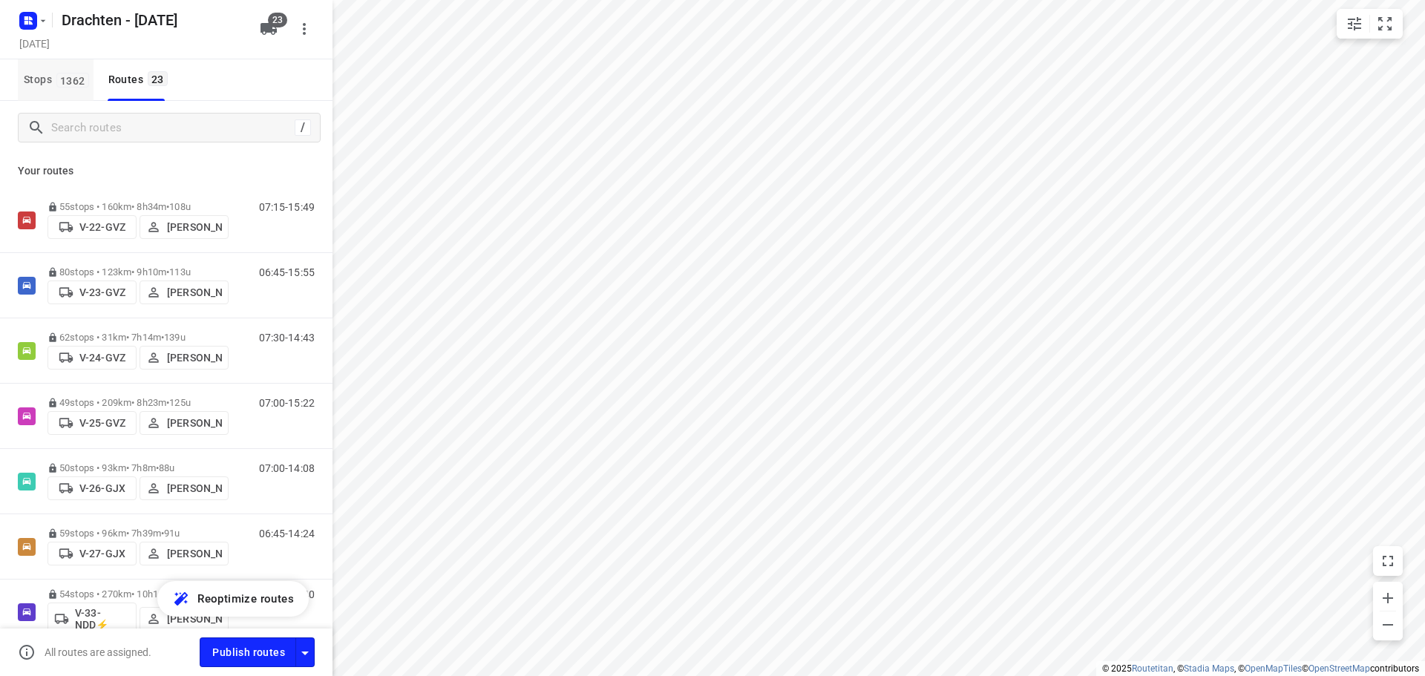
click at [78, 76] on span "1362" at bounding box center [72, 80] width 33 height 15
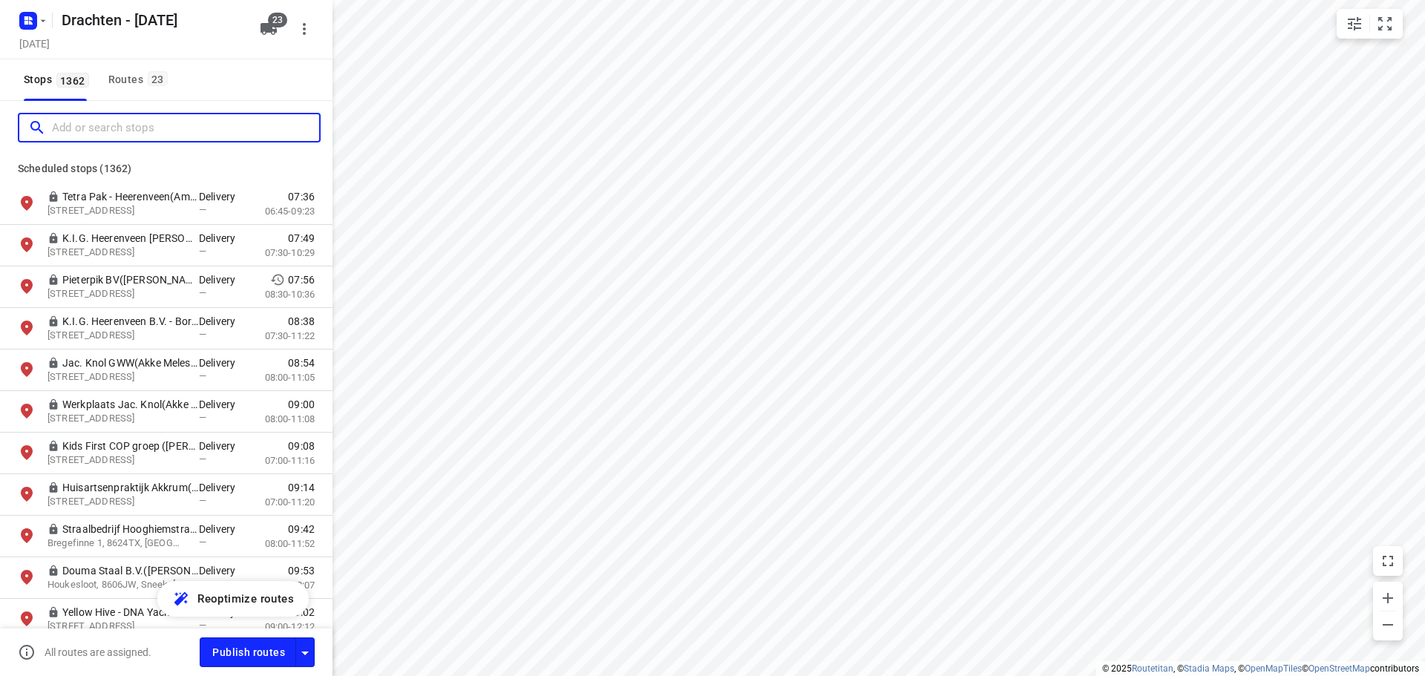
click at [108, 134] on input "Add or search stops" at bounding box center [185, 128] width 267 height 23
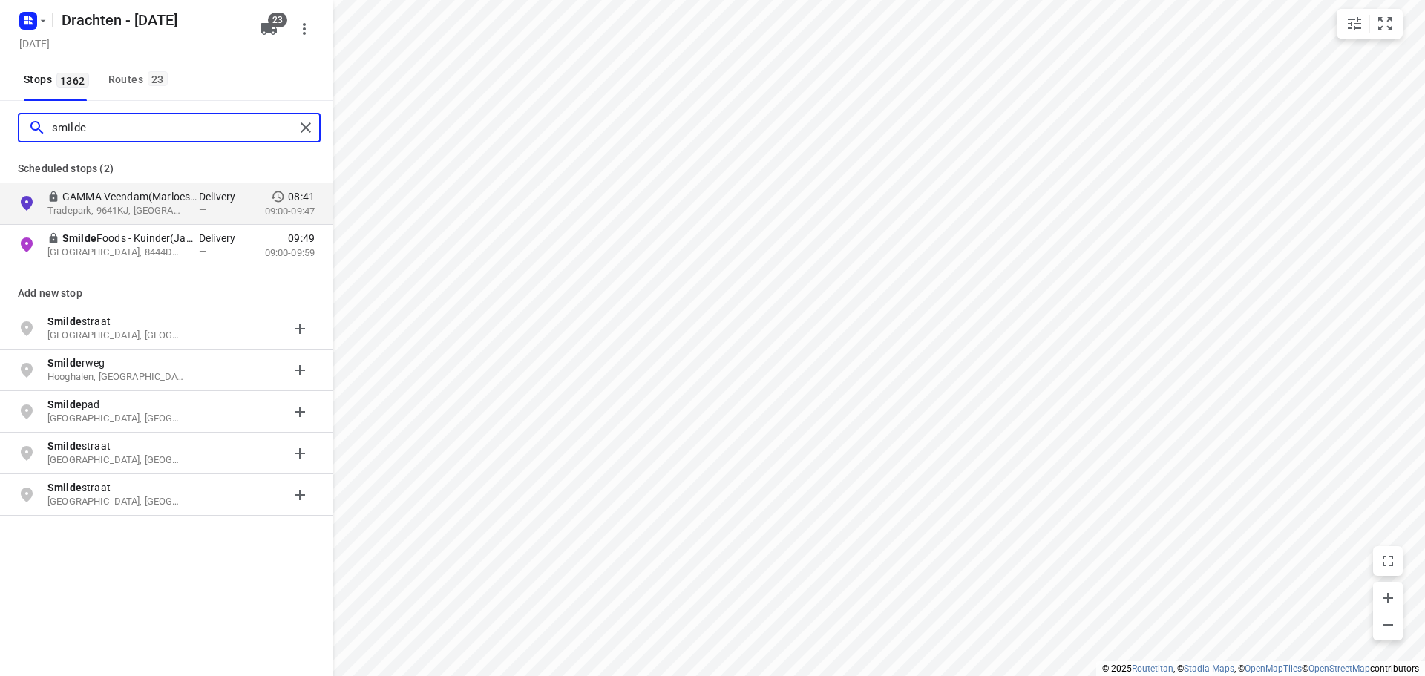
type input "smilde"
click at [134, 73] on div "Routes 23" at bounding box center [140, 80] width 64 height 19
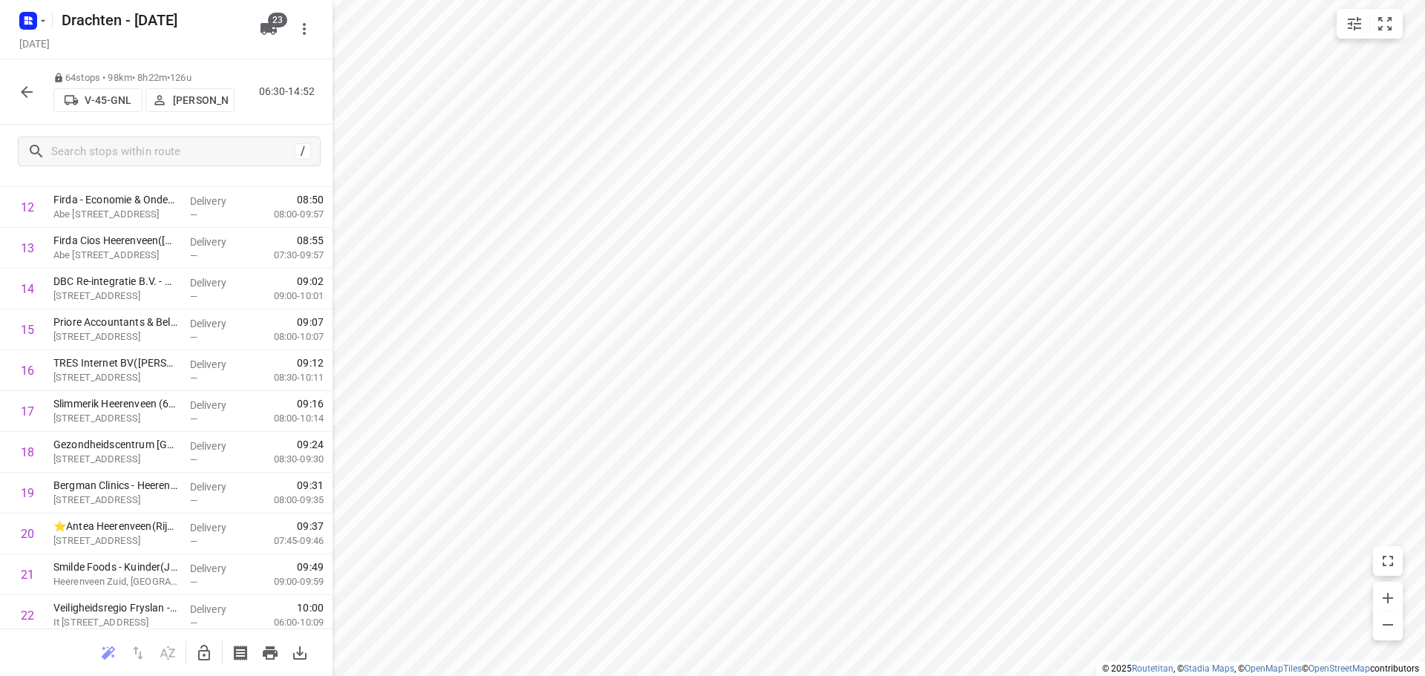
scroll to position [520, 0]
click at [24, 90] on icon "button" at bounding box center [27, 92] width 12 height 12
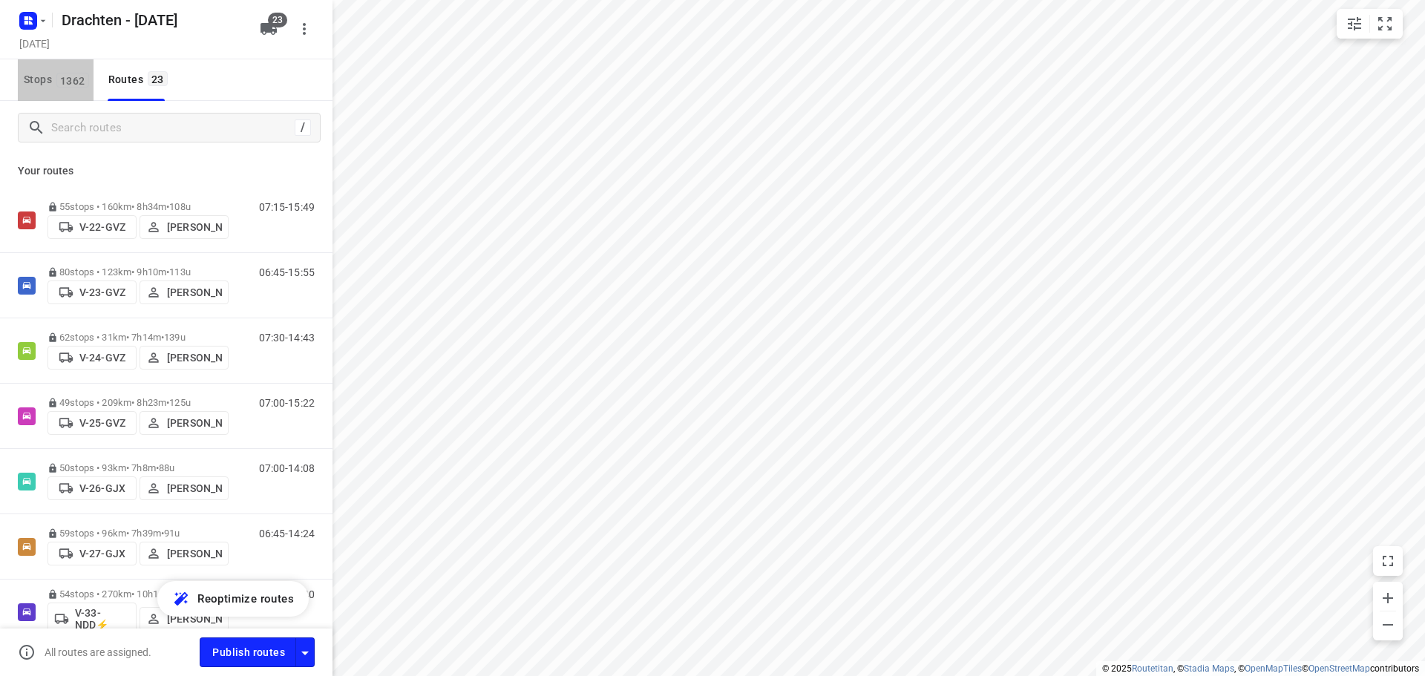
click at [82, 91] on button "Stops 1362" at bounding box center [56, 80] width 76 height 42
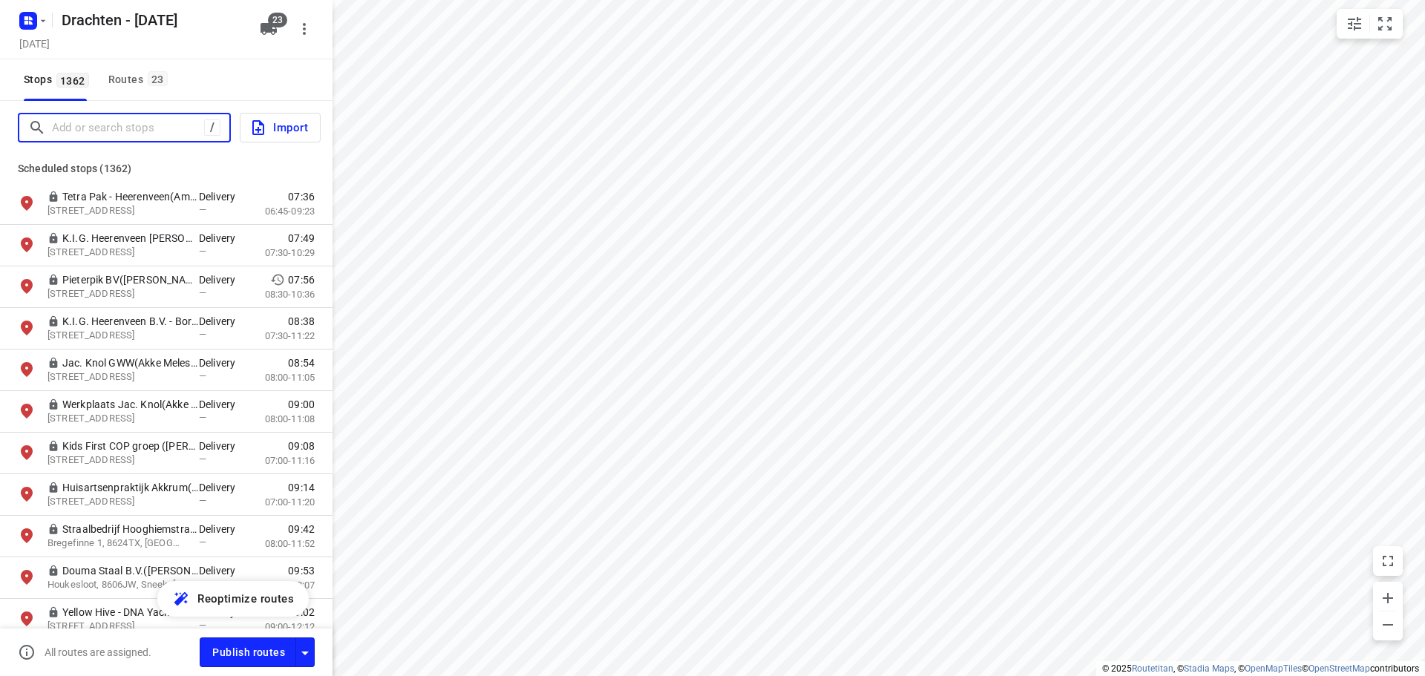
click at [105, 134] on input "Add or search stops" at bounding box center [128, 128] width 152 height 23
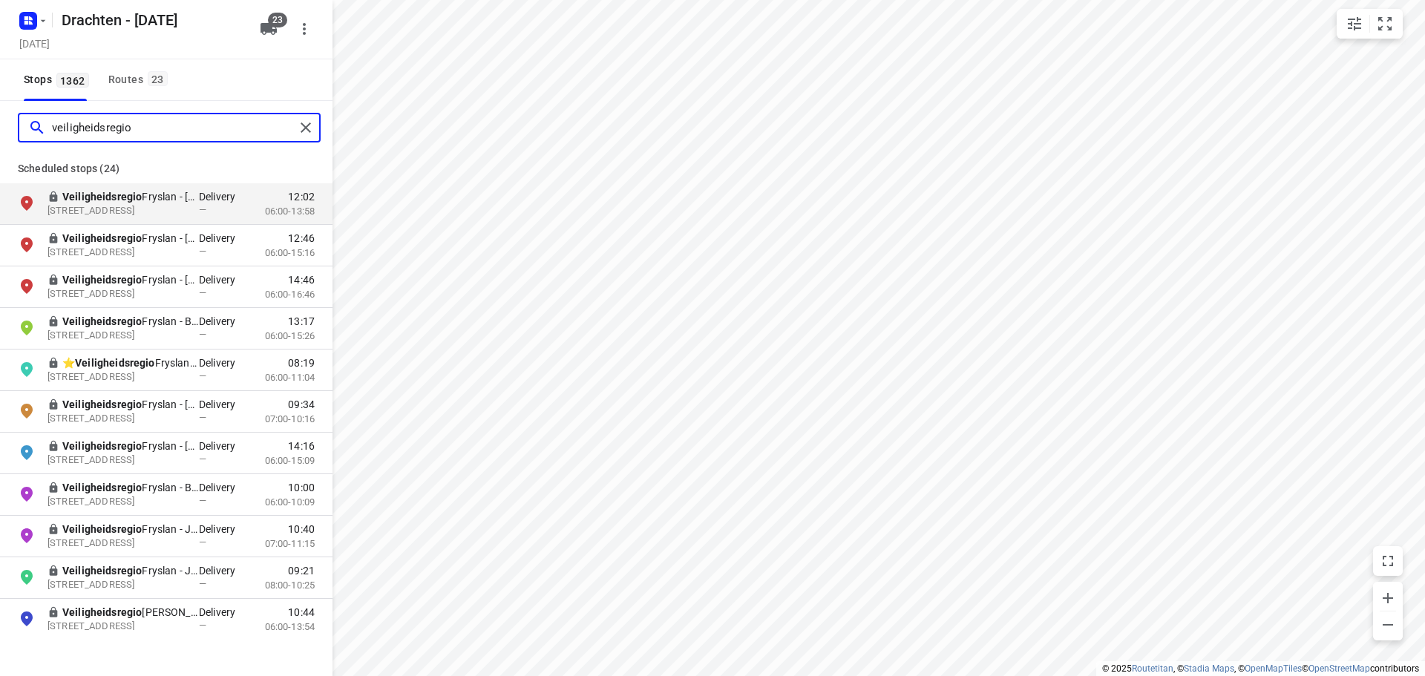
click at [114, 124] on input "veiligheidsregio" at bounding box center [173, 128] width 243 height 23
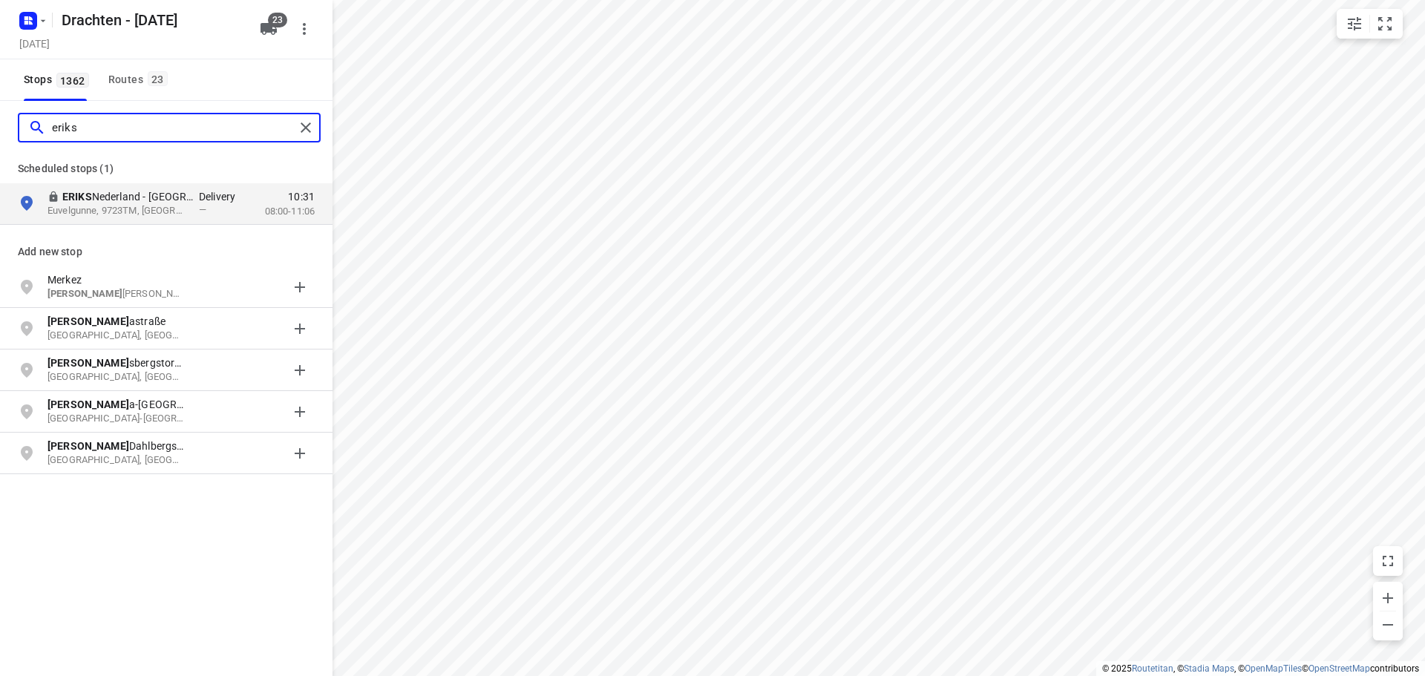
click at [68, 134] on input "eriks" at bounding box center [173, 128] width 243 height 23
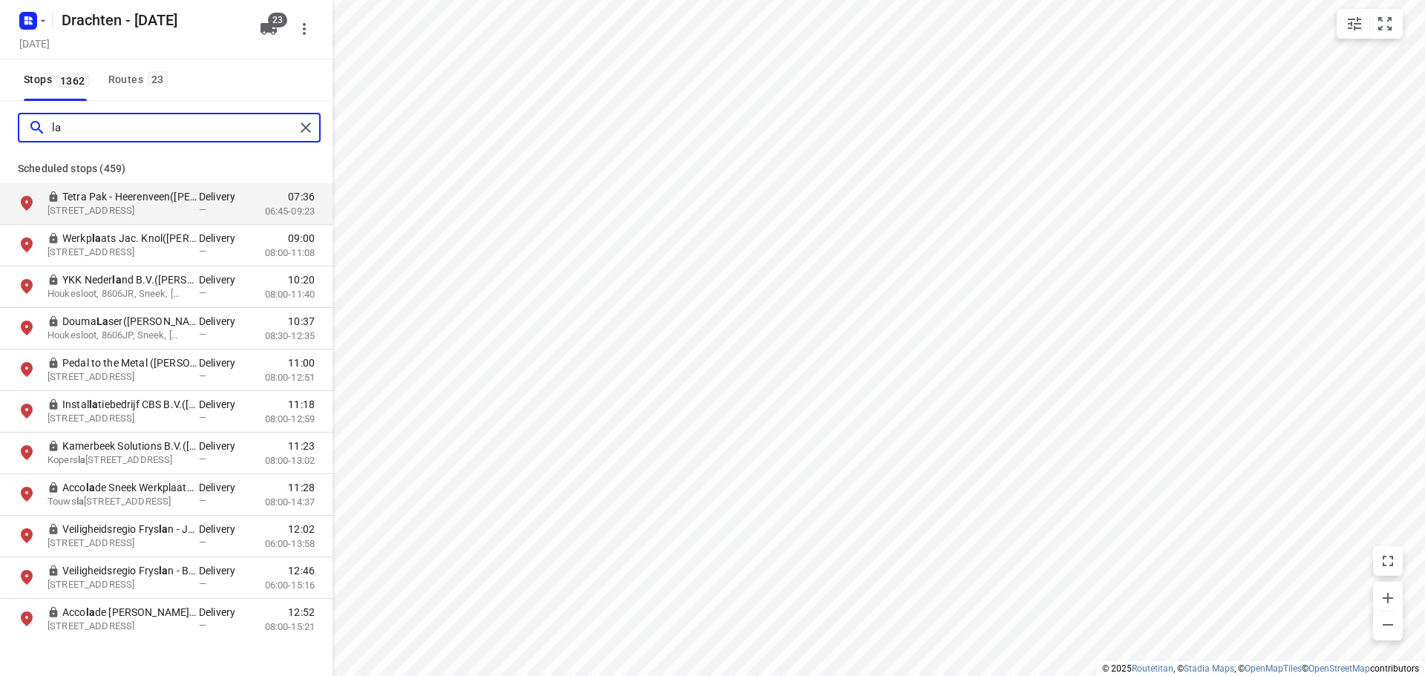
type input "l"
type input "b"
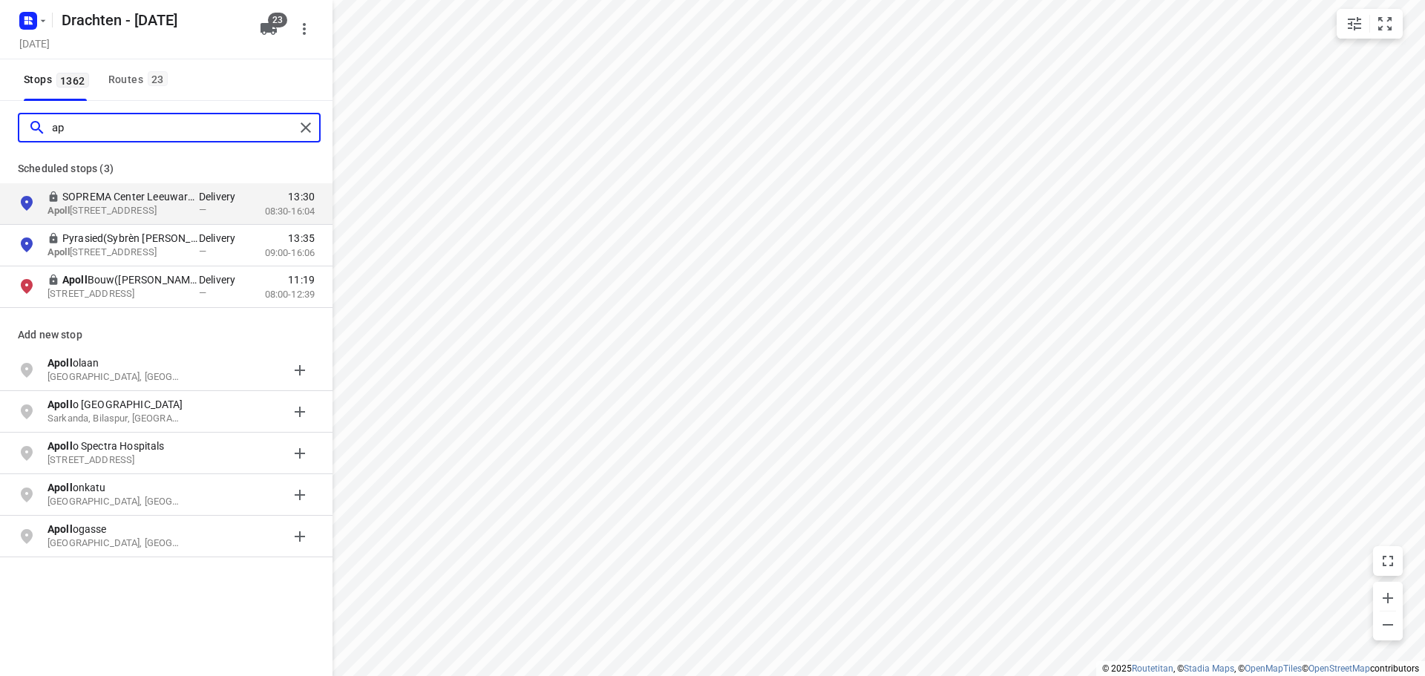
type input "a"
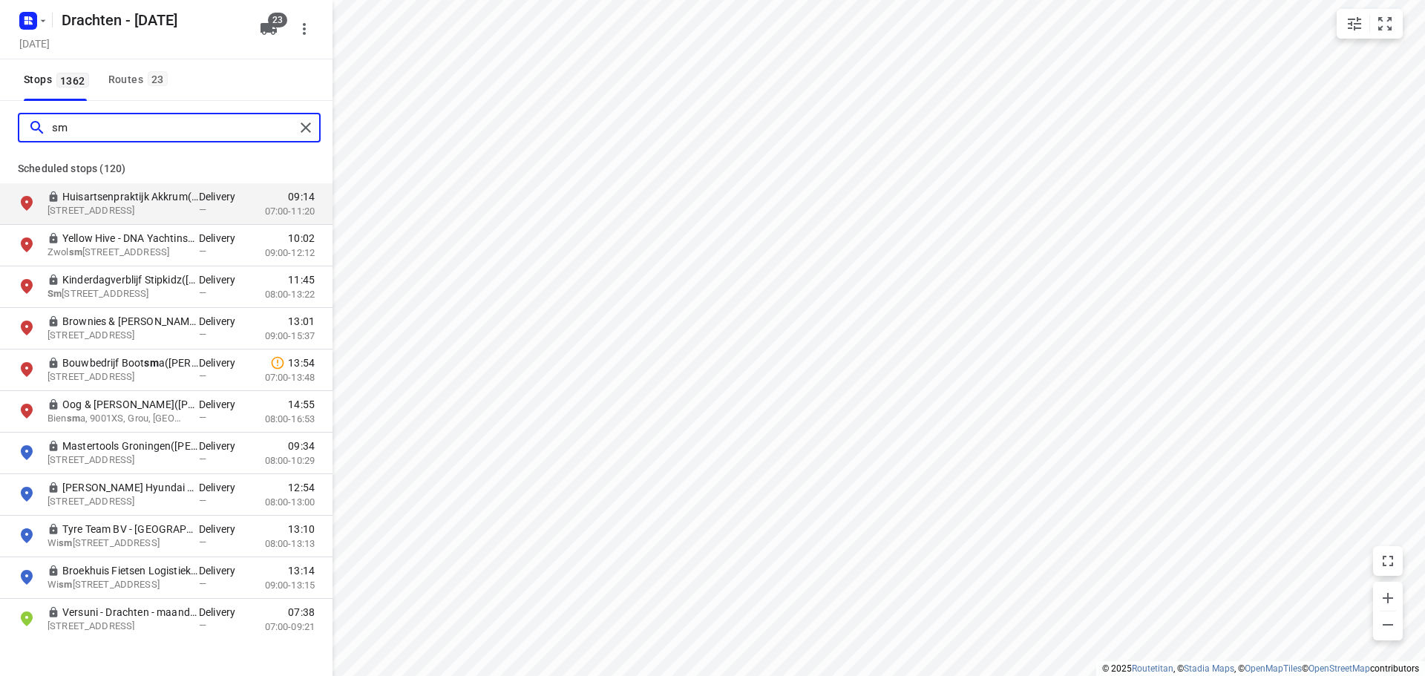
type input "s"
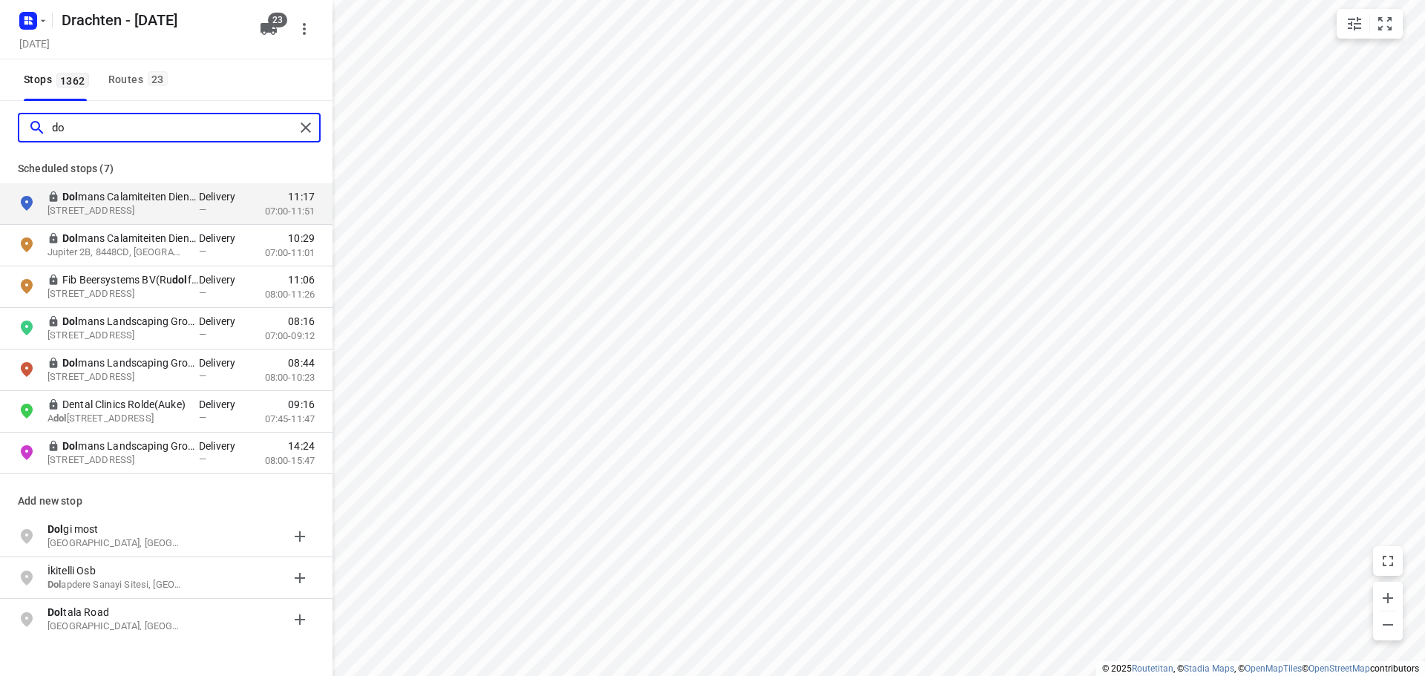
type input "d"
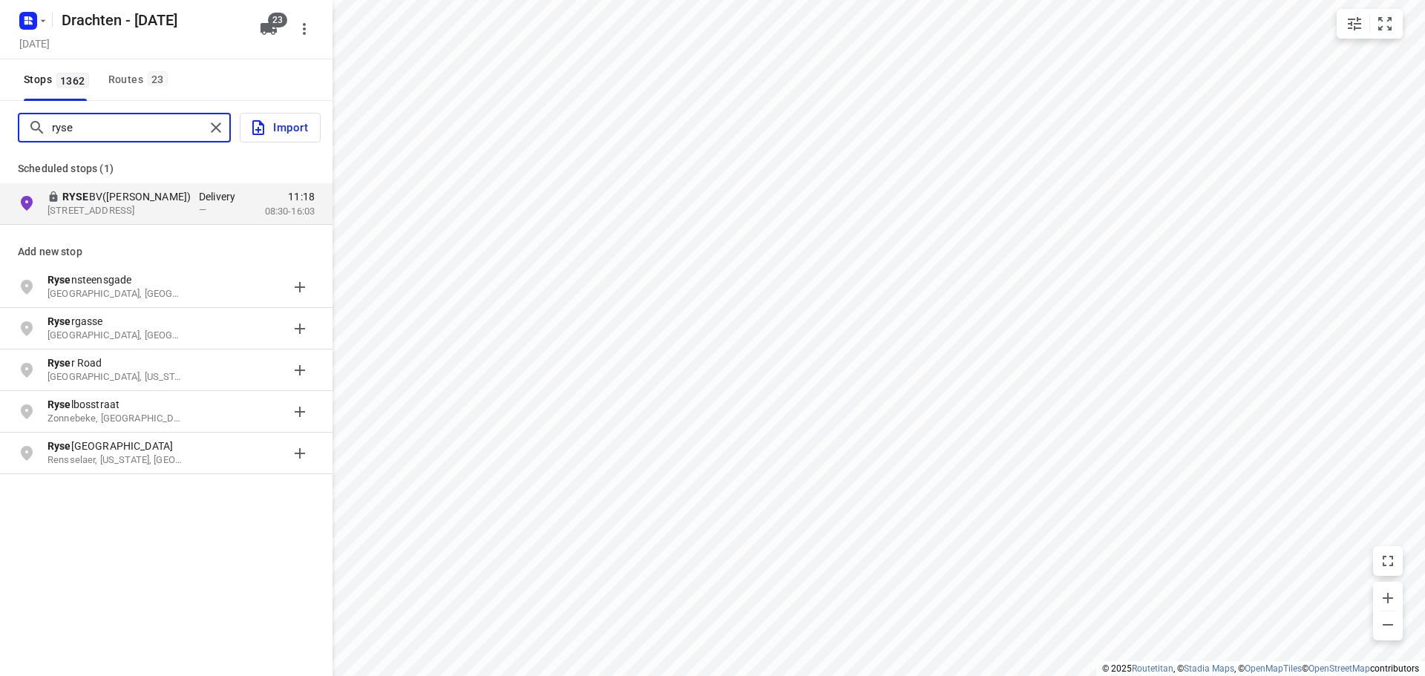
click at [101, 136] on input "ryse" at bounding box center [128, 128] width 153 height 23
click at [101, 136] on input "ryse" at bounding box center [173, 128] width 243 height 23
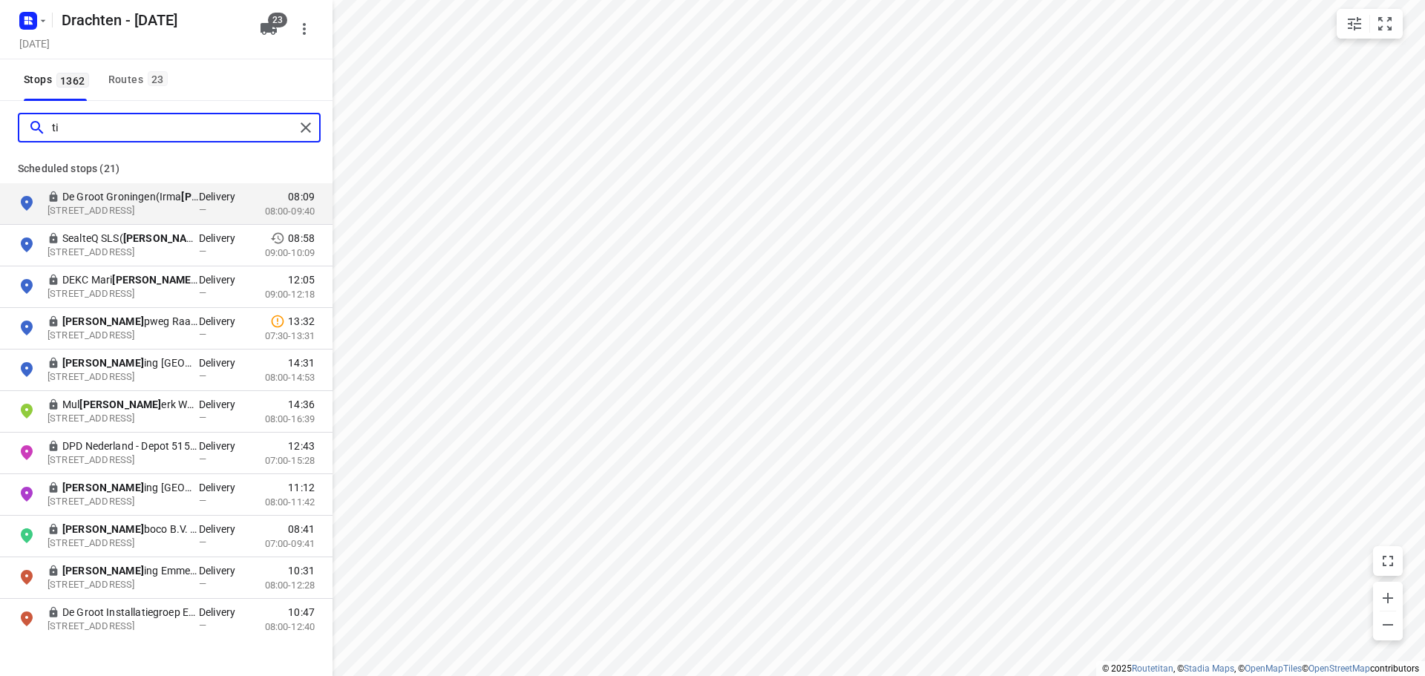
type input "t"
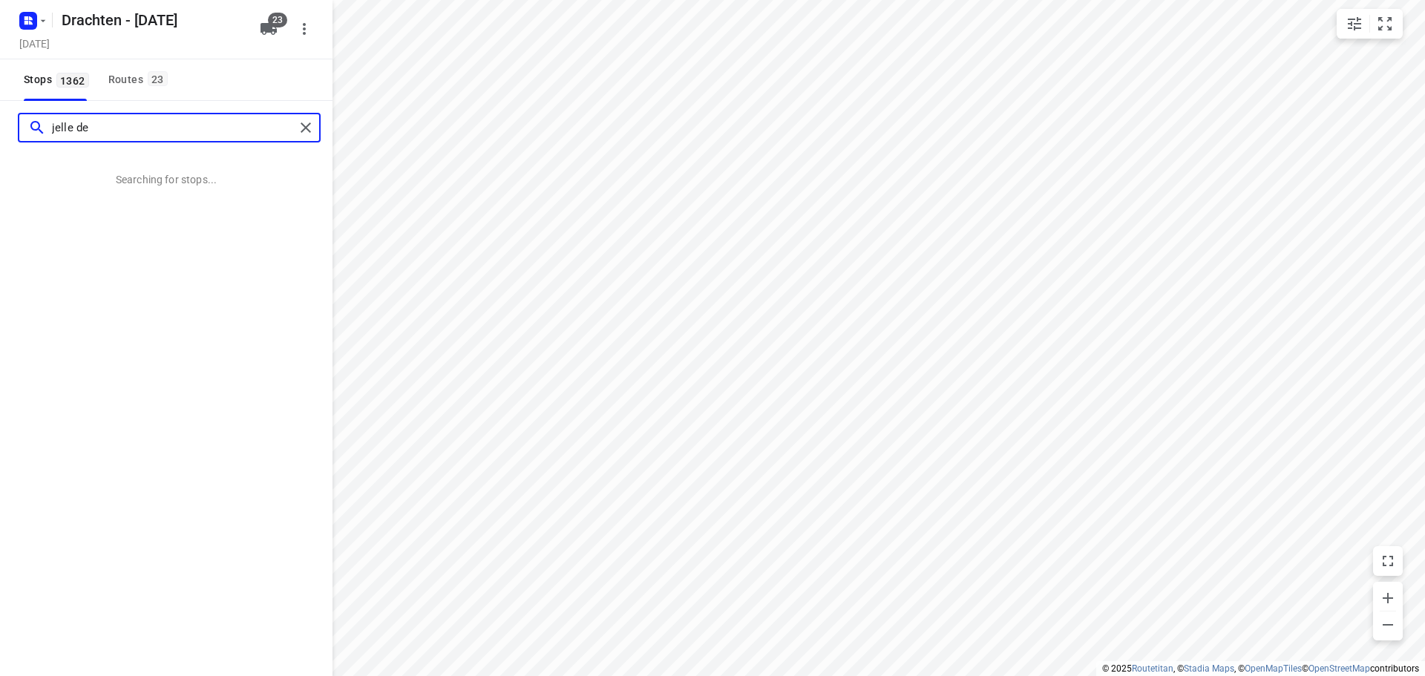
type input "jelle de"
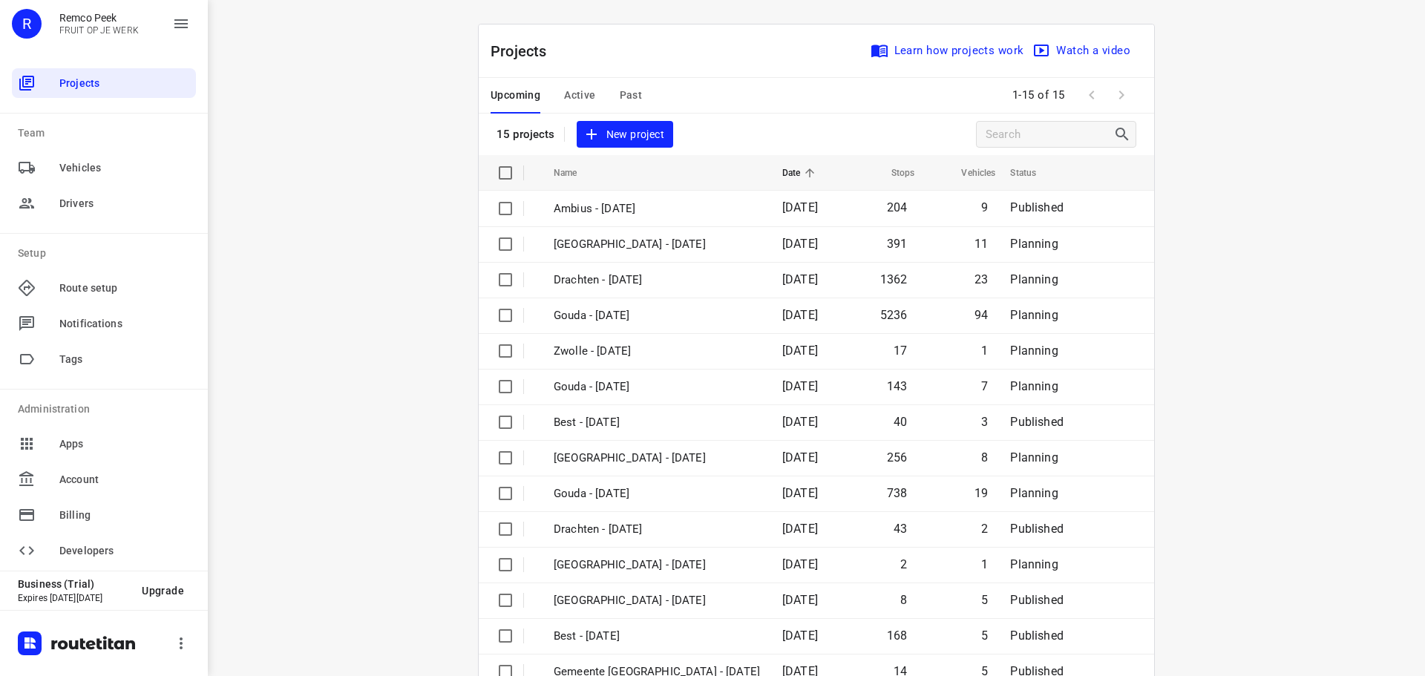
click at [620, 97] on span "Past" at bounding box center [631, 95] width 23 height 19
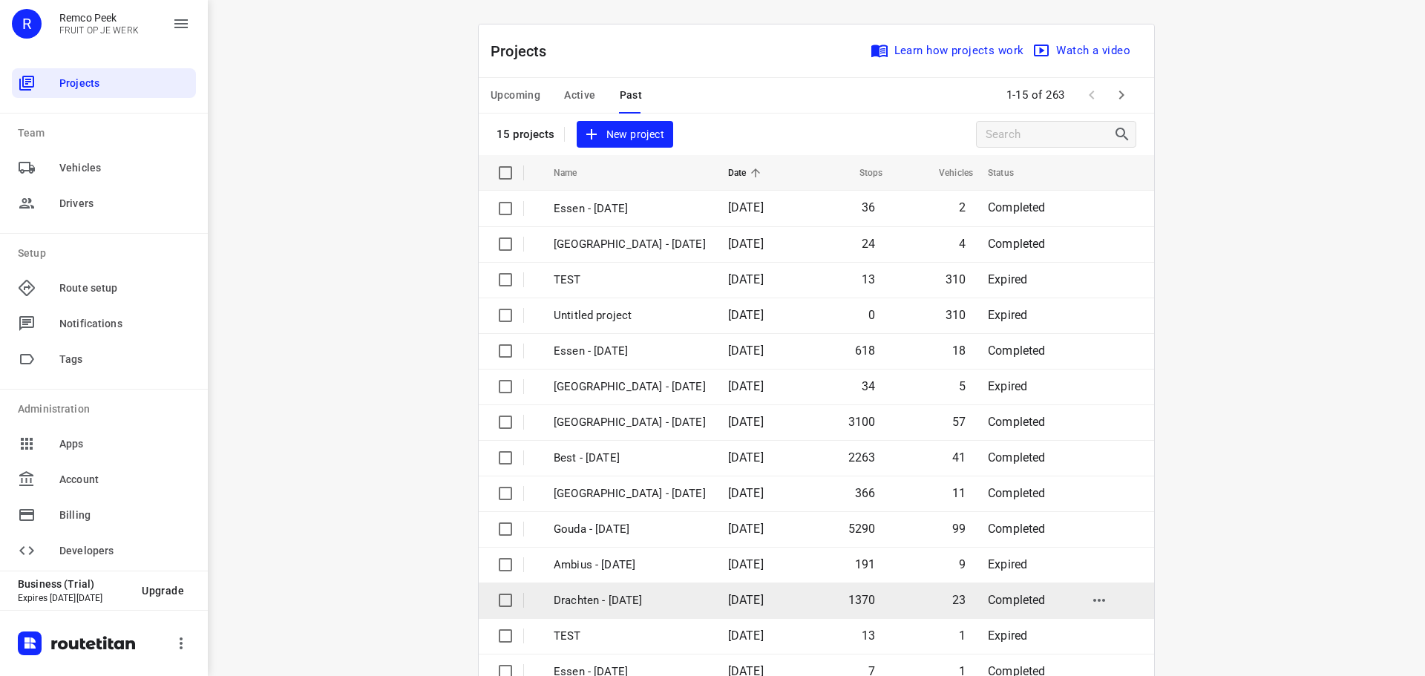
click at [586, 595] on p "Drachten - [DATE]" at bounding box center [630, 600] width 152 height 17
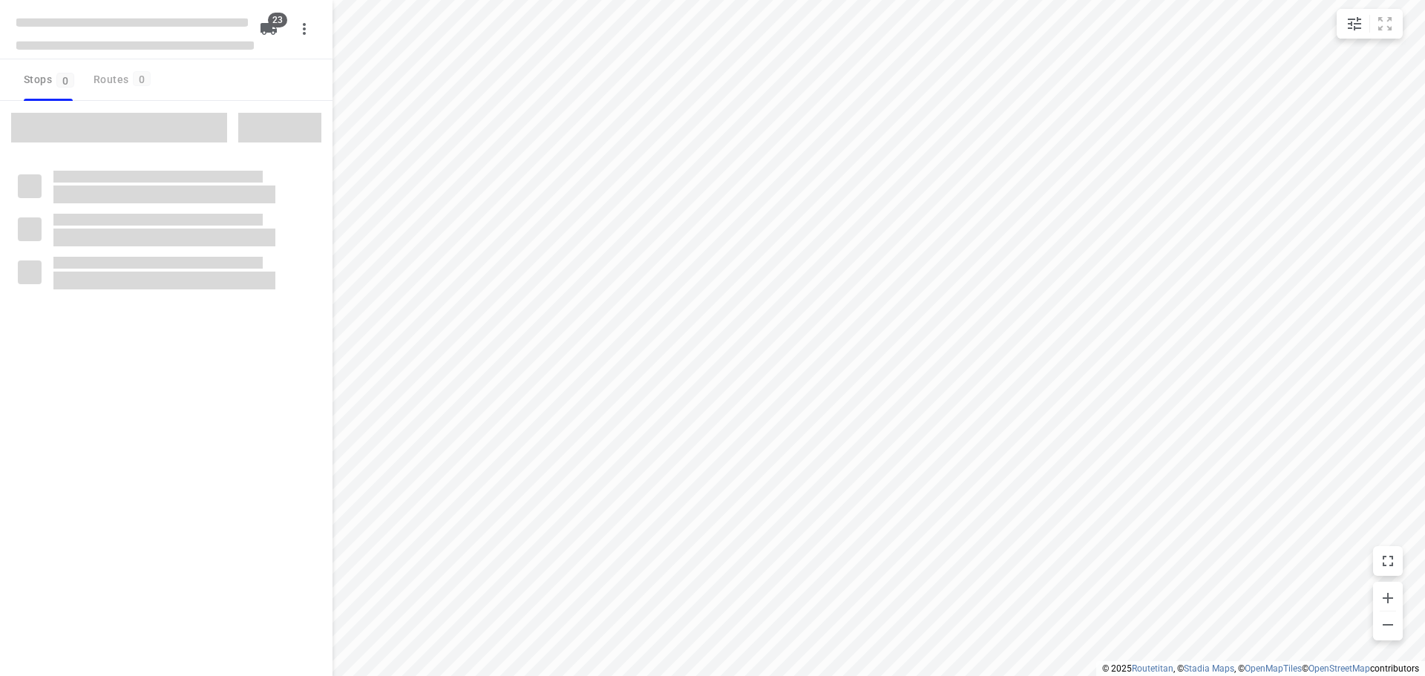
checkbox input "true"
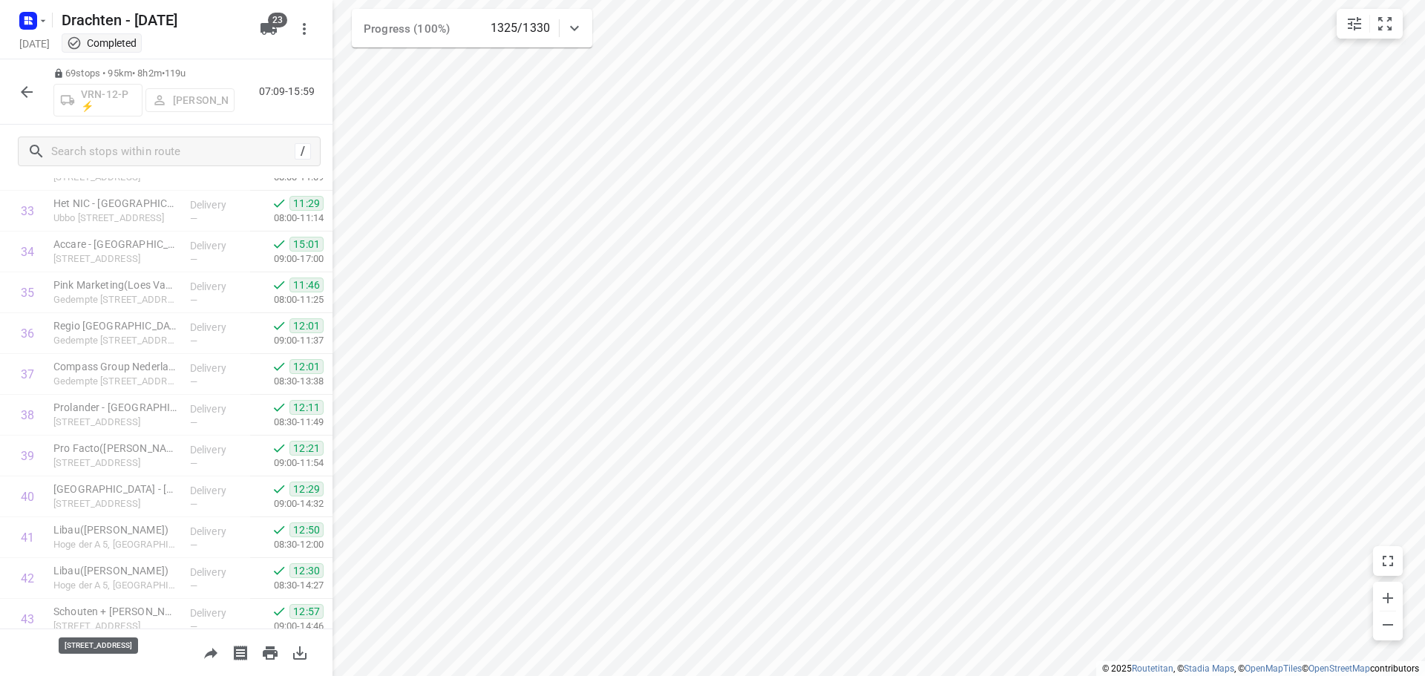
scroll to position [1336, 0]
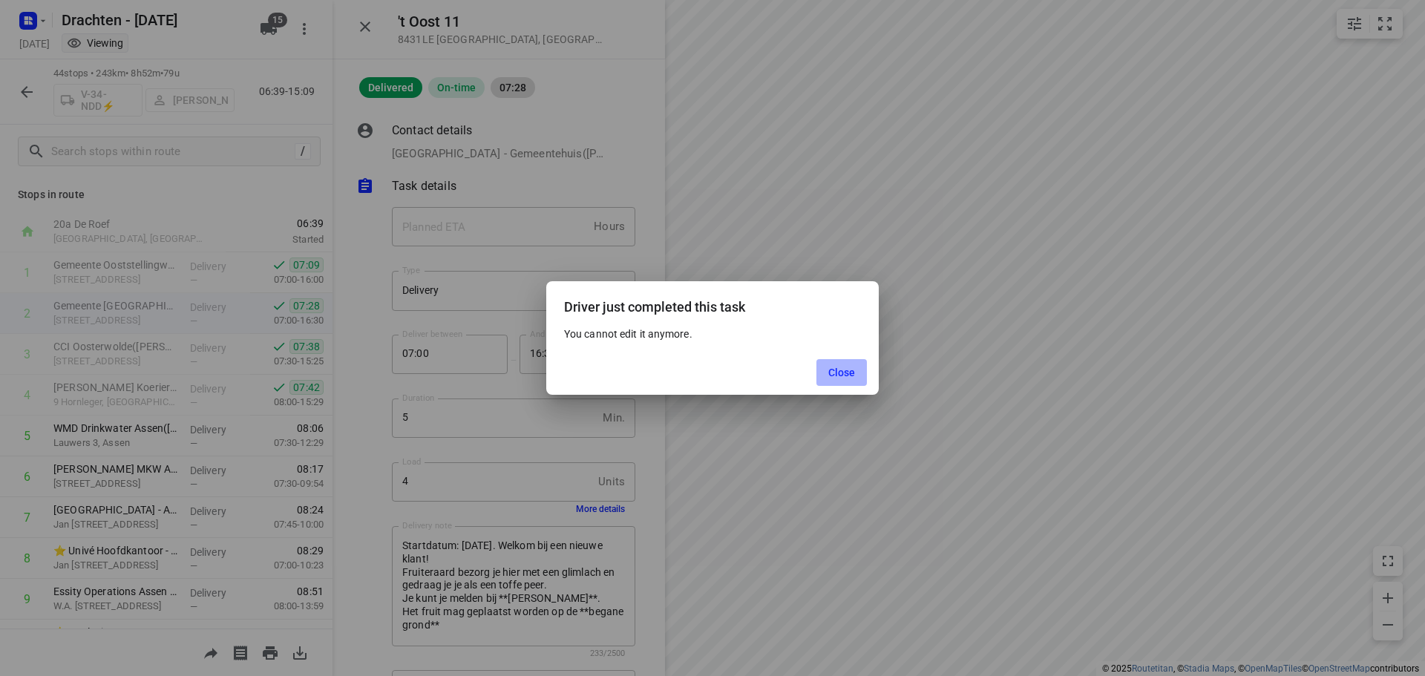
click at [846, 373] on span "Close" at bounding box center [842, 373] width 27 height 12
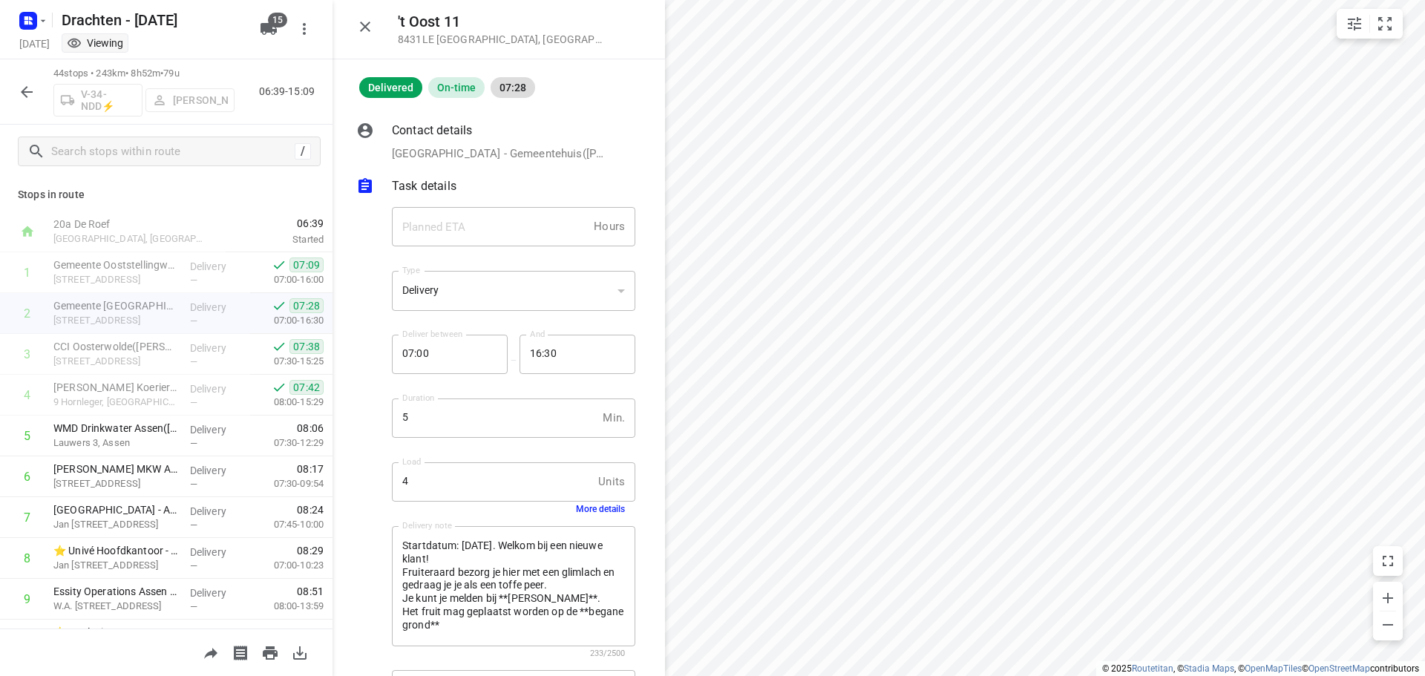
click at [370, 30] on icon "button" at bounding box center [365, 27] width 18 height 18
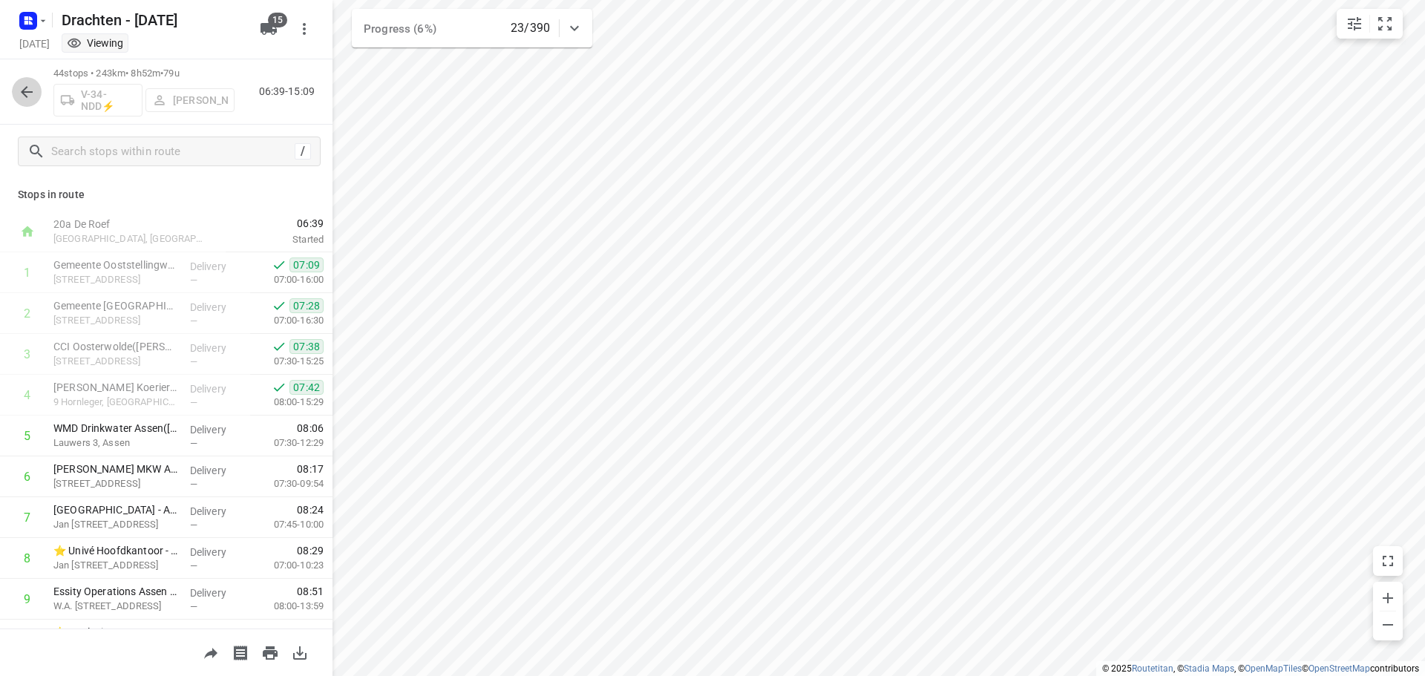
click at [25, 101] on button "button" at bounding box center [27, 92] width 30 height 30
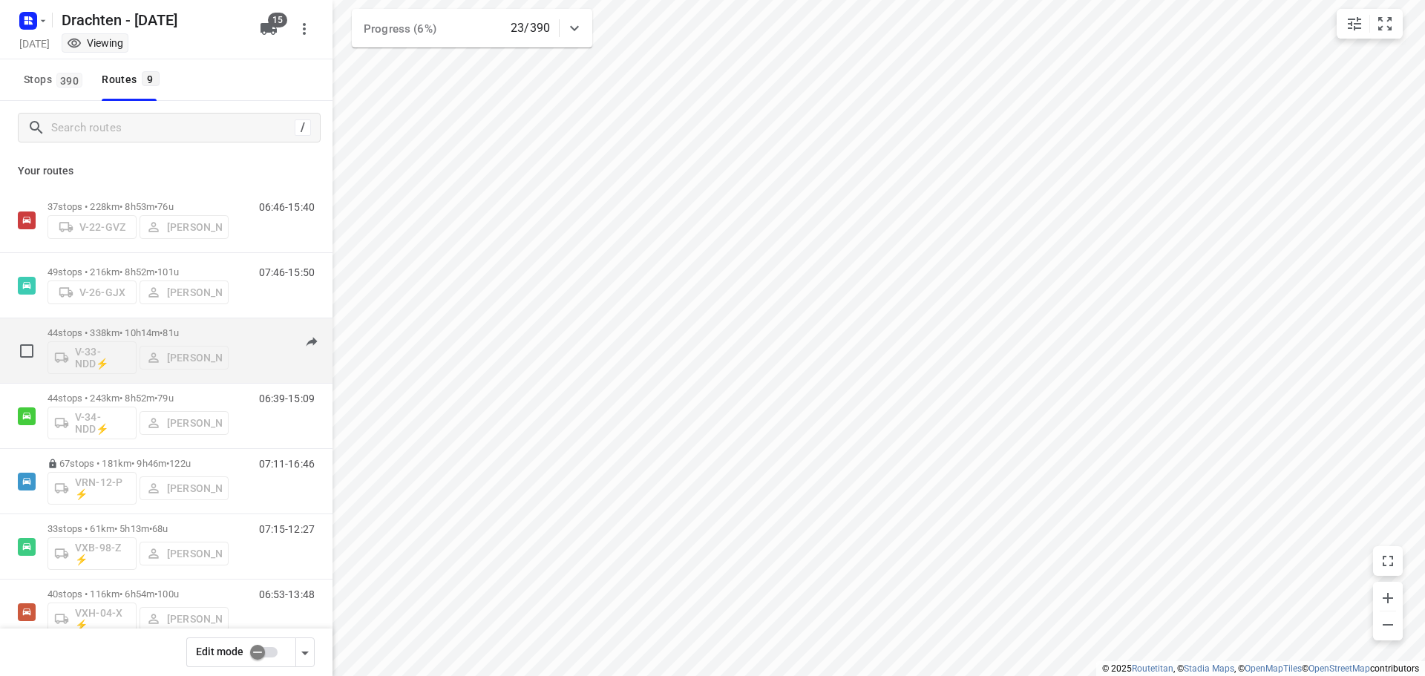
click at [163, 328] on span "•" at bounding box center [161, 332] width 3 height 11
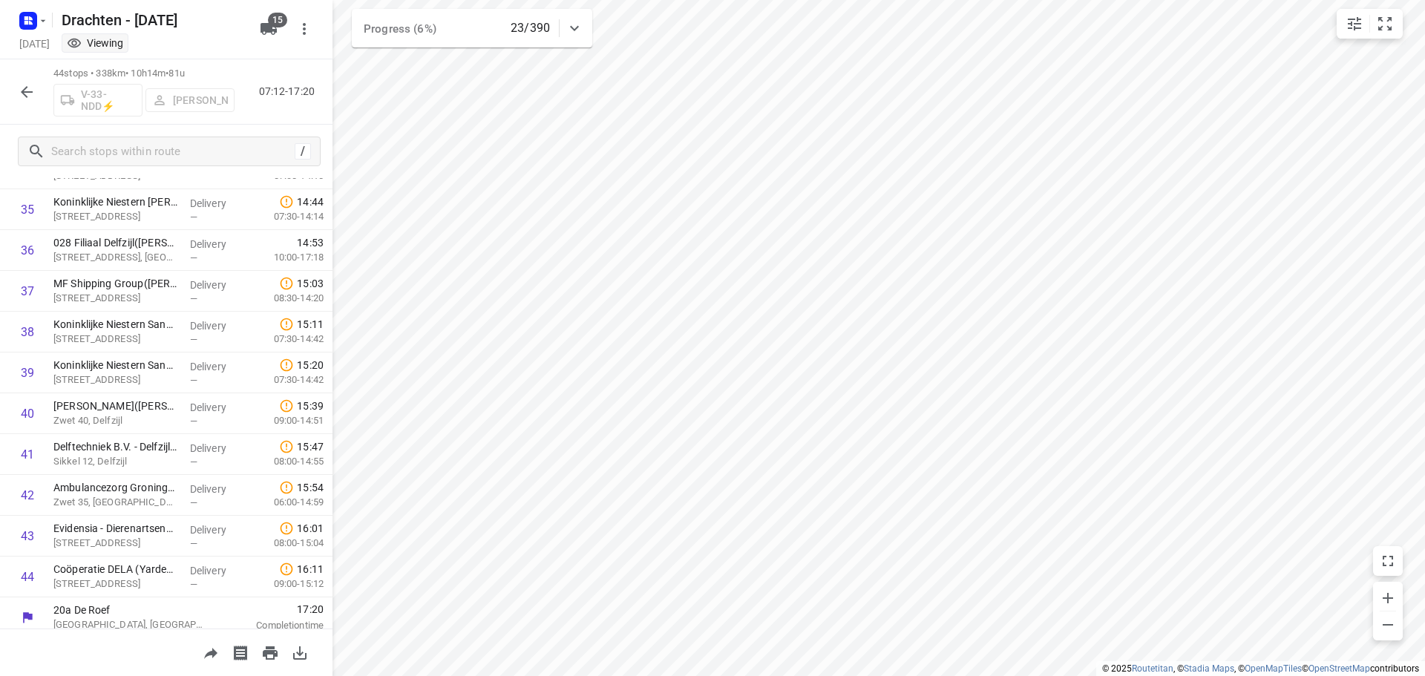
scroll to position [1461, 0]
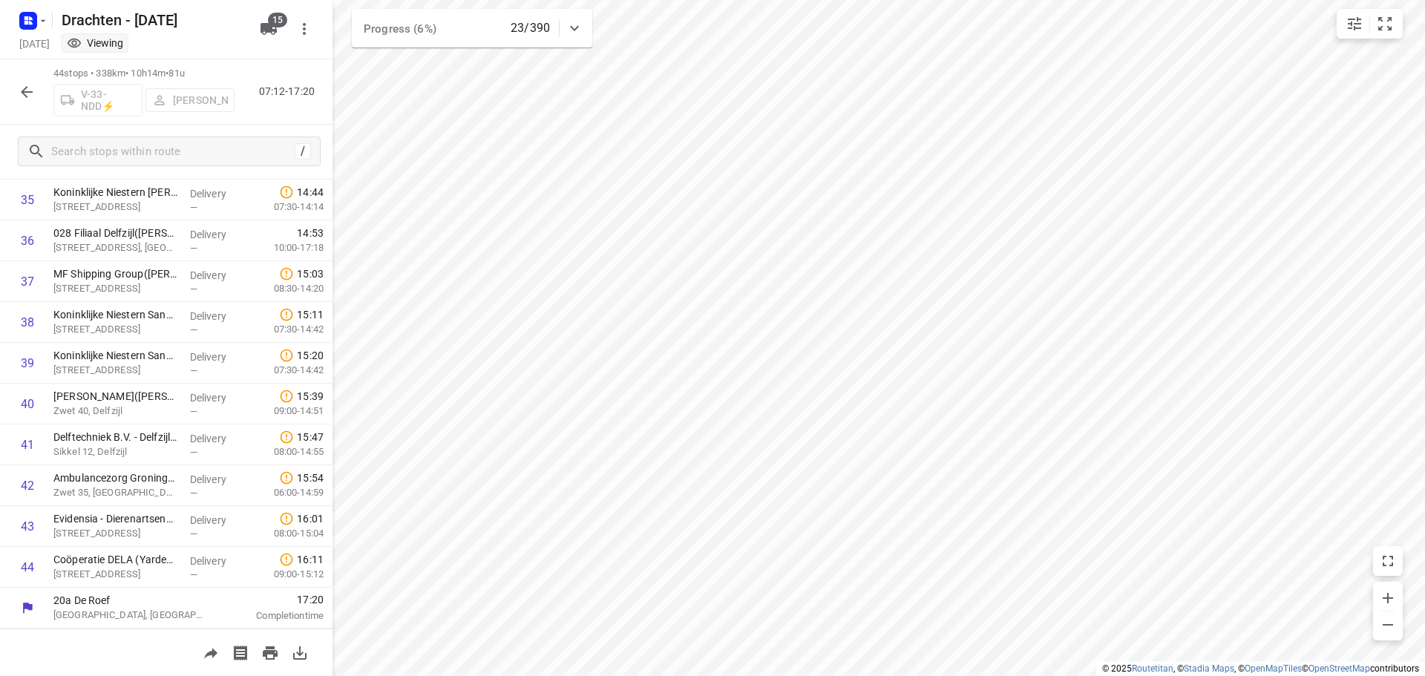
click at [23, 85] on icon "button" at bounding box center [27, 92] width 18 height 18
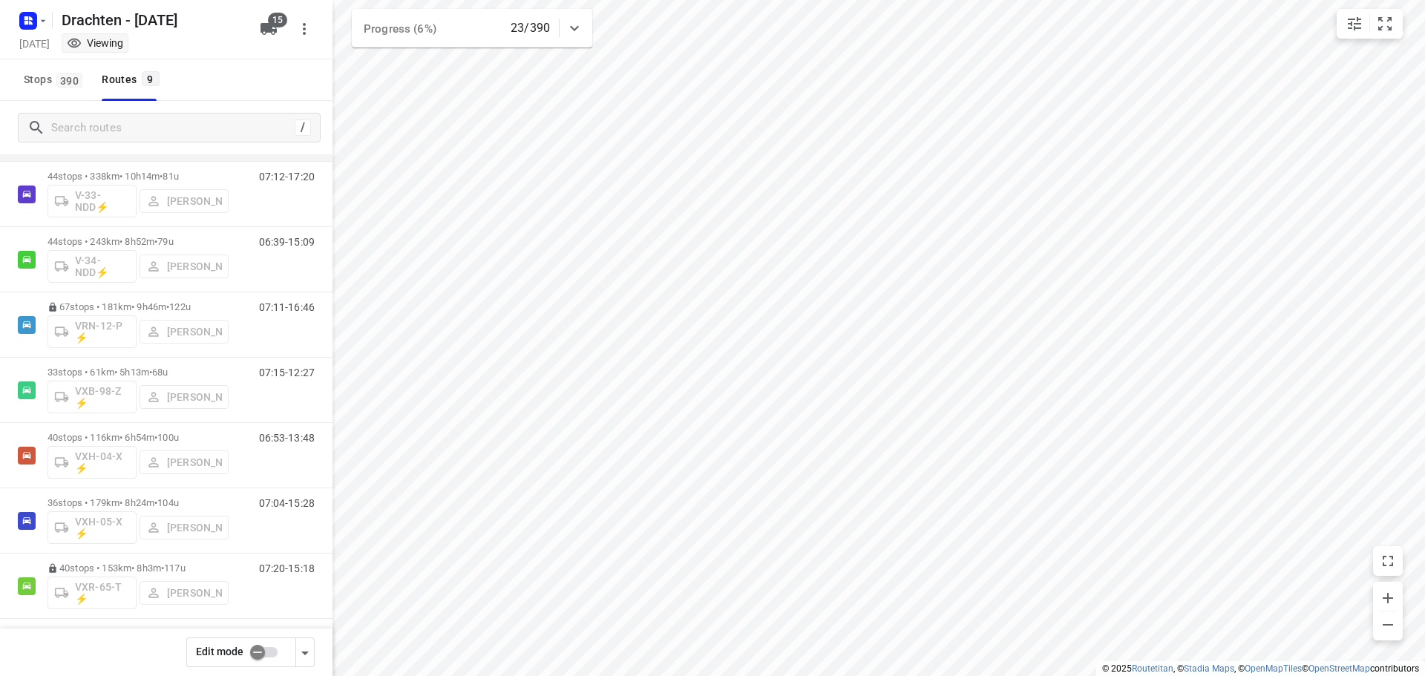
scroll to position [162, 0]
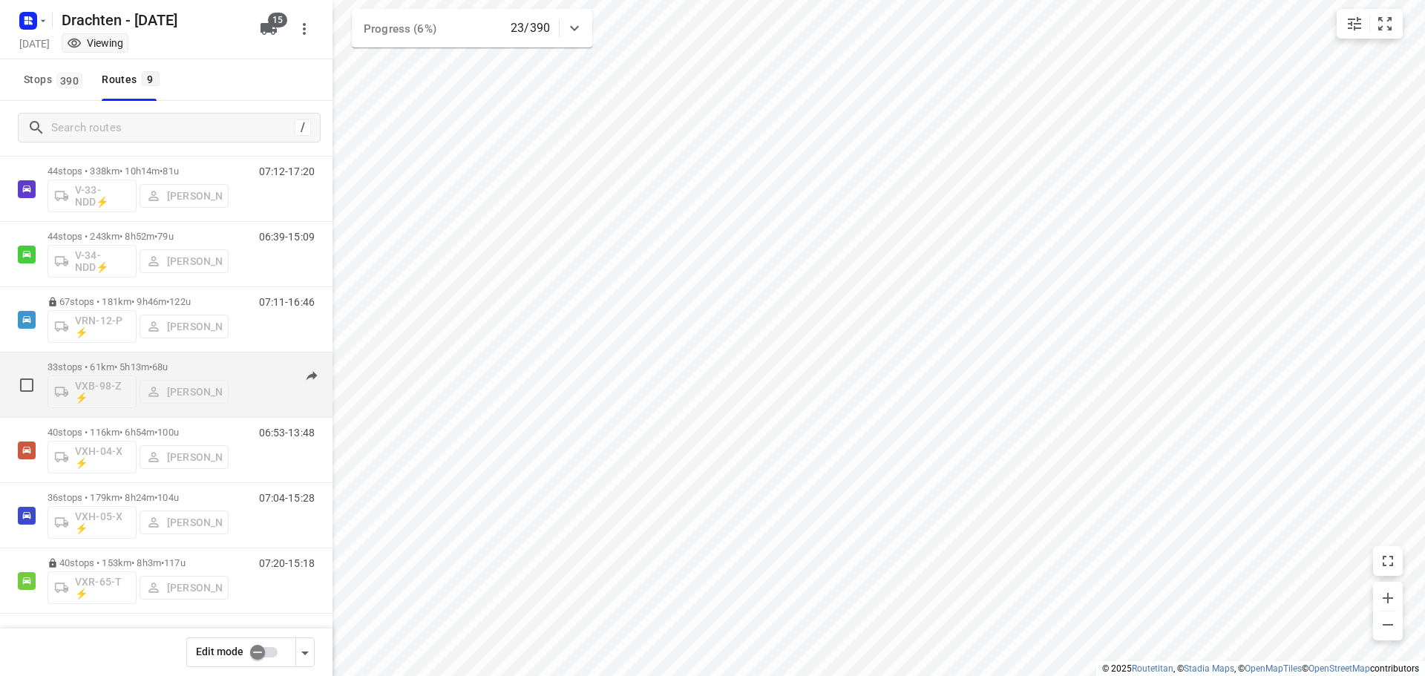
click at [168, 368] on span "68u" at bounding box center [160, 367] width 16 height 11
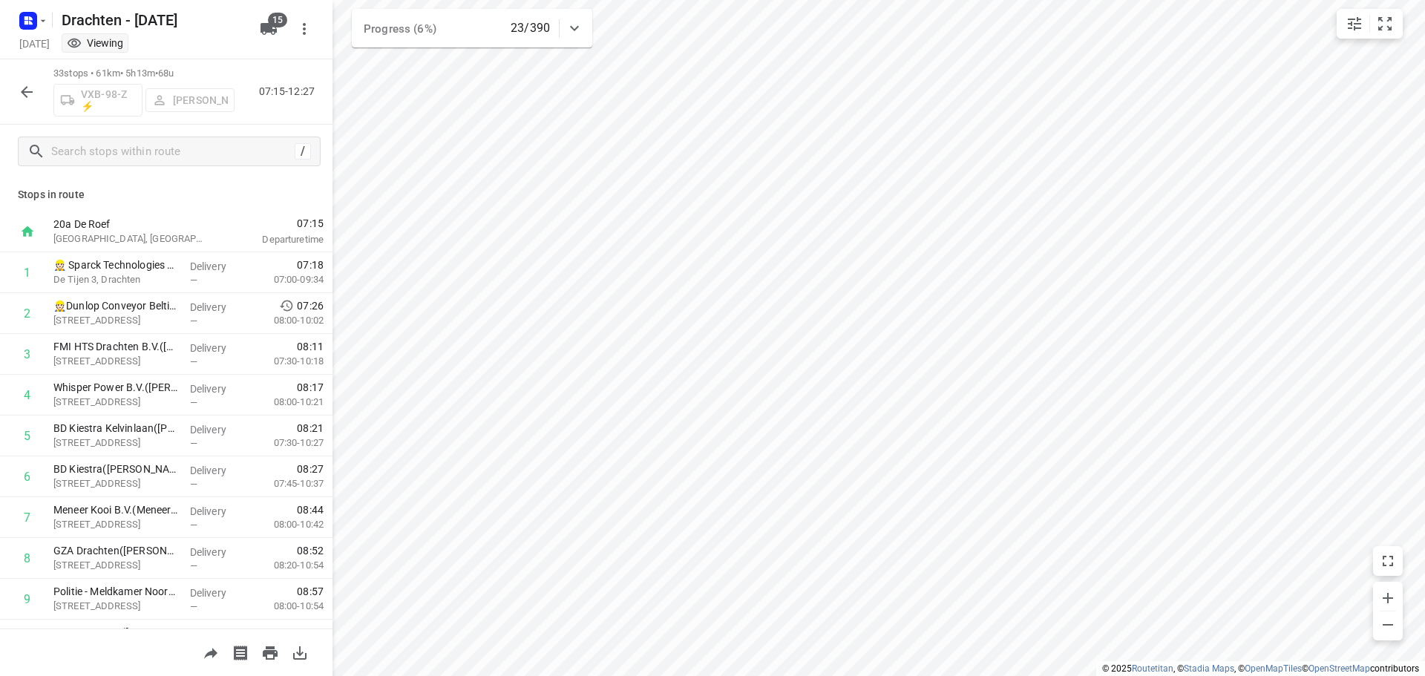
click at [27, 83] on icon "button" at bounding box center [27, 92] width 18 height 18
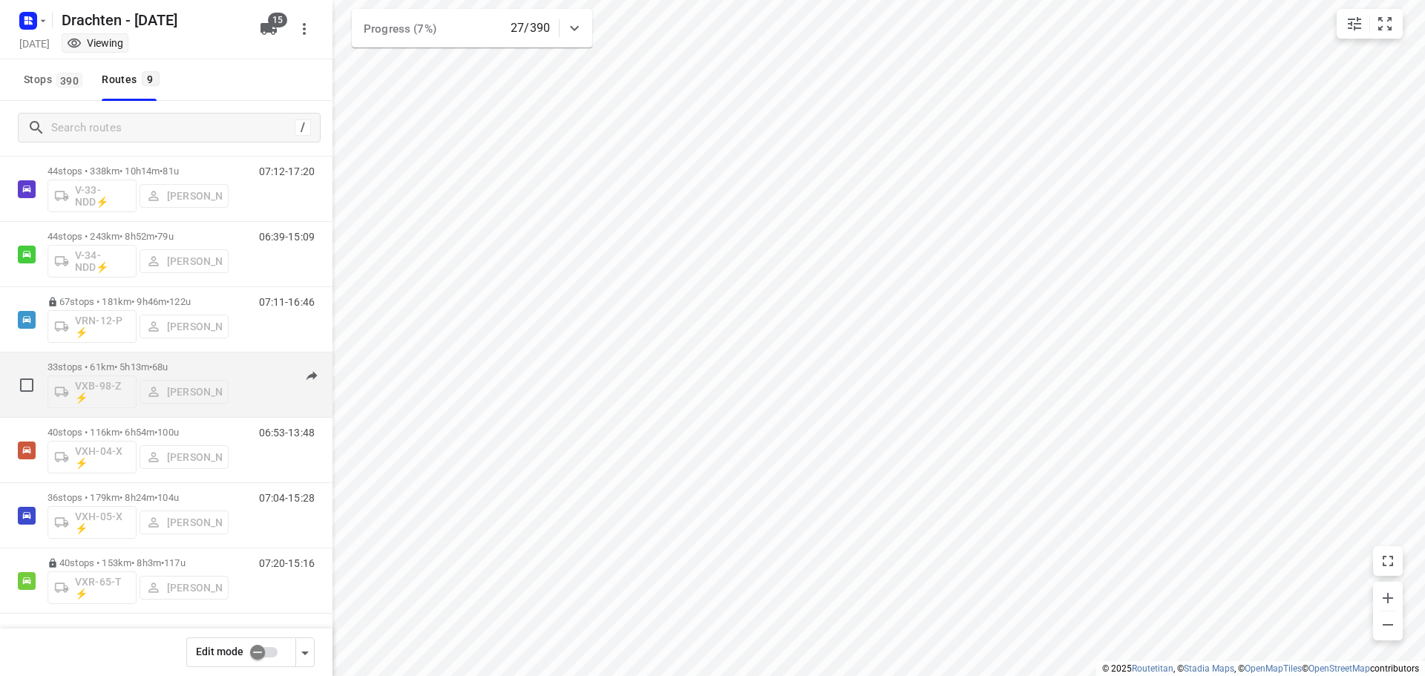
click at [168, 364] on span "68u" at bounding box center [160, 367] width 16 height 11
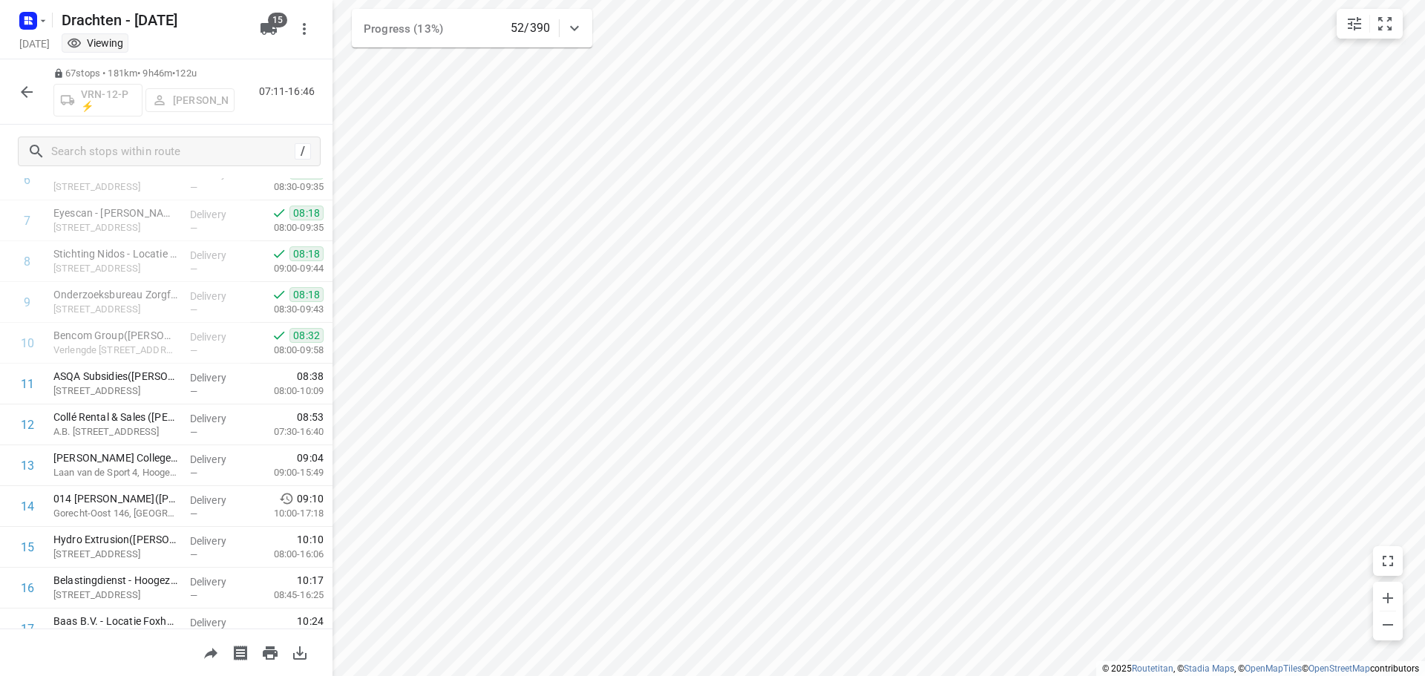
scroll to position [223, 0]
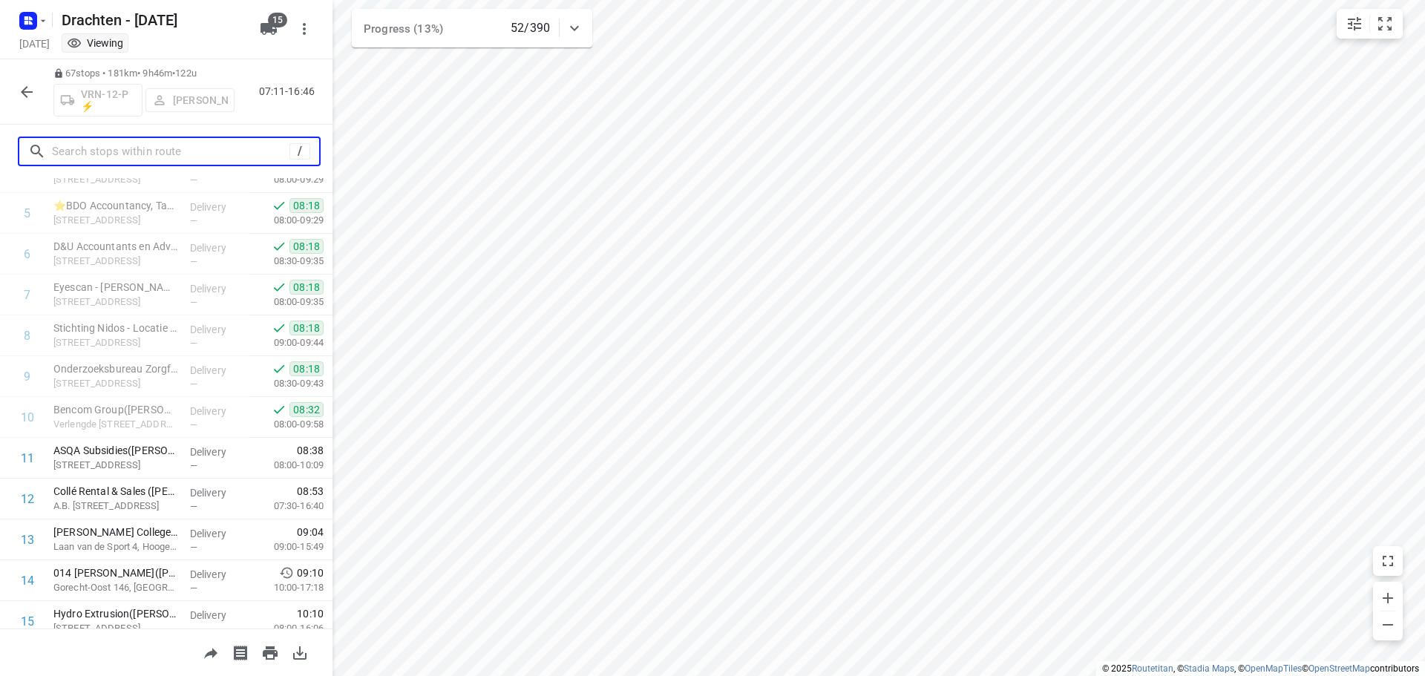
click at [130, 159] on input "text" at bounding box center [171, 151] width 238 height 23
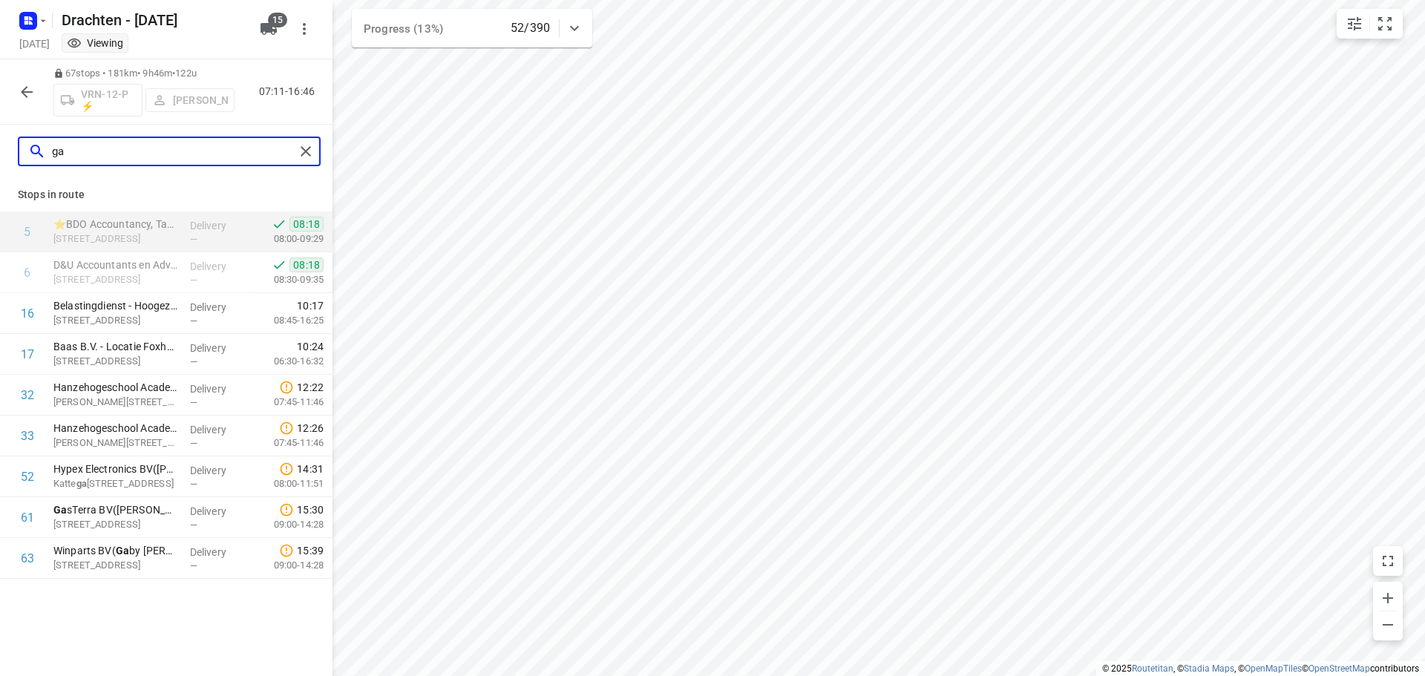
scroll to position [0, 0]
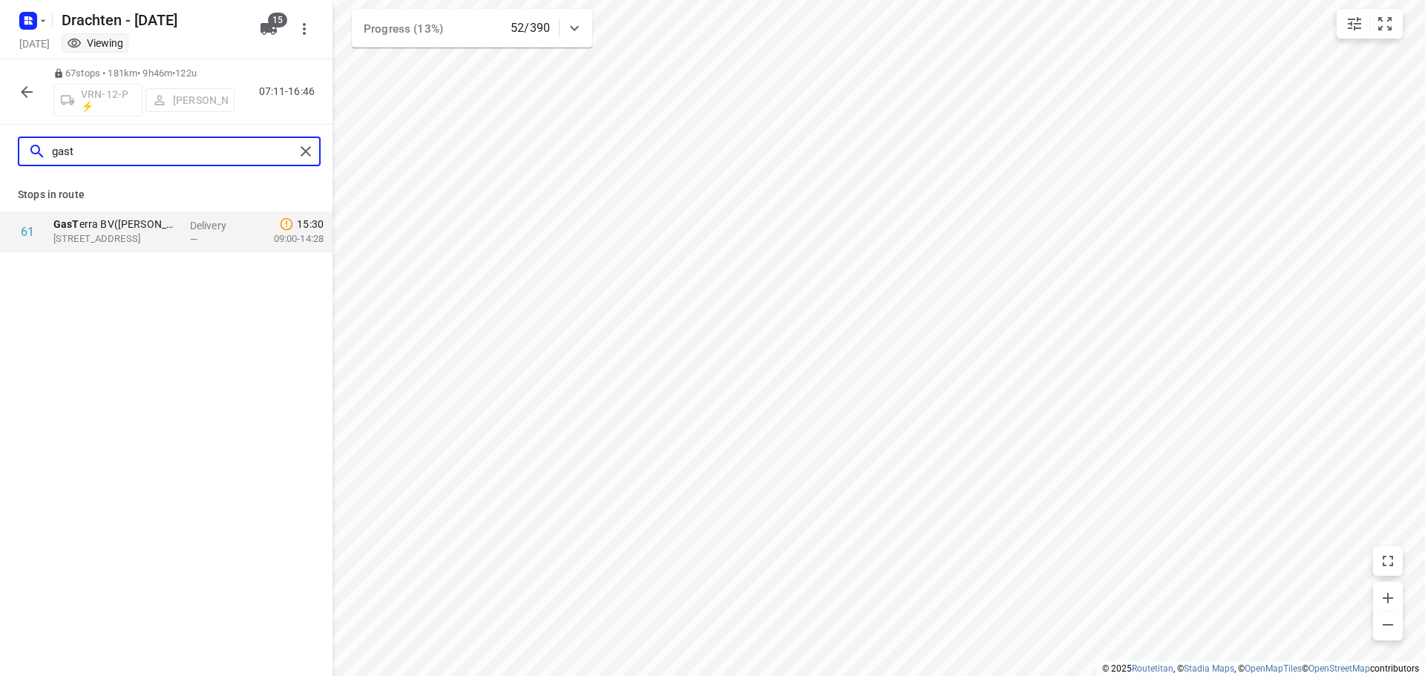
type input "gast"
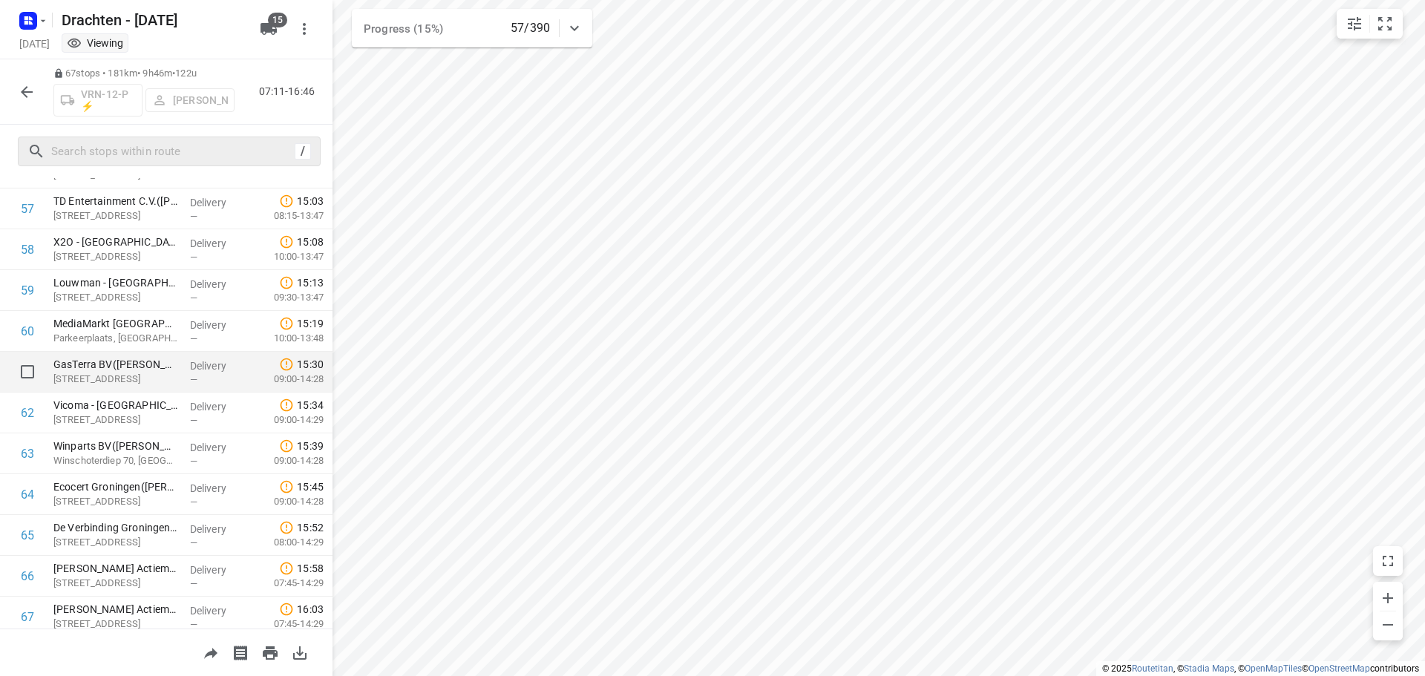
scroll to position [2326, 0]
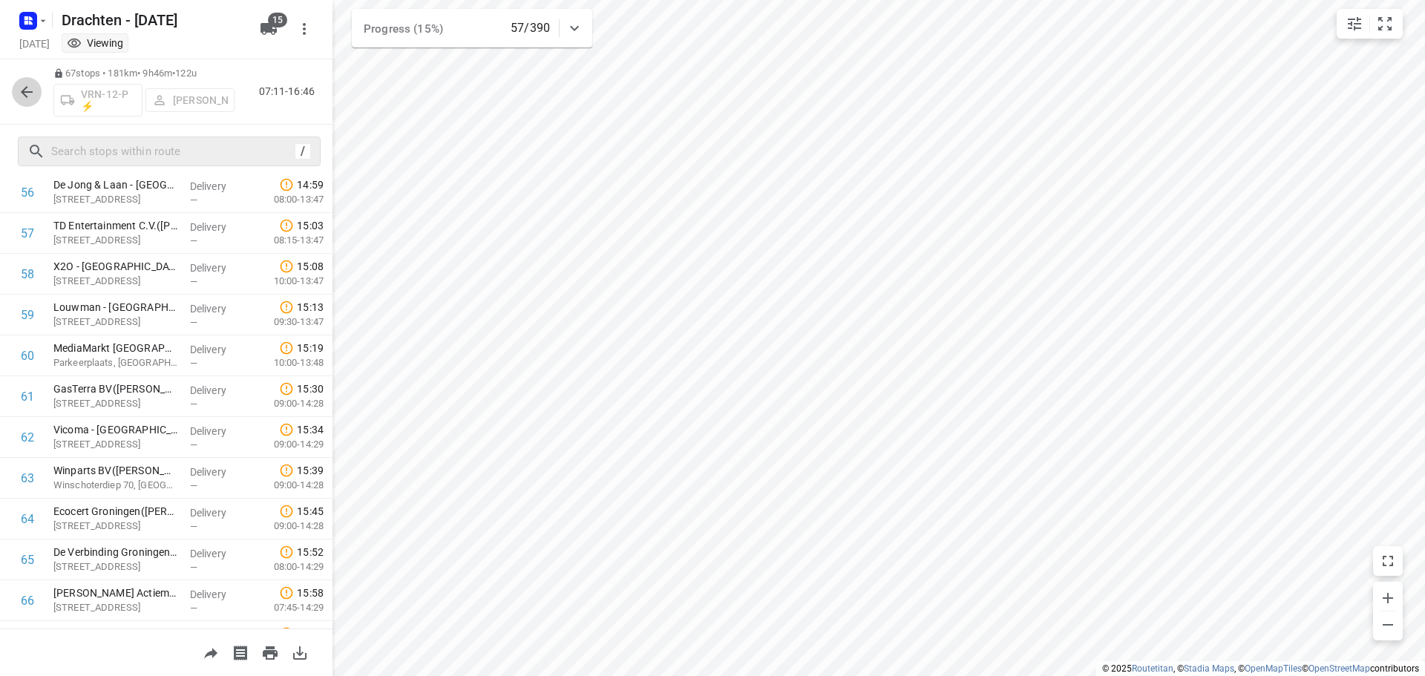
click at [36, 101] on button "button" at bounding box center [27, 92] width 30 height 30
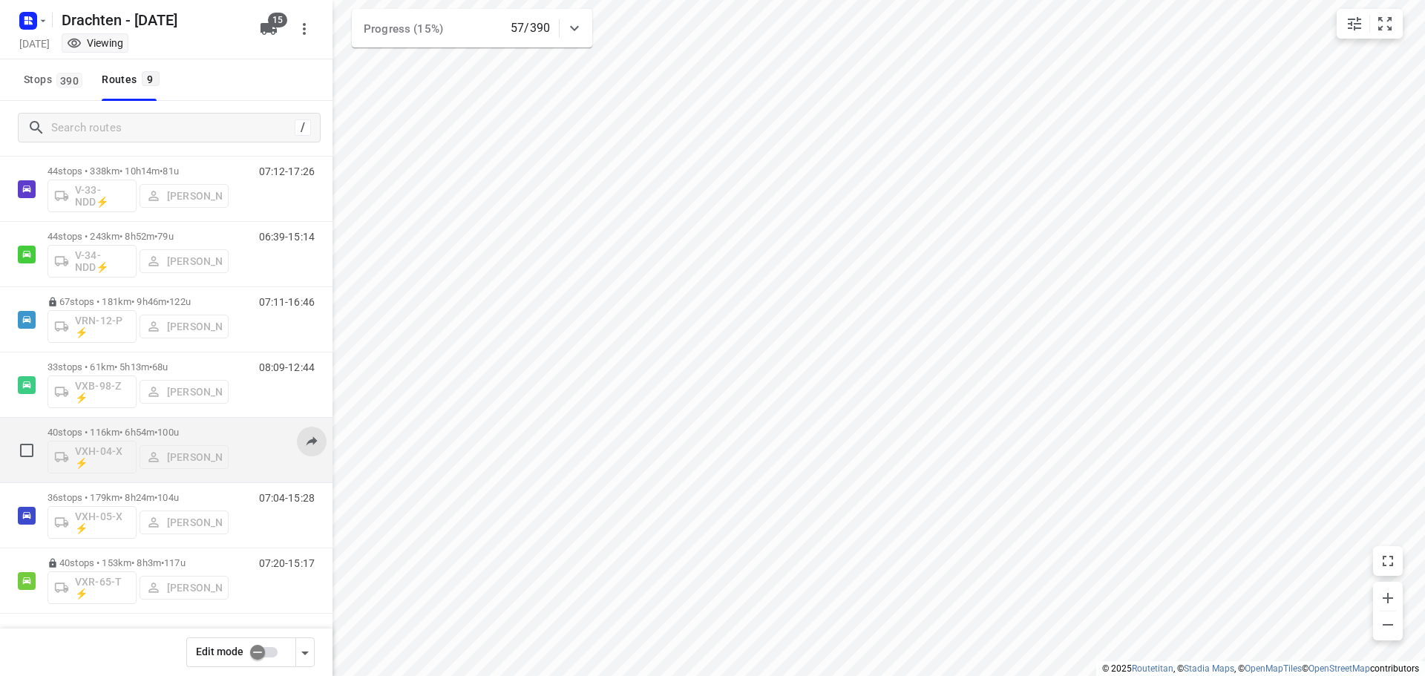
scroll to position [0, 0]
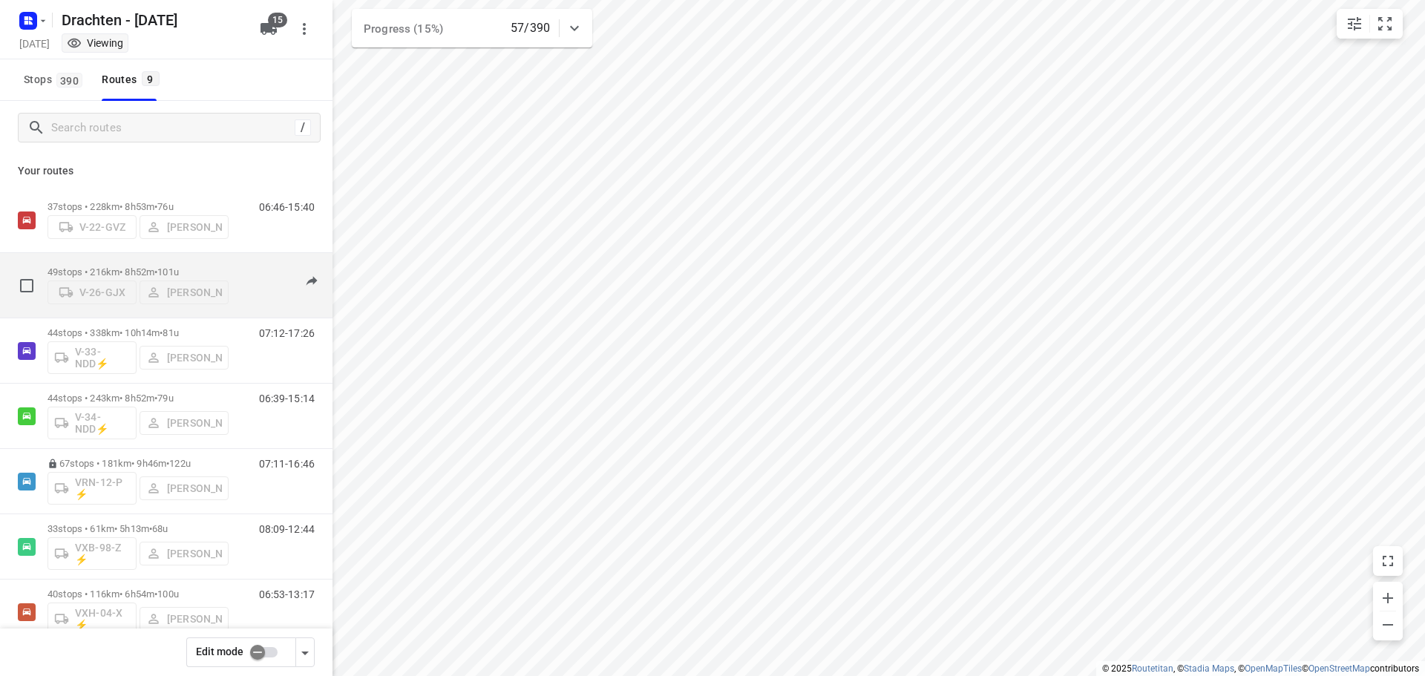
click at [179, 269] on span "101u" at bounding box center [168, 272] width 22 height 11
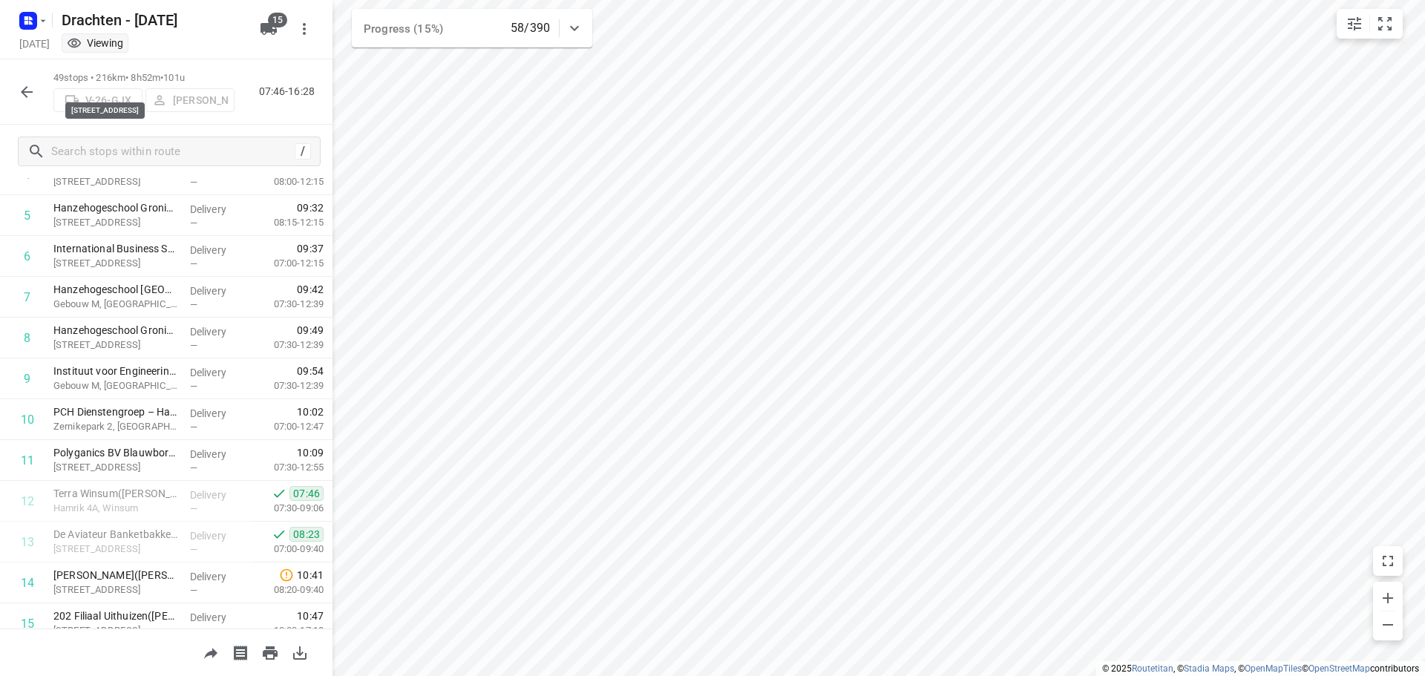
scroll to position [297, 0]
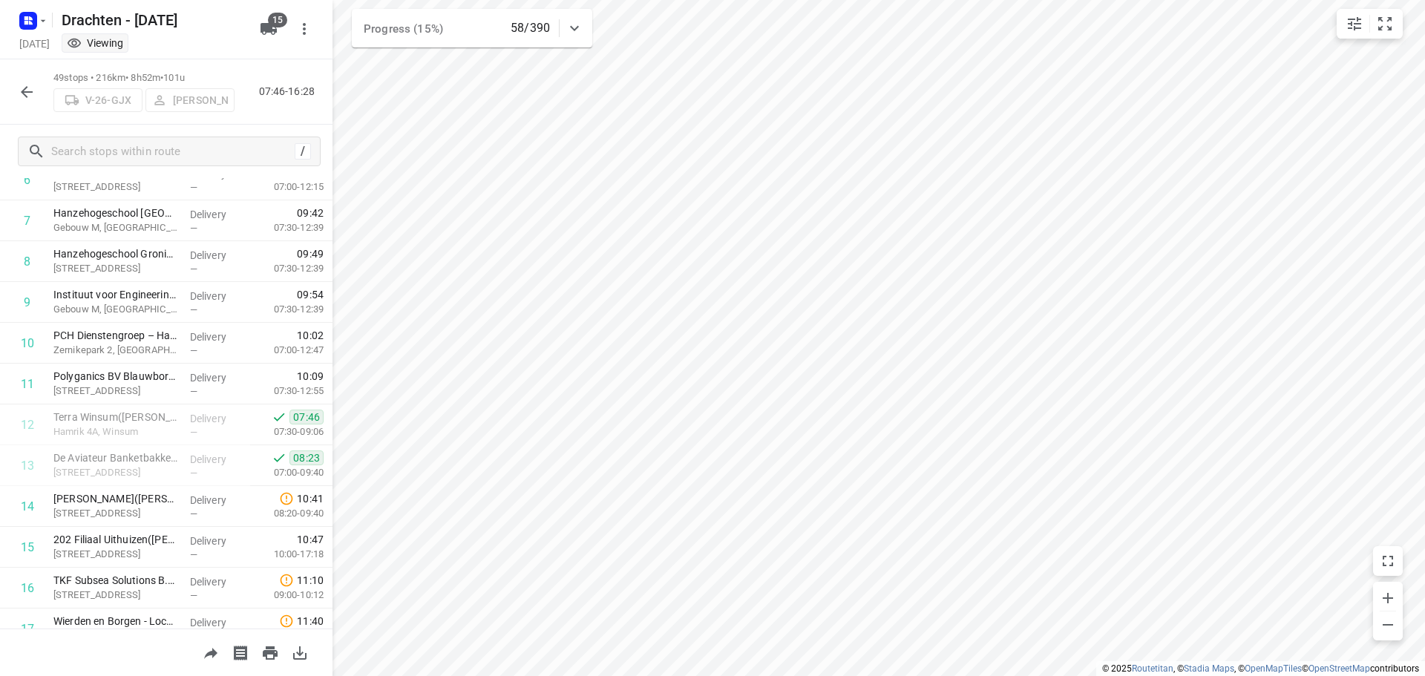
click at [25, 101] on button "button" at bounding box center [27, 92] width 30 height 30
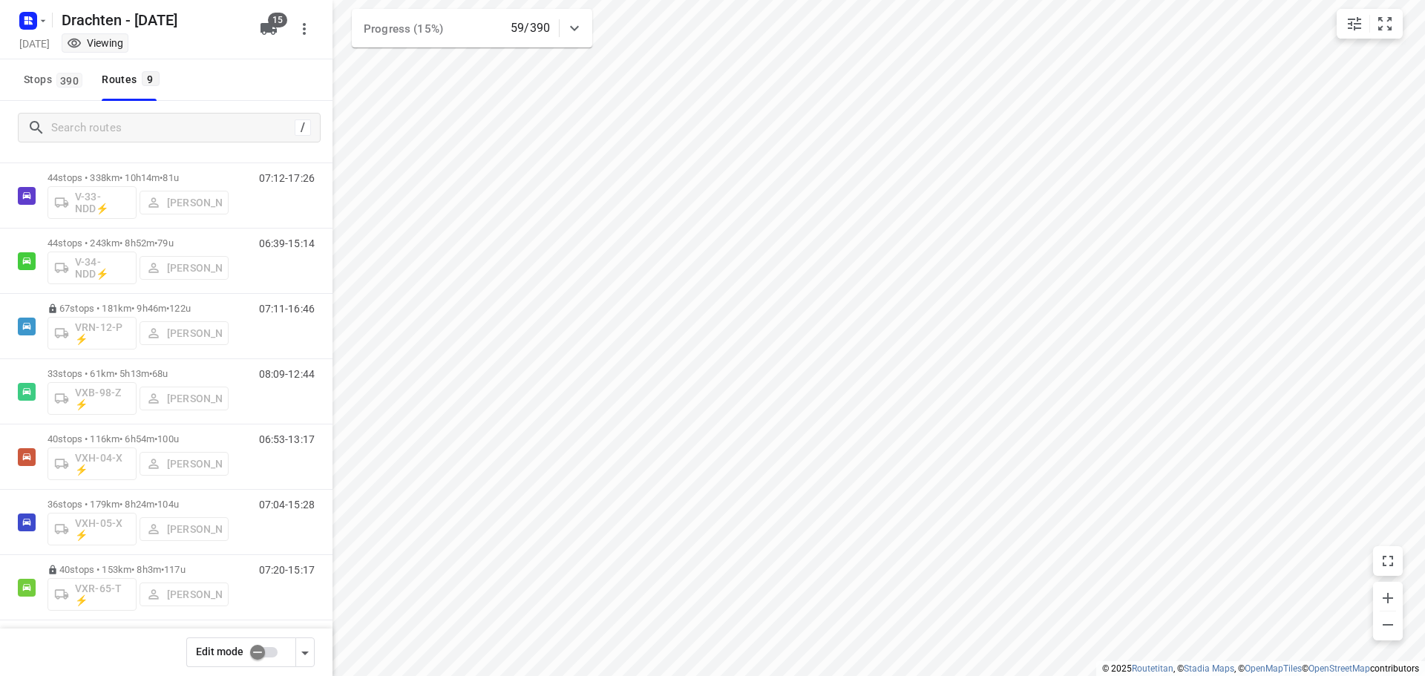
scroll to position [162, 0]
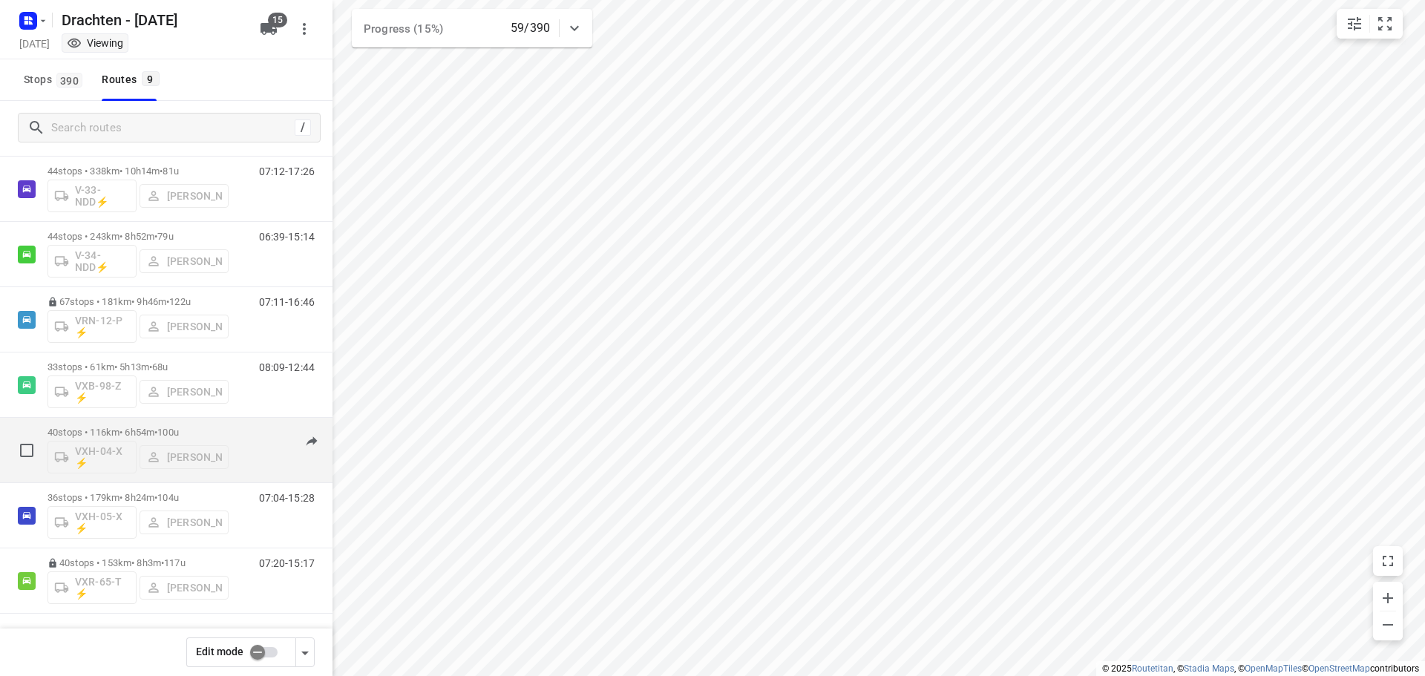
click at [162, 425] on div "40 stops • 116km • 6h54m • 100u VXH-04-X ⚡ Jurre Woudwijk" at bounding box center [138, 450] width 181 height 62
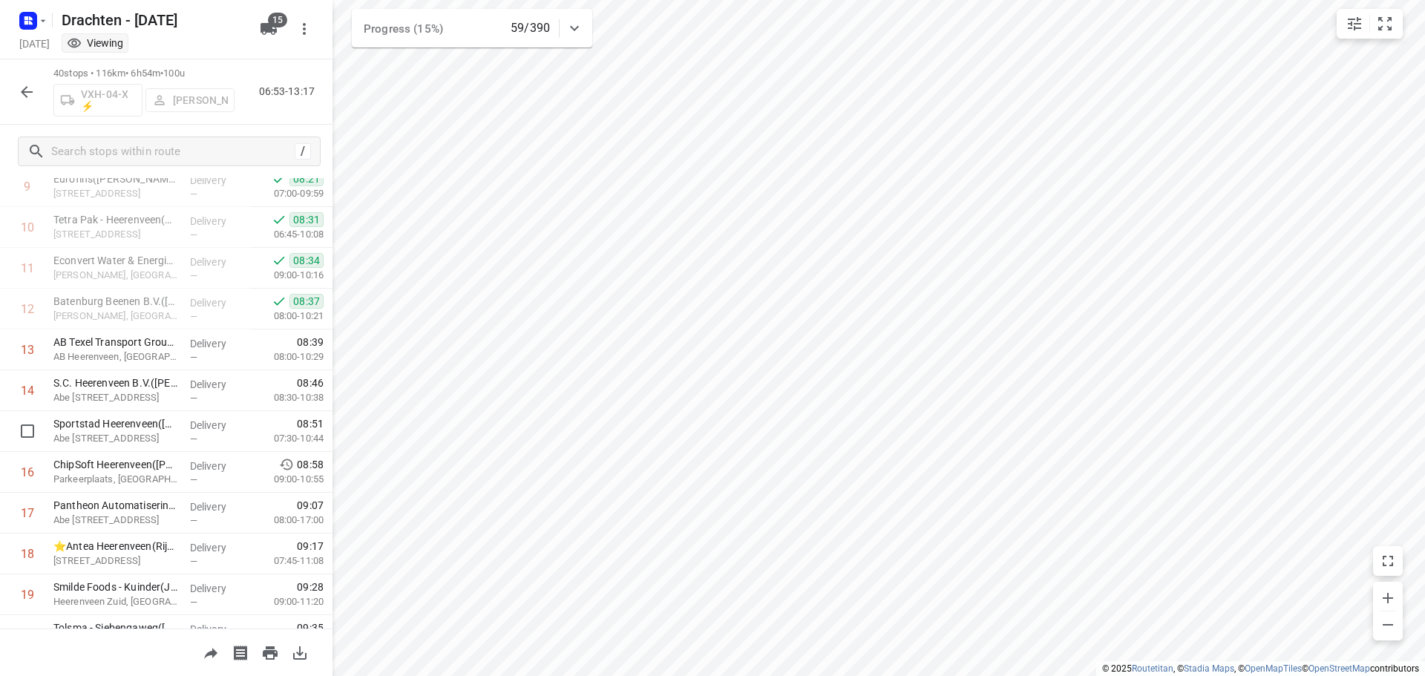
scroll to position [445, 0]
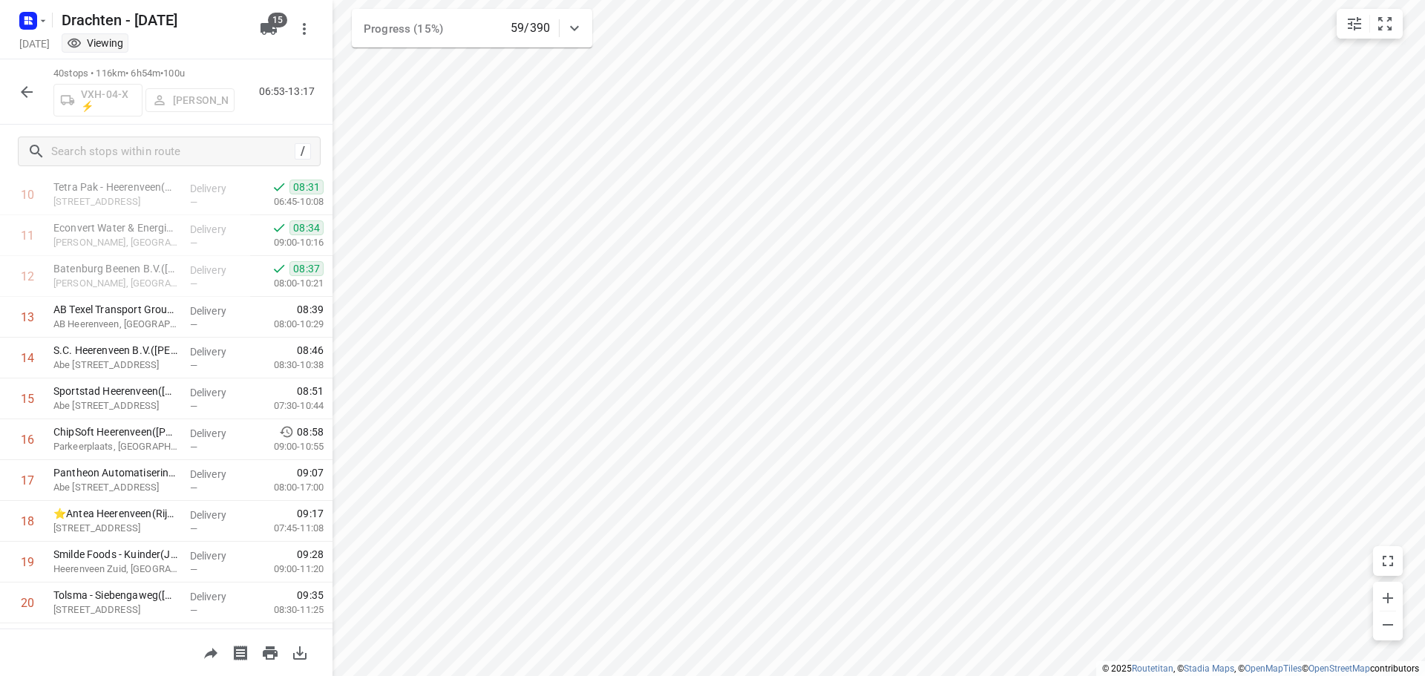
click at [19, 99] on icon "button" at bounding box center [27, 92] width 18 height 18
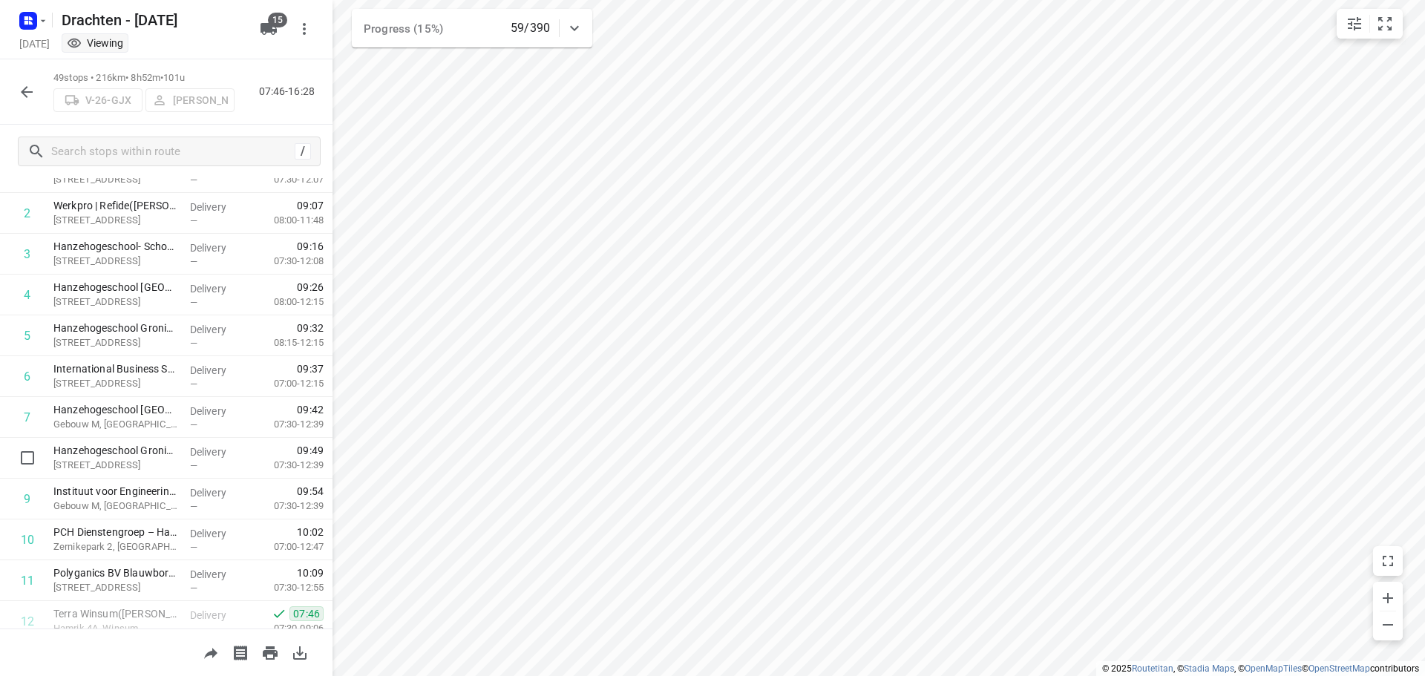
scroll to position [0, 0]
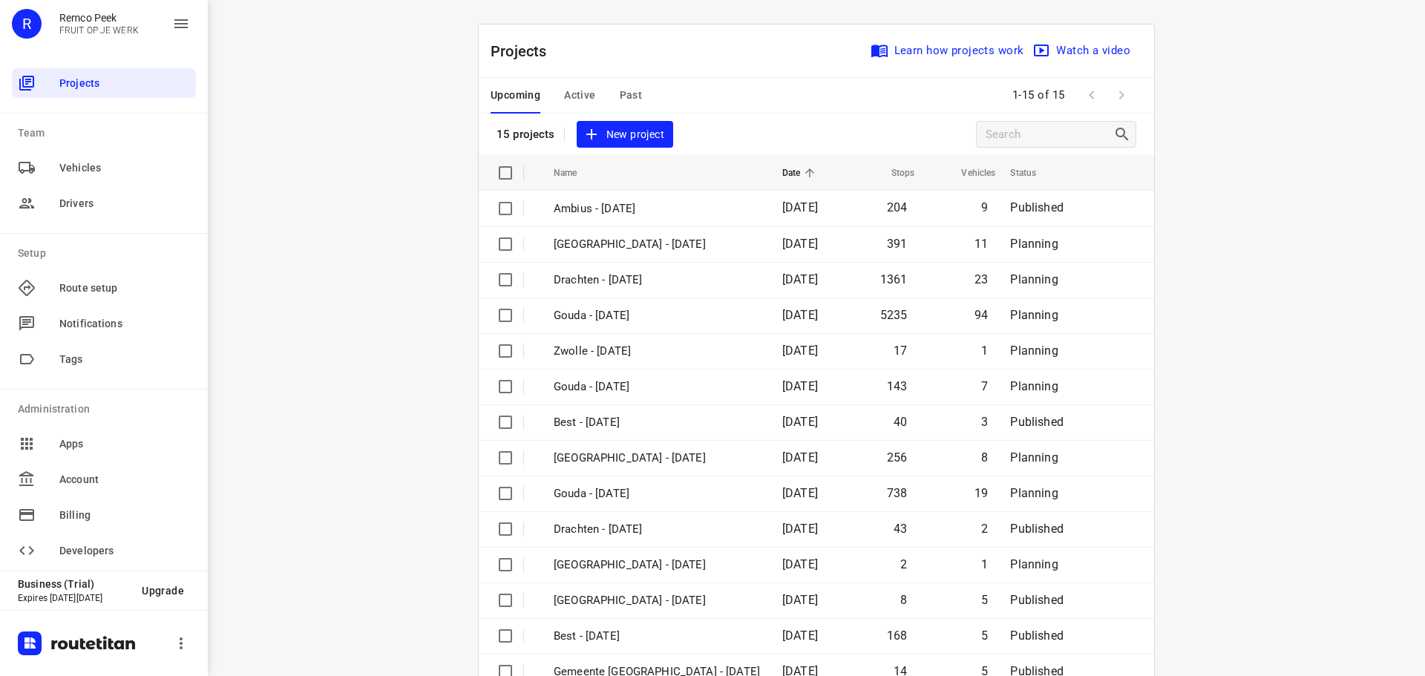
click at [577, 89] on span "Active" at bounding box center [579, 95] width 31 height 19
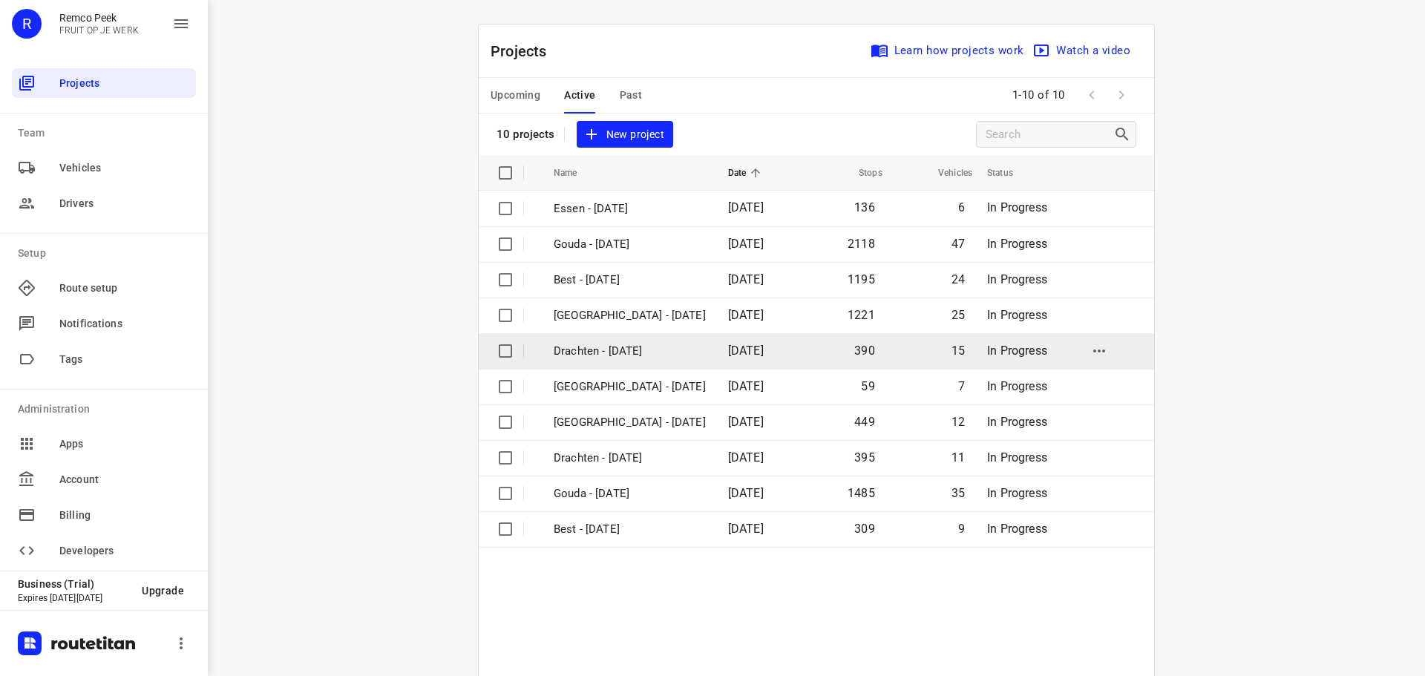
click at [577, 361] on td "Drachten - [DATE]" at bounding box center [627, 351] width 177 height 36
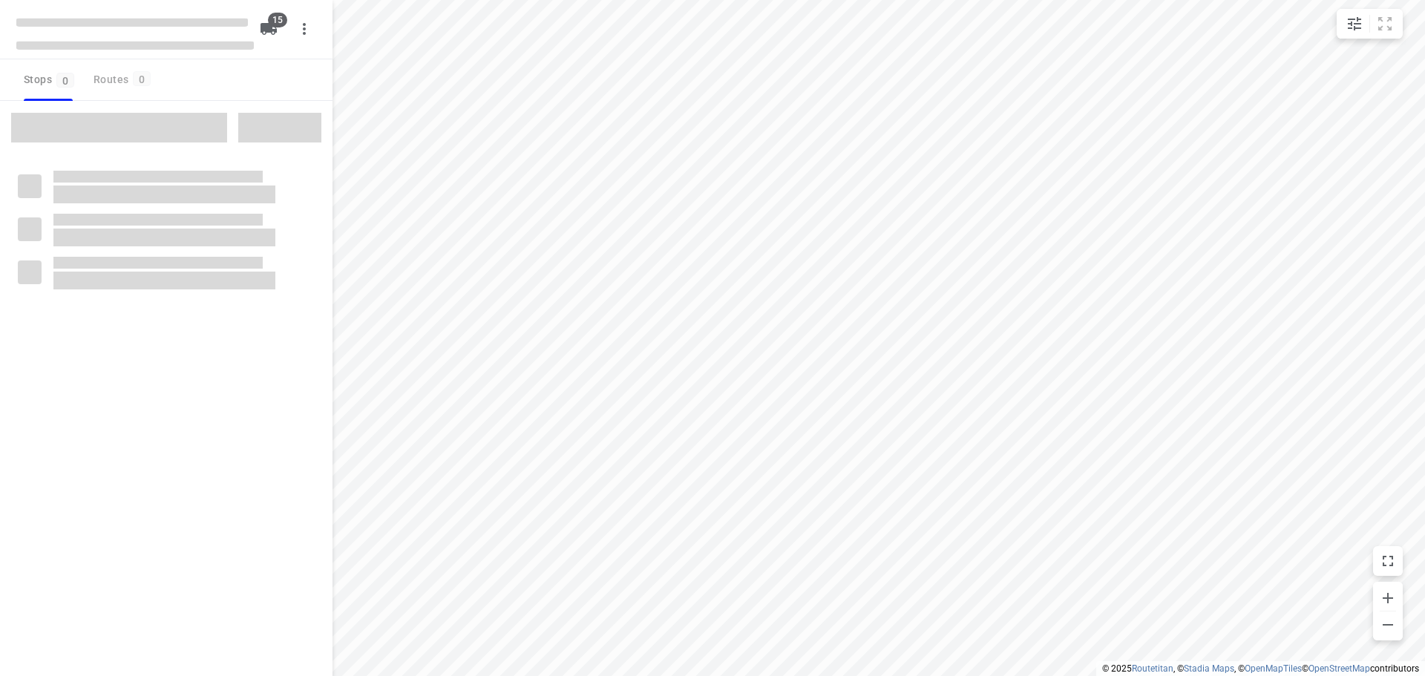
checkbox input "true"
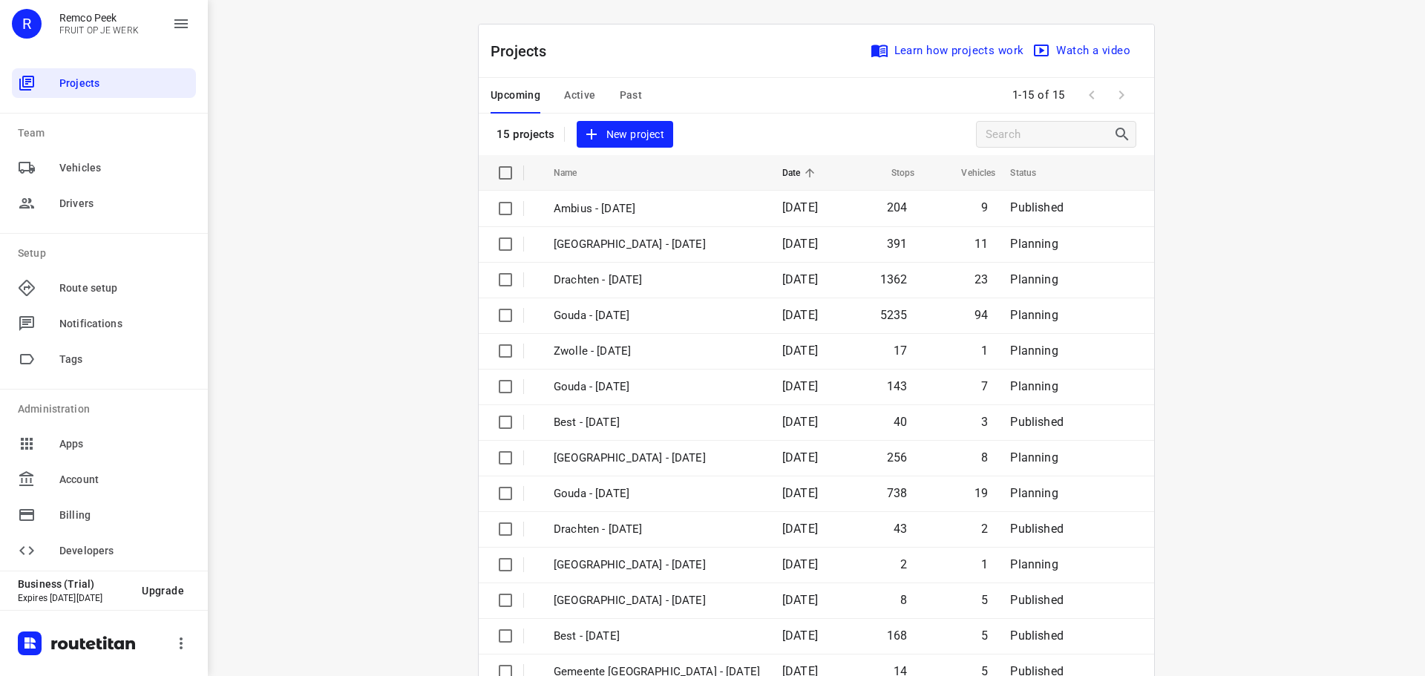
click at [620, 91] on span "Past" at bounding box center [631, 95] width 23 height 19
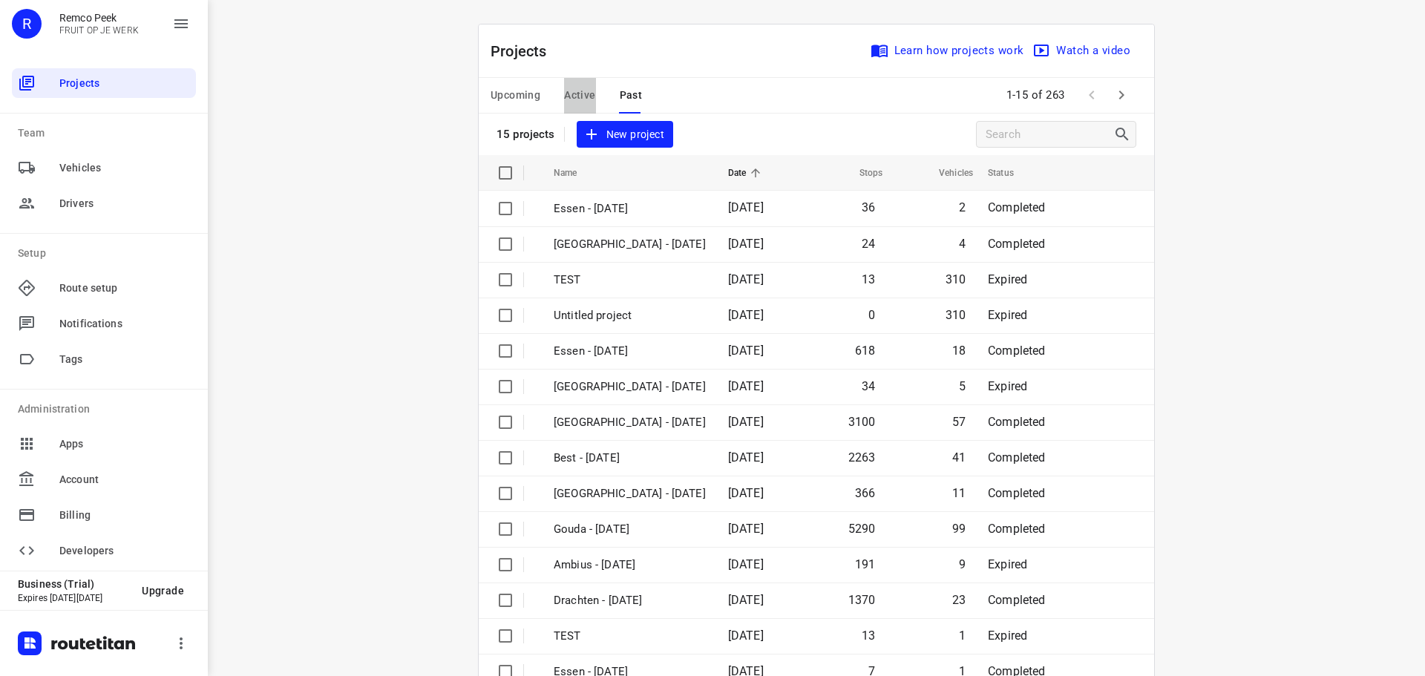
click at [589, 98] on span "Active" at bounding box center [579, 95] width 31 height 19
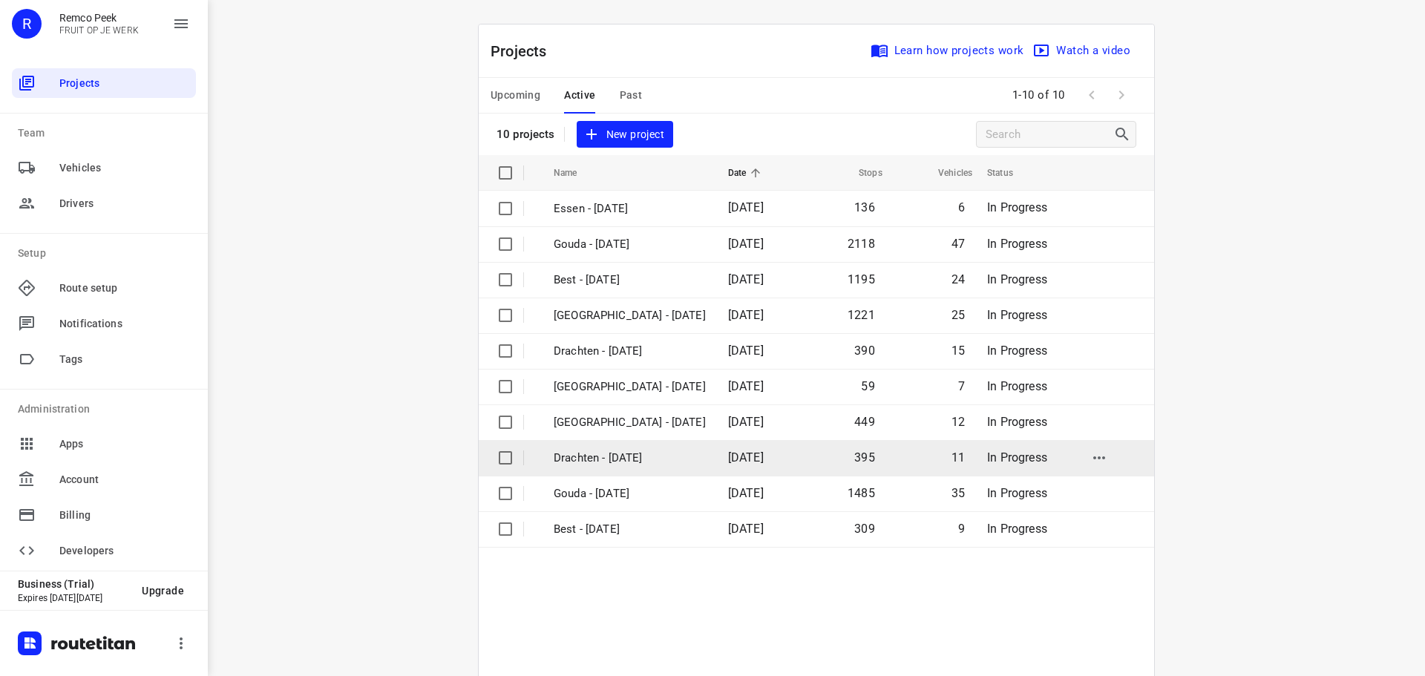
click at [612, 453] on p "Drachten - [DATE]" at bounding box center [630, 458] width 152 height 17
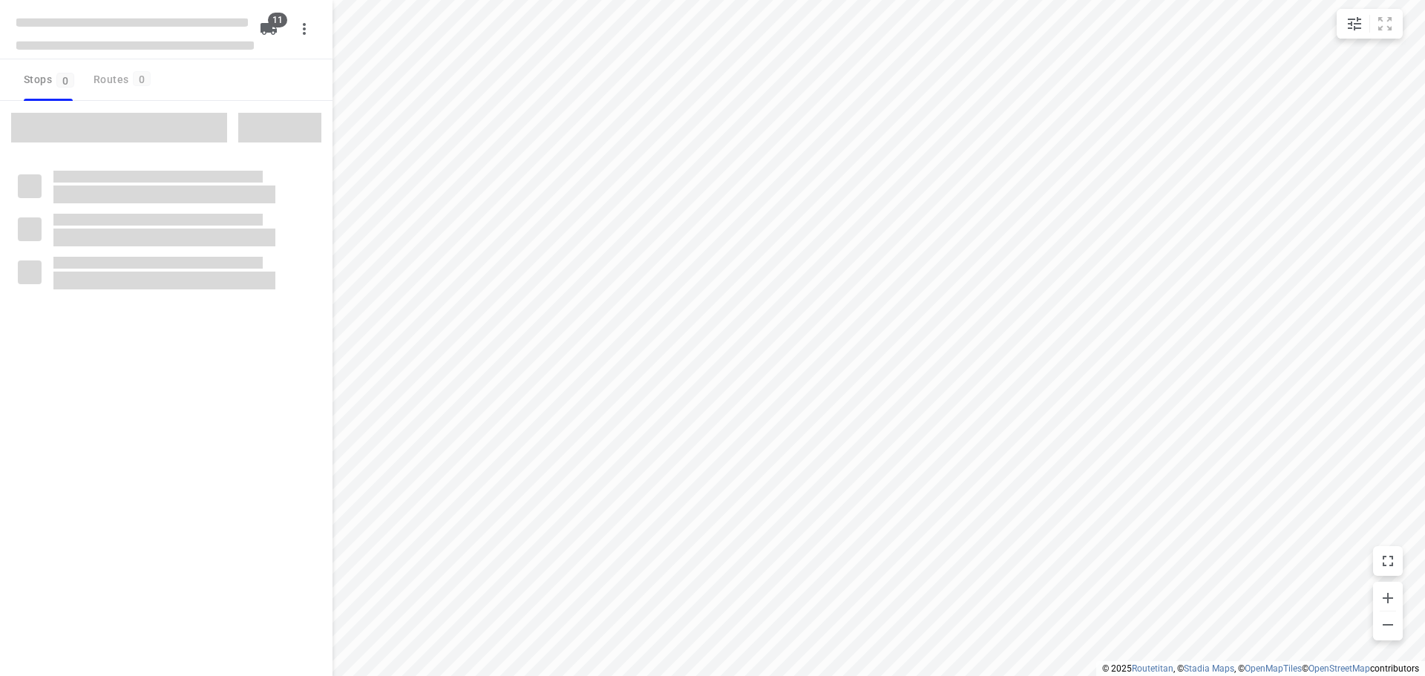
checkbox input "true"
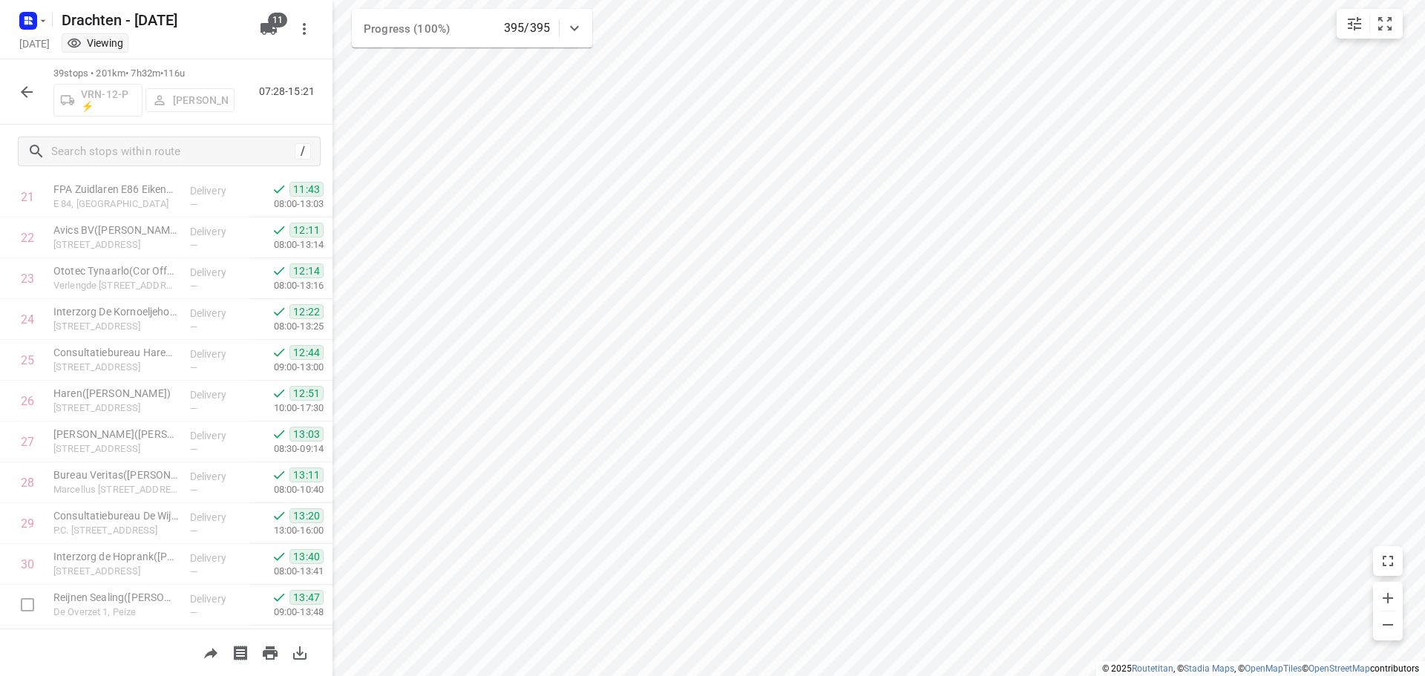
scroll to position [891, 0]
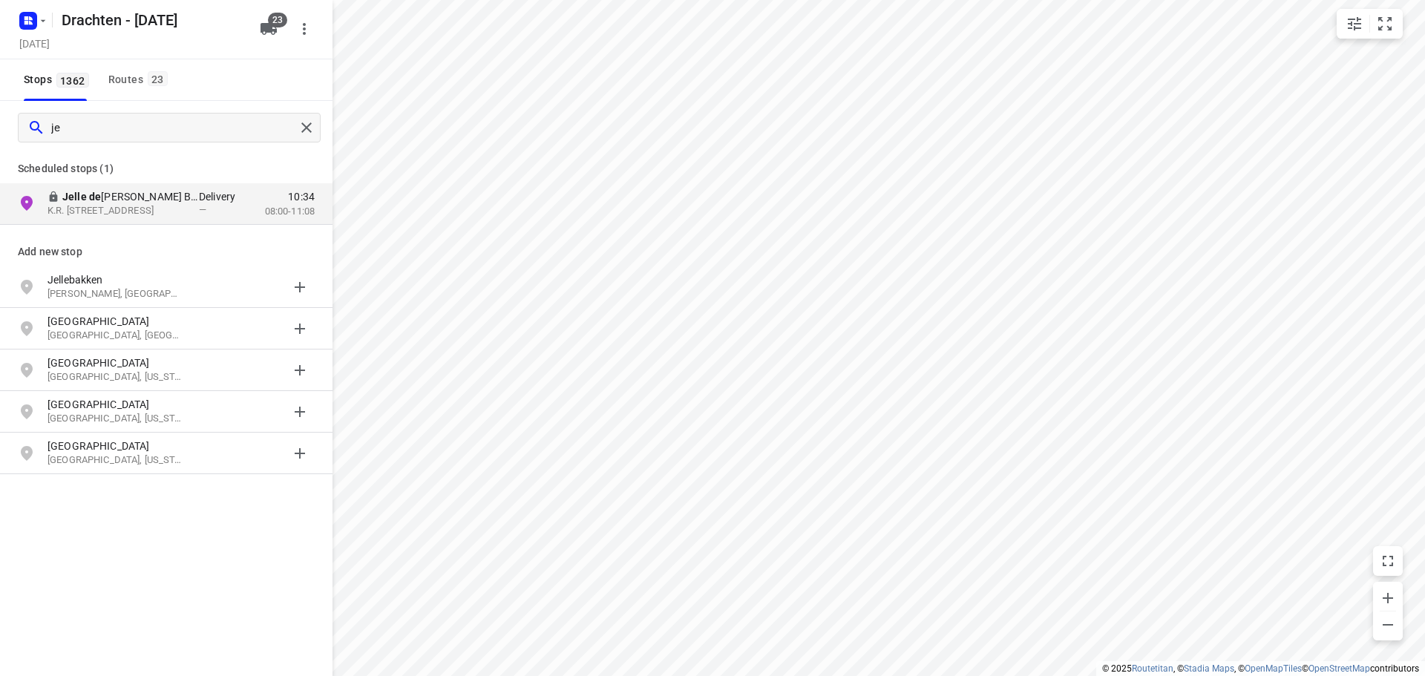
type input "j"
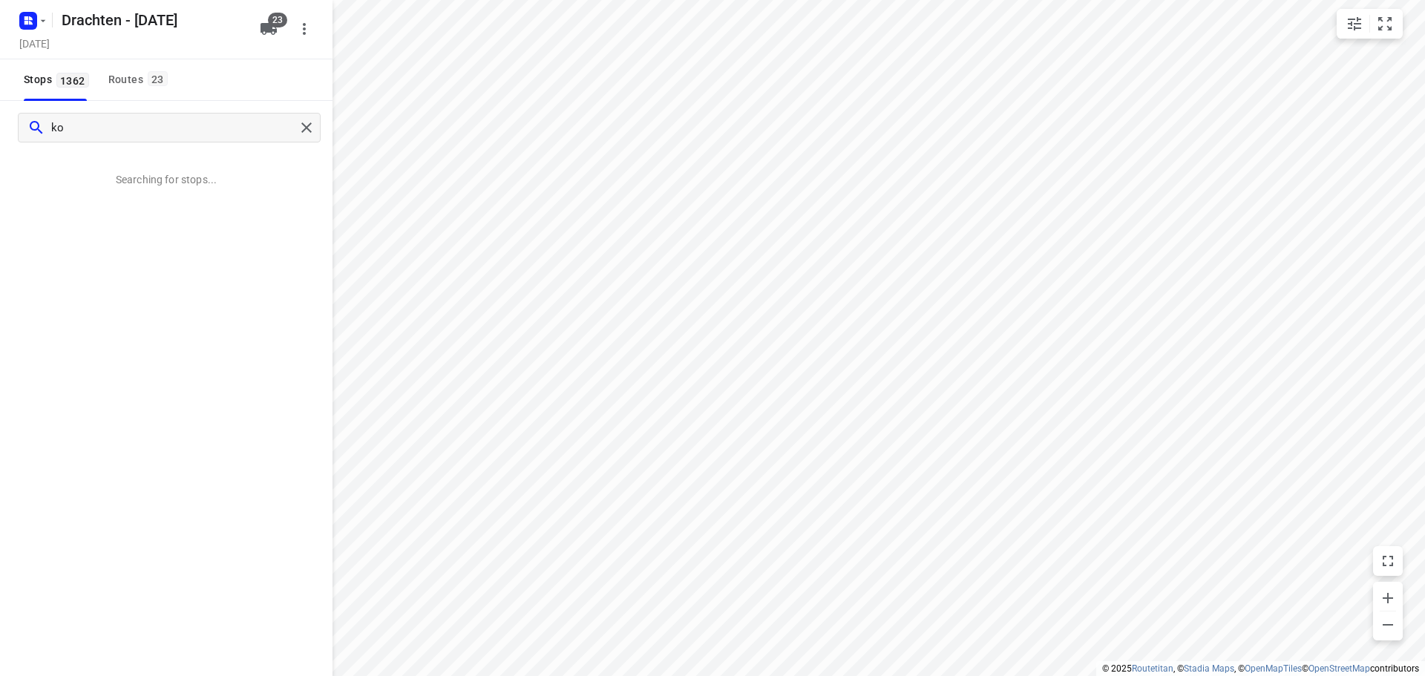
type input "k"
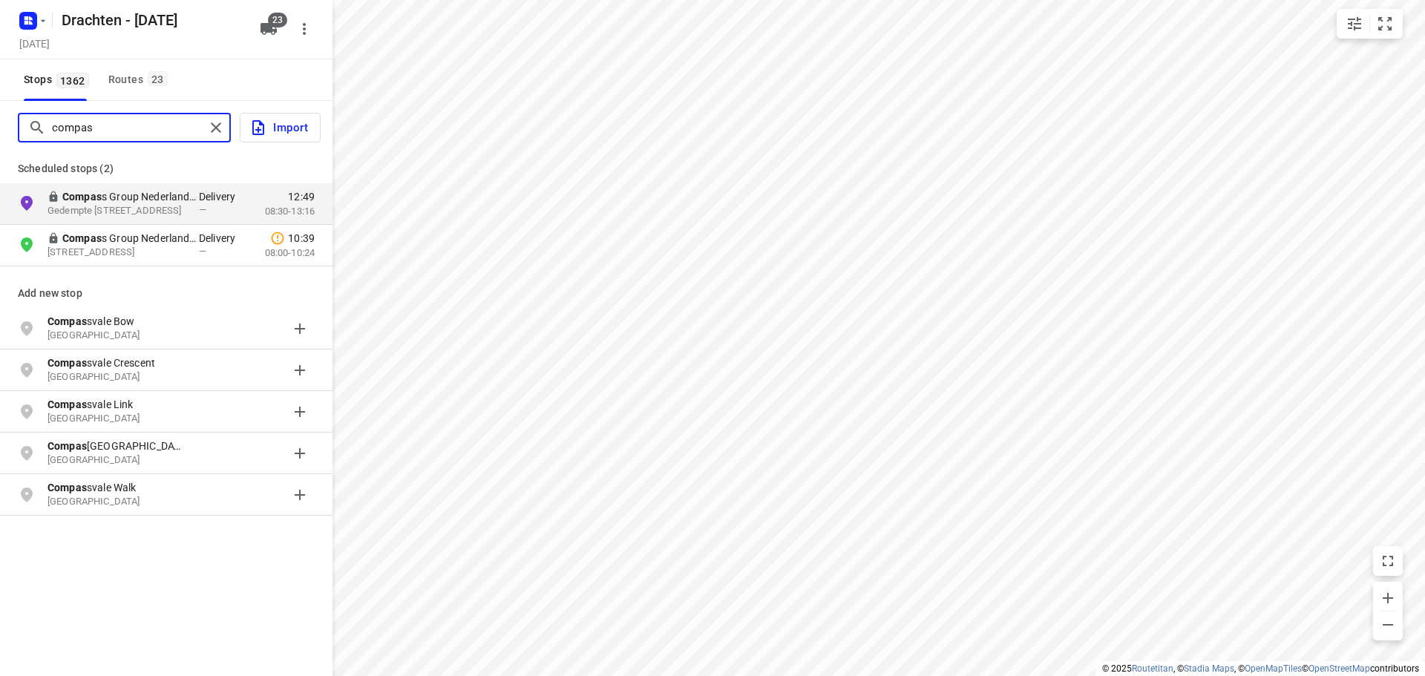
click at [60, 131] on input "compas" at bounding box center [128, 128] width 153 height 23
click at [60, 131] on input "compas" at bounding box center [173, 128] width 243 height 23
click at [157, 212] on p "Gedempte [STREET_ADDRESS]" at bounding box center [116, 211] width 137 height 14
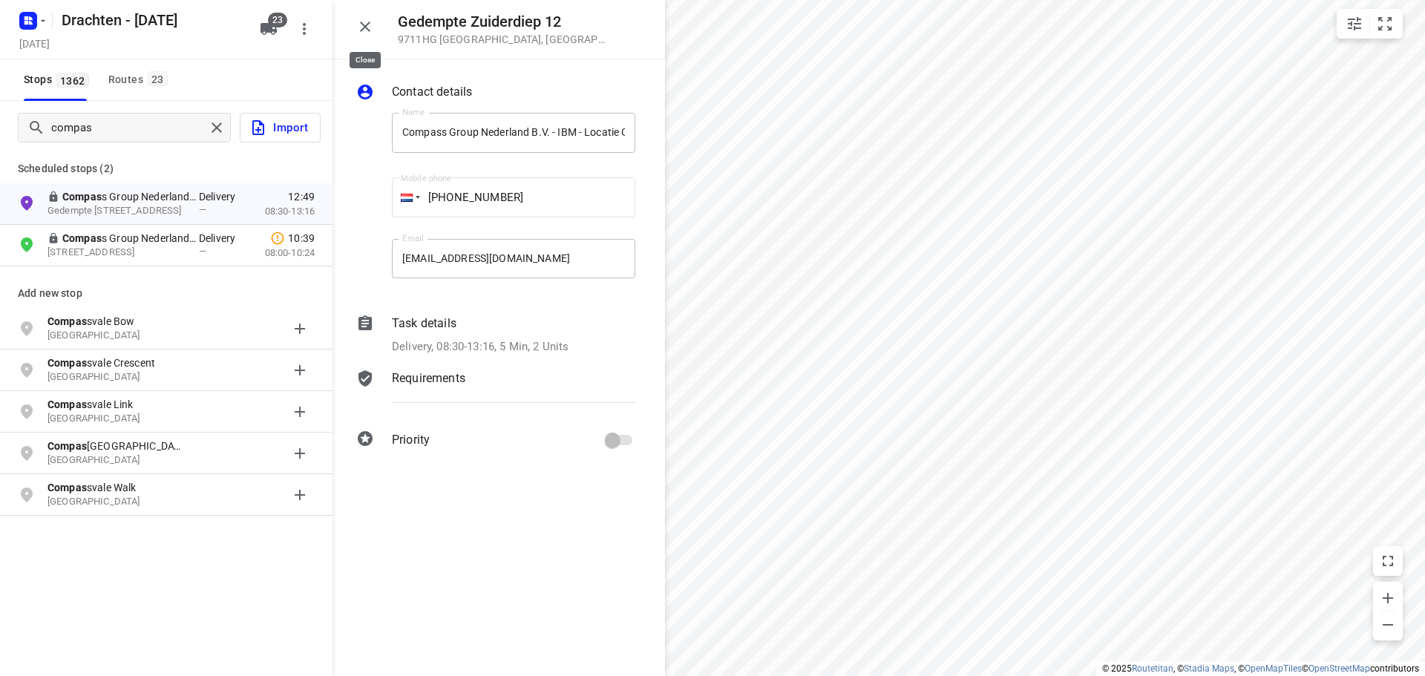
click at [362, 24] on icon "button" at bounding box center [365, 27] width 10 height 10
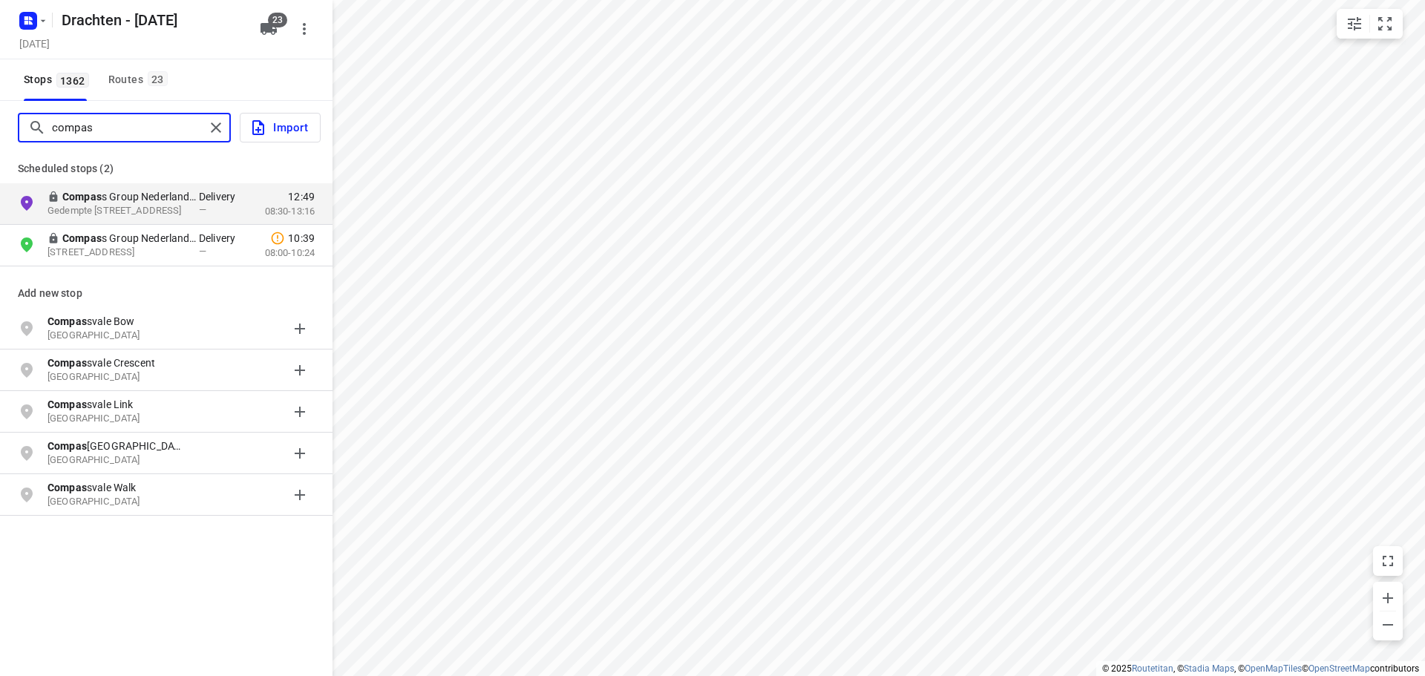
click at [142, 125] on input "compas" at bounding box center [128, 128] width 153 height 23
click at [142, 125] on input "compas" at bounding box center [173, 128] width 243 height 23
type input "k"
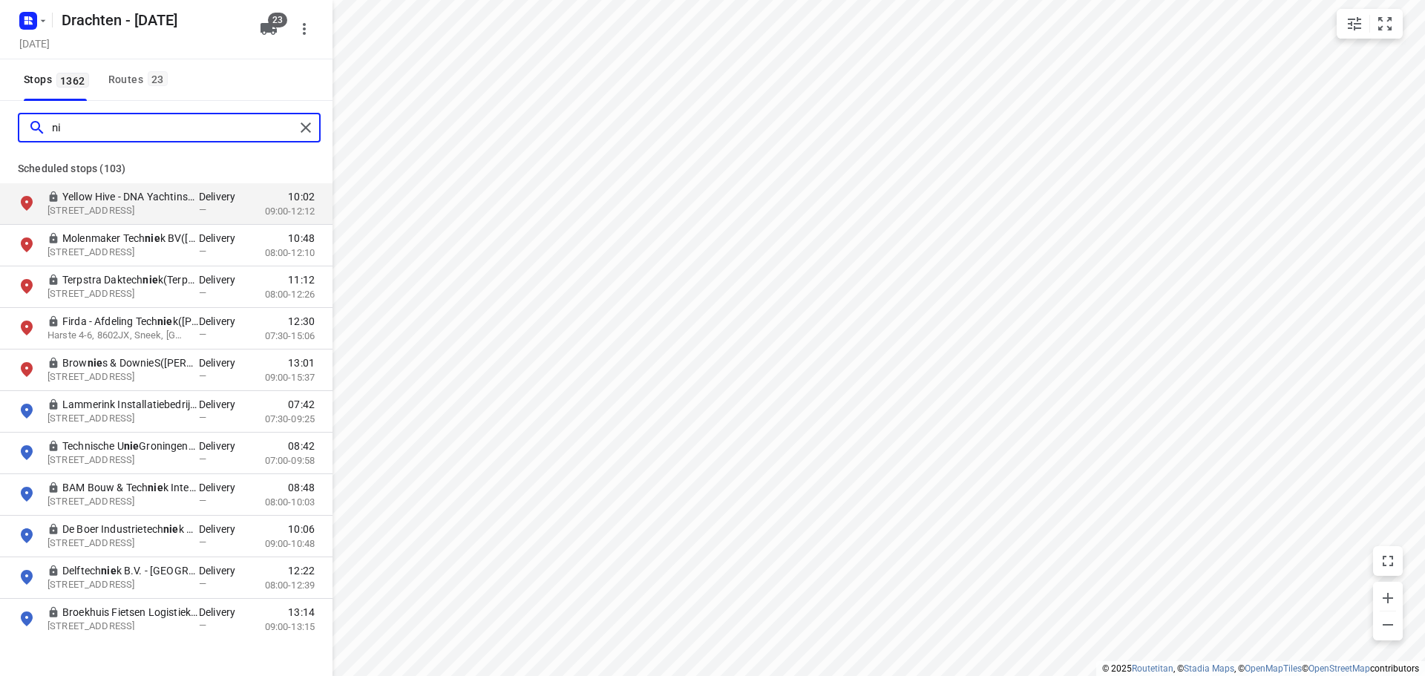
type input "n"
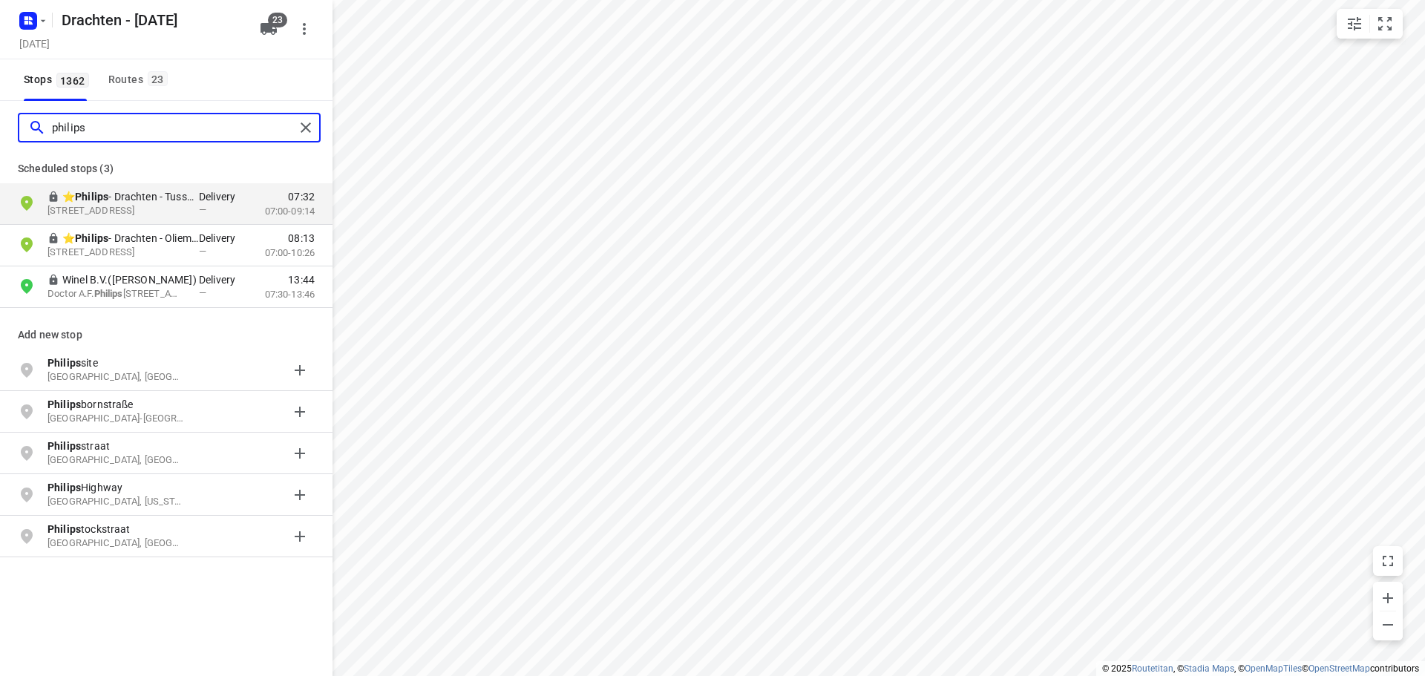
click at [91, 132] on input "philips" at bounding box center [173, 128] width 243 height 23
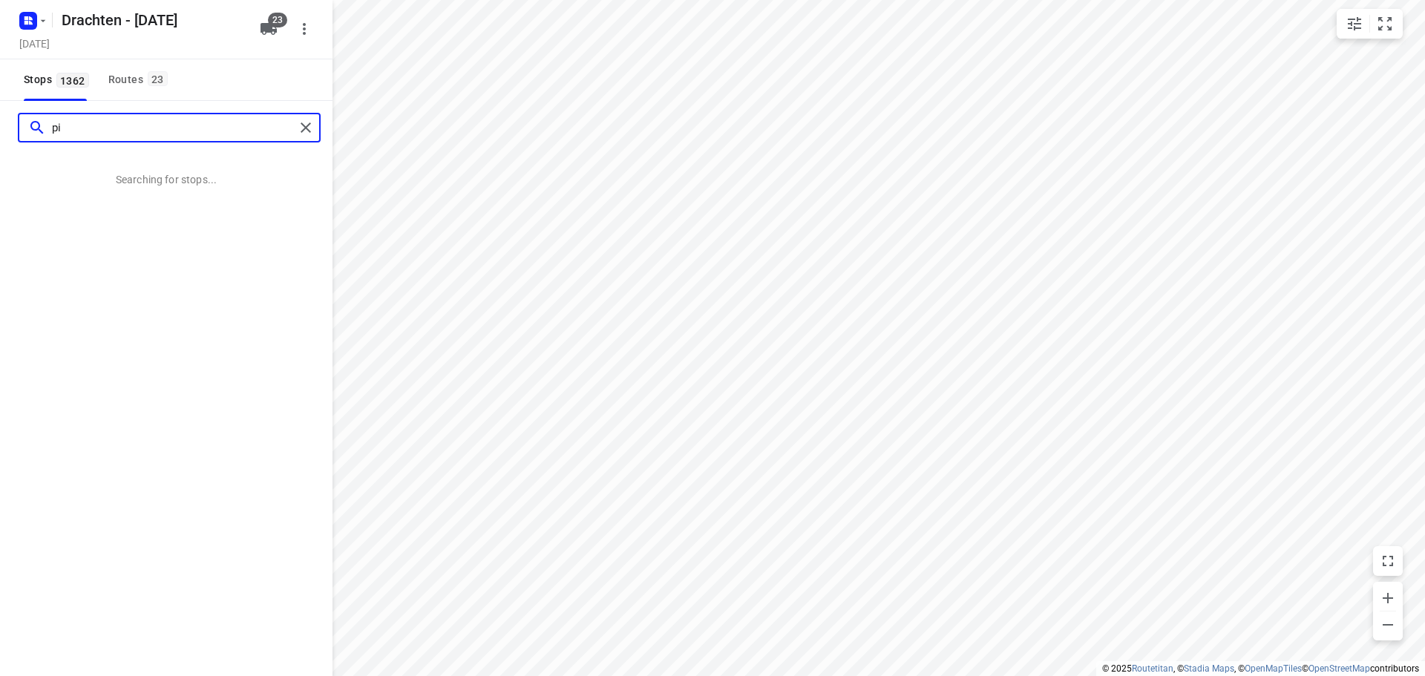
type input "p"
type input "g"
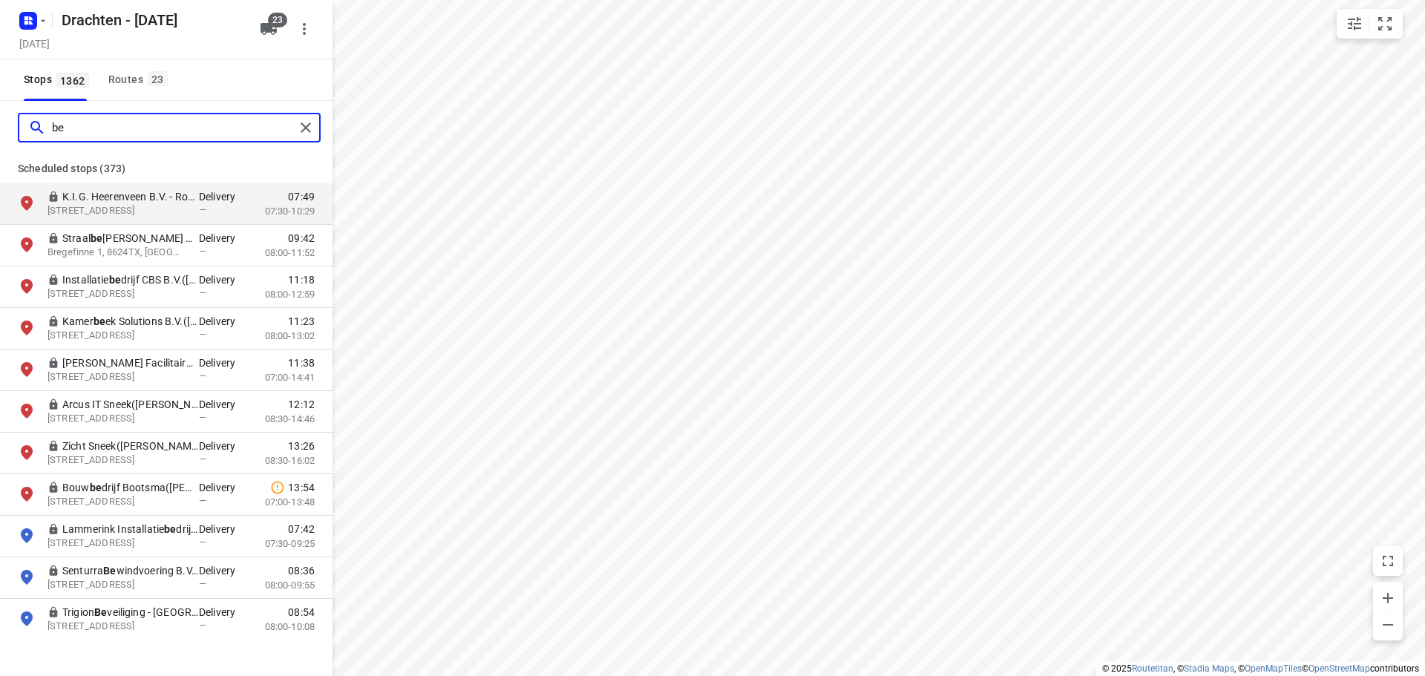
type input "b"
type input "e"
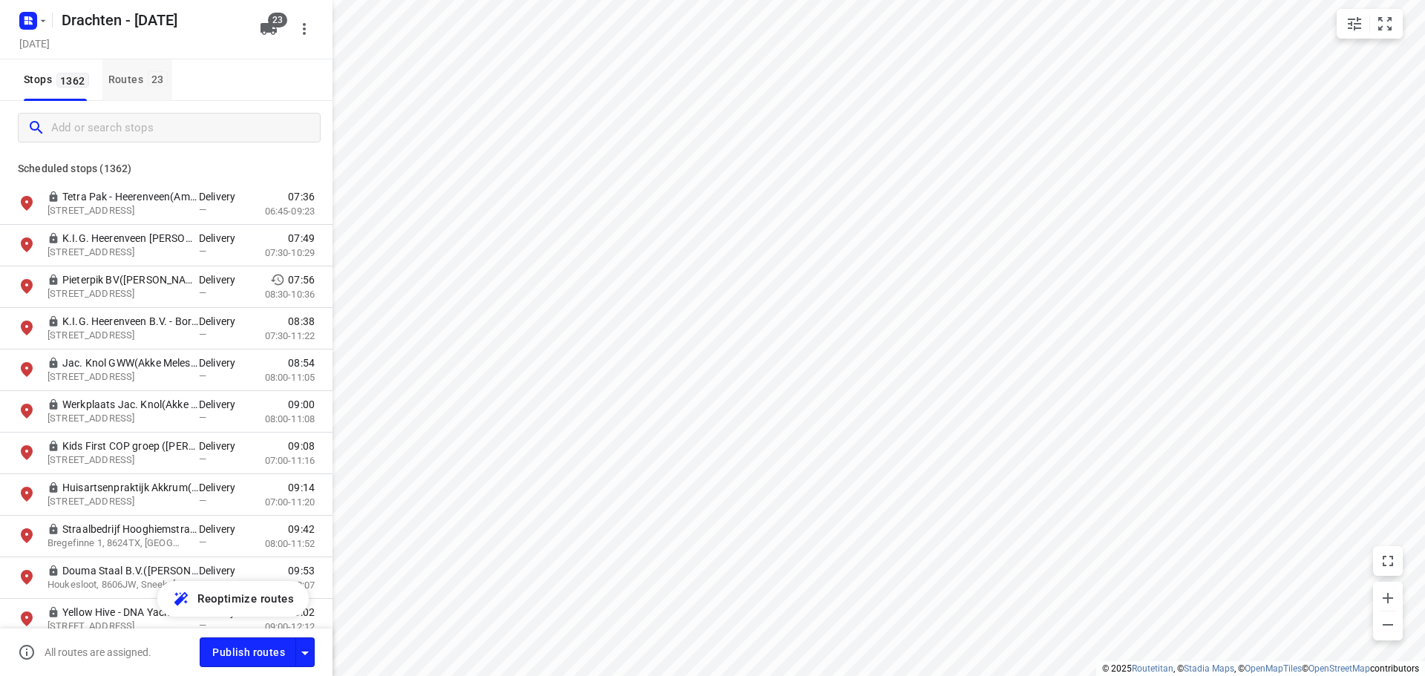
click at [120, 76] on div "Routes 23" at bounding box center [140, 80] width 64 height 19
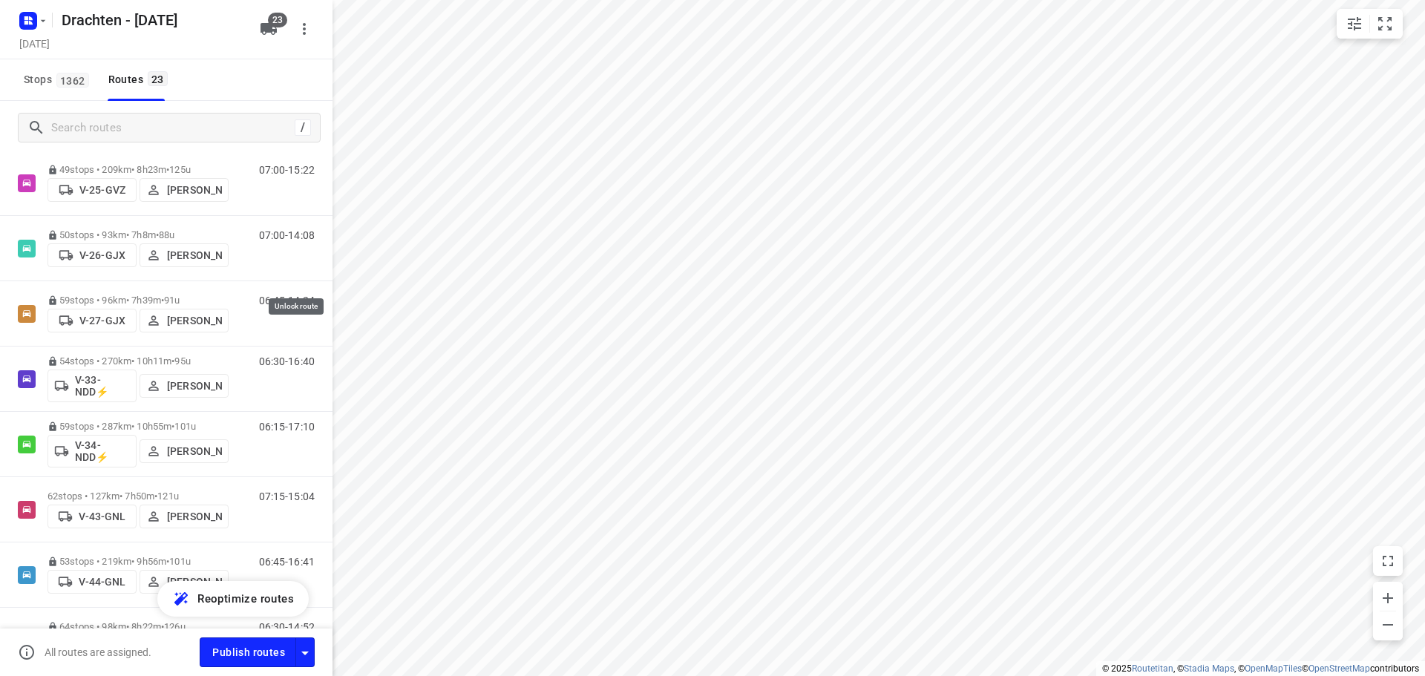
scroll to position [297, 0]
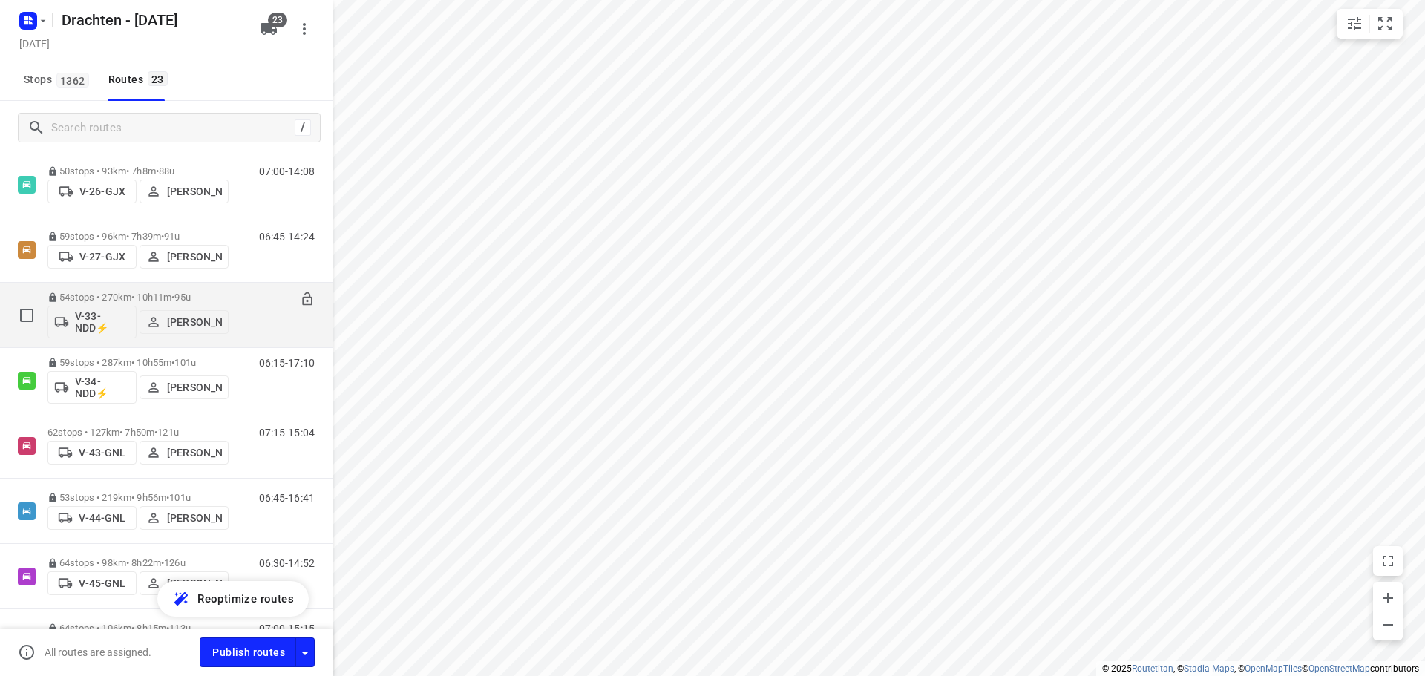
click at [227, 290] on div "54 stops • 270km • 10h11m • 95u V-33-NDD⚡ [PERSON_NAME]" at bounding box center [138, 315] width 181 height 62
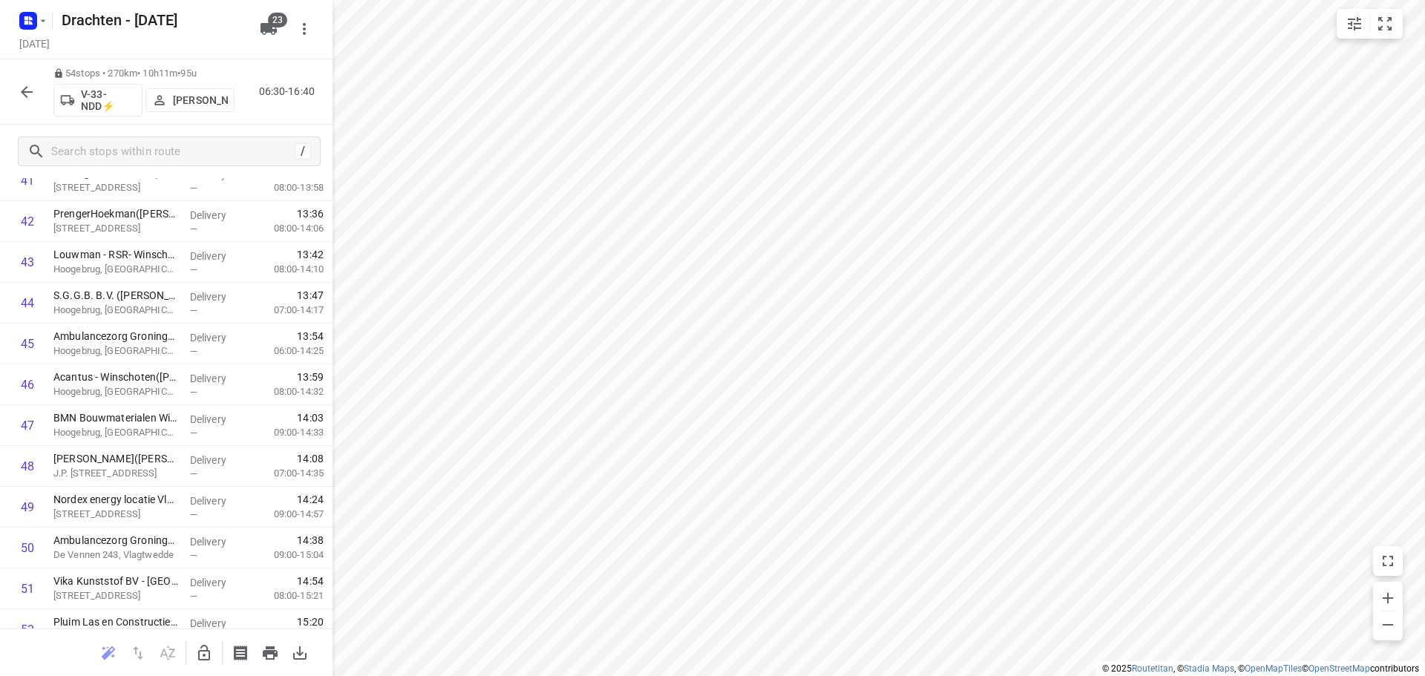
scroll to position [1869, 0]
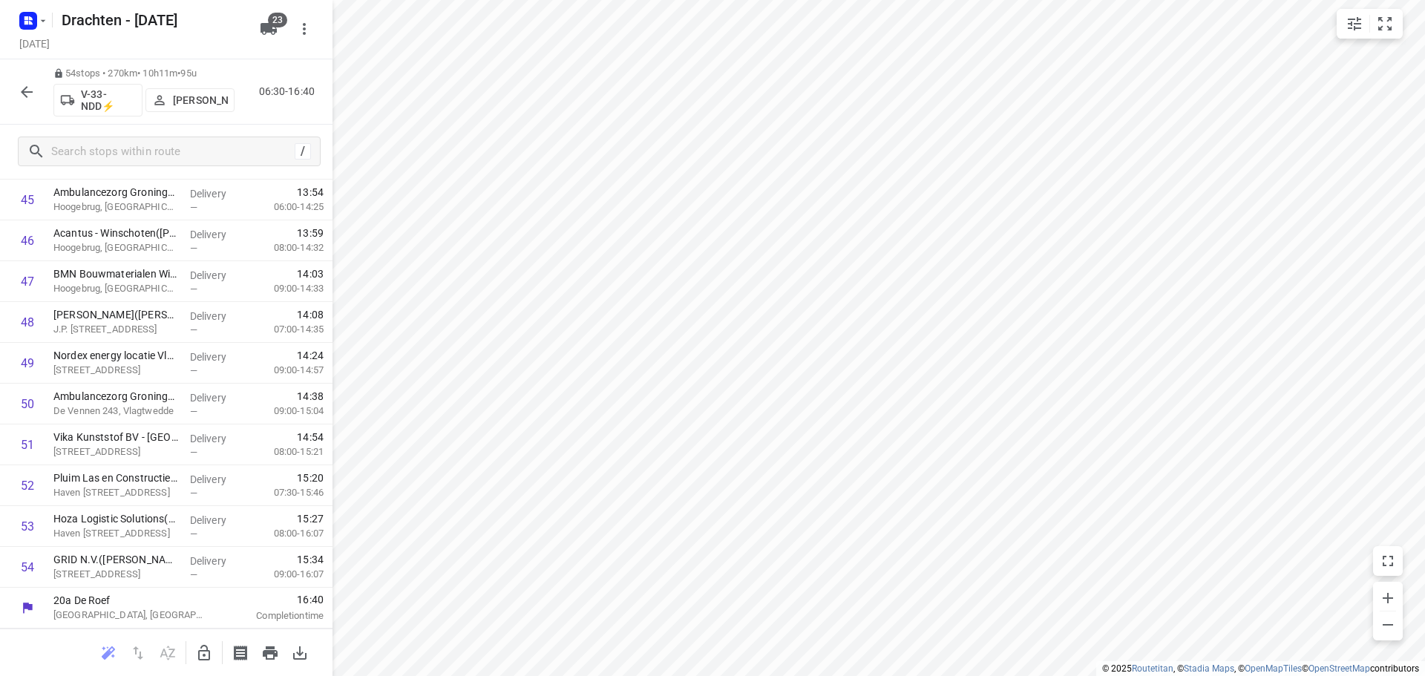
click at [27, 102] on button "button" at bounding box center [27, 92] width 30 height 30
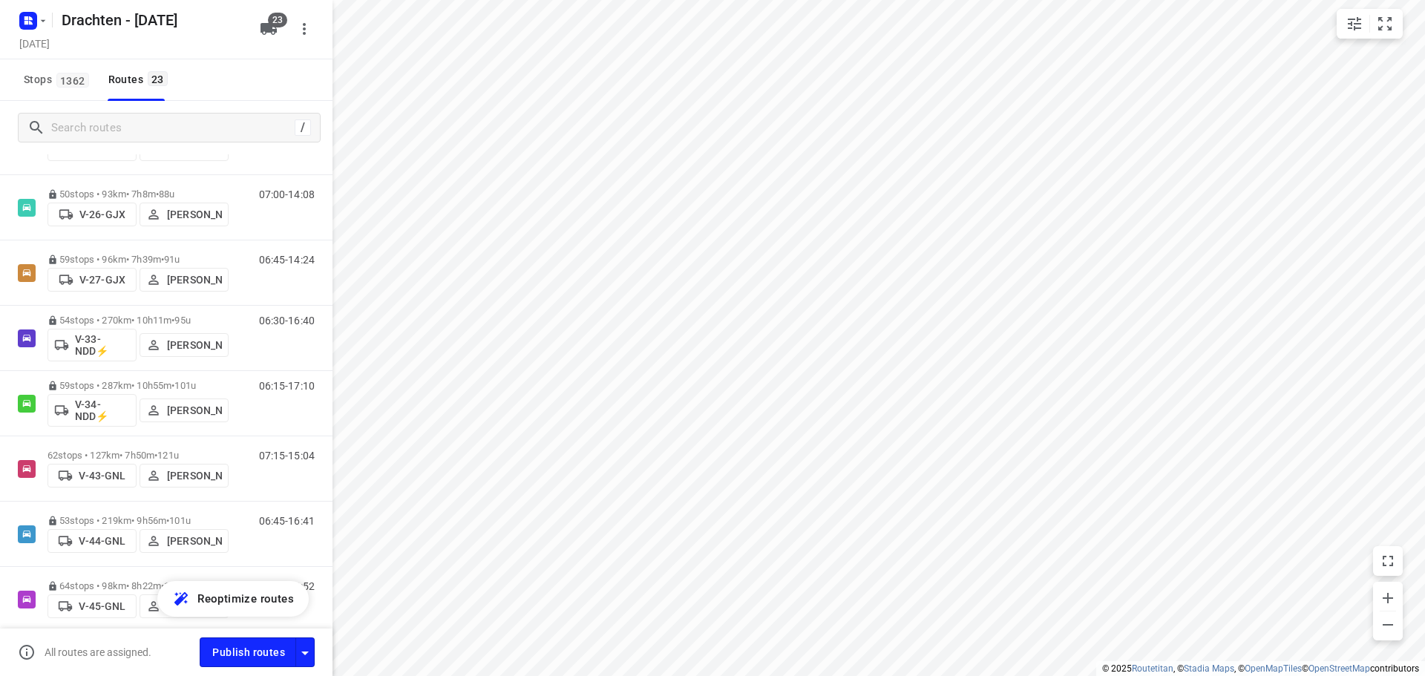
scroll to position [297, 0]
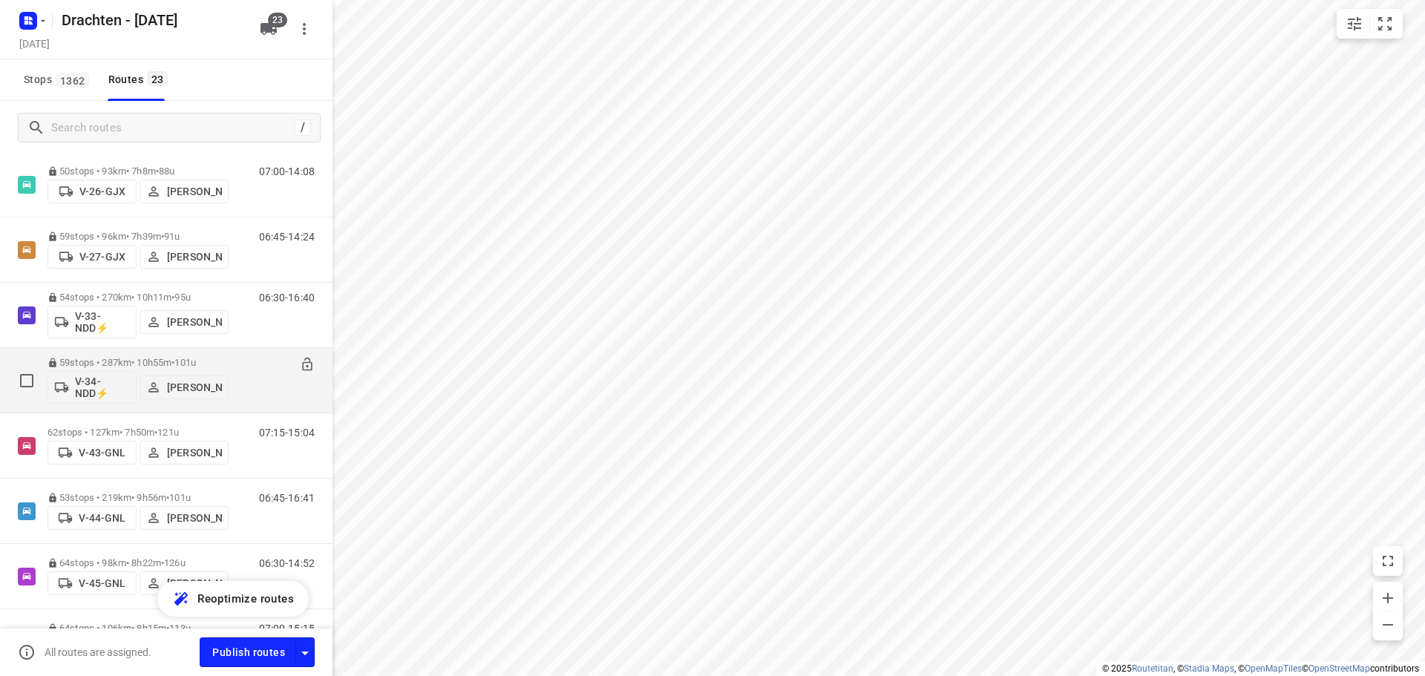
click at [166, 353] on div "59 stops • 287km • 10h55m • 101u V-34-NDD⚡ [PERSON_NAME]" at bounding box center [138, 381] width 181 height 62
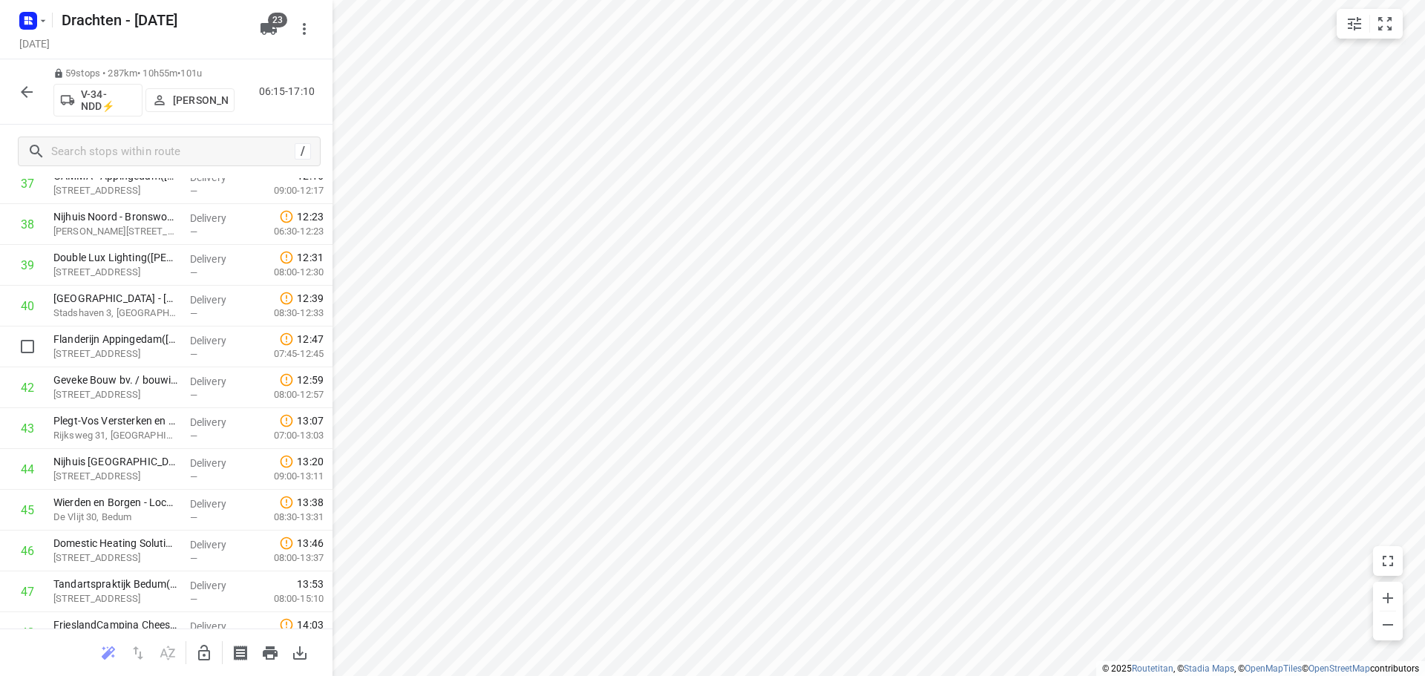
scroll to position [2073, 0]
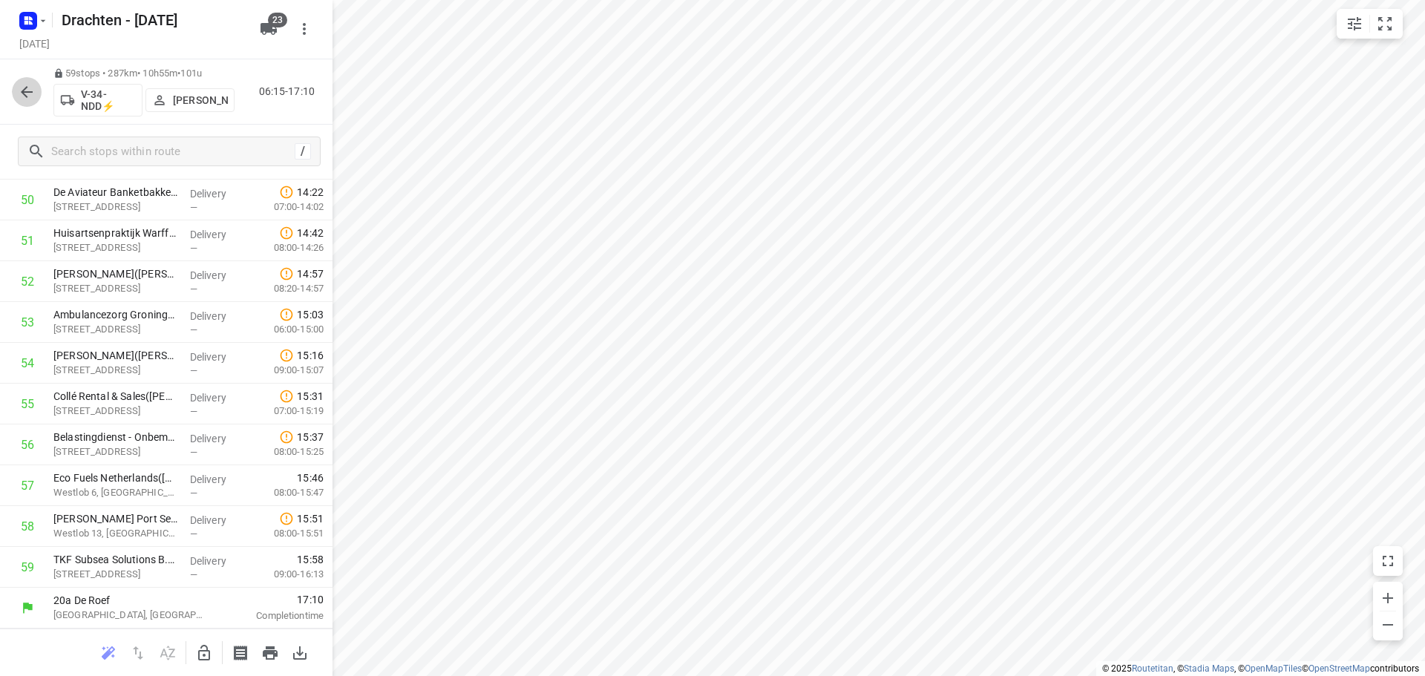
click at [25, 99] on icon "button" at bounding box center [27, 92] width 18 height 18
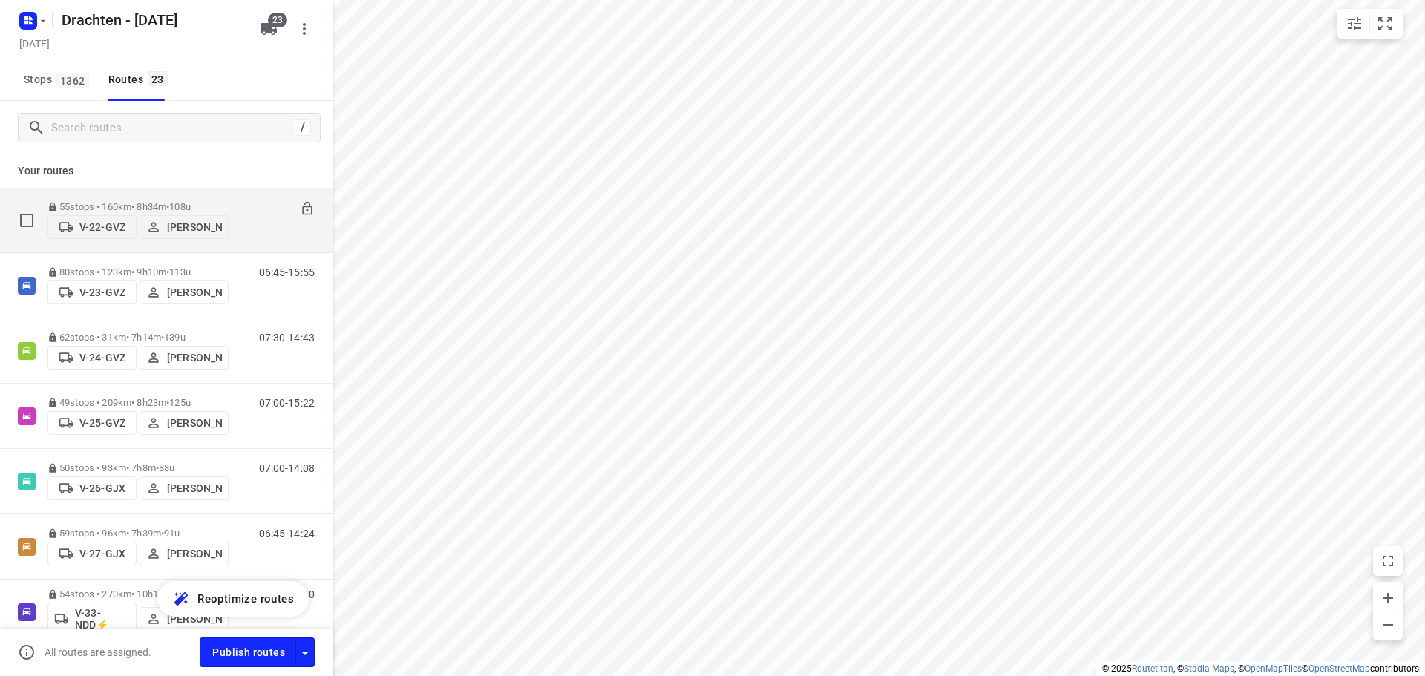
click at [202, 194] on div "55 stops • 160km • 8h34m • 108u V-22-GVZ [PERSON_NAME]" at bounding box center [138, 220] width 181 height 53
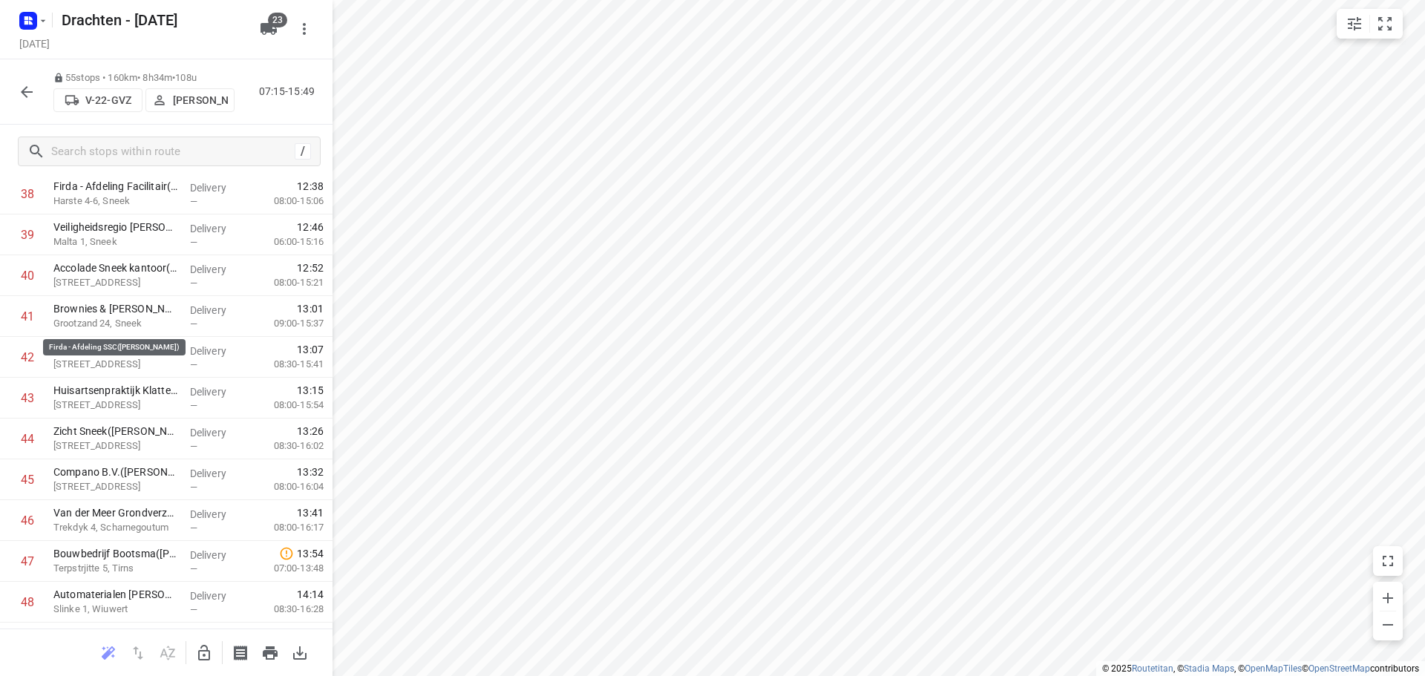
scroll to position [1910, 0]
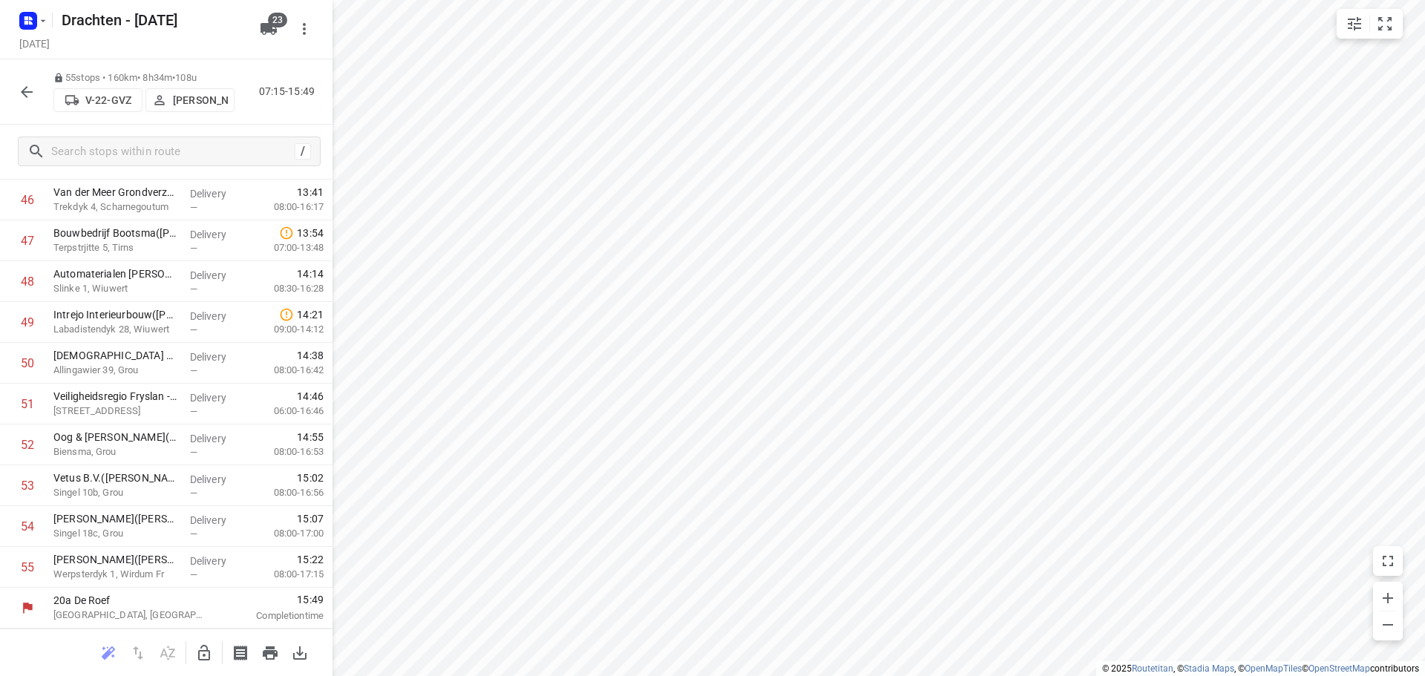
click at [31, 97] on icon "button" at bounding box center [27, 92] width 18 height 18
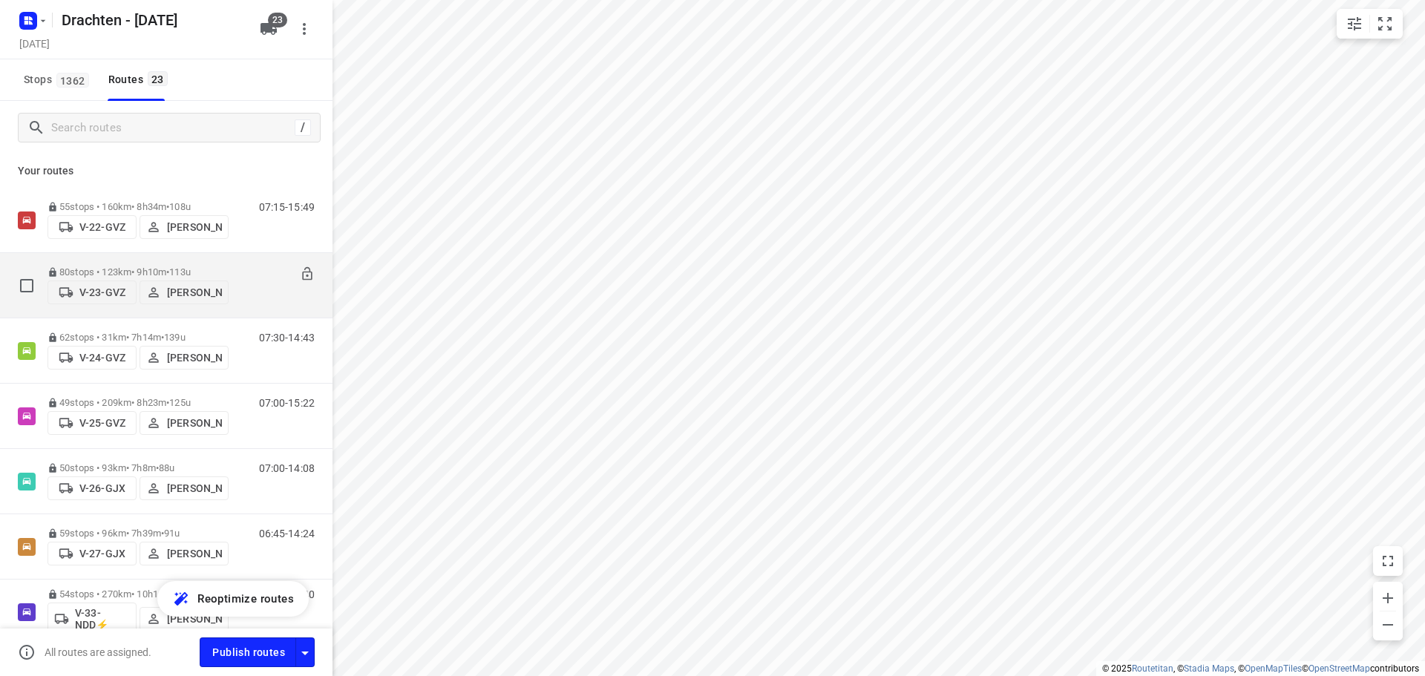
click at [64, 267] on p "80 stops • 123km • 9h10m • 113u" at bounding box center [138, 272] width 181 height 11
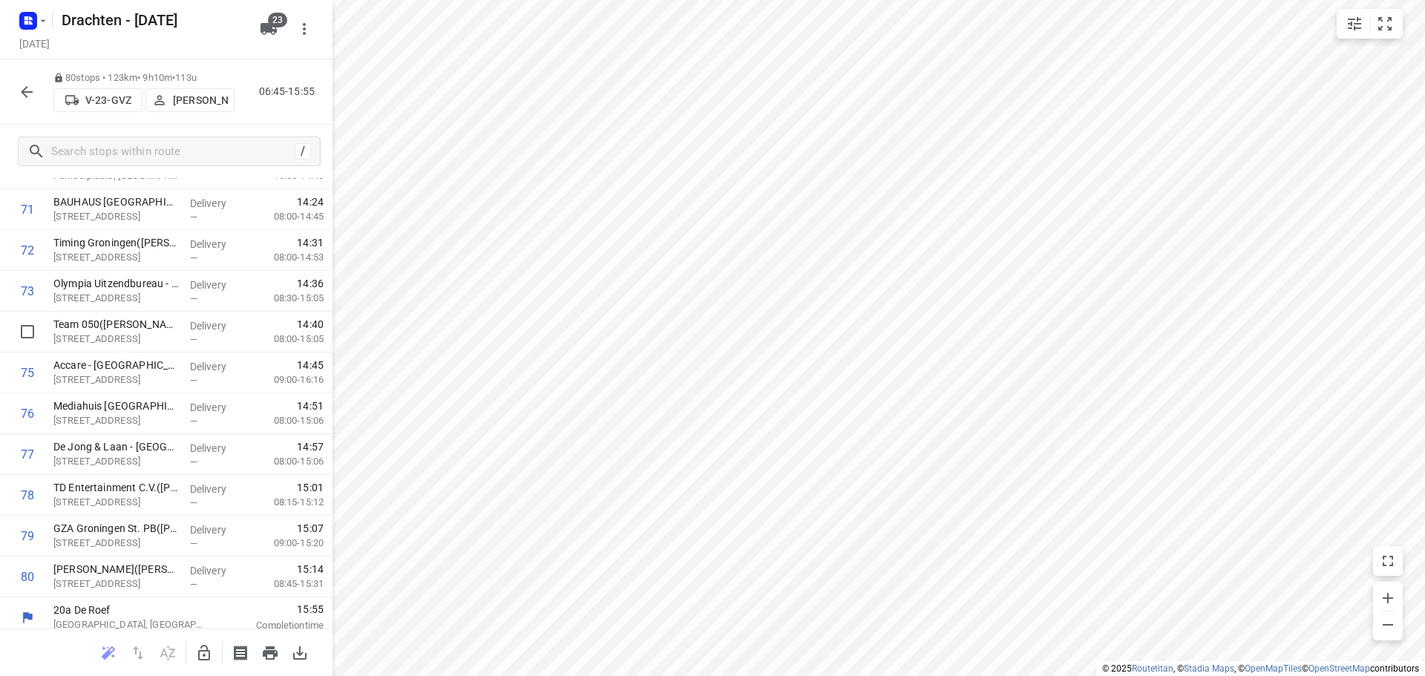
scroll to position [2931, 0]
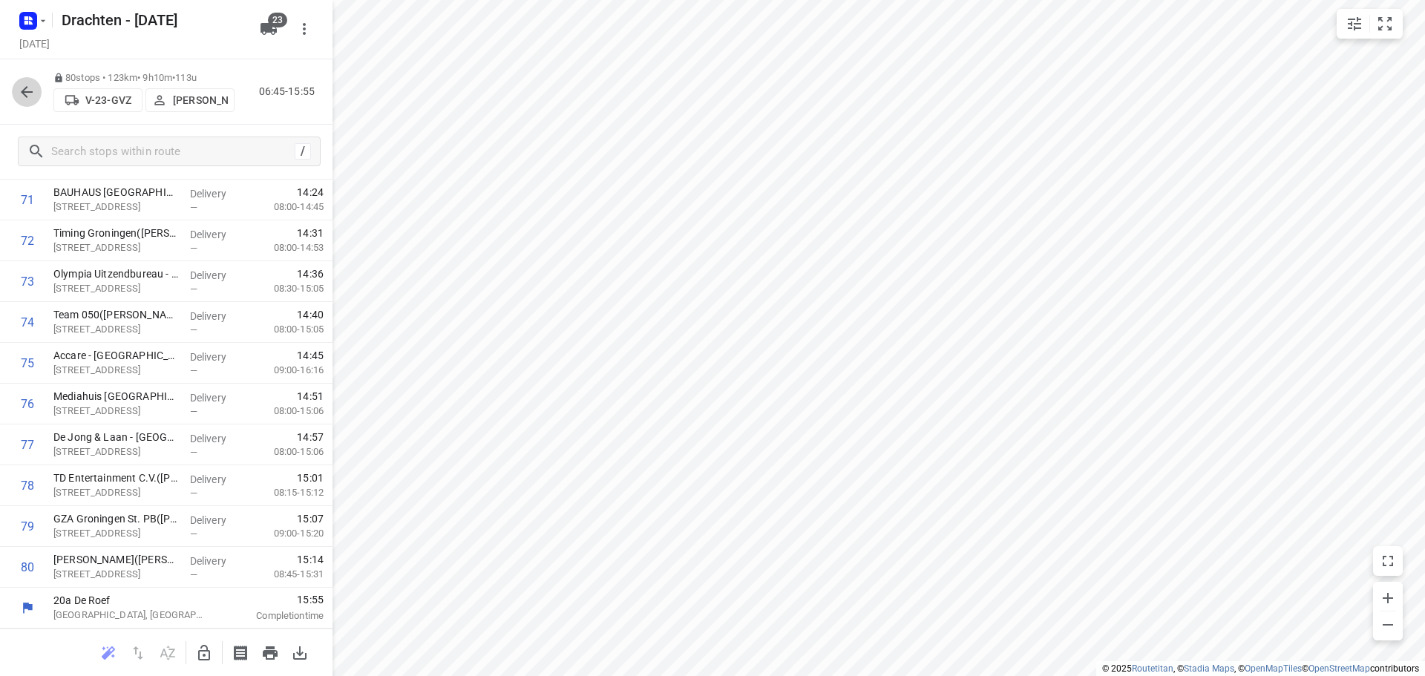
click at [38, 93] on button "button" at bounding box center [27, 92] width 30 height 30
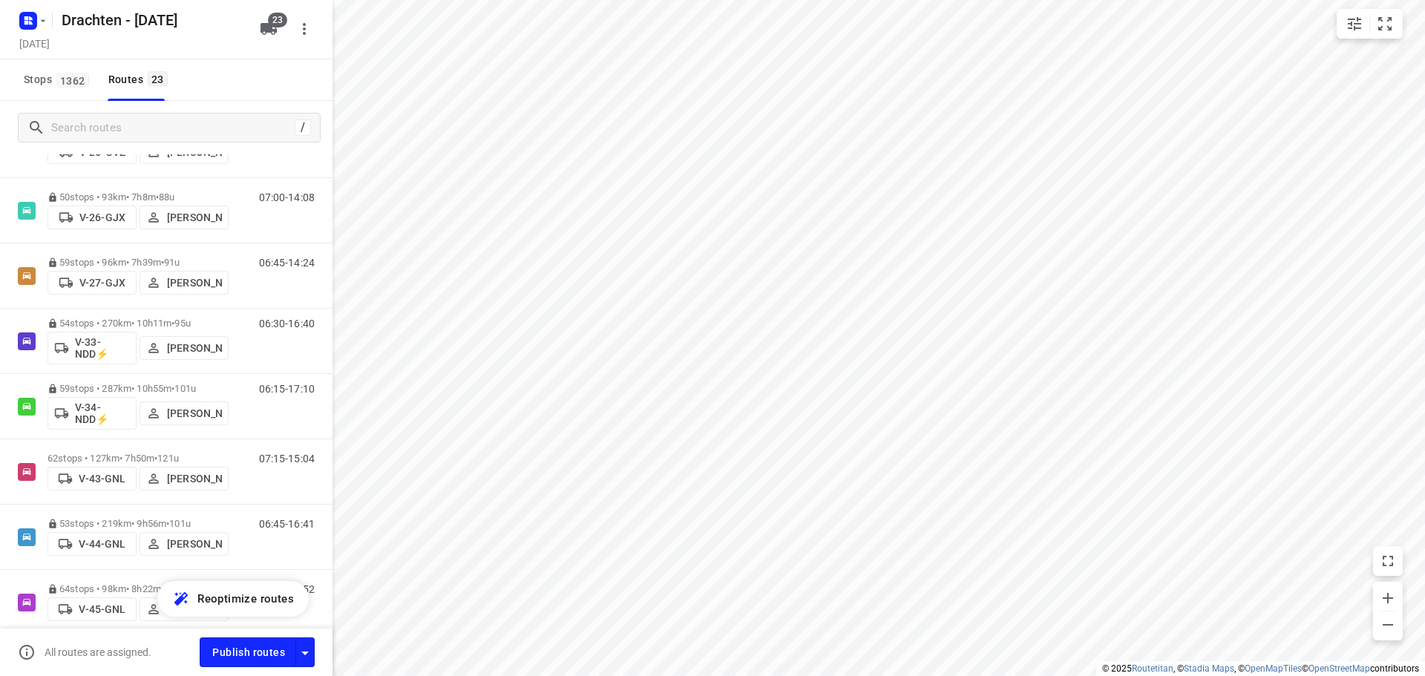
scroll to position [297, 0]
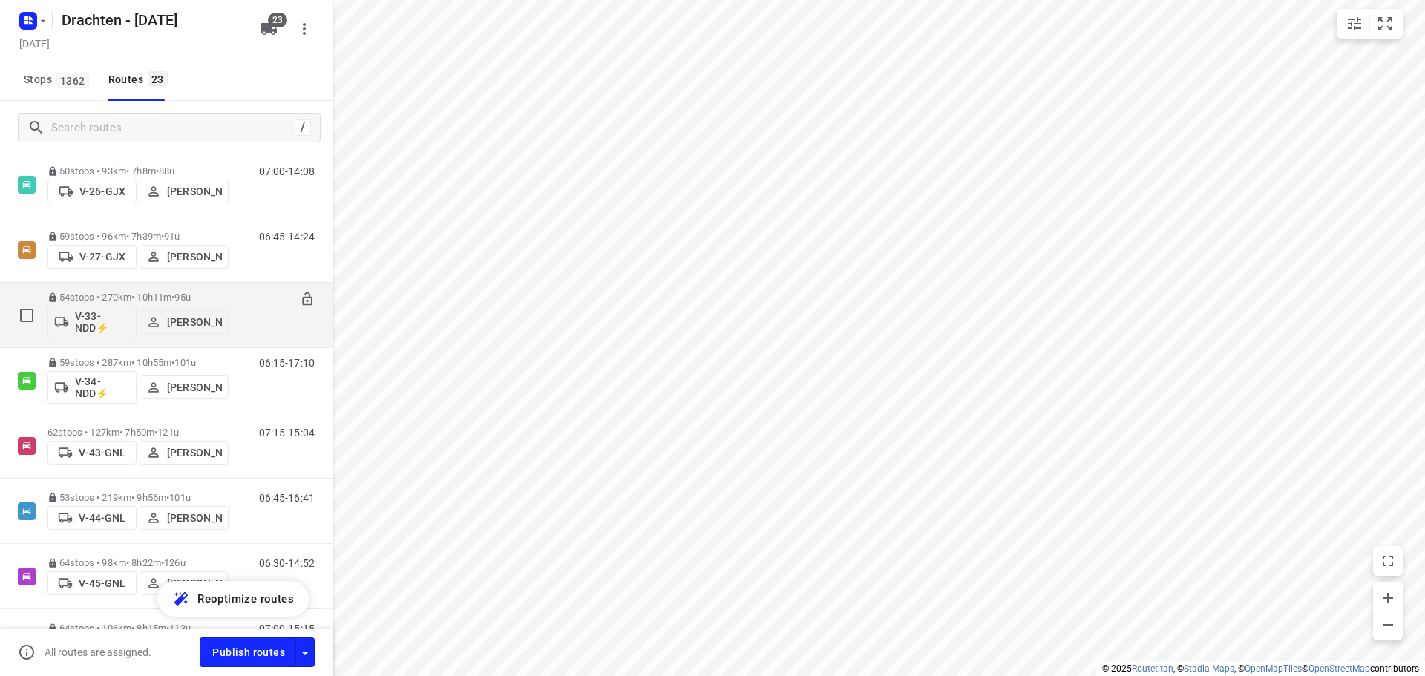
click at [169, 298] on p "54 stops • 270km • 10h11m • 95u" at bounding box center [138, 297] width 181 height 11
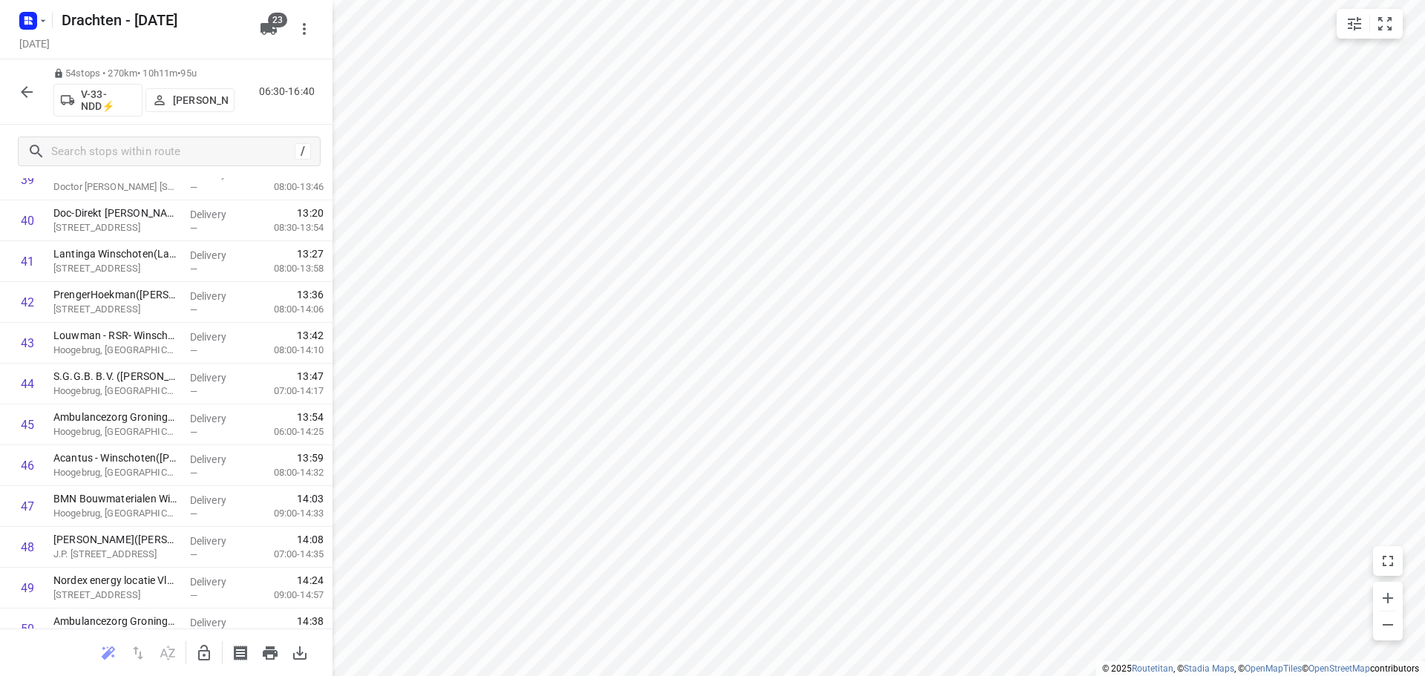
scroll to position [1869, 0]
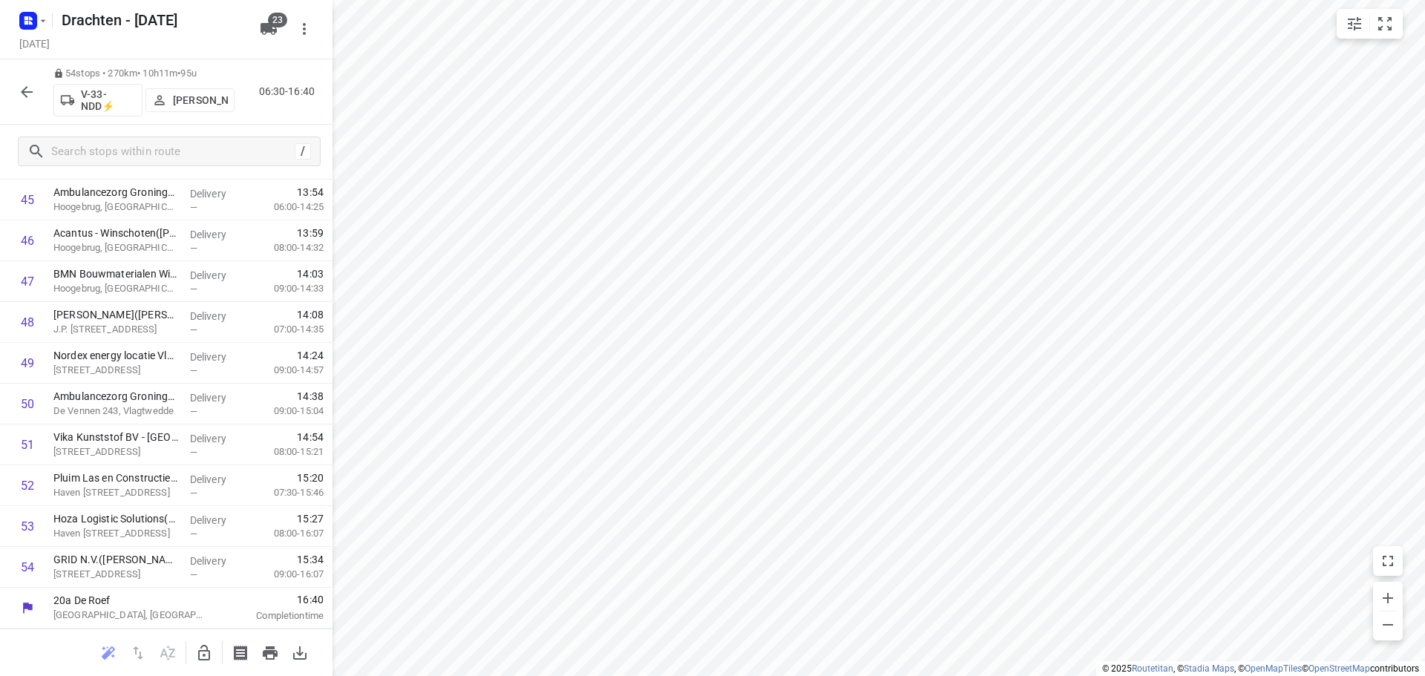
click at [33, 92] on icon "button" at bounding box center [27, 92] width 12 height 12
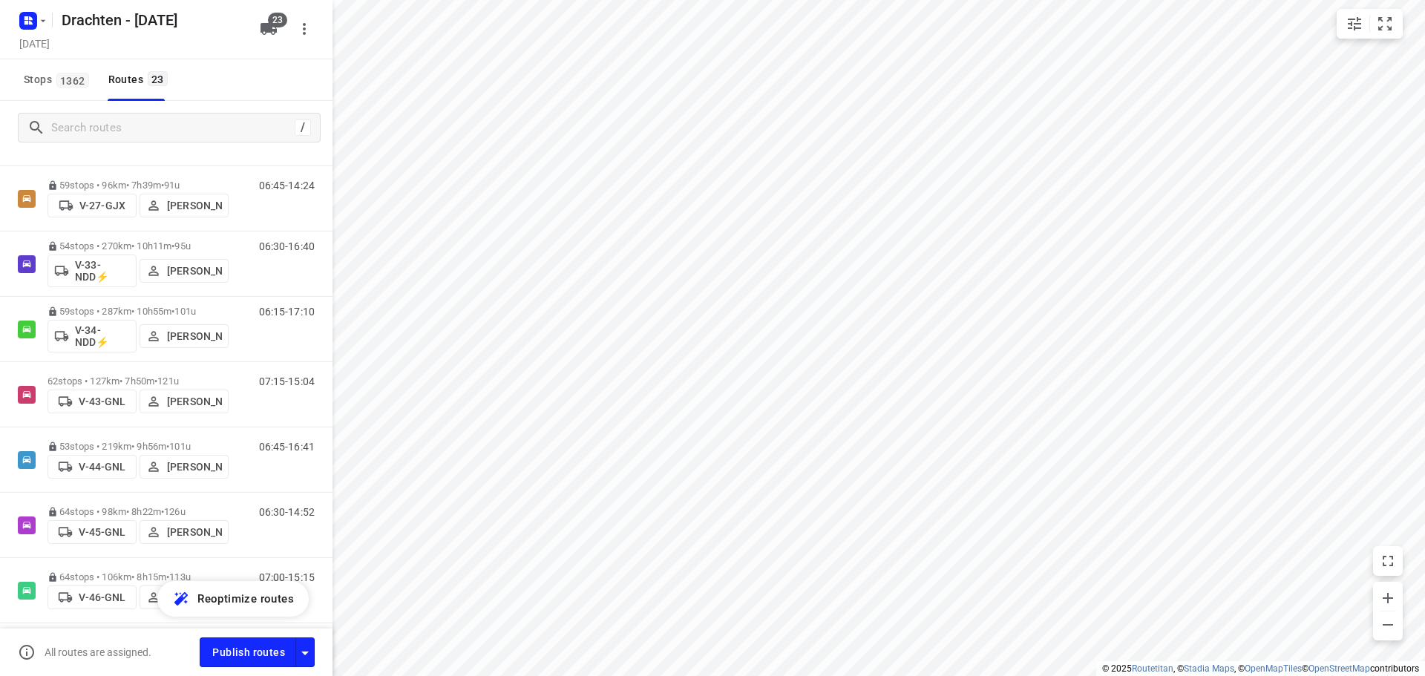
scroll to position [371, 0]
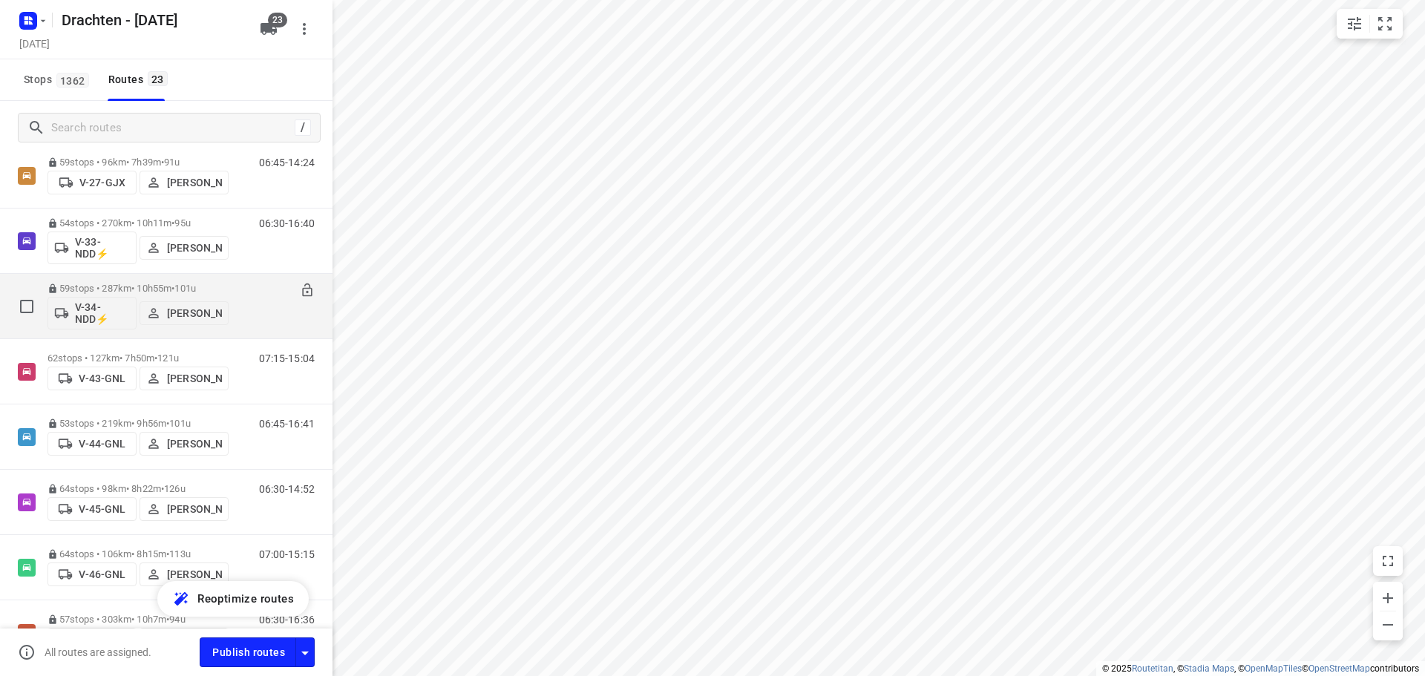
click at [105, 284] on p "59 stops • 287km • 10h55m • 101u" at bounding box center [138, 288] width 181 height 11
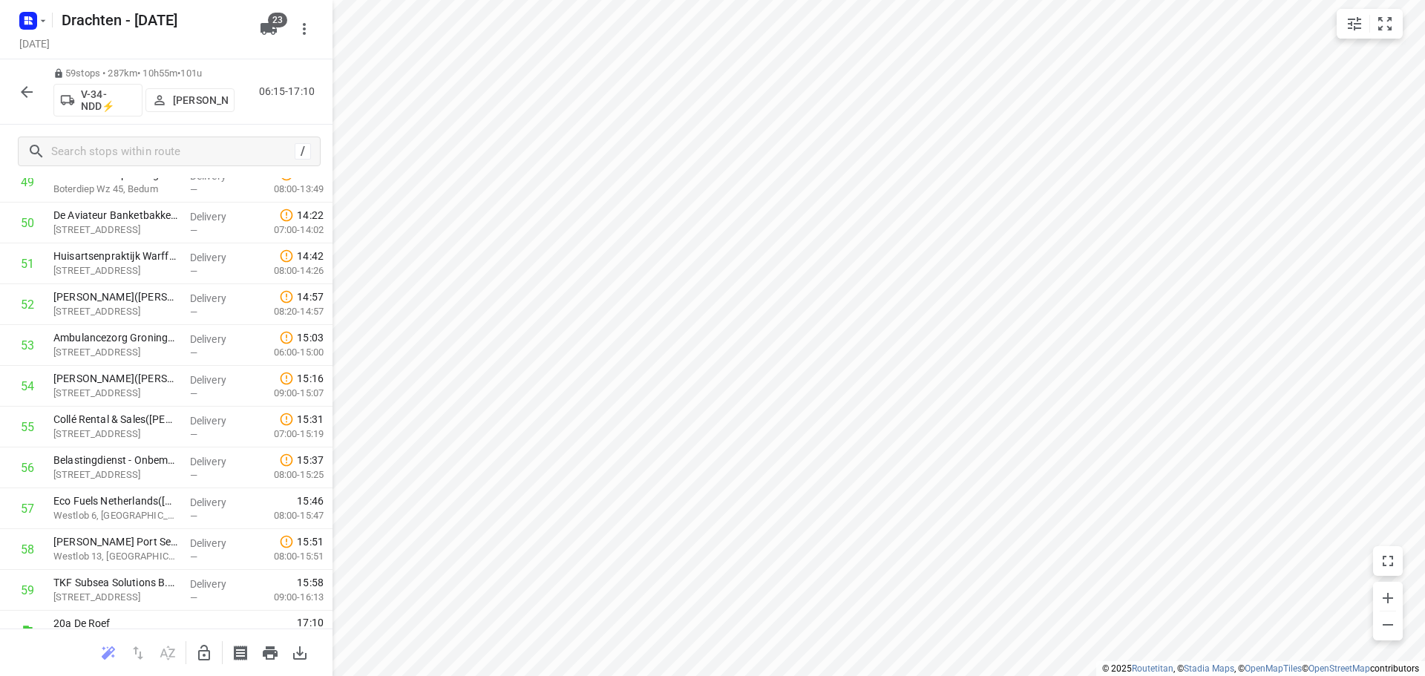
scroll to position [2073, 0]
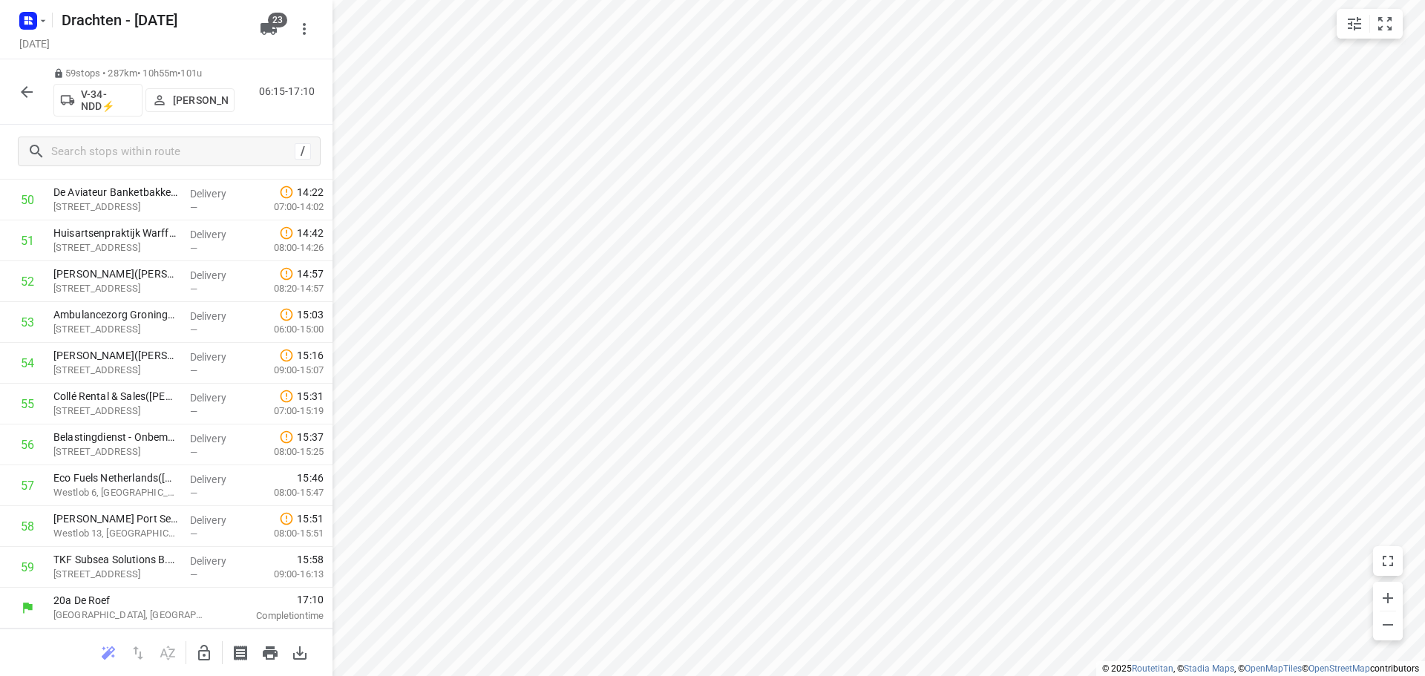
click at [23, 98] on icon "button" at bounding box center [27, 92] width 18 height 18
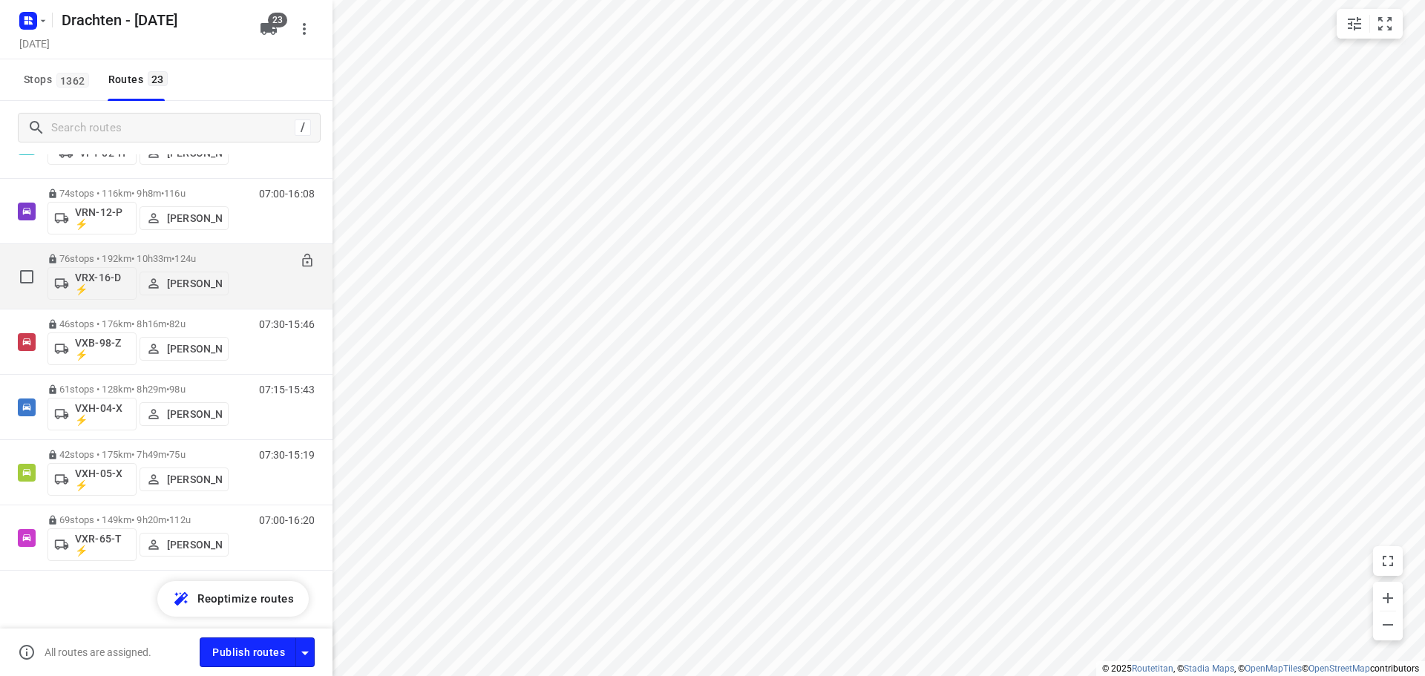
scroll to position [1121, 0]
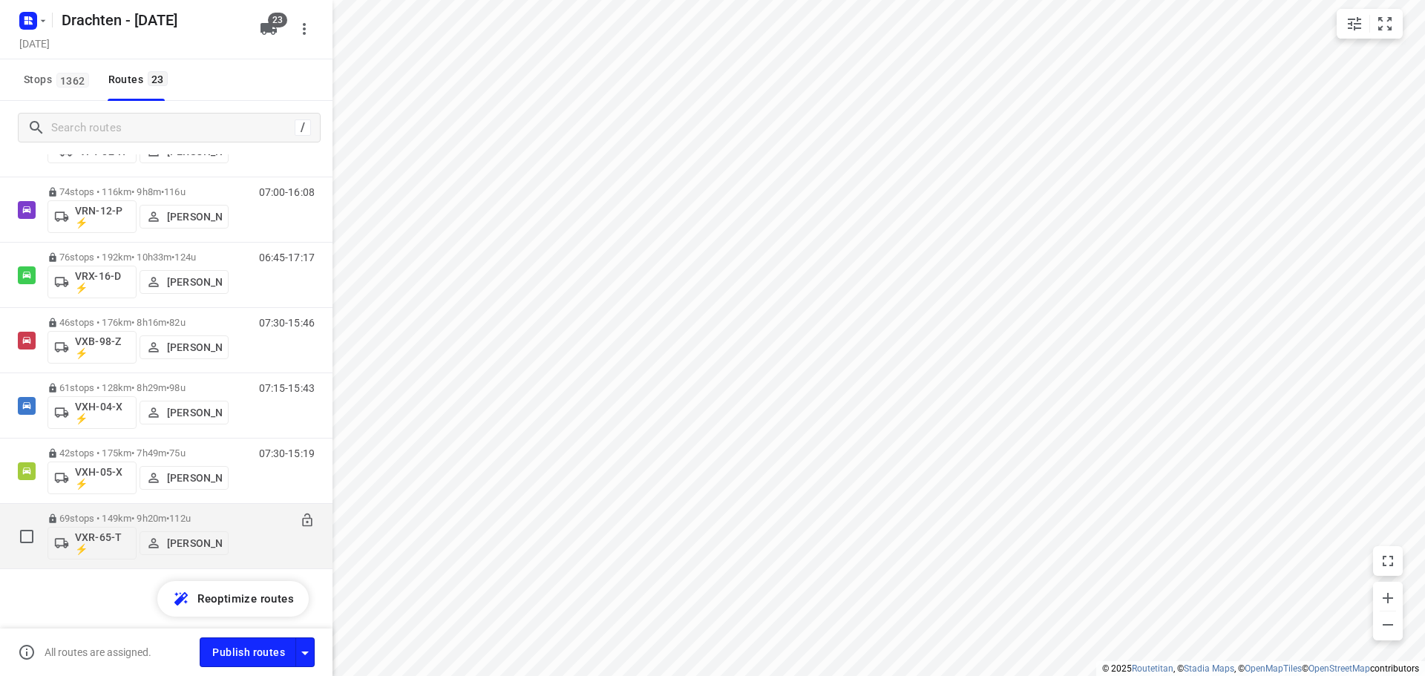
click at [154, 509] on div "69 stops • 149km • 9h20m • 112u VXR-65-T ⚡ [PERSON_NAME]" at bounding box center [138, 537] width 181 height 62
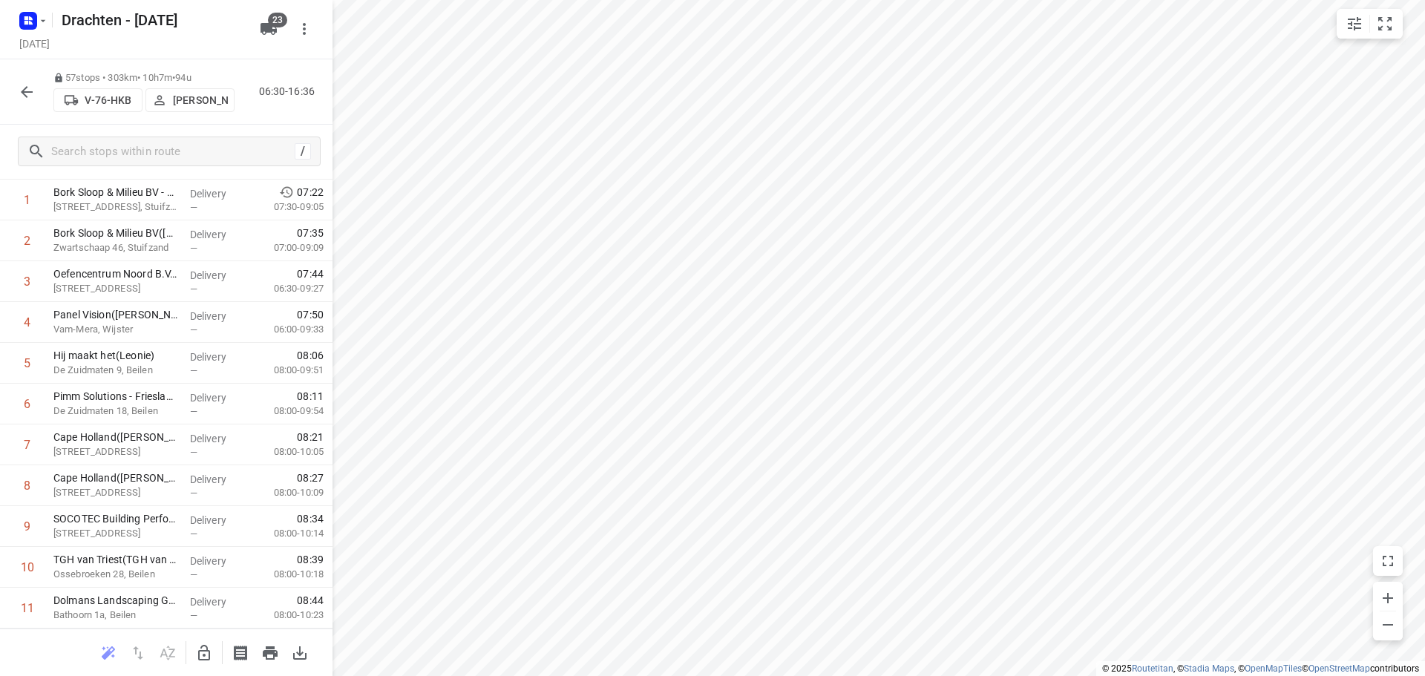
scroll to position [0, 0]
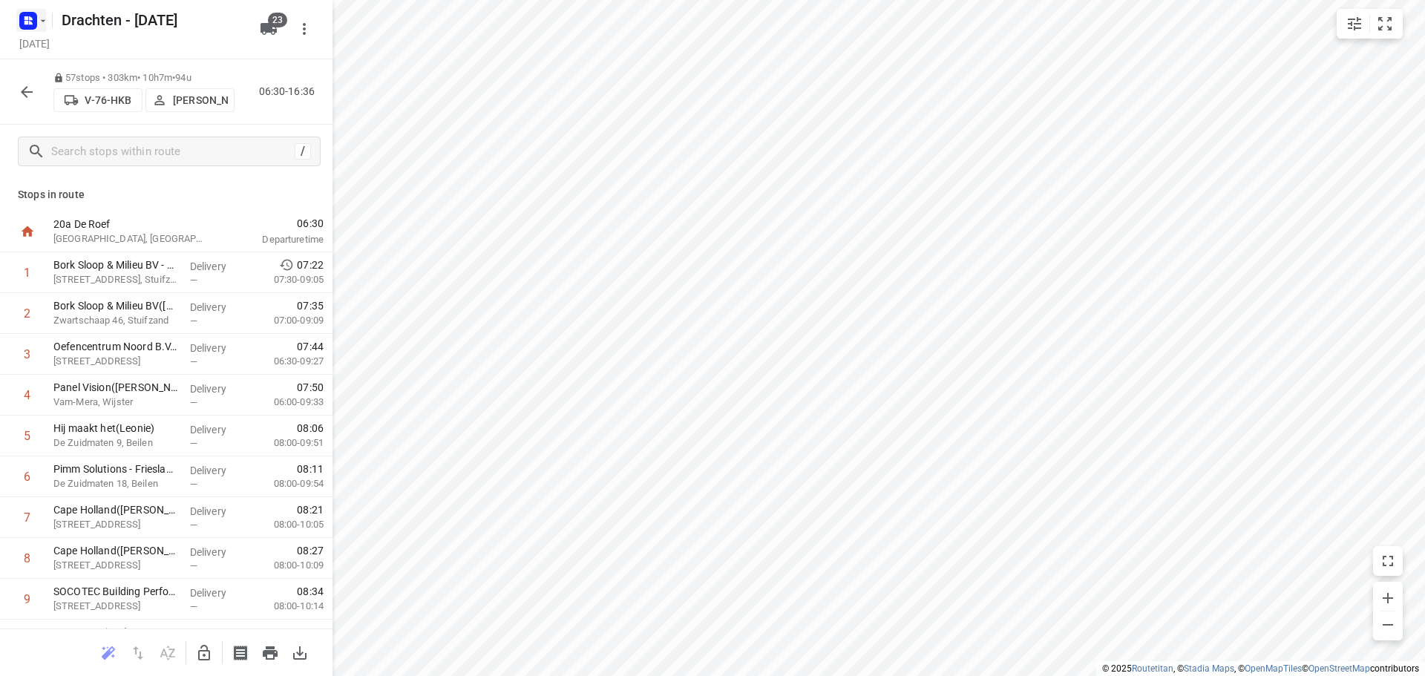
click at [33, 18] on rect "button" at bounding box center [28, 21] width 18 height 18
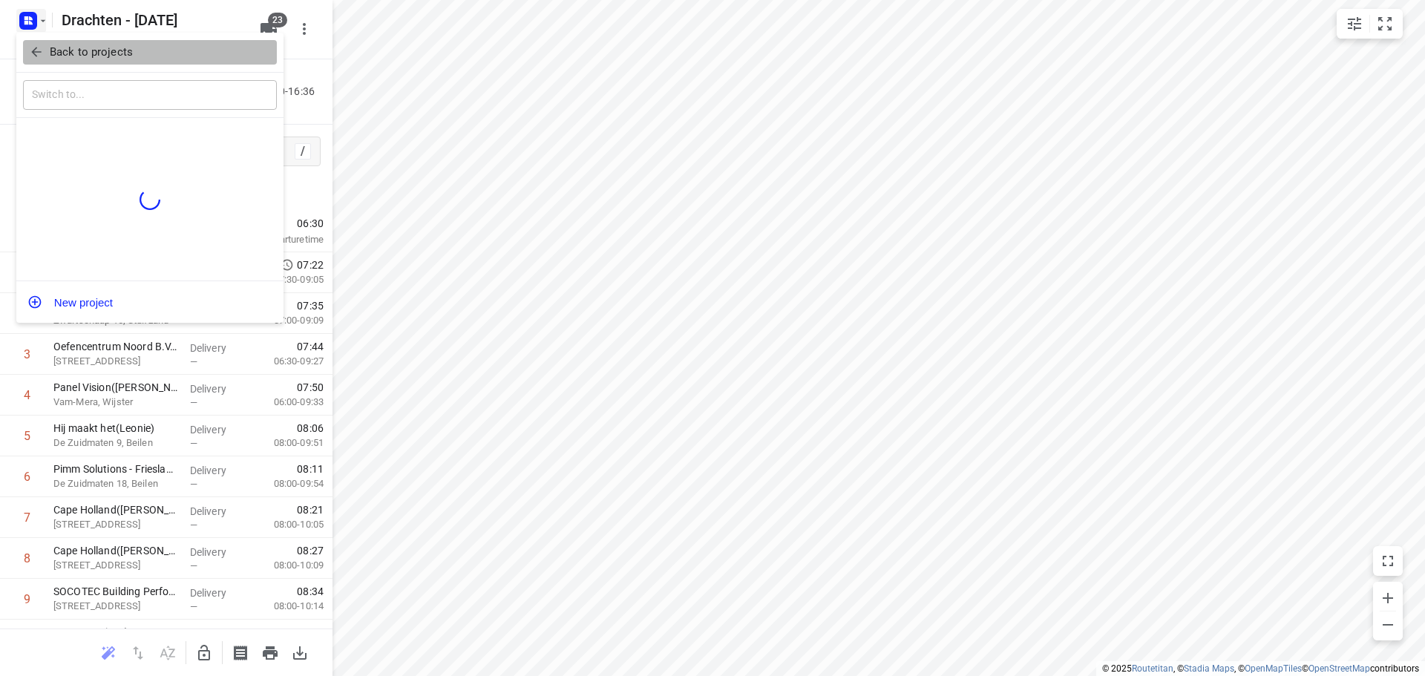
click at [91, 42] on button "Back to projects" at bounding box center [150, 52] width 254 height 24
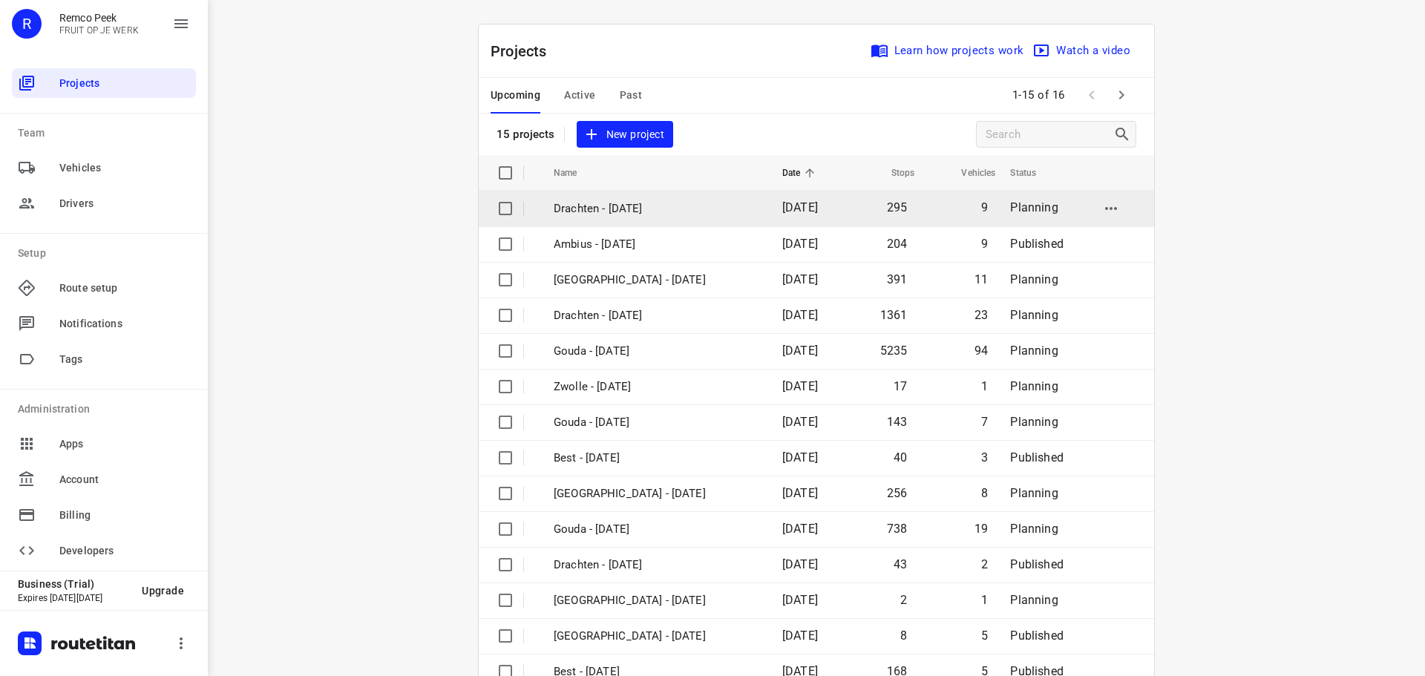
click at [581, 207] on p "Drachten - [DATE]" at bounding box center [657, 208] width 206 height 17
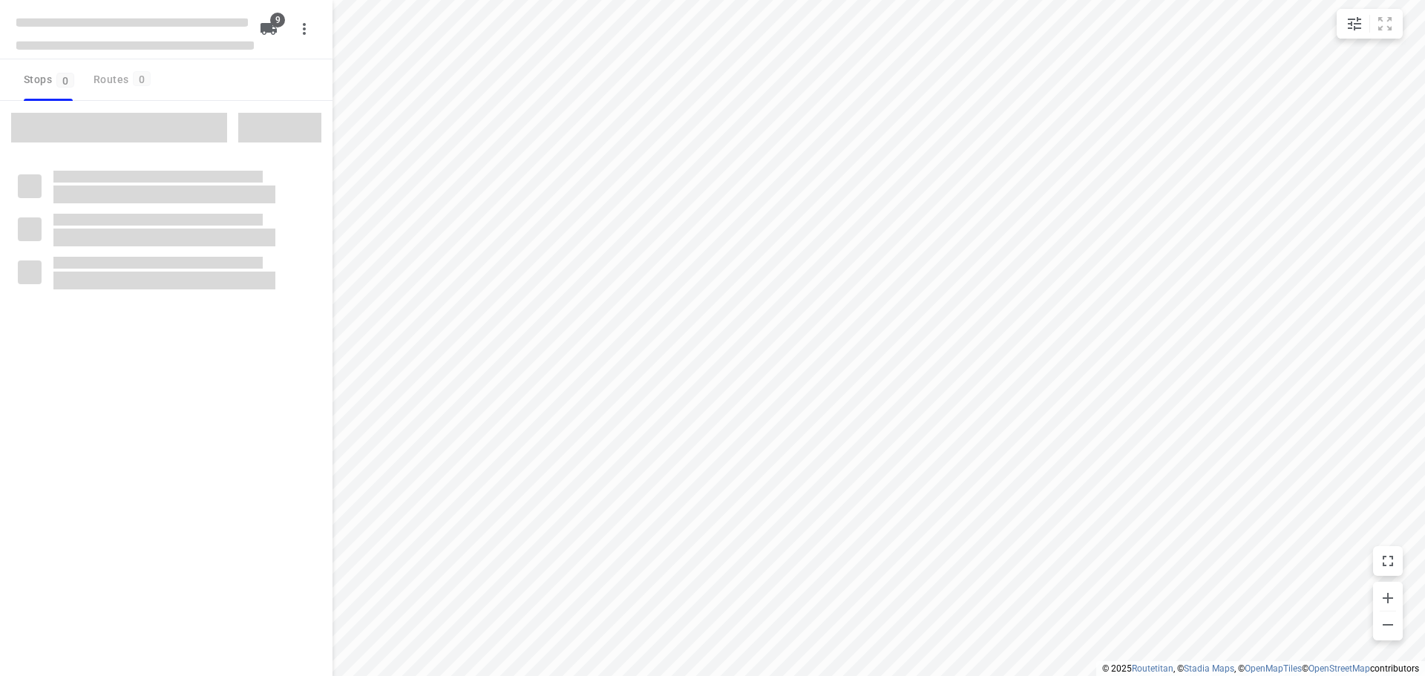
checkbox input "true"
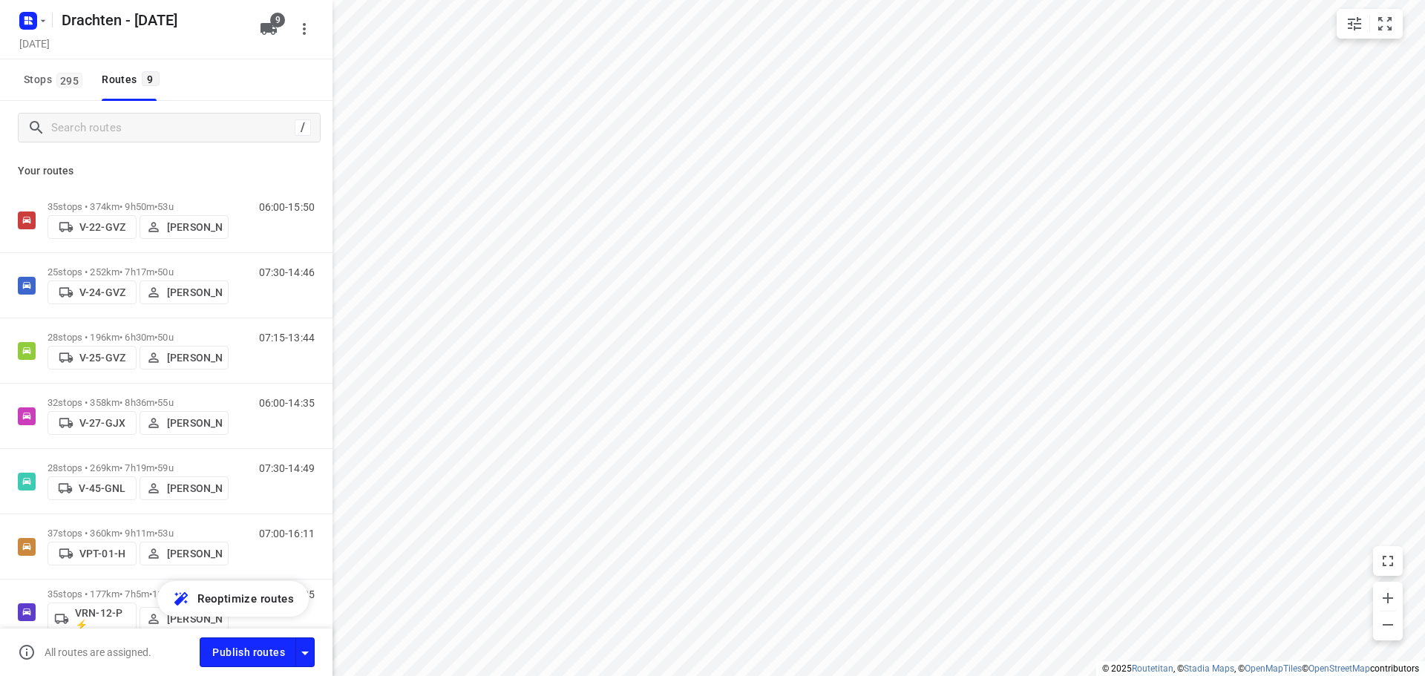
click at [308, 33] on icon "button" at bounding box center [304, 29] width 18 height 18
click at [285, 50] on li "Routing settings" at bounding box center [227, 63] width 184 height 27
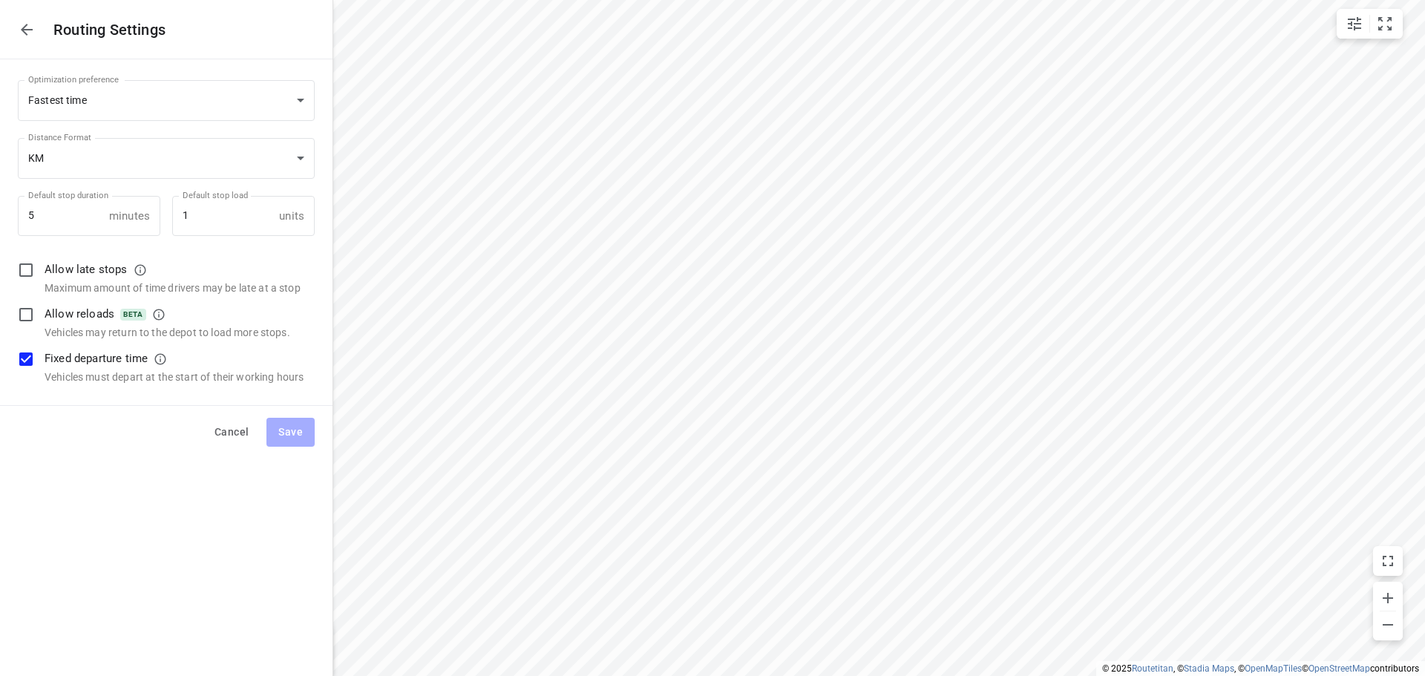
click at [25, 31] on icon "button" at bounding box center [27, 30] width 18 height 18
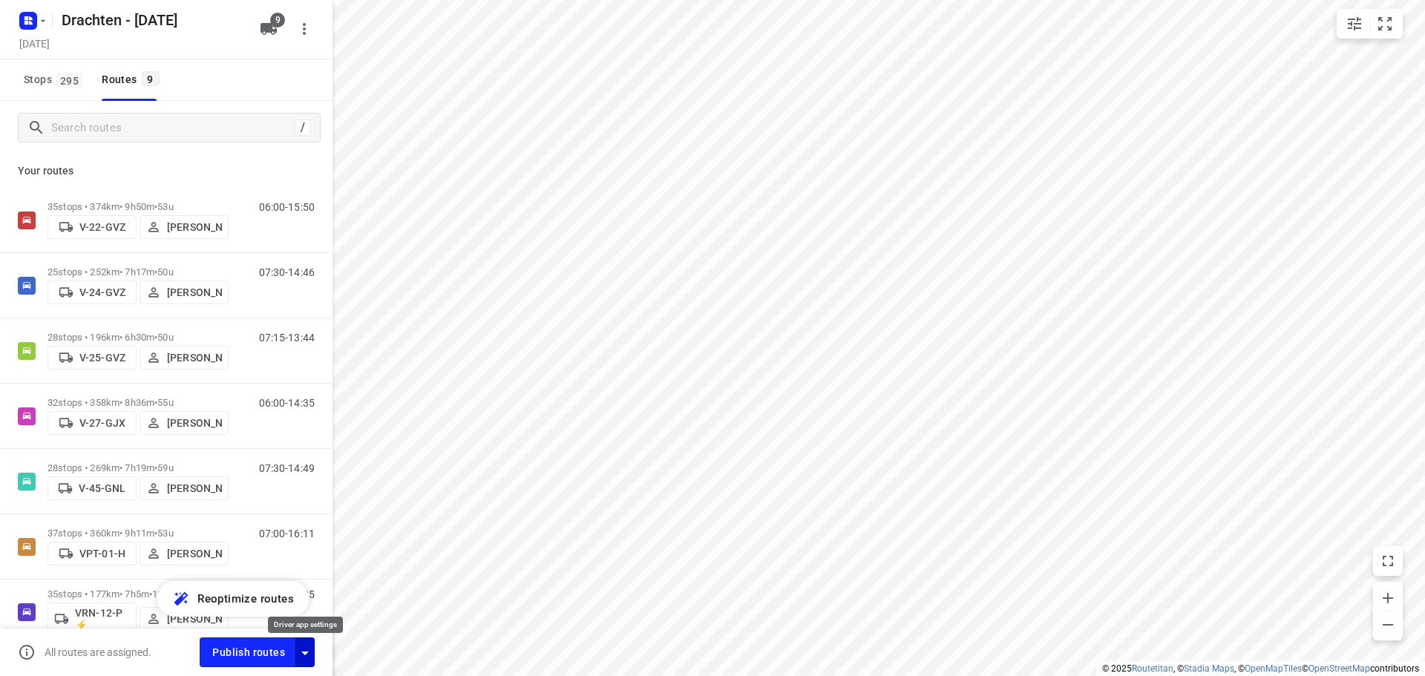
click at [310, 652] on icon "button" at bounding box center [305, 653] width 18 height 18
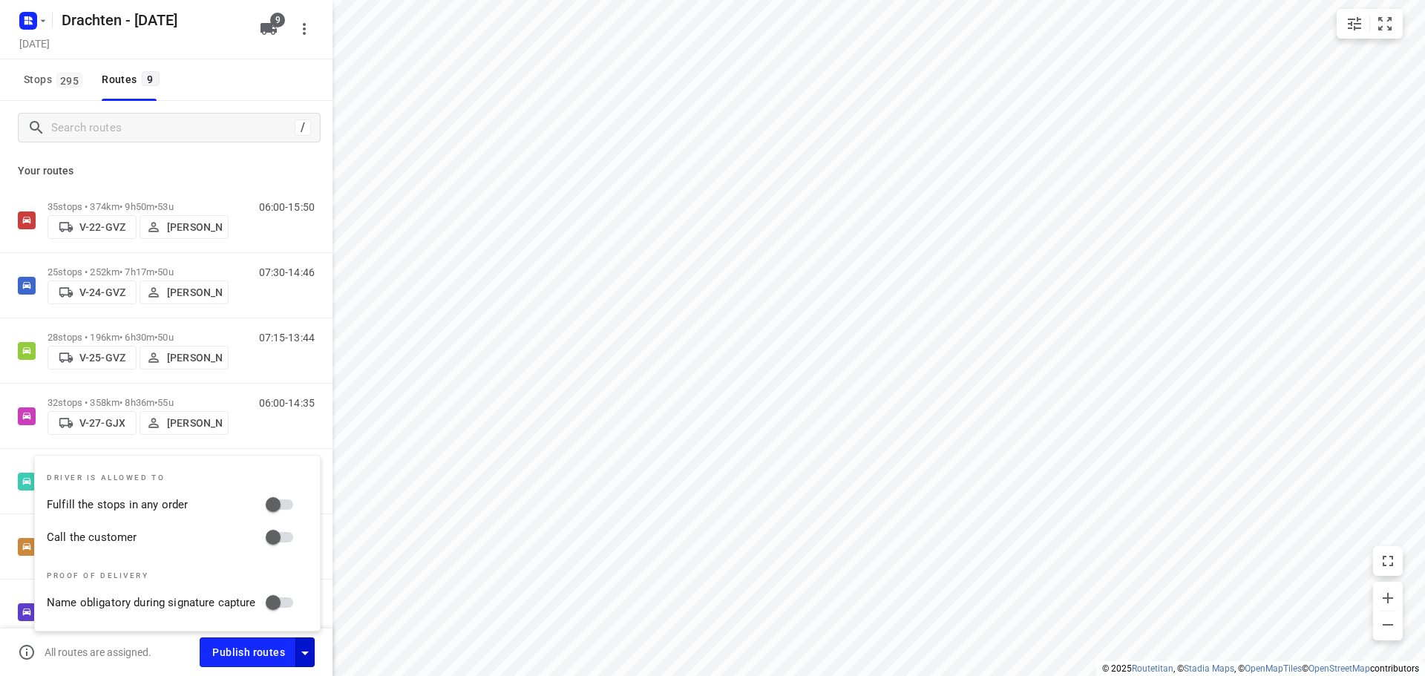
click at [286, 538] on input "Call the customer" at bounding box center [273, 537] width 85 height 28
checkbox input "true"
click at [273, 494] on input "Fulfill the stops in any order" at bounding box center [273, 505] width 85 height 28
checkbox input "true"
click at [308, 647] on icon "button" at bounding box center [305, 653] width 18 height 18
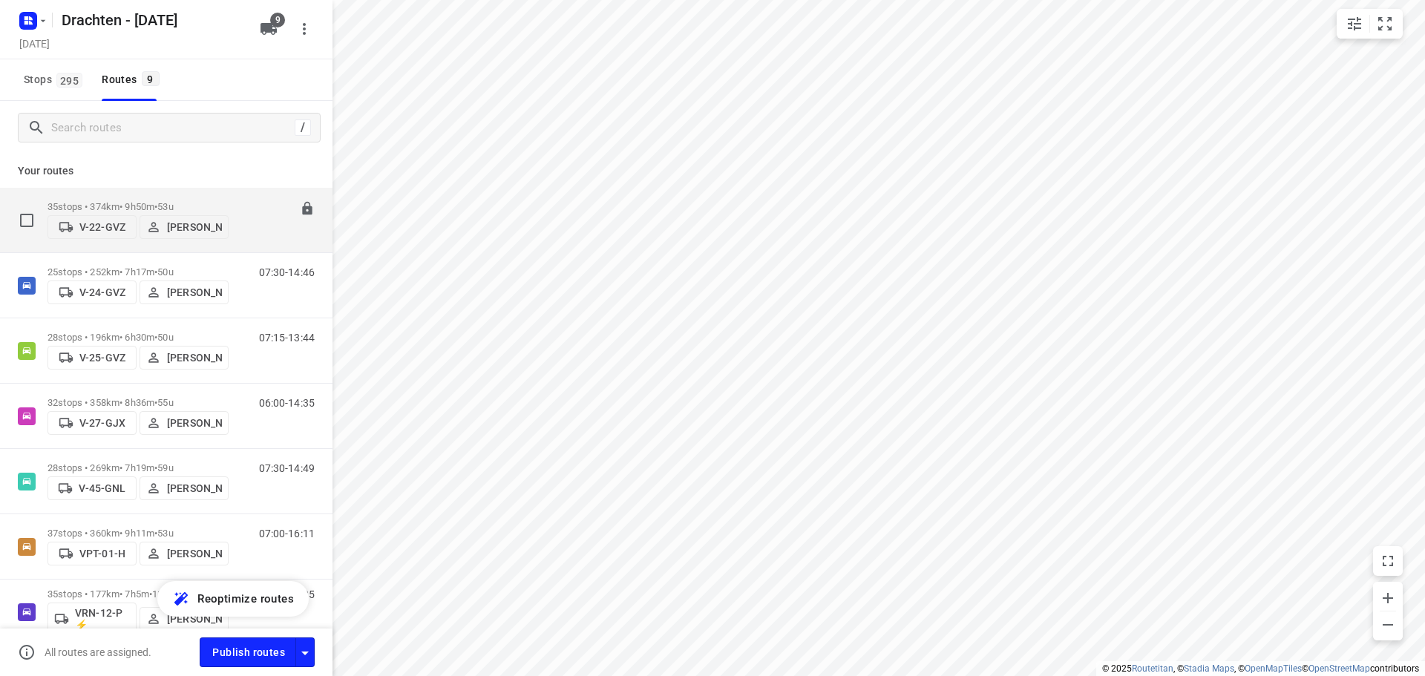
click at [169, 194] on div "35 stops • 374km • 9h50m • 53u V-22-GVZ Benny van der Woude" at bounding box center [138, 220] width 181 height 53
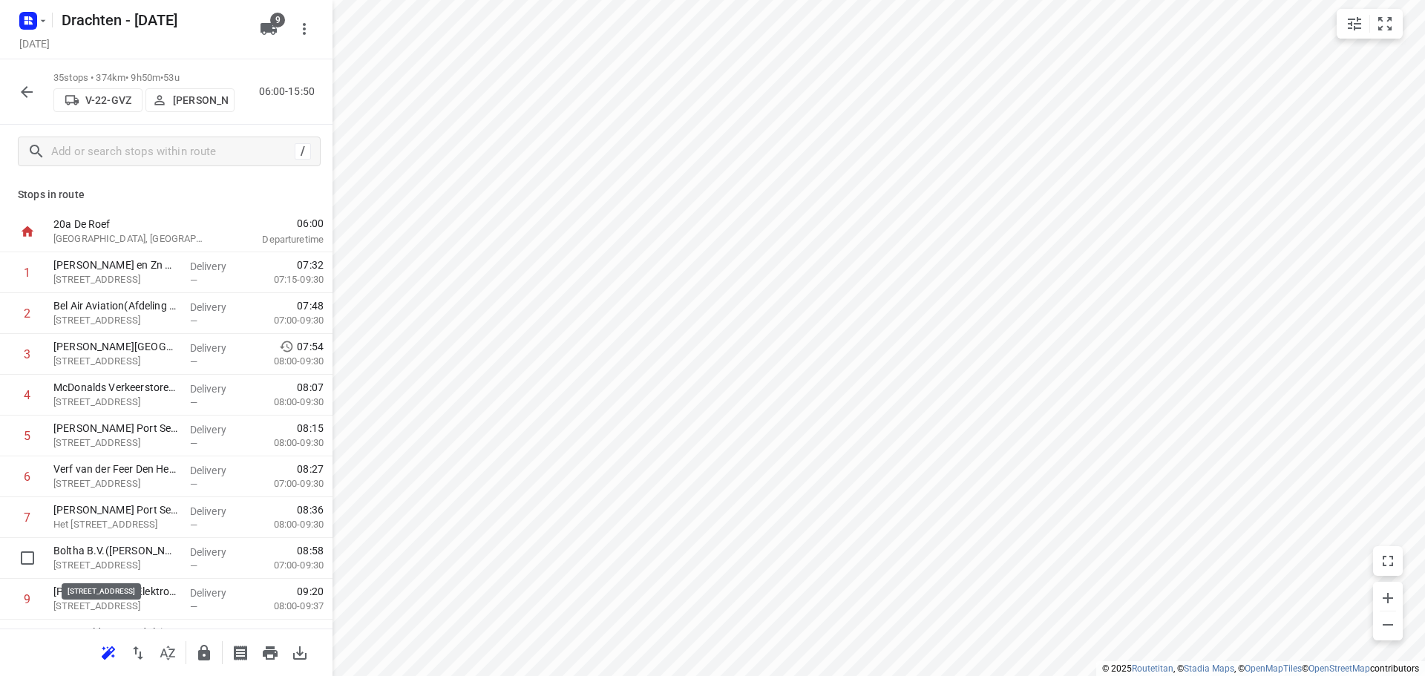
scroll to position [4, 0]
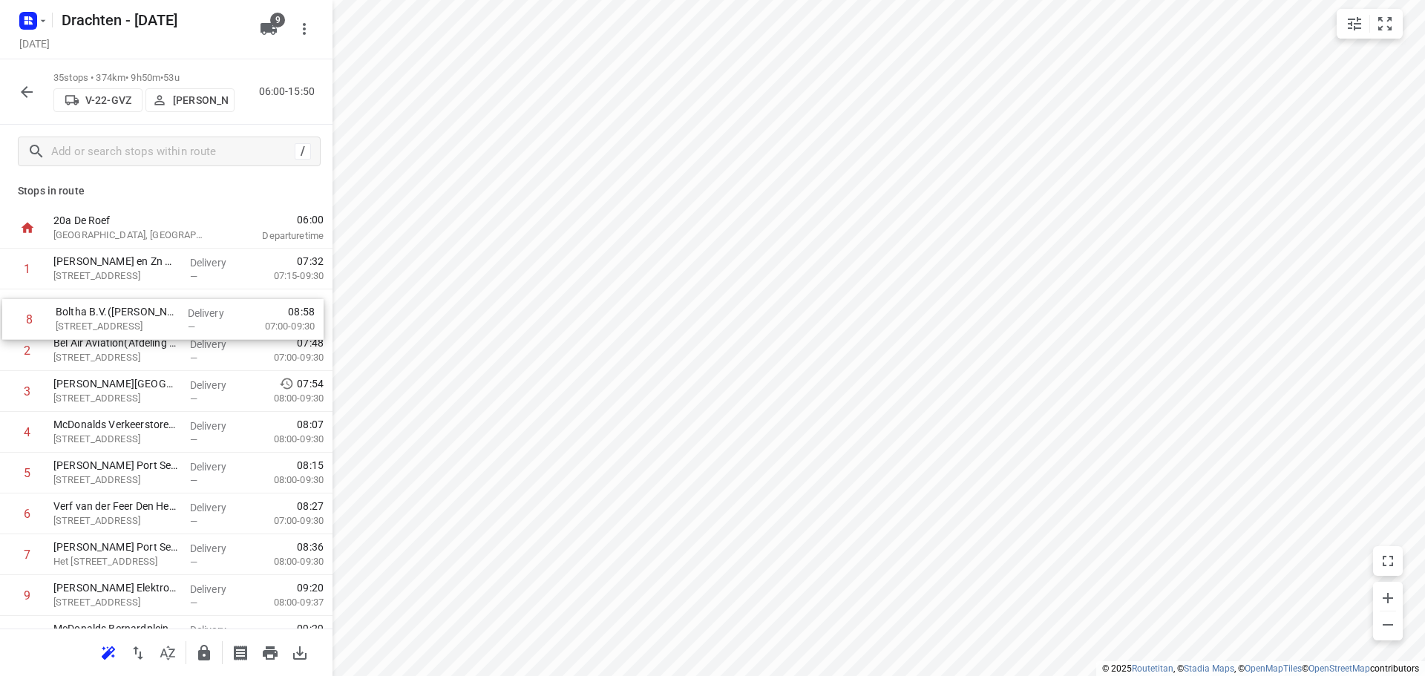
drag, startPoint x: 147, startPoint y: 561, endPoint x: 147, endPoint y: 318, distance: 243.5
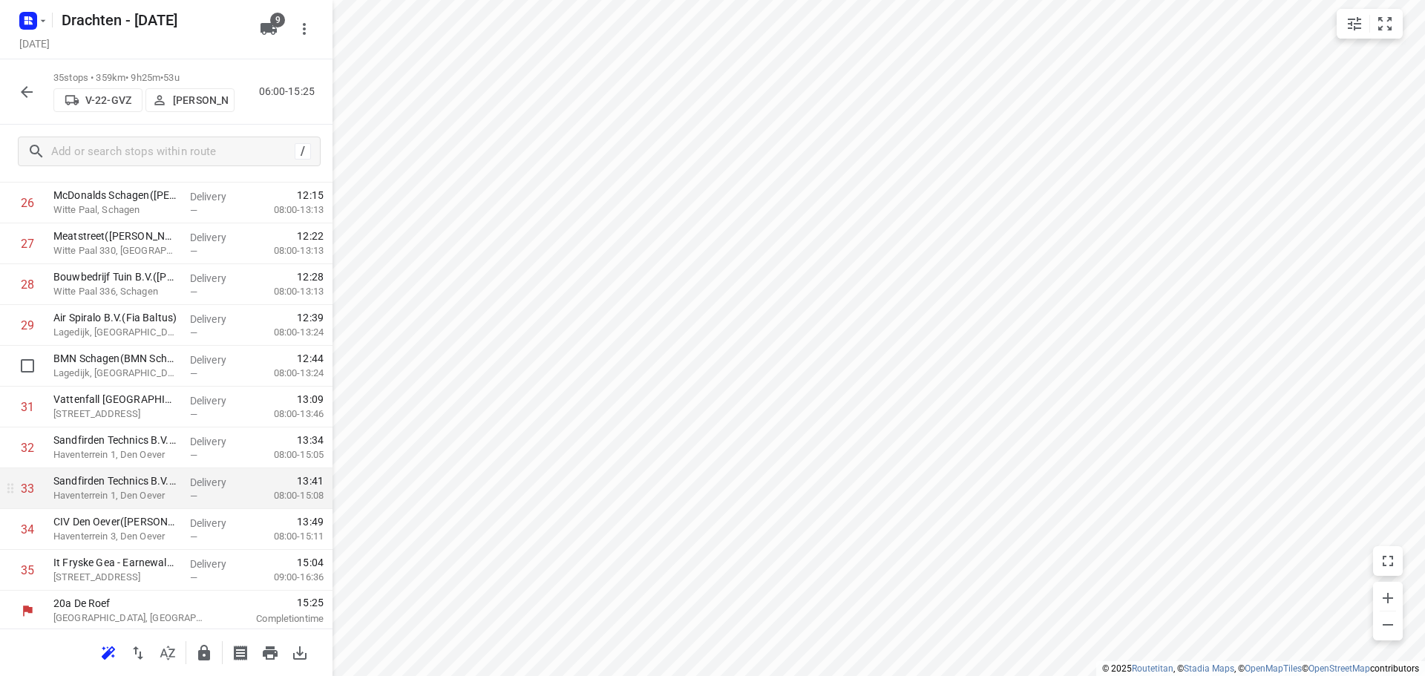
scroll to position [1094, 0]
click at [195, 645] on button "button" at bounding box center [204, 653] width 30 height 30
click at [35, 97] on icon "button" at bounding box center [27, 92] width 18 height 18
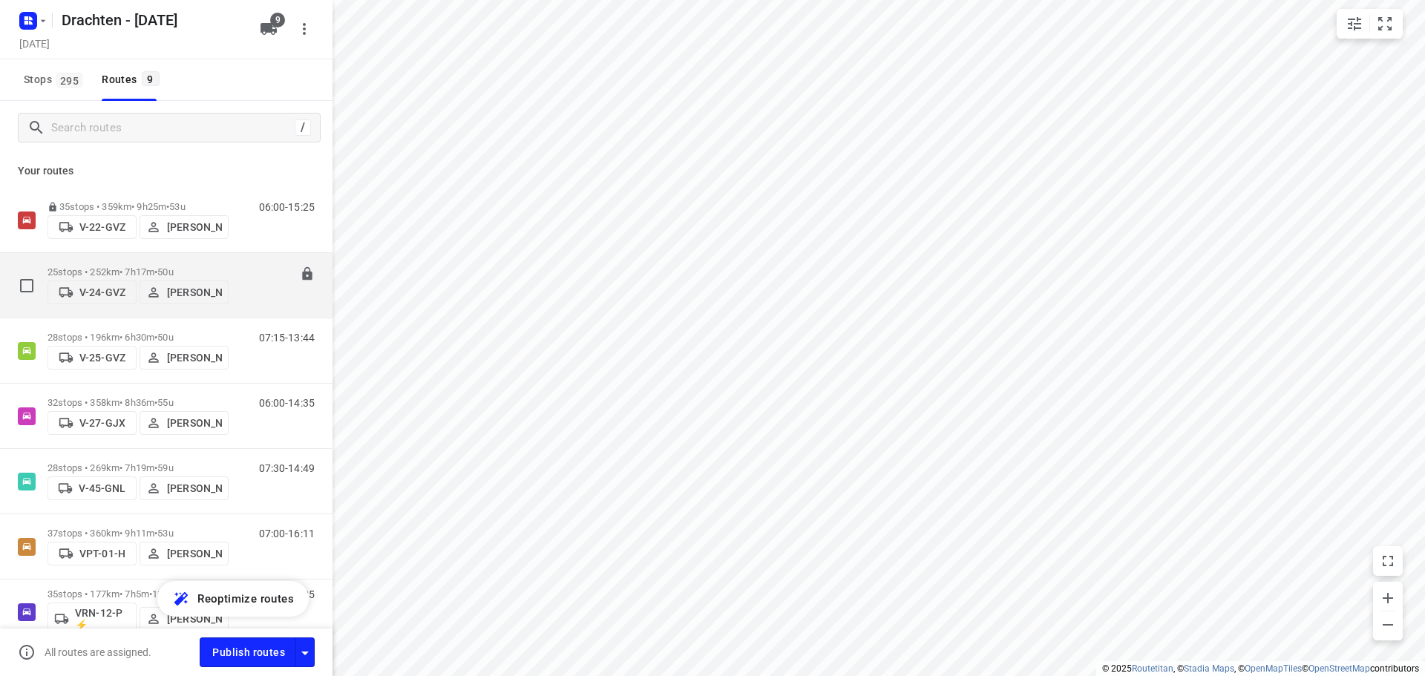
click at [141, 267] on p "25 stops • 252km • 7h17m • 50u" at bounding box center [138, 272] width 181 height 11
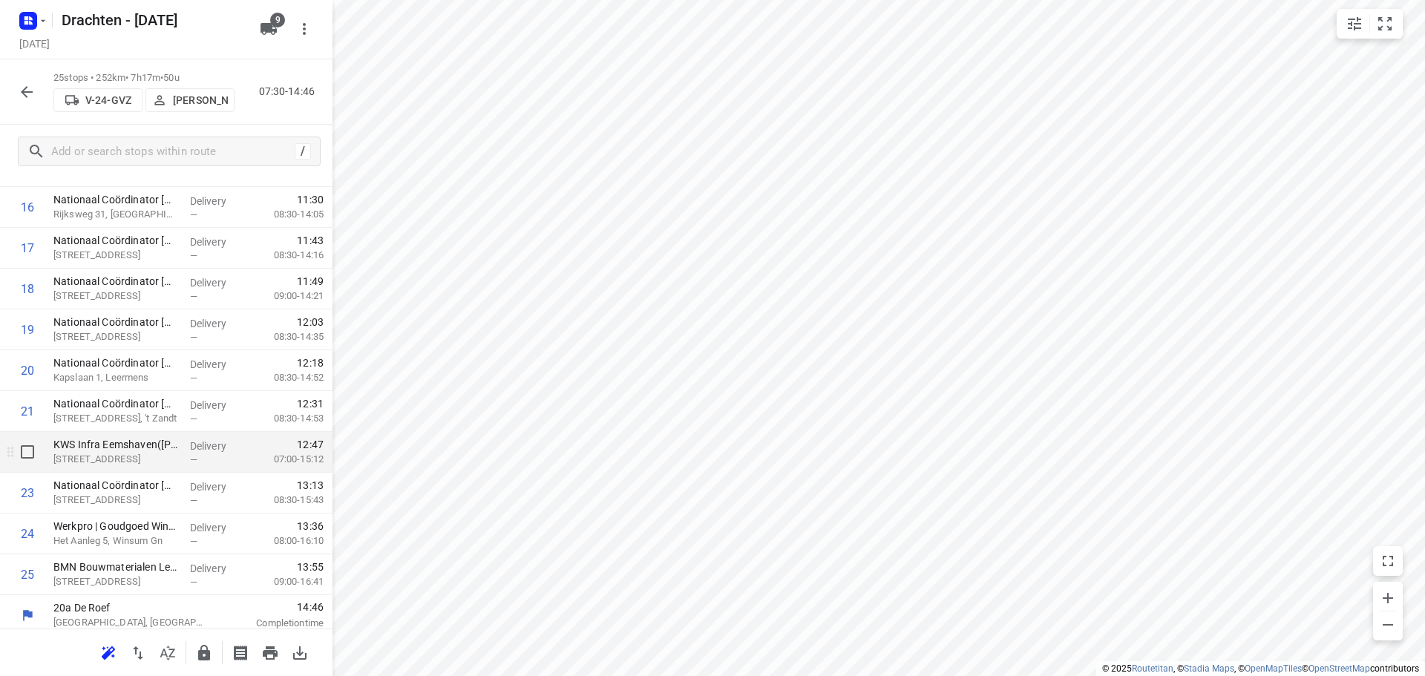
scroll to position [685, 0]
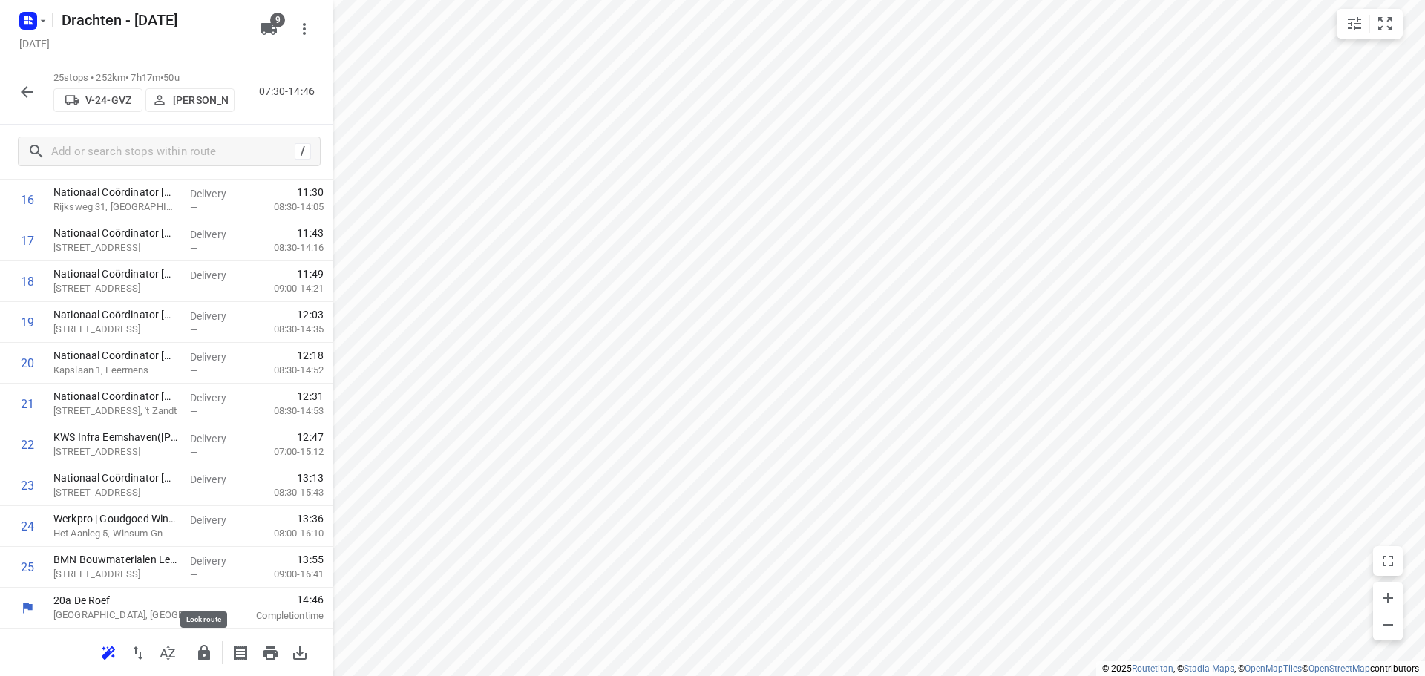
click at [201, 655] on icon "button" at bounding box center [204, 653] width 12 height 16
click at [36, 98] on button "button" at bounding box center [27, 92] width 30 height 30
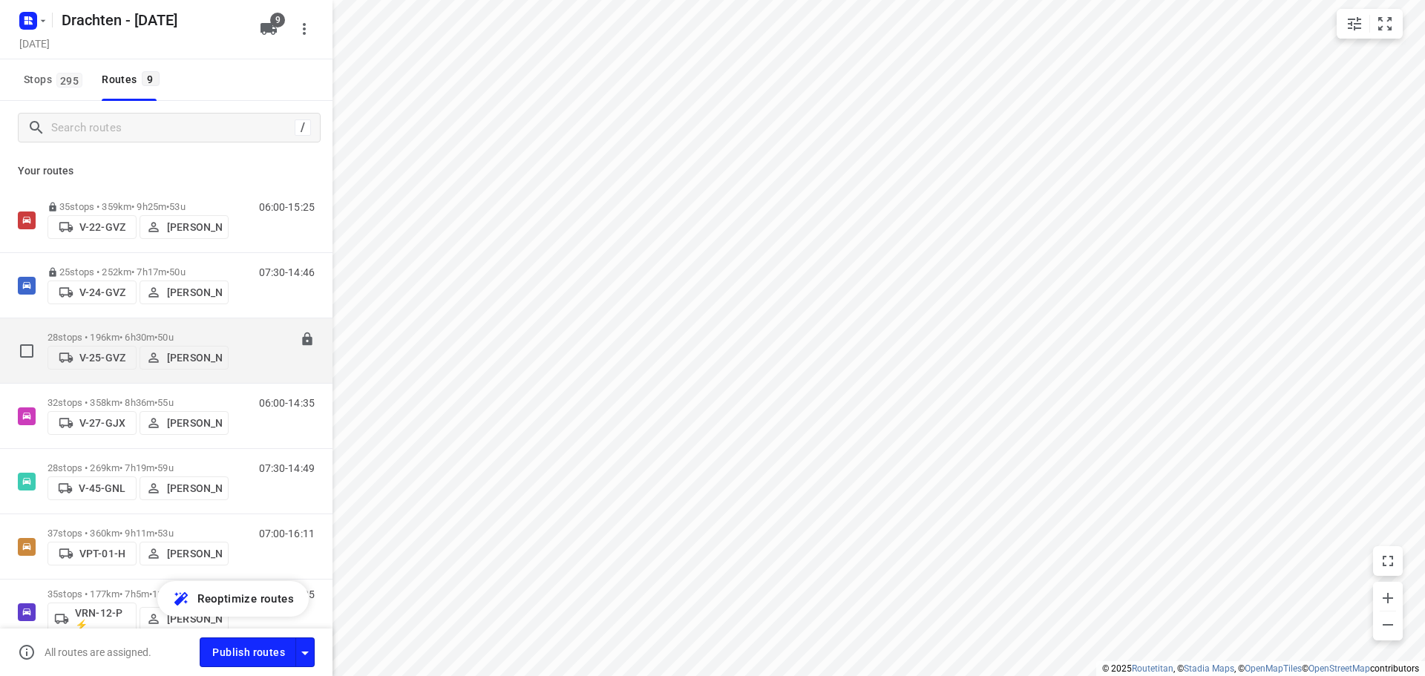
click at [155, 332] on p "28 stops • 196km • 6h30m • 50u" at bounding box center [138, 337] width 181 height 11
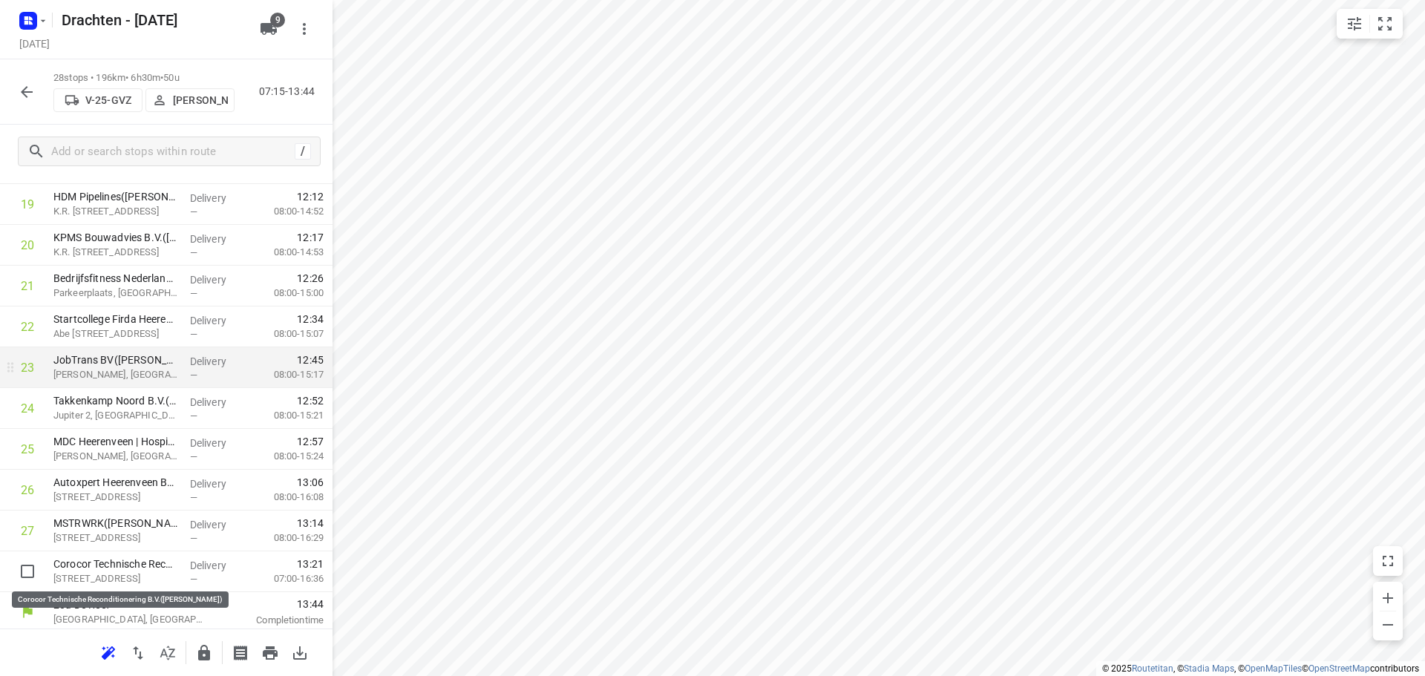
scroll to position [808, 0]
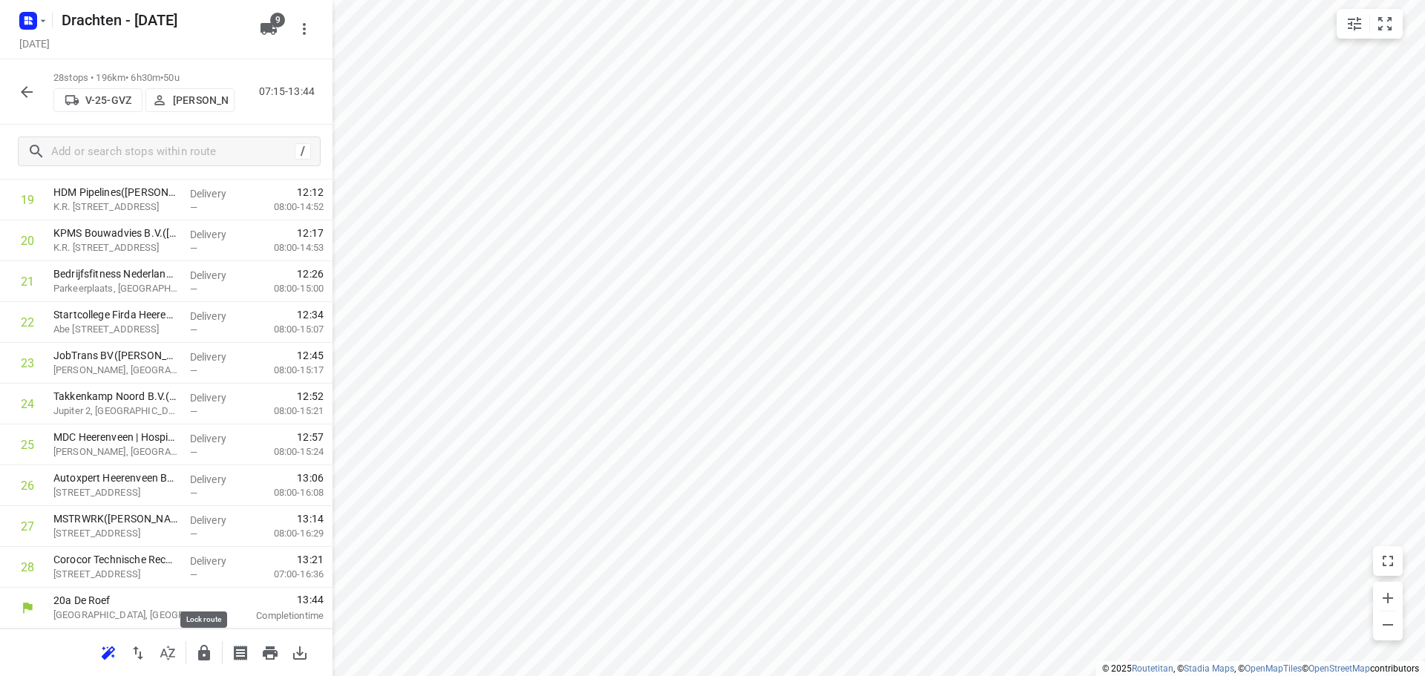
click at [205, 657] on icon "button" at bounding box center [204, 653] width 12 height 16
click at [30, 92] on icon "button" at bounding box center [27, 92] width 12 height 12
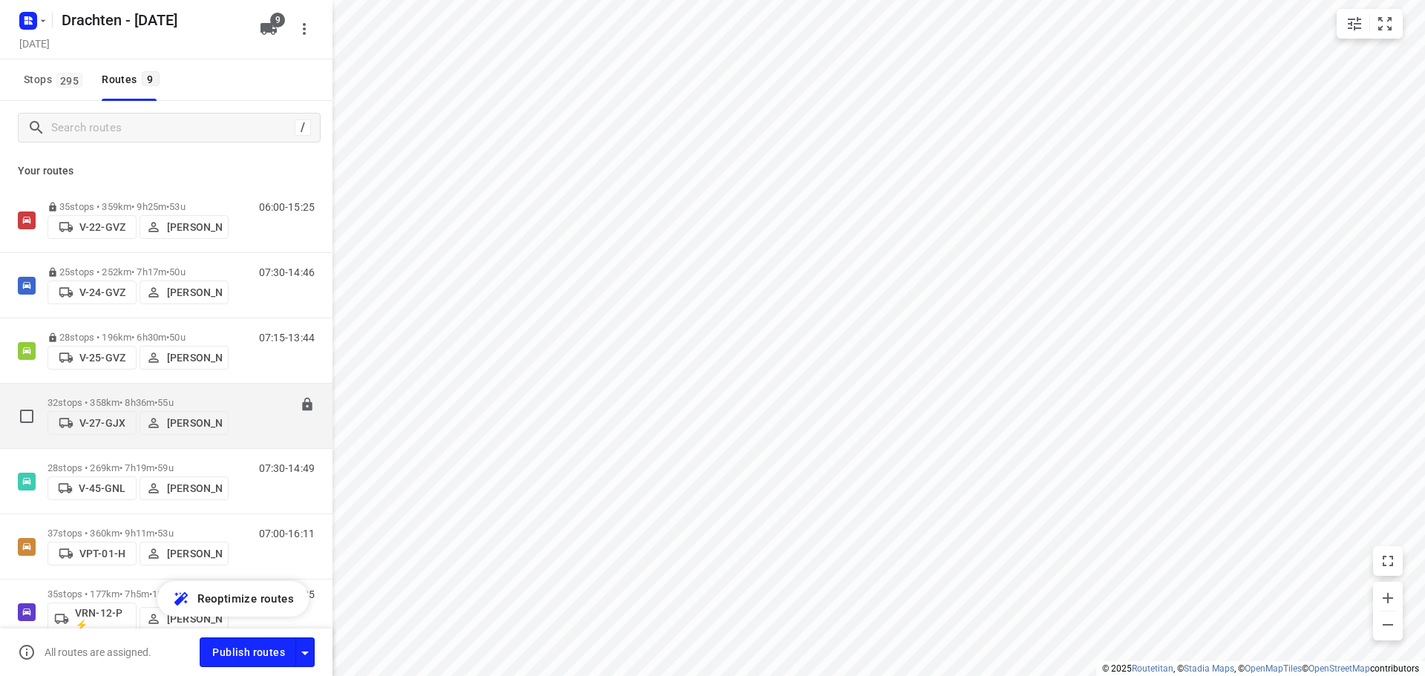
click at [171, 391] on div "32 stops • 358km • 8h36m • 55u V-27-GJX Armando Vijn" at bounding box center [138, 416] width 181 height 53
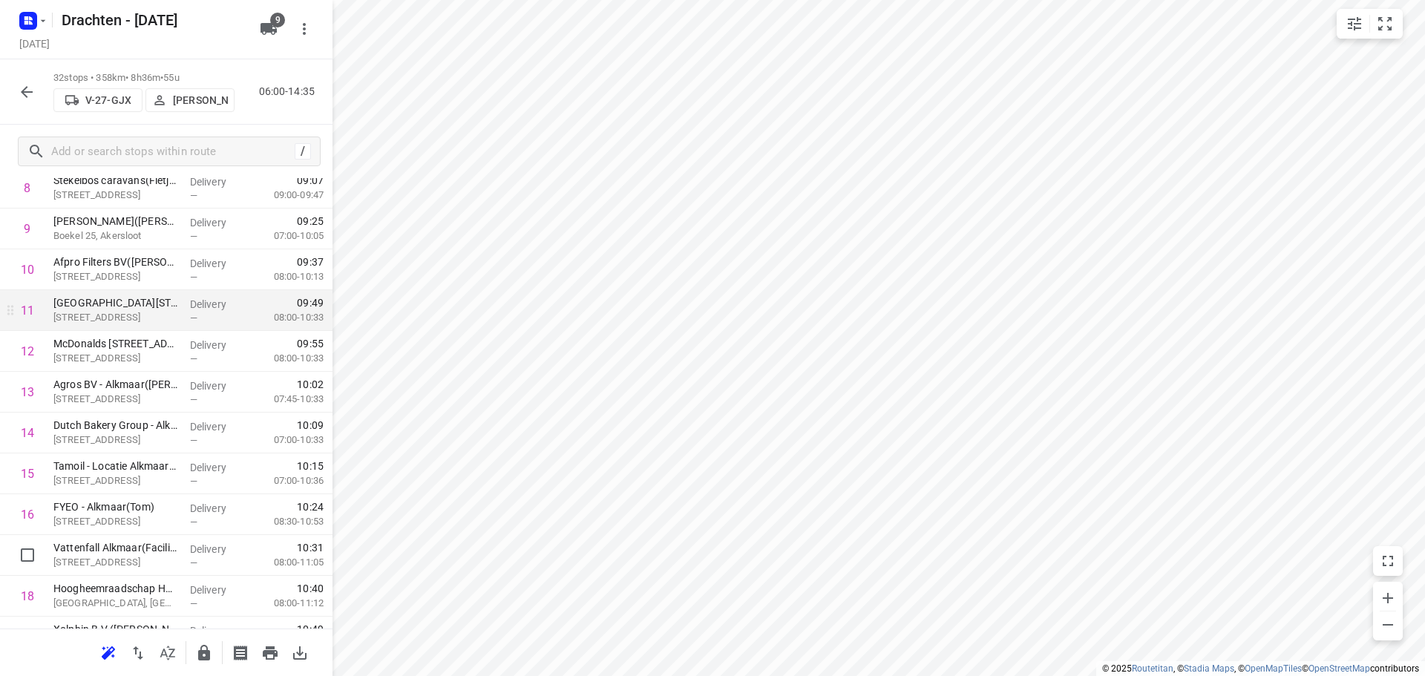
scroll to position [371, 0]
drag, startPoint x: 133, startPoint y: 431, endPoint x: 146, endPoint y: 304, distance: 128.4
click at [146, 304] on div "1 Verf van der Feer Zwaag(Arjen Stellinga) De Factorij 63D, Zwaag Delivery — 07…" at bounding box center [166, 534] width 333 height 1307
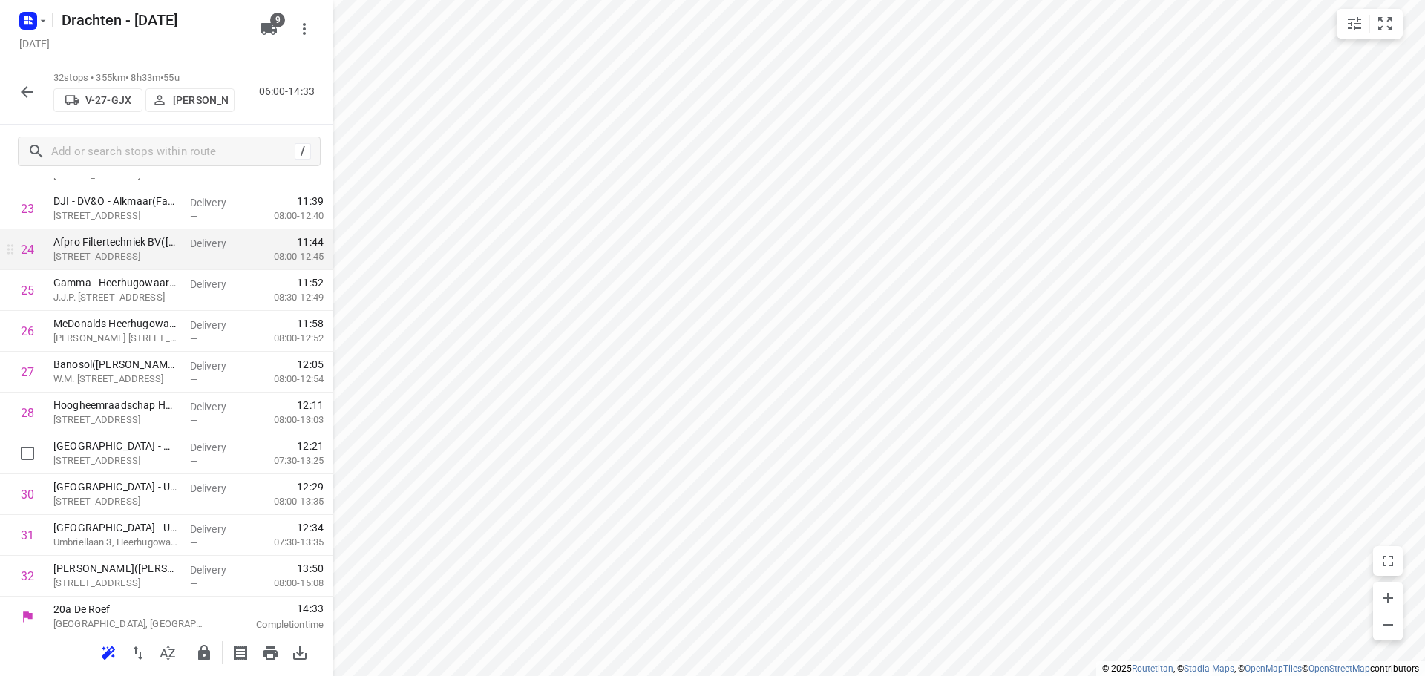
scroll to position [965, 0]
click at [203, 645] on icon "button" at bounding box center [204, 653] width 12 height 16
click at [30, 96] on icon "button" at bounding box center [27, 92] width 18 height 18
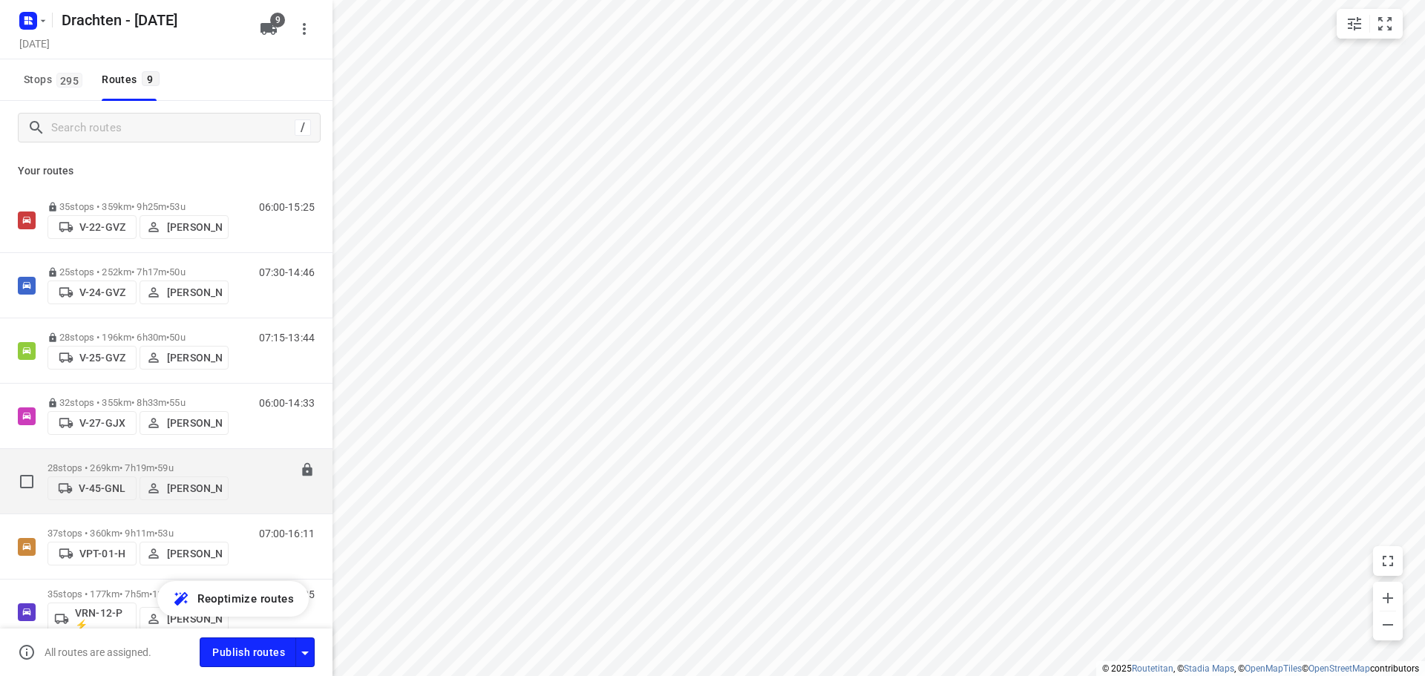
click at [141, 463] on p "28 stops • 269km • 7h19m • 59u" at bounding box center [138, 468] width 181 height 11
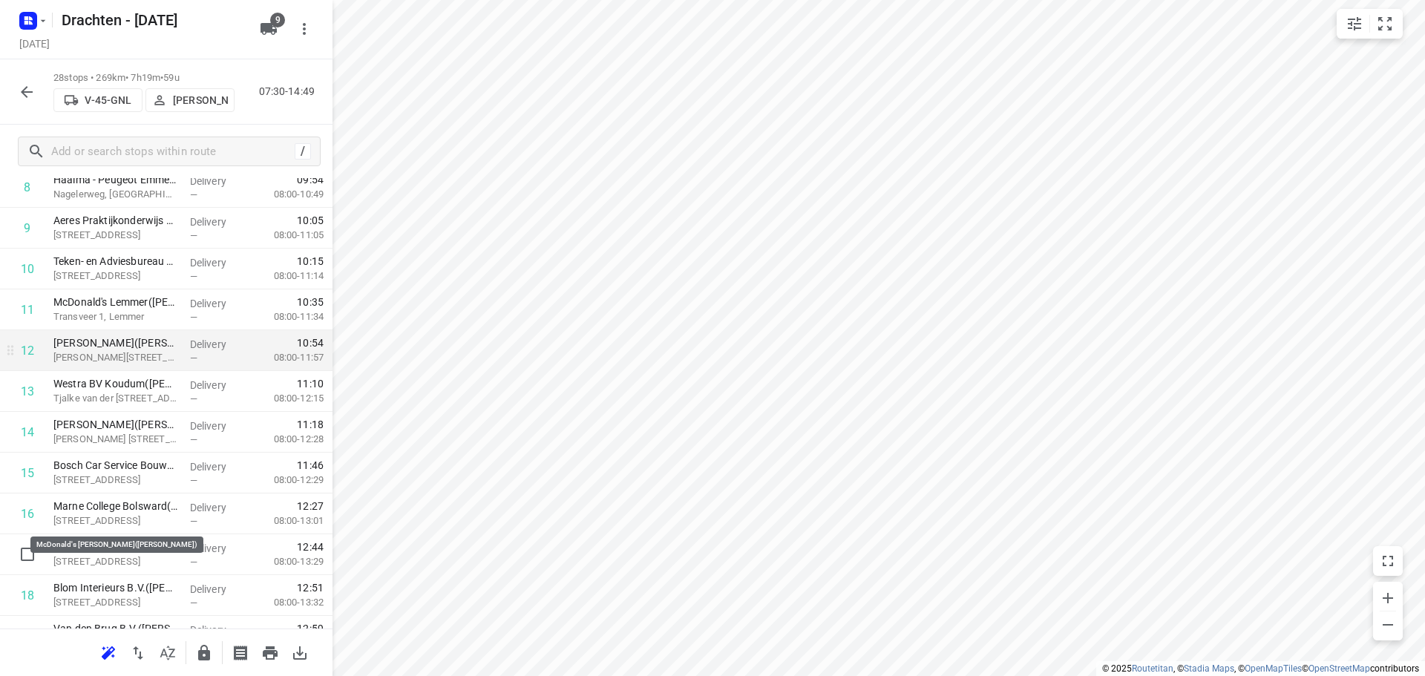
scroll to position [445, 0]
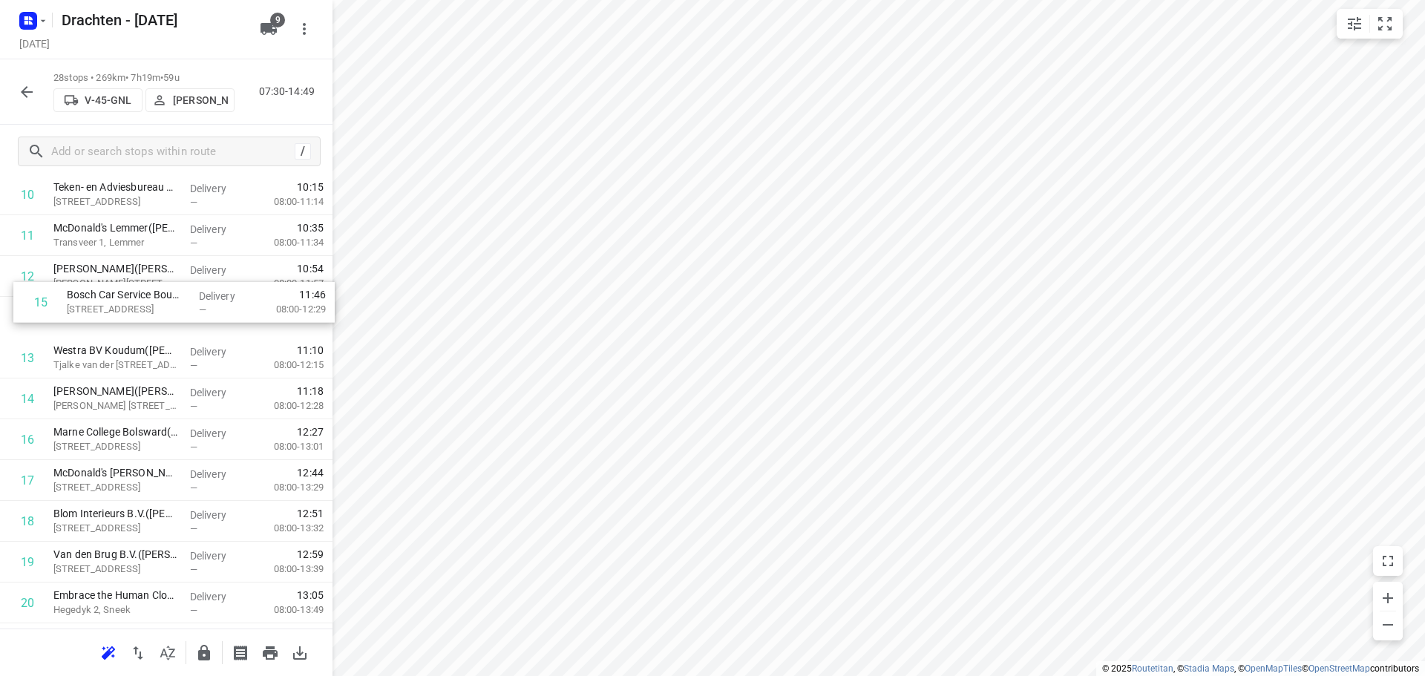
drag, startPoint x: 146, startPoint y: 411, endPoint x: 162, endPoint y: 290, distance: 121.4
click at [162, 290] on div "1 Kooistra Poedercoating(Mark Kooistra) Loswal 4A, Drachten Delivery — 07:31 07…" at bounding box center [166, 378] width 333 height 1143
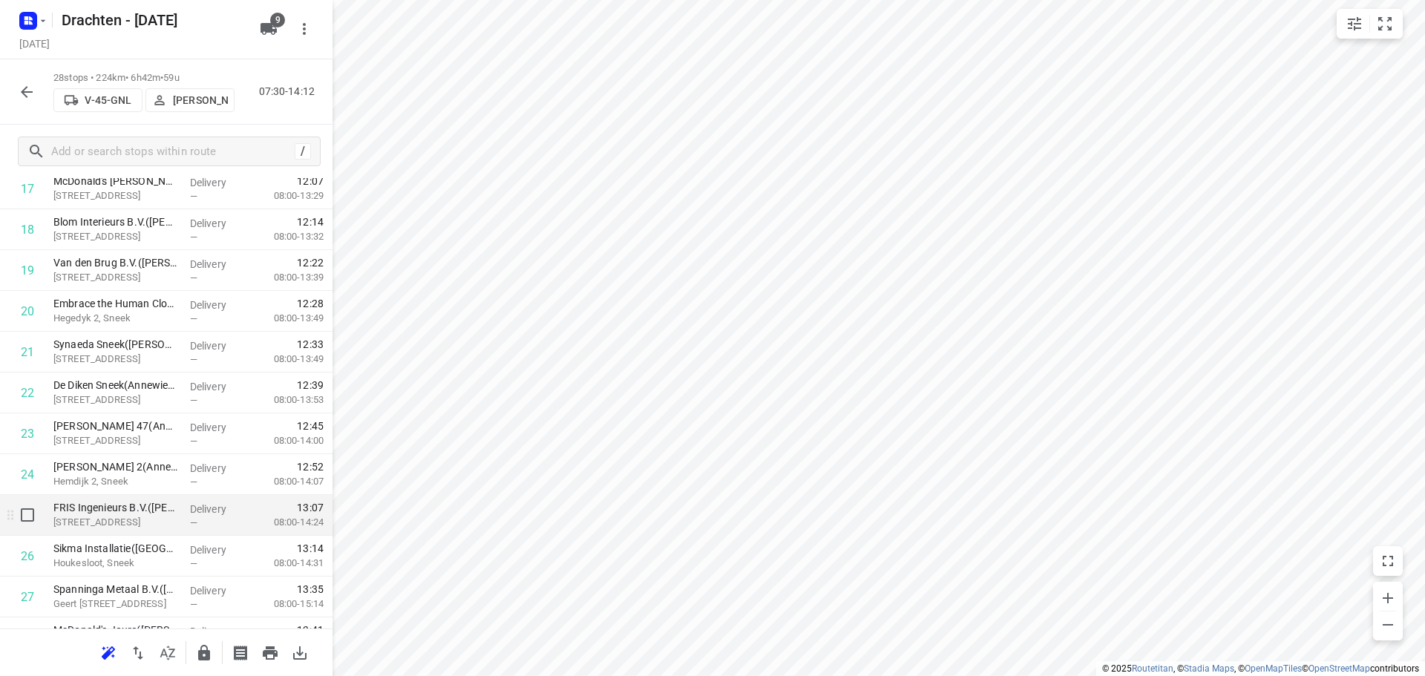
scroll to position [808, 0]
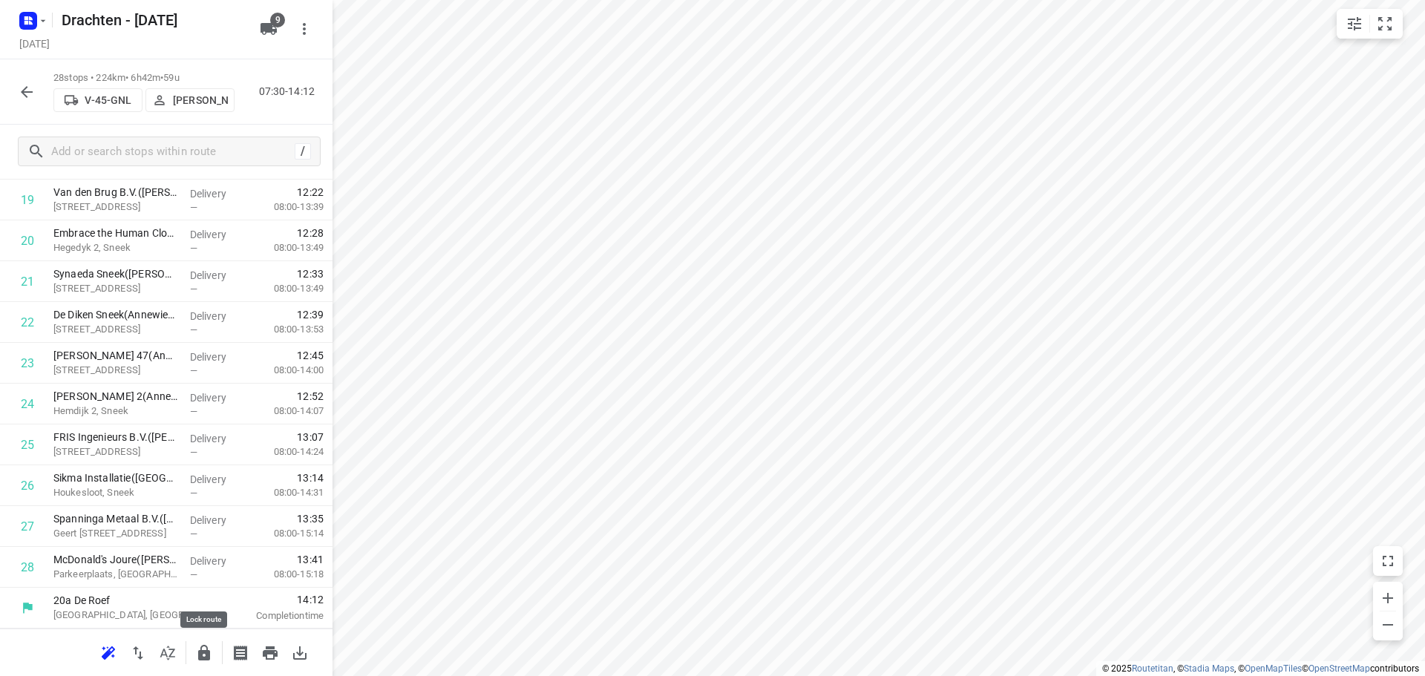
click at [198, 652] on icon "button" at bounding box center [204, 653] width 12 height 16
click at [32, 101] on button "button" at bounding box center [27, 92] width 30 height 30
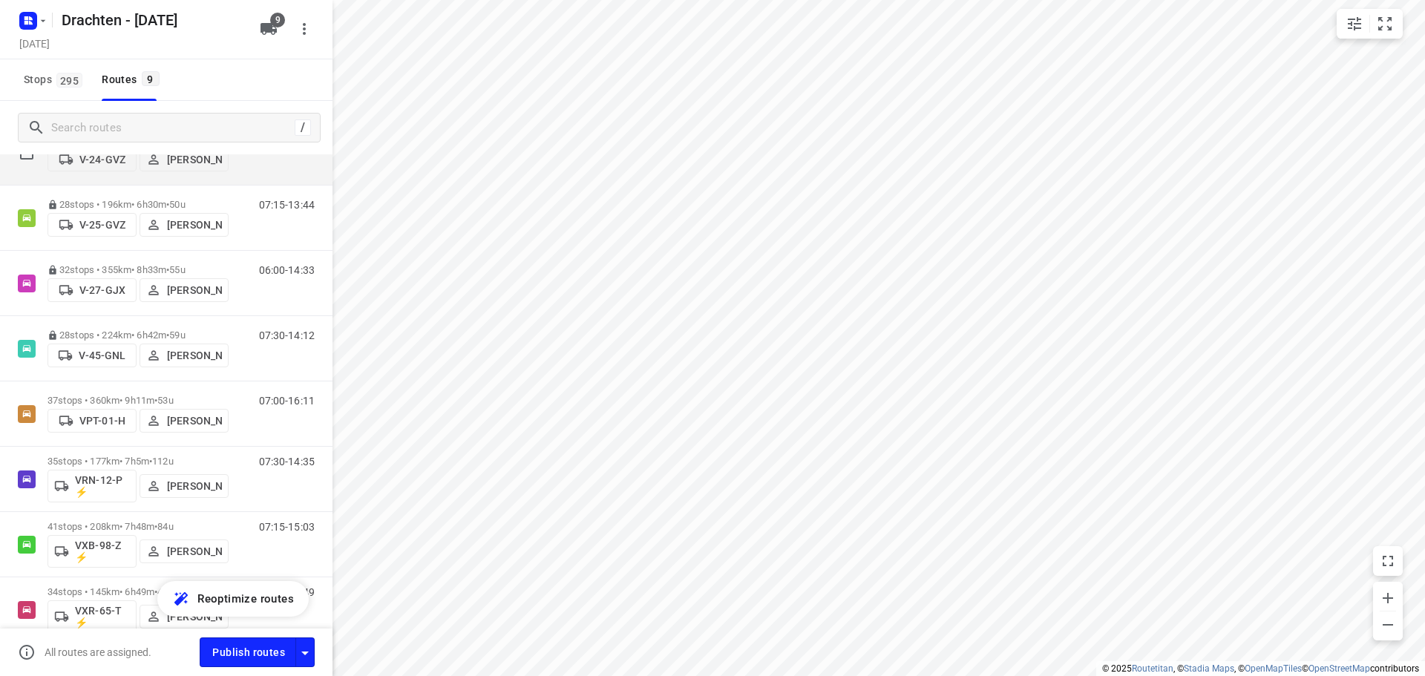
scroll to position [206, 0]
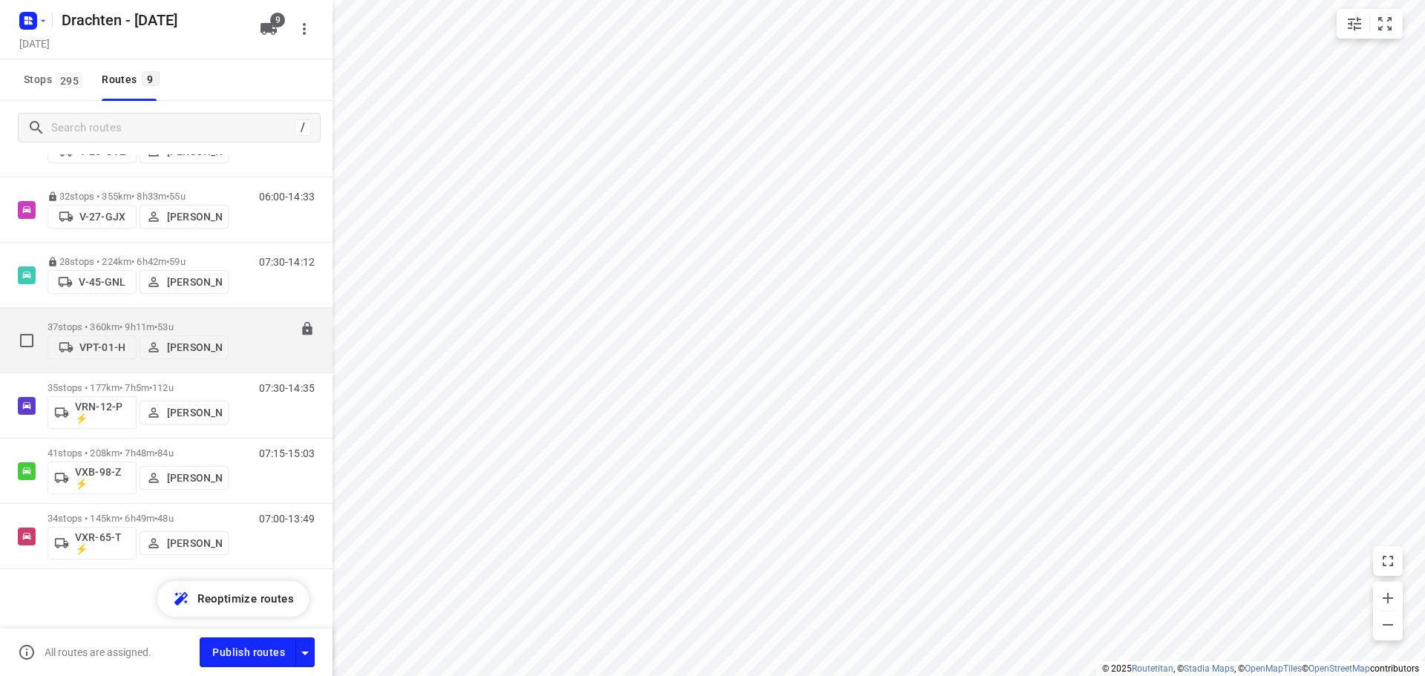
click at [132, 314] on div "37 stops • 360km • 9h11m • 53u VPT-01-H Wilma Wijma-Boonstra" at bounding box center [138, 340] width 181 height 53
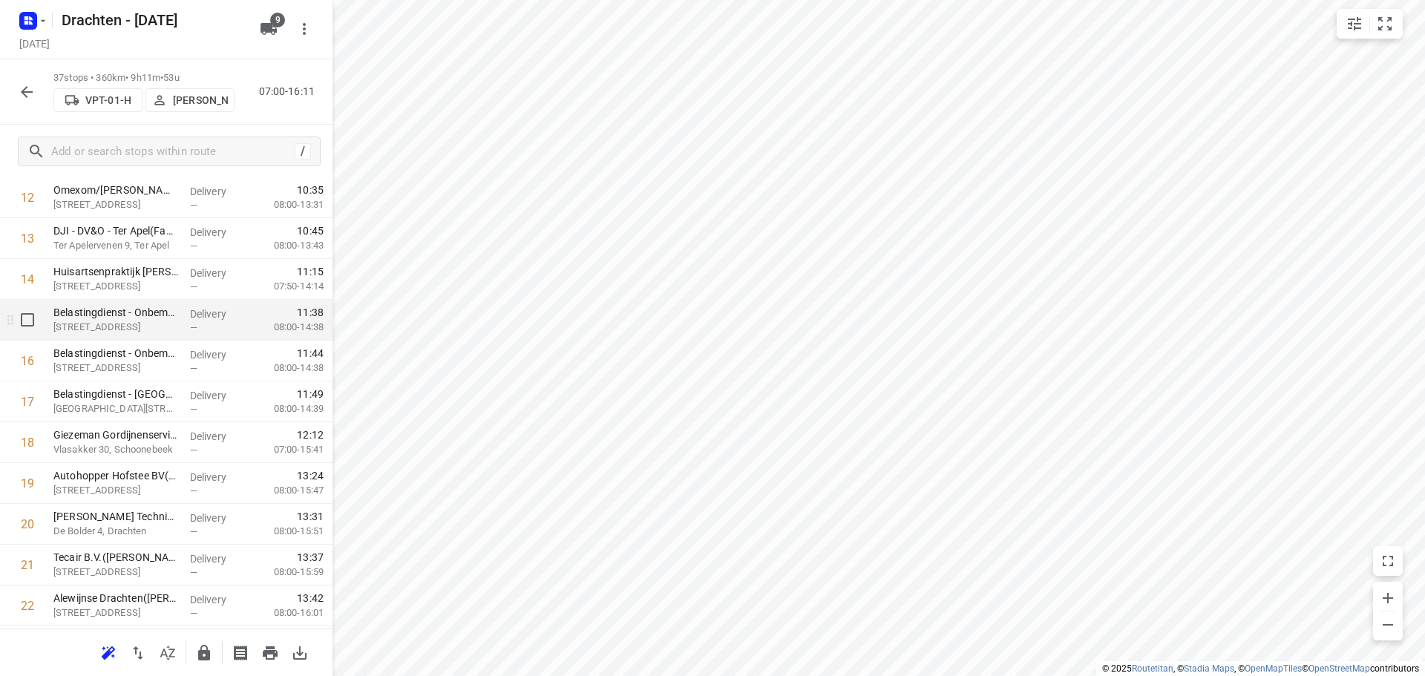
scroll to position [594, 0]
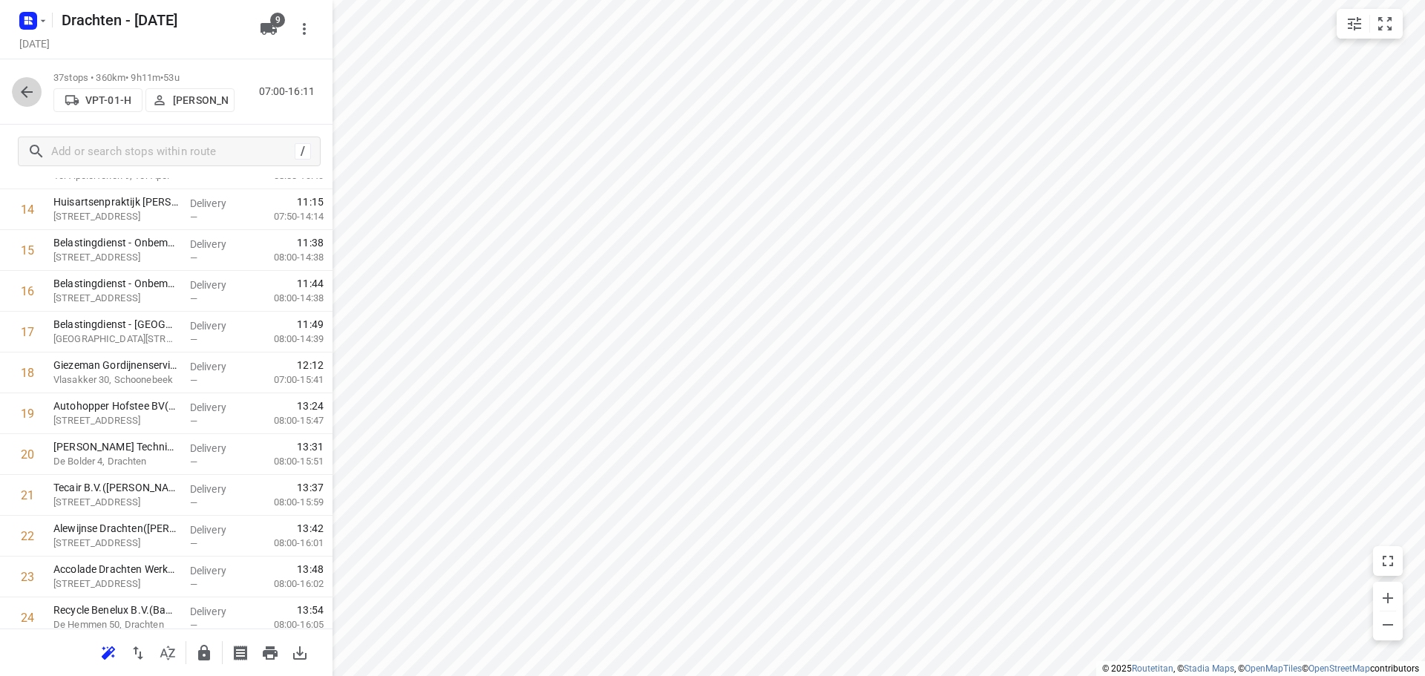
click at [40, 98] on button "button" at bounding box center [27, 92] width 30 height 30
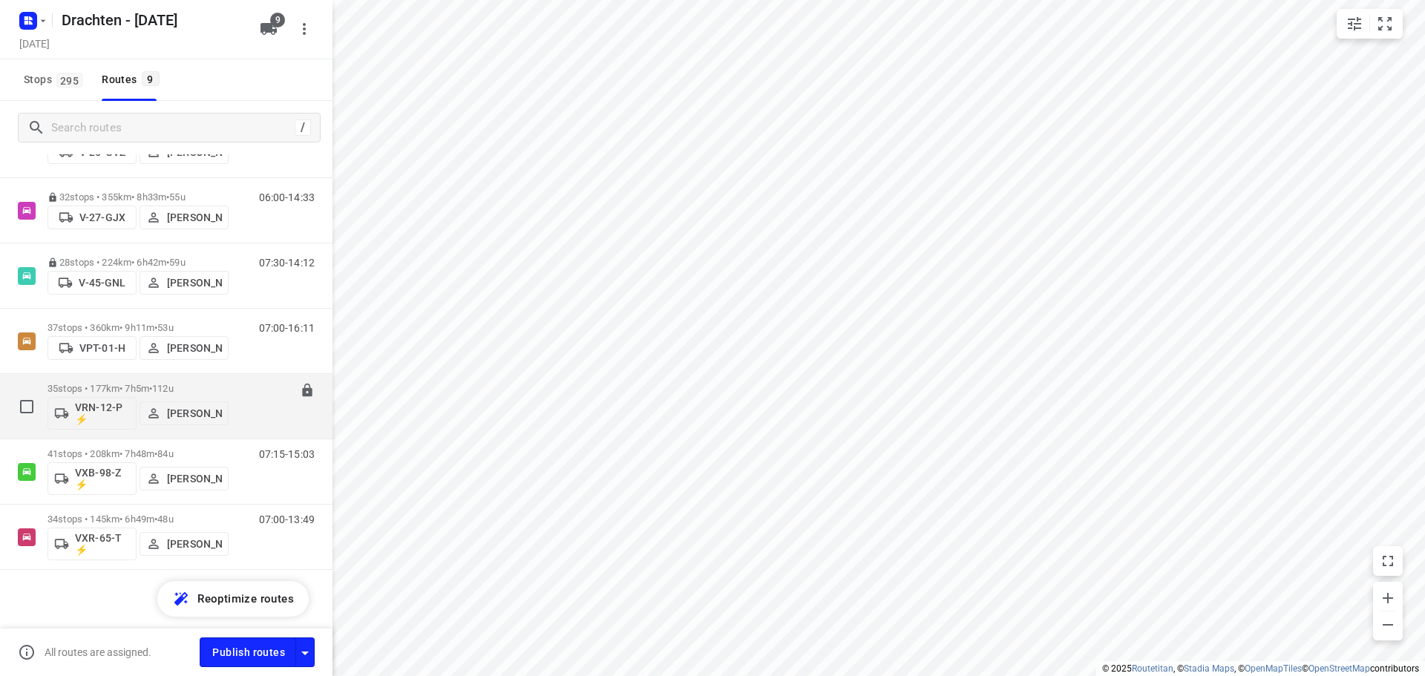
scroll to position [206, 0]
click at [184, 382] on div "35 stops • 177km • 7h5m • 112u VRN-12-P ⚡ Jos Kaspers" at bounding box center [138, 406] width 181 height 62
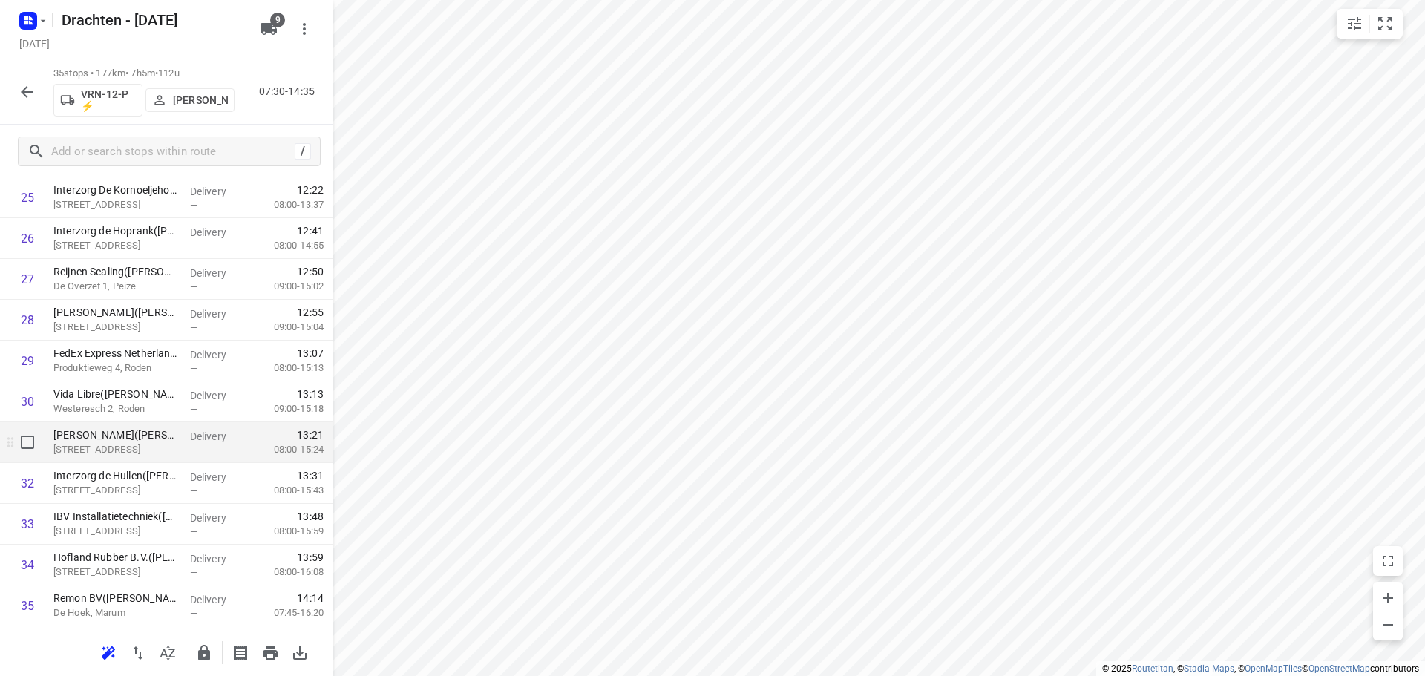
scroll to position [1094, 0]
click at [204, 651] on icon "button" at bounding box center [204, 653] width 12 height 16
click at [26, 99] on icon "button" at bounding box center [27, 92] width 18 height 18
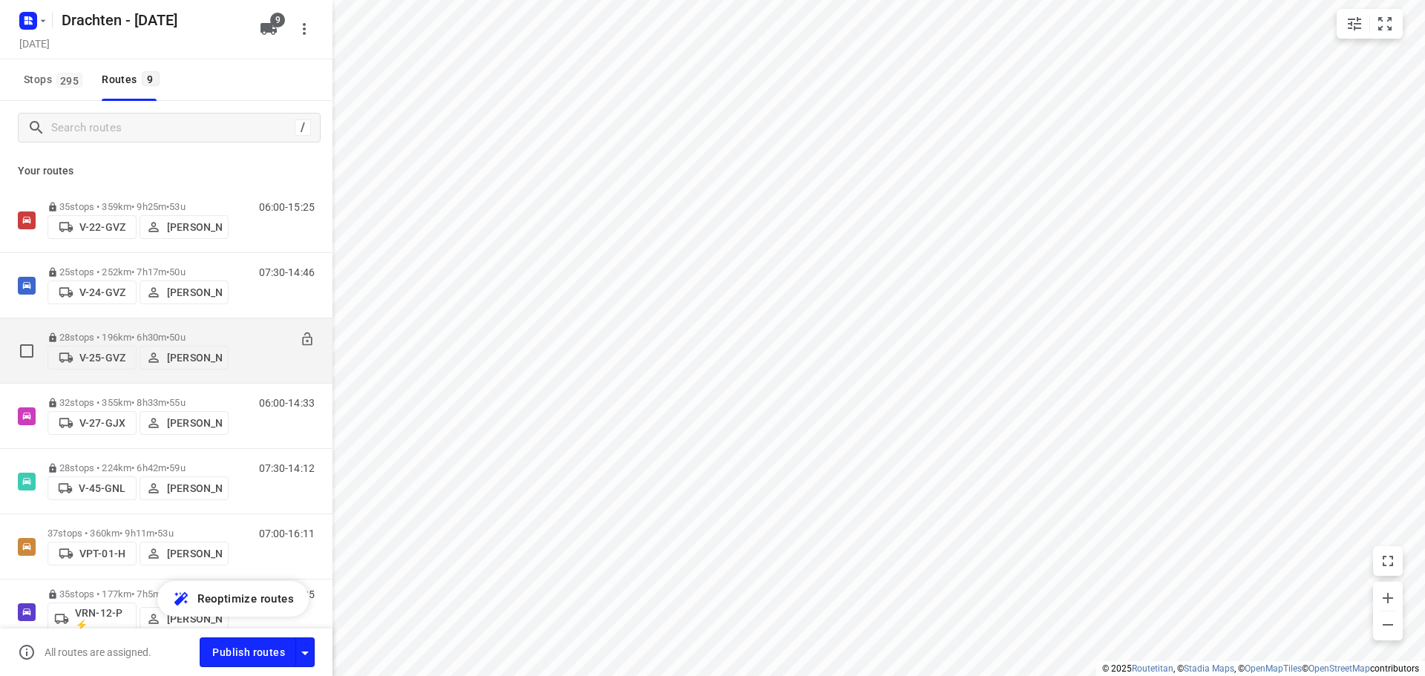
scroll to position [206, 0]
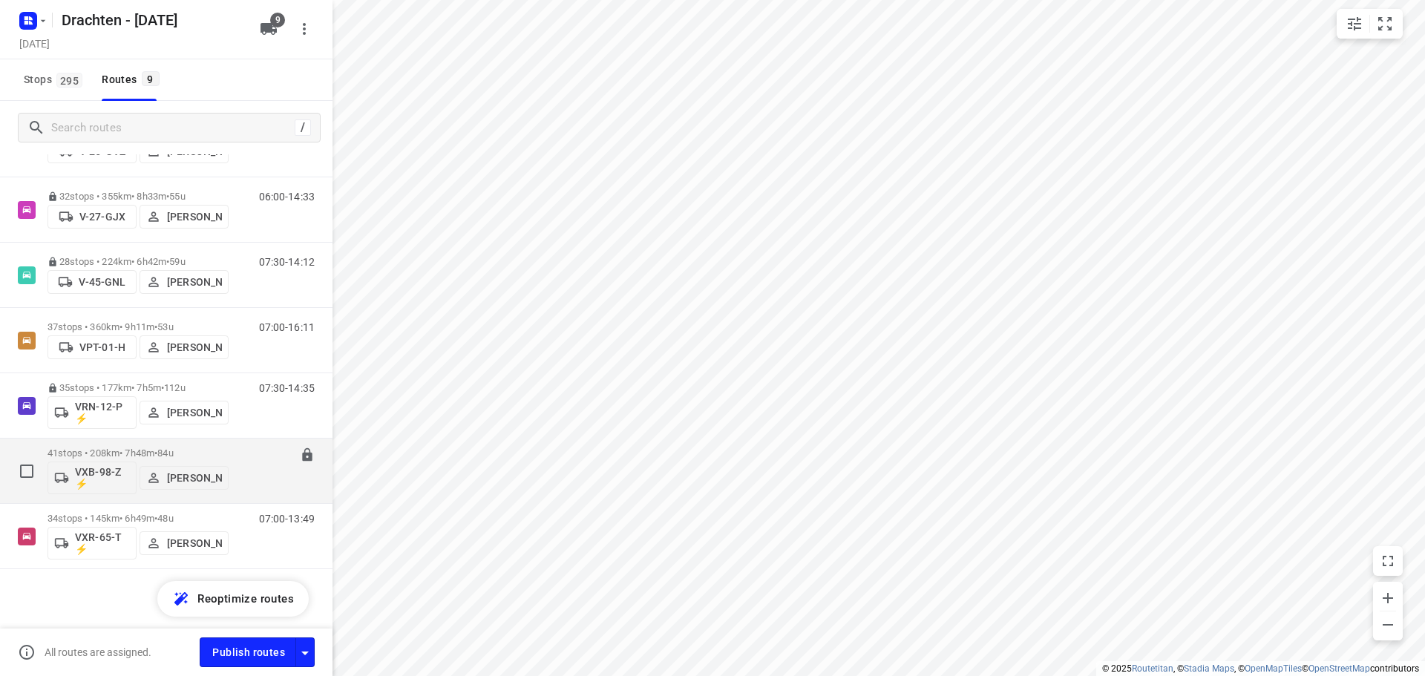
click at [153, 443] on div "41 stops • 208km • 7h48m • 84u VXB-98-Z ⚡ Kirsten Brouwer" at bounding box center [138, 471] width 181 height 62
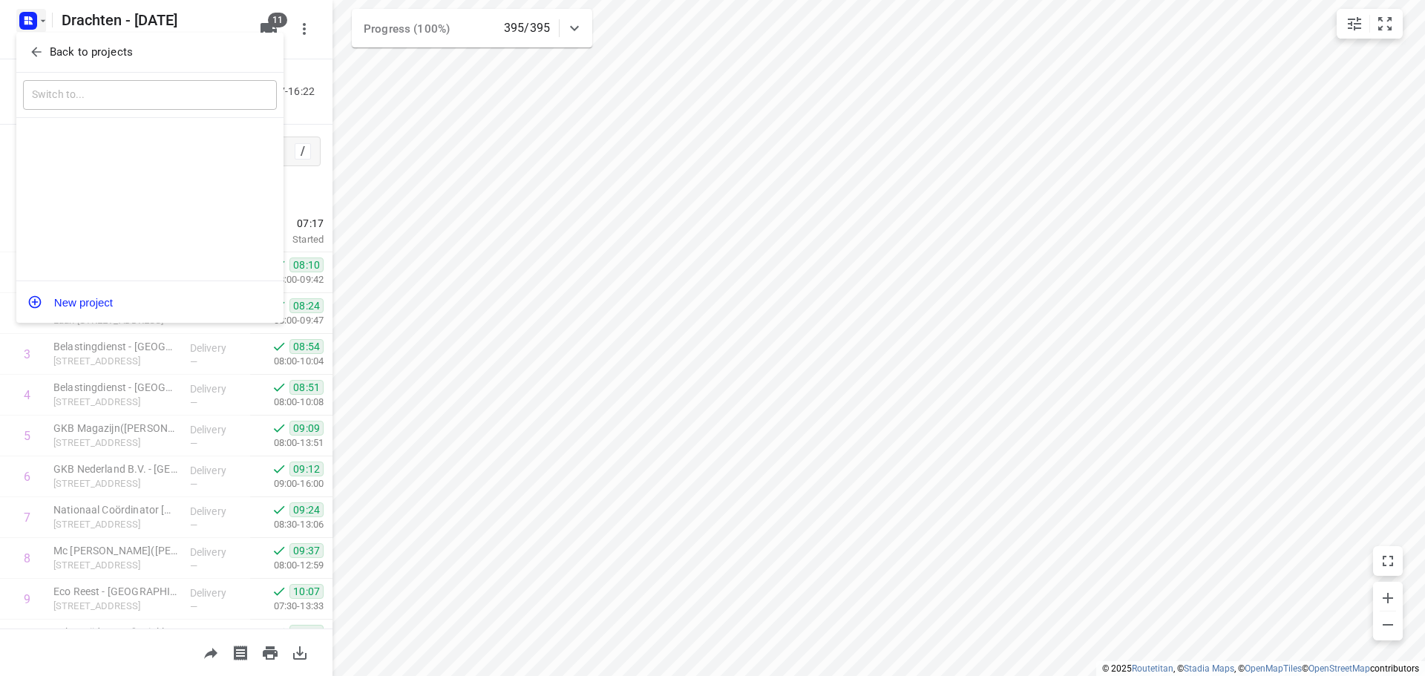
scroll to position [891, 0]
click at [104, 49] on p "Back to projects" at bounding box center [91, 52] width 83 height 17
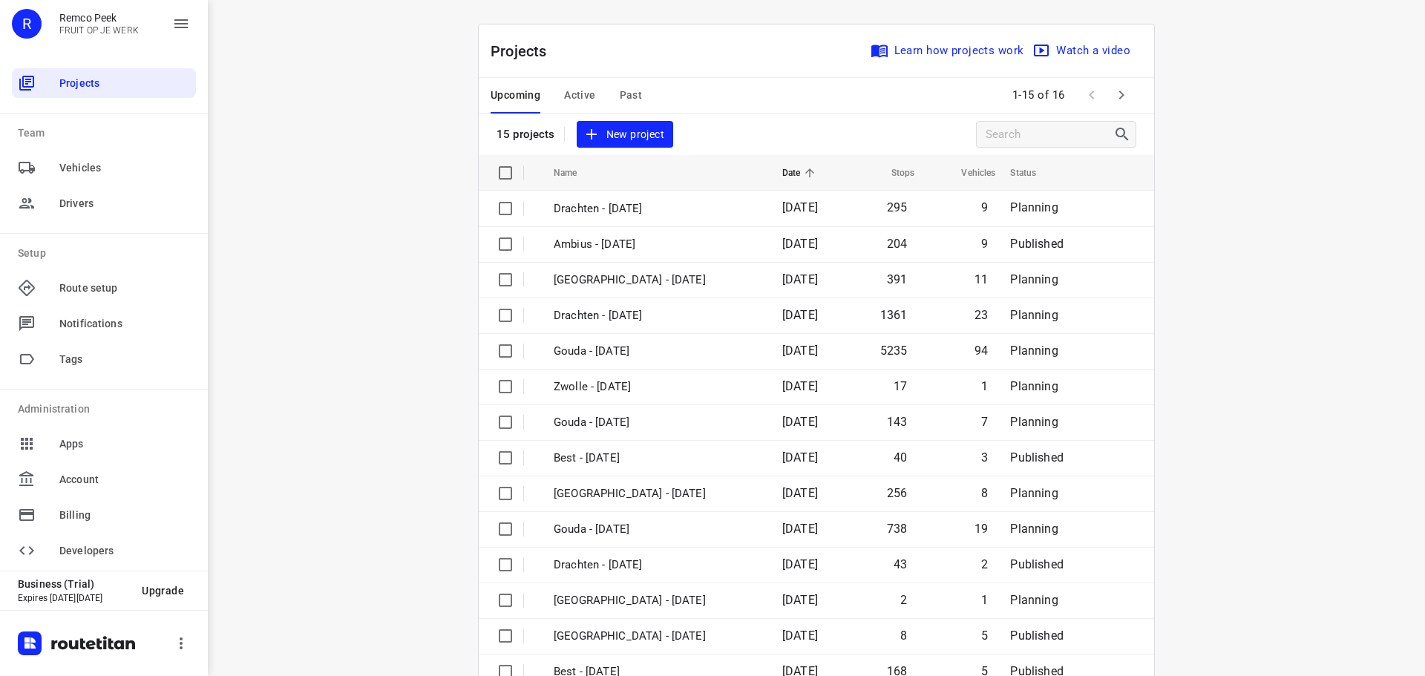
click at [621, 88] on span "Past" at bounding box center [631, 95] width 23 height 19
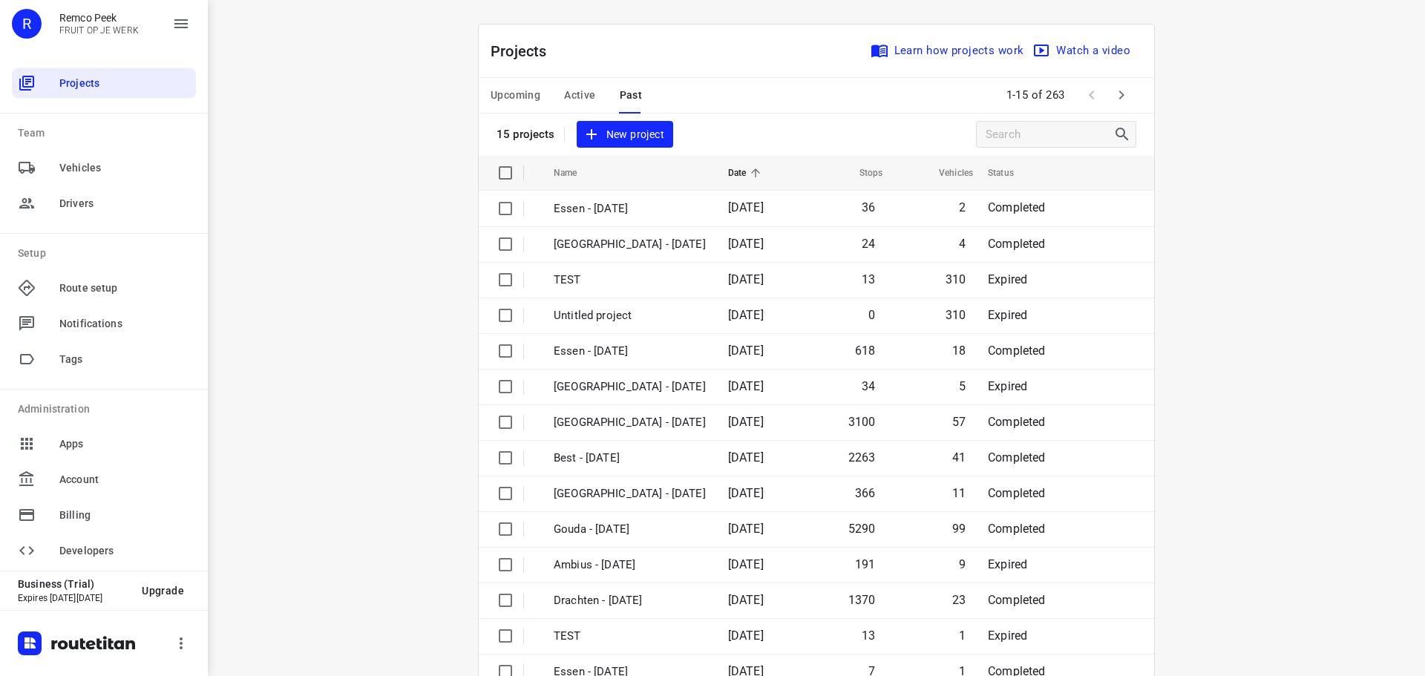
click at [1119, 97] on icon "button" at bounding box center [1122, 95] width 18 height 18
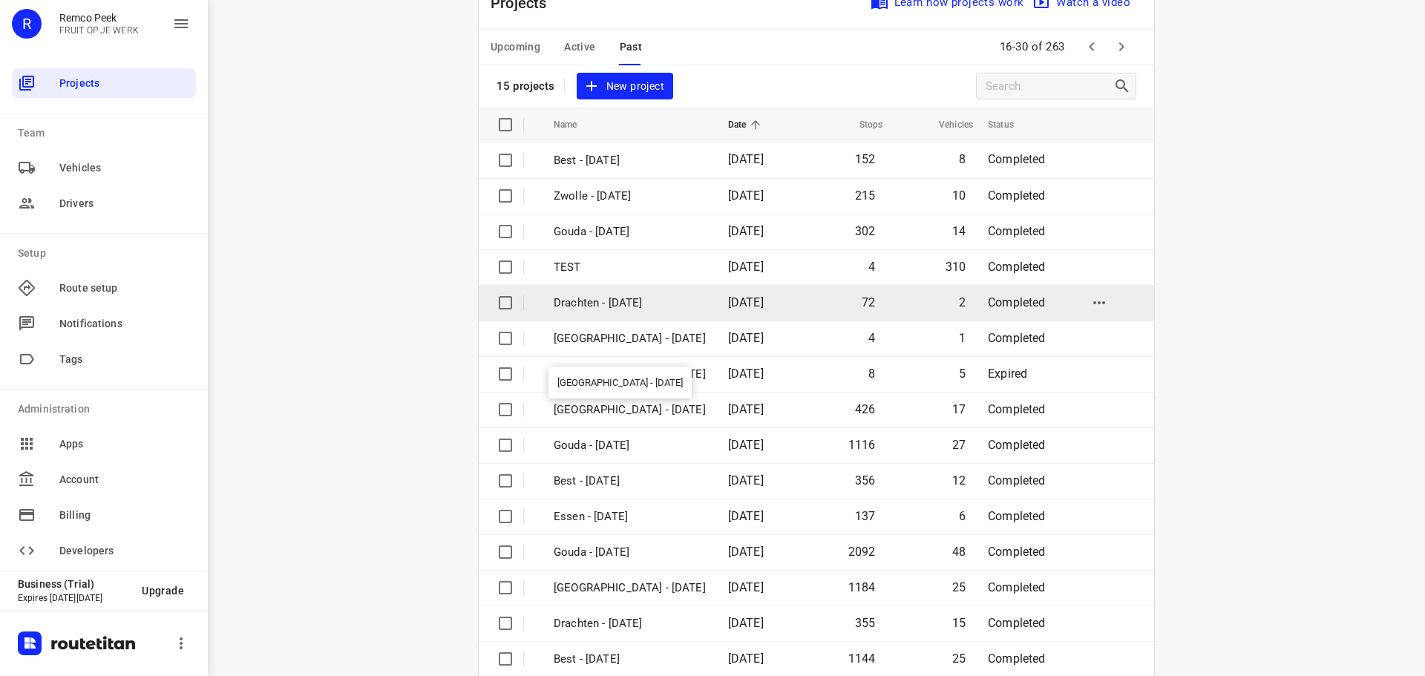
scroll to position [74, 0]
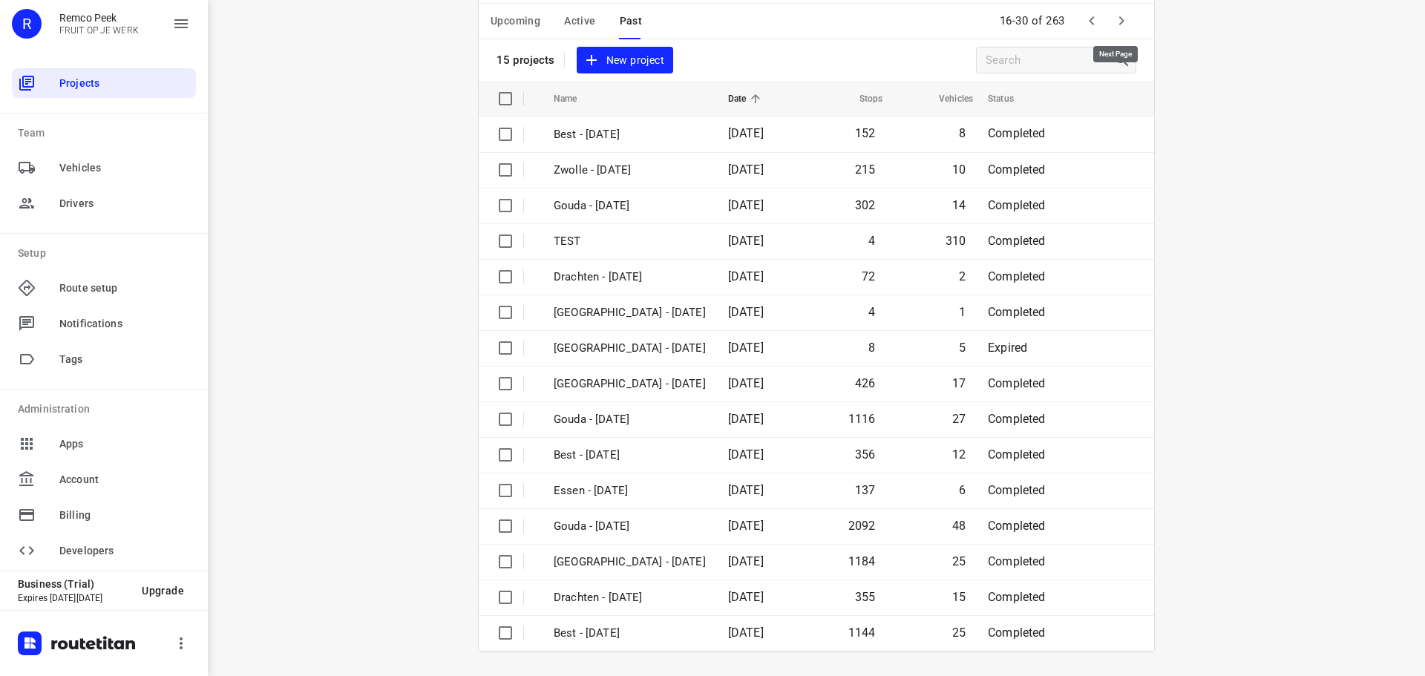
click at [1119, 23] on icon "button" at bounding box center [1122, 21] width 18 height 18
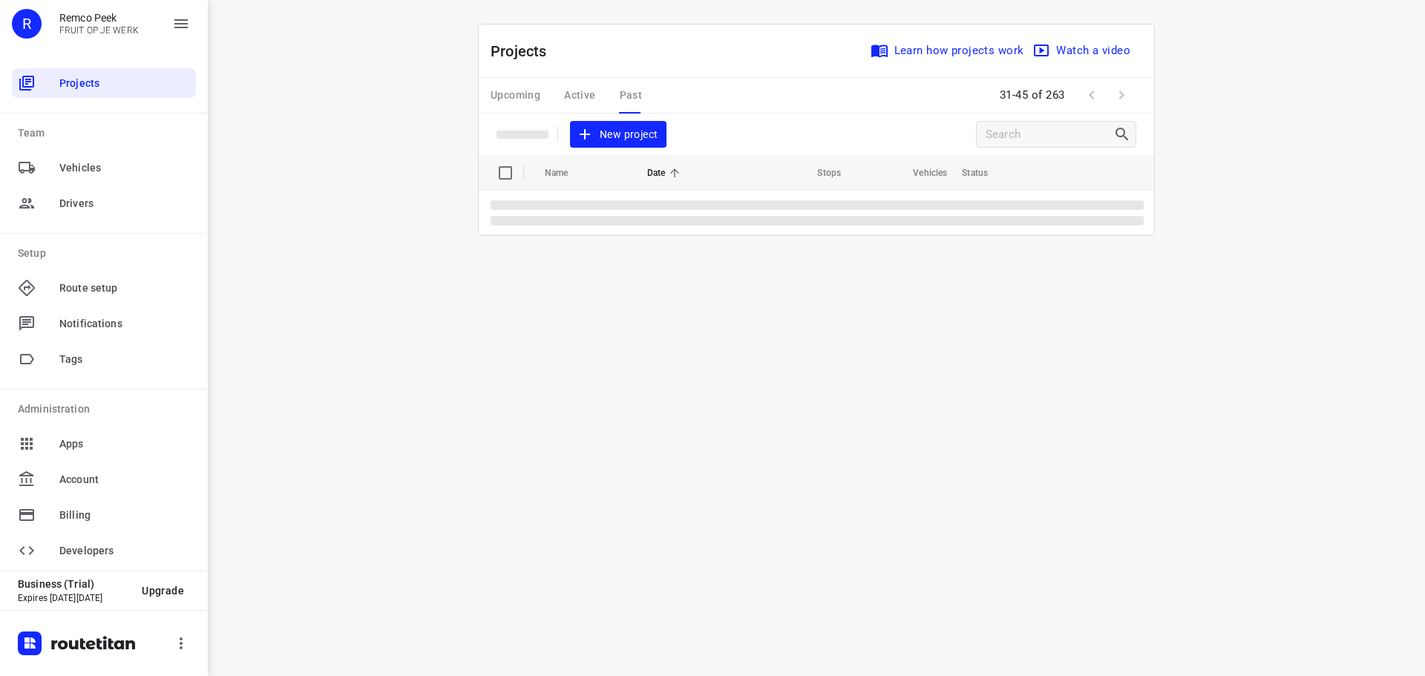
scroll to position [0, 0]
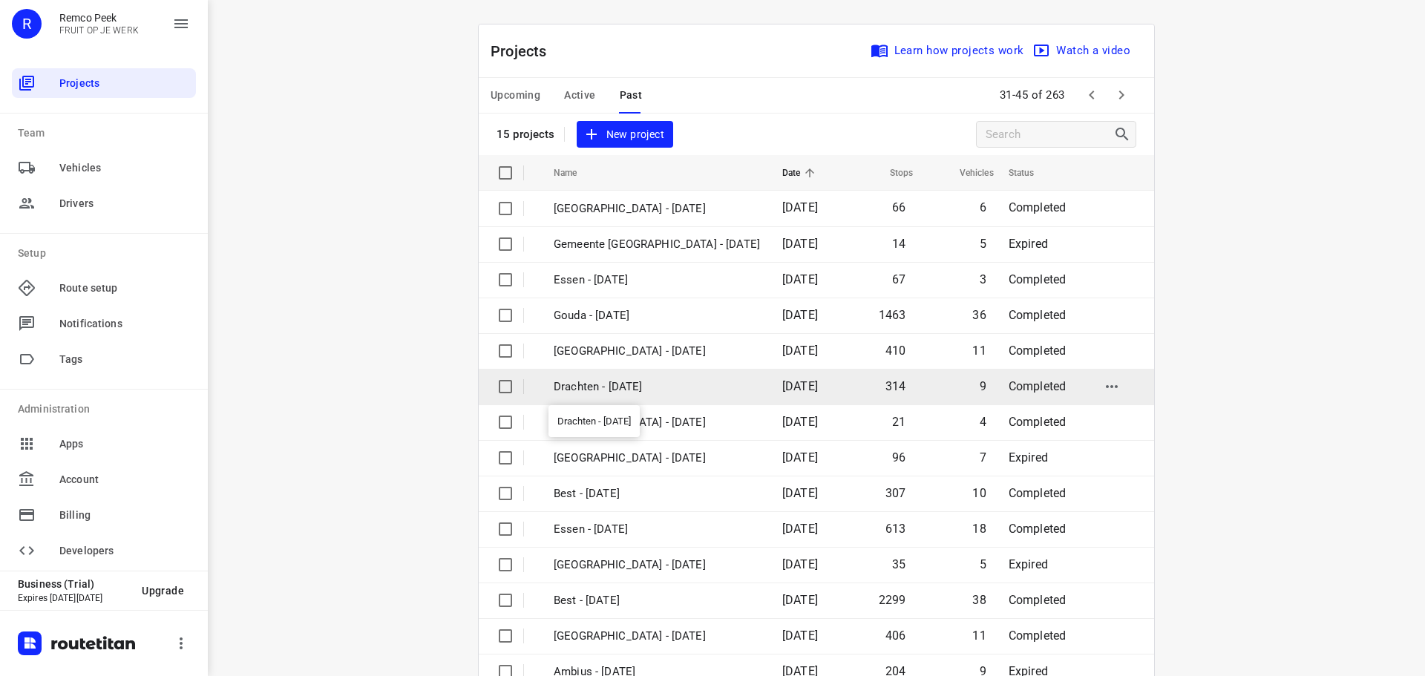
click at [616, 379] on p "Drachten - [DATE]" at bounding box center [657, 387] width 206 height 17
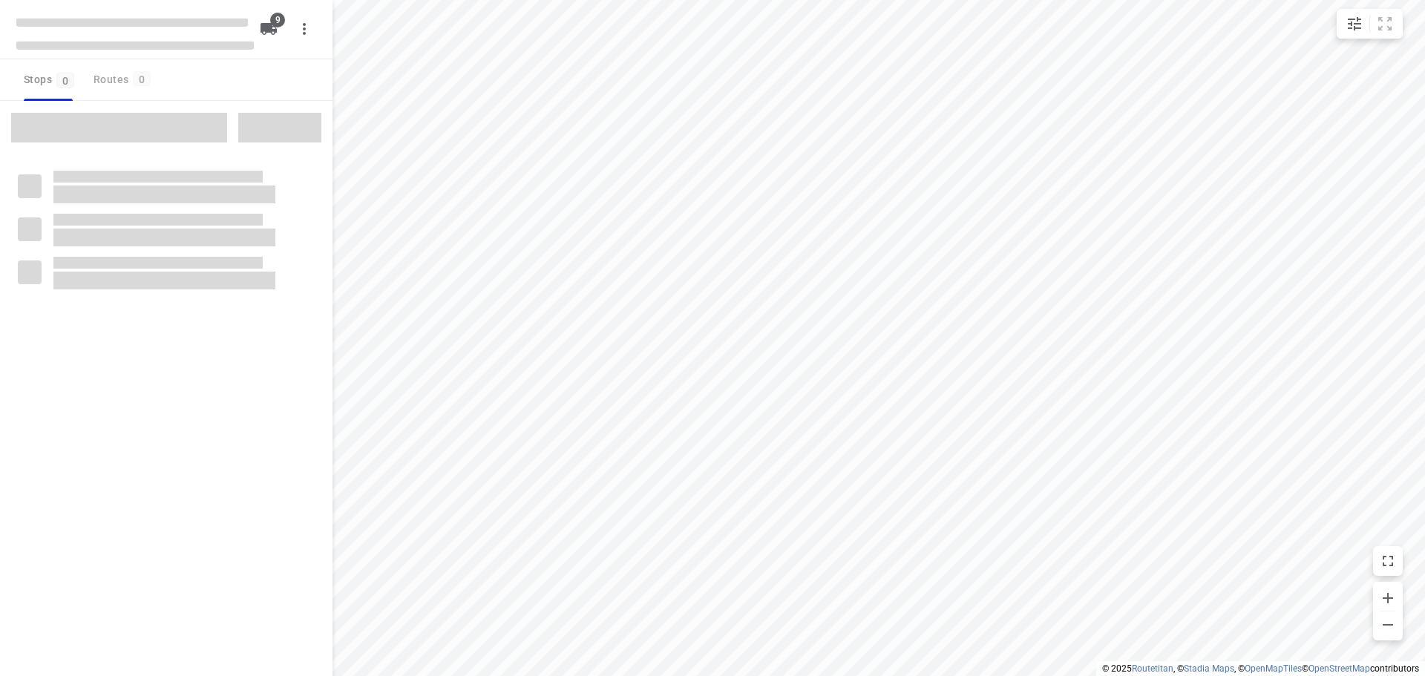
checkbox input "true"
